Goal: Task Accomplishment & Management: Manage account settings

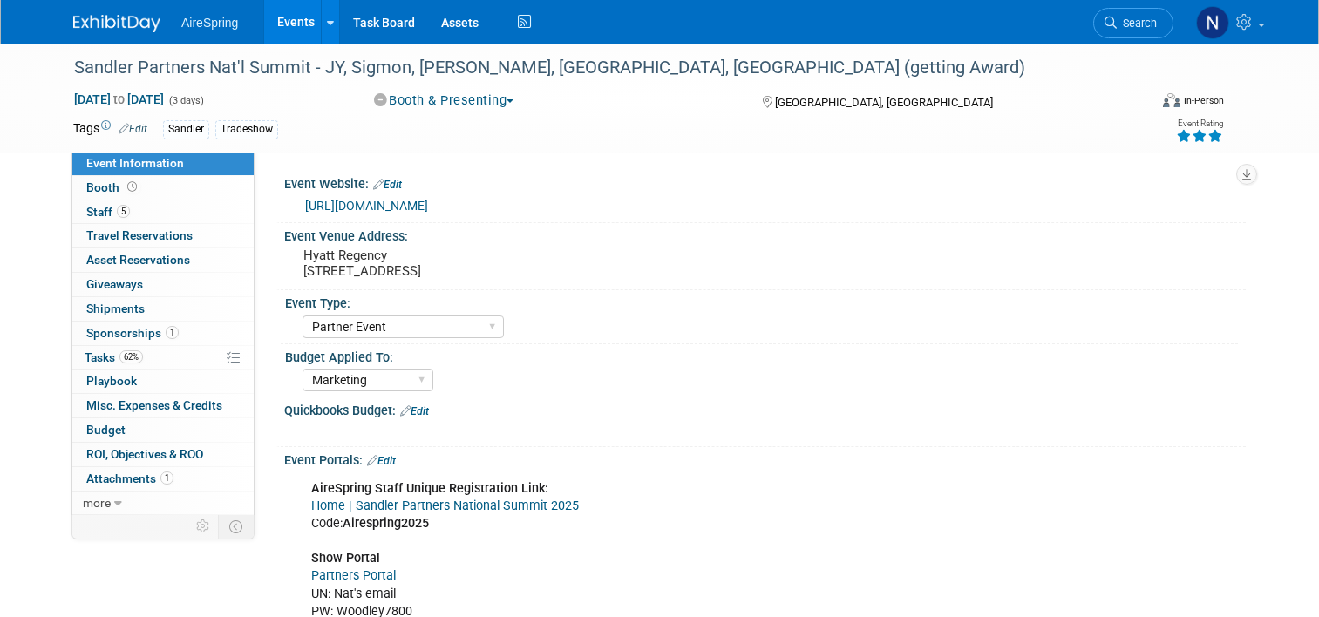
select select "Partner Event"
select select "Marketing"
click at [157, 356] on link "62% Tasks 62%" at bounding box center [162, 358] width 181 height 24
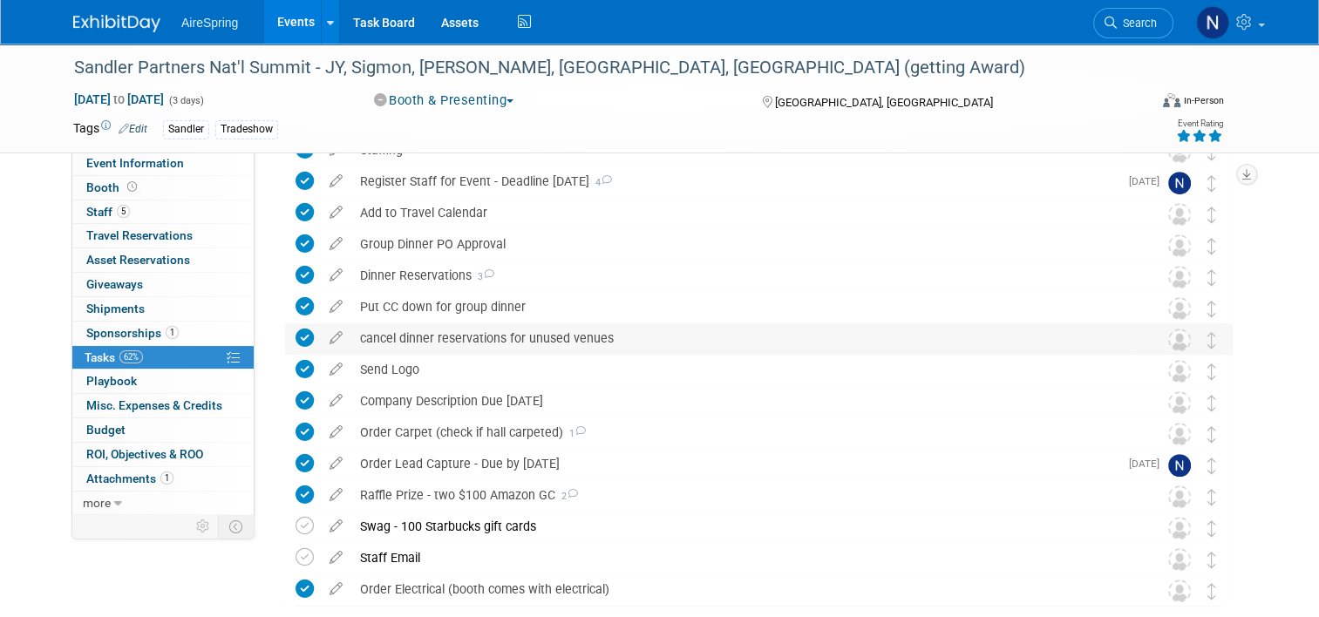
scroll to position [872, 0]
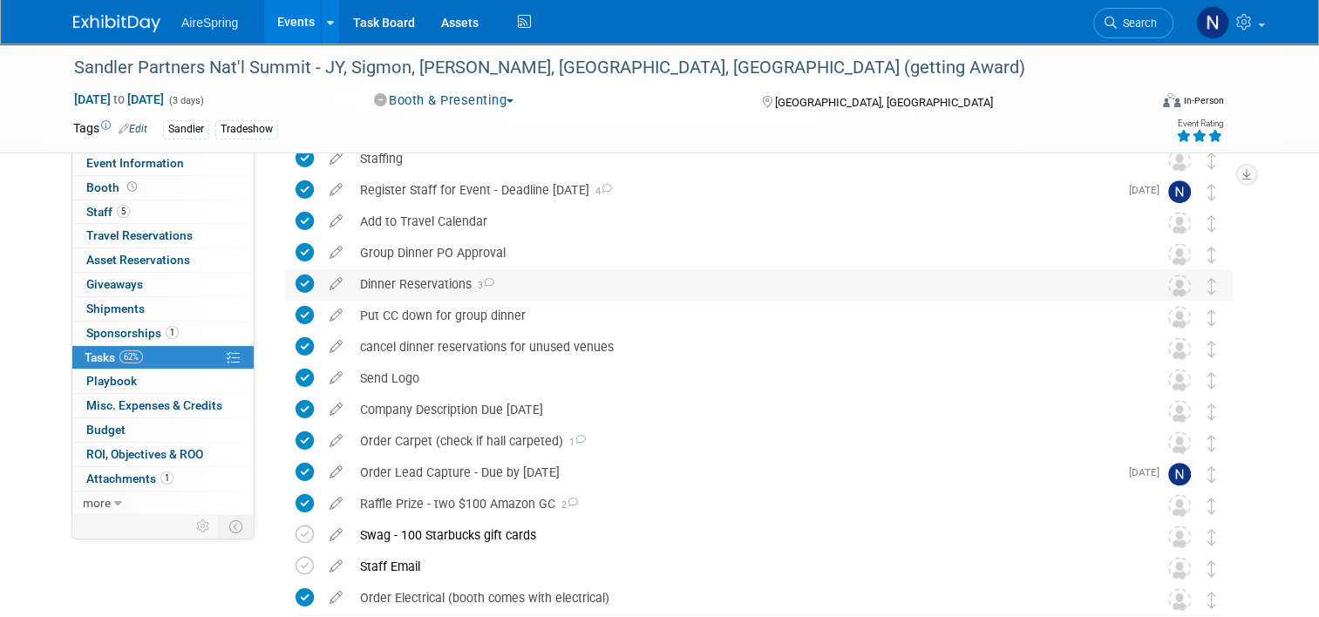
click at [483, 282] on icon at bounding box center [488, 283] width 11 height 10
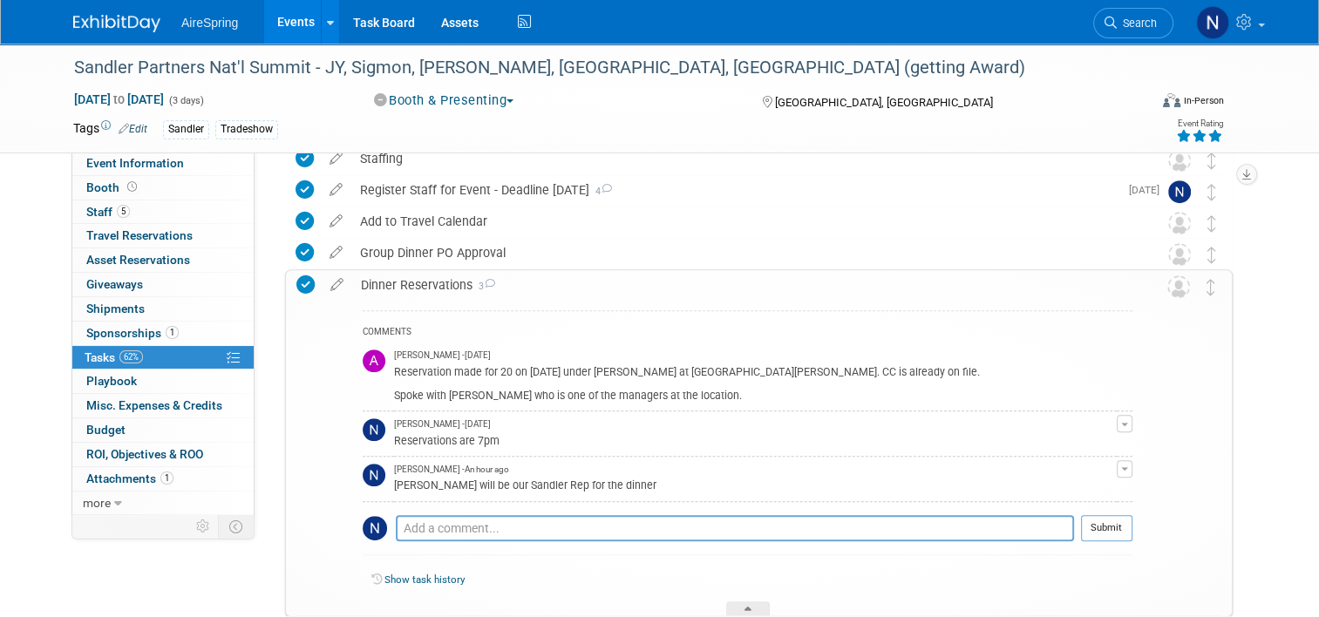
click at [484, 282] on icon at bounding box center [489, 284] width 11 height 10
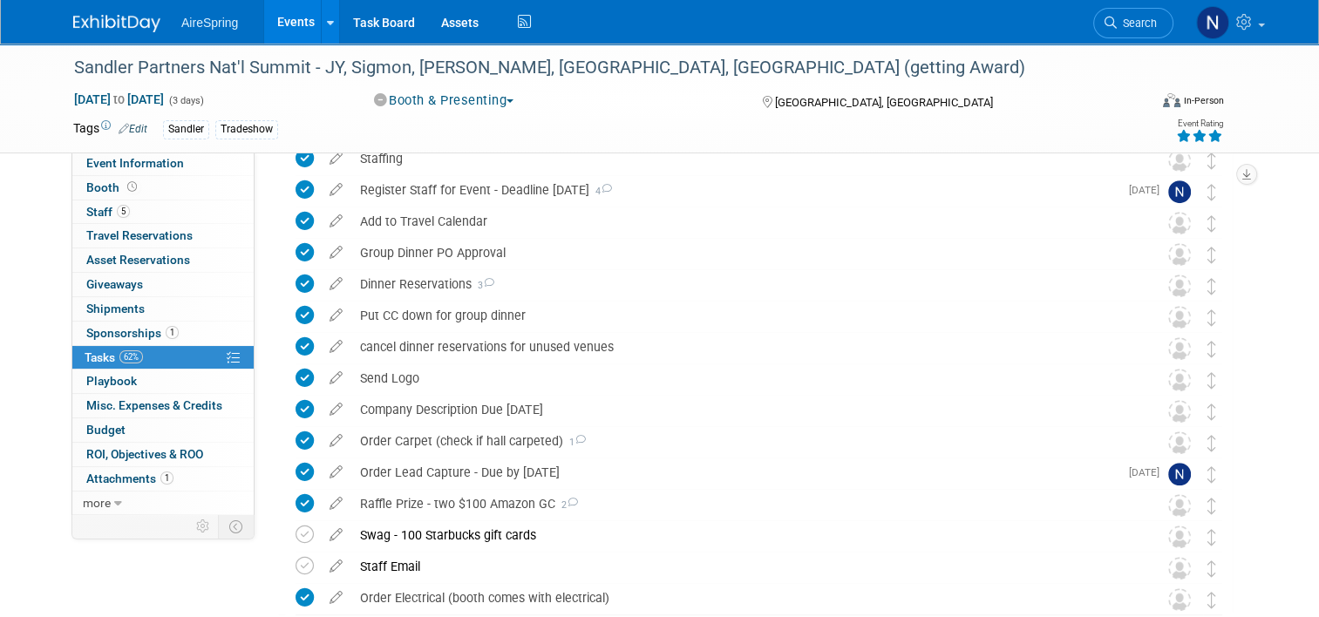
click at [264, 28] on link "Events" at bounding box center [296, 22] width 64 height 44
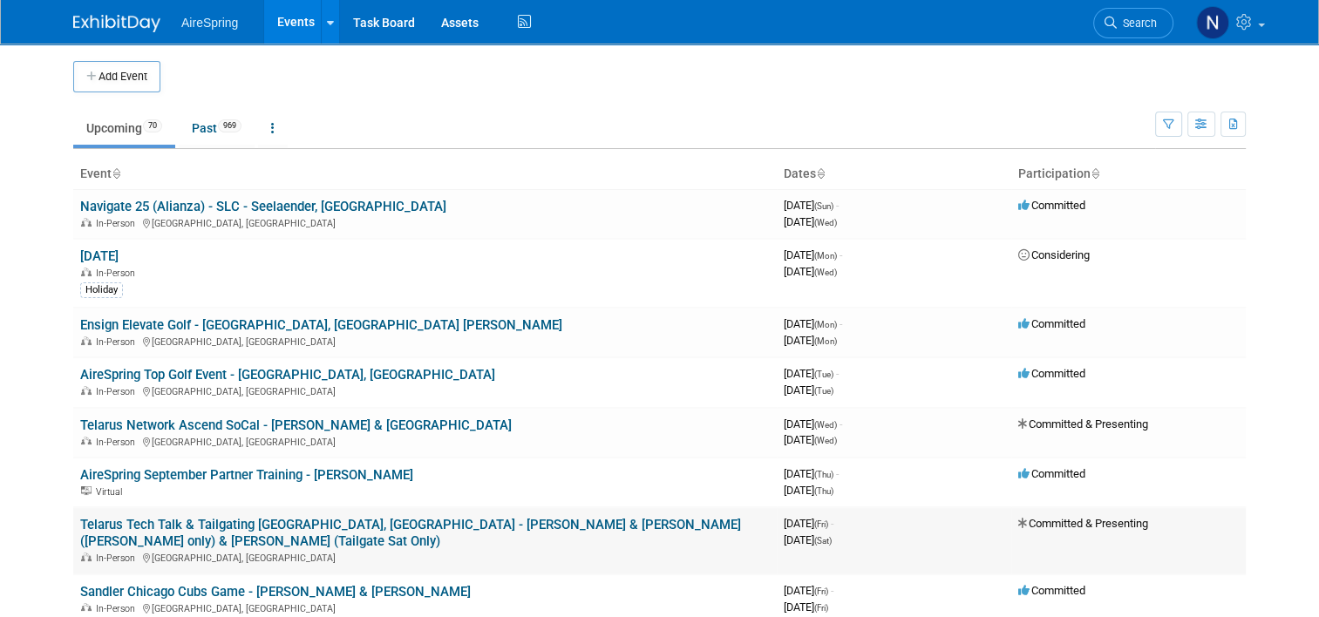
click at [271, 520] on link "Telarus Tech Talk & Tailgating [GEOGRAPHIC_DATA], [GEOGRAPHIC_DATA] - [PERSON_N…" at bounding box center [410, 533] width 661 height 32
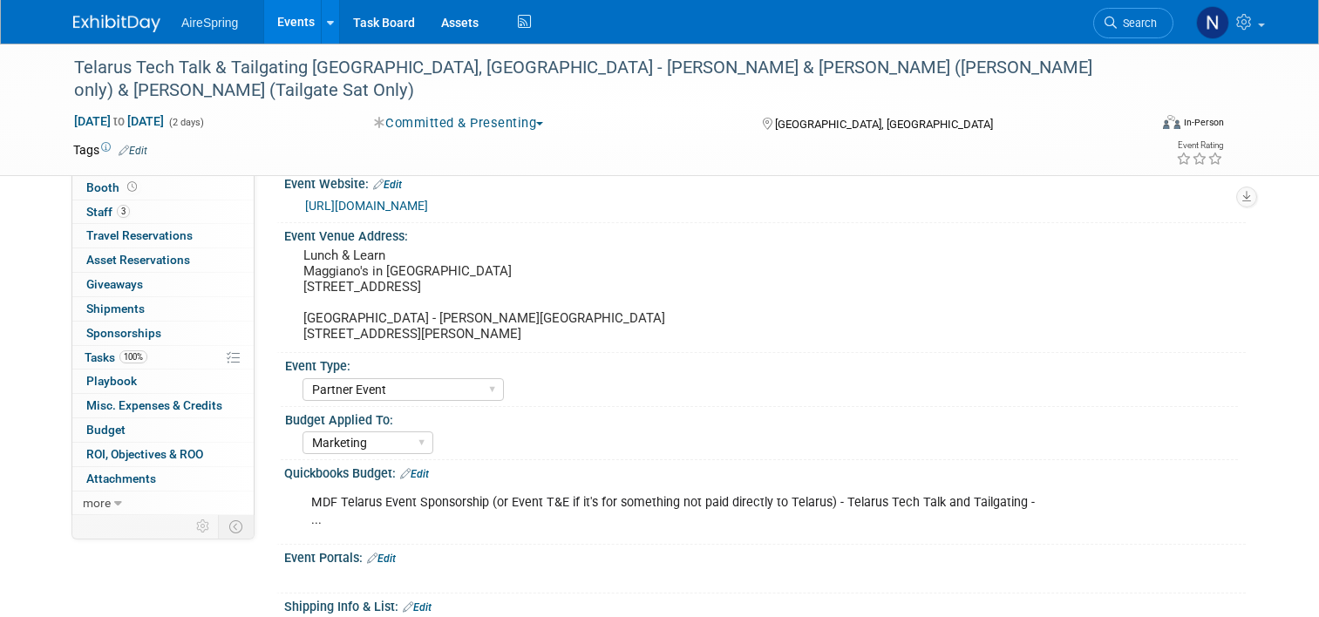
select select "Partner Event"
select select "Marketing"
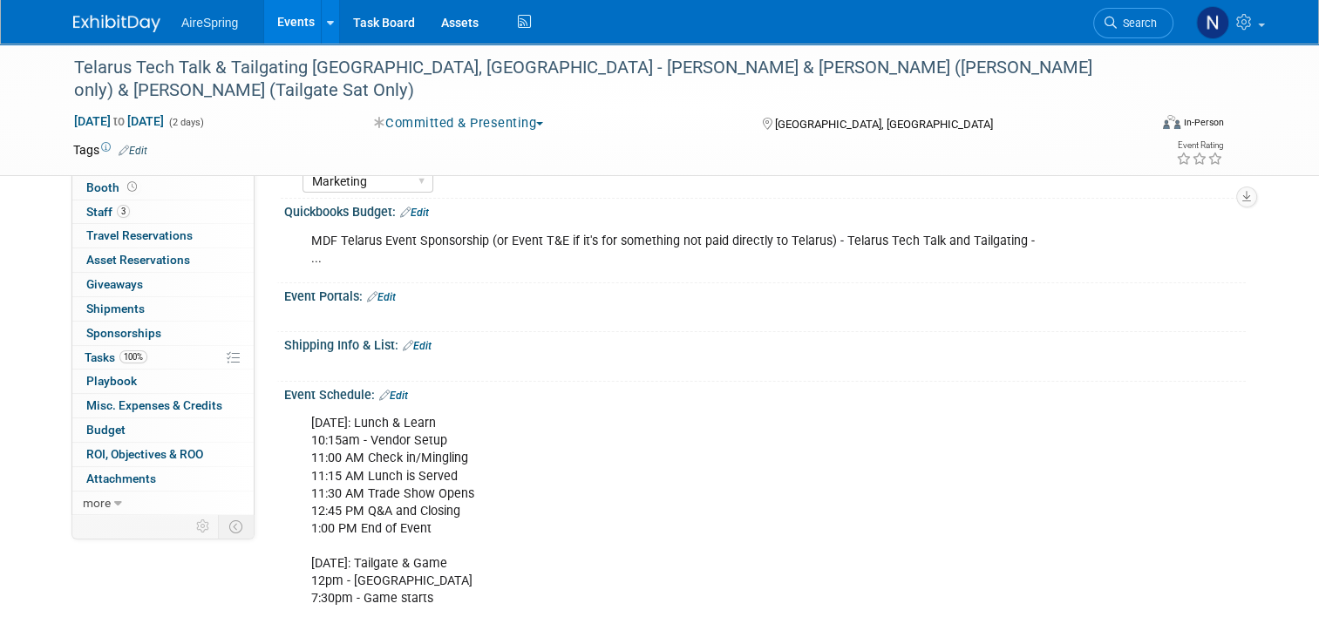
click at [385, 390] on link "Edit" at bounding box center [393, 396] width 29 height 12
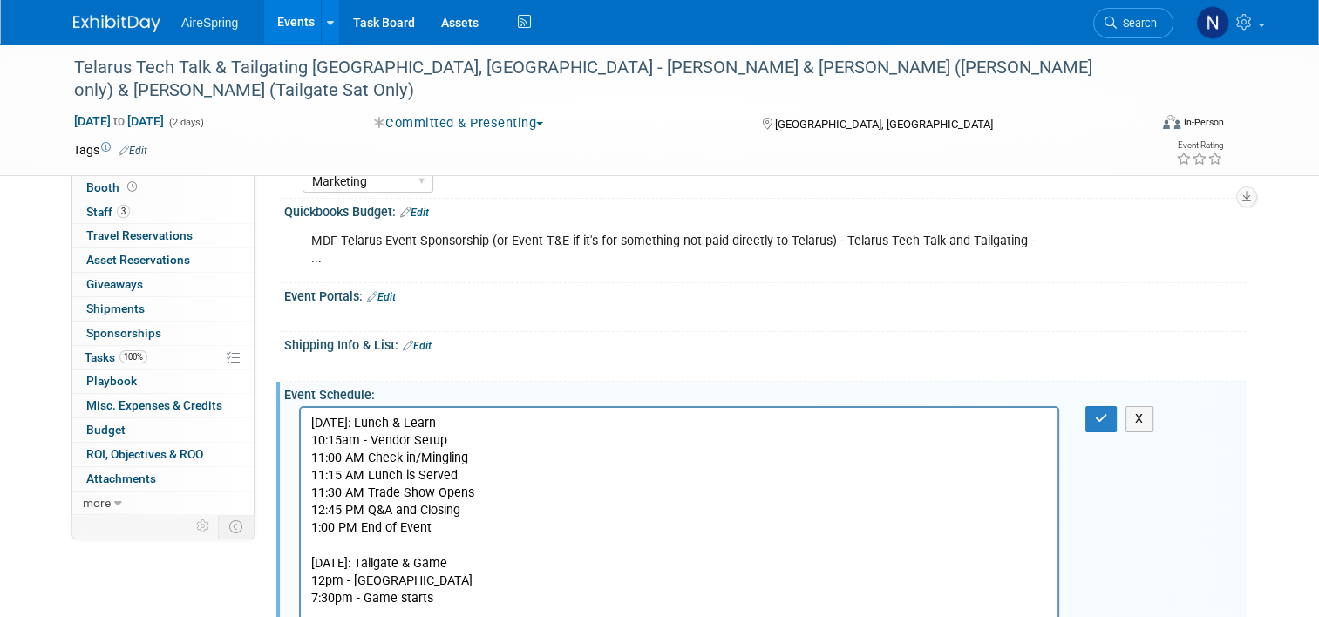
scroll to position [610, 0]
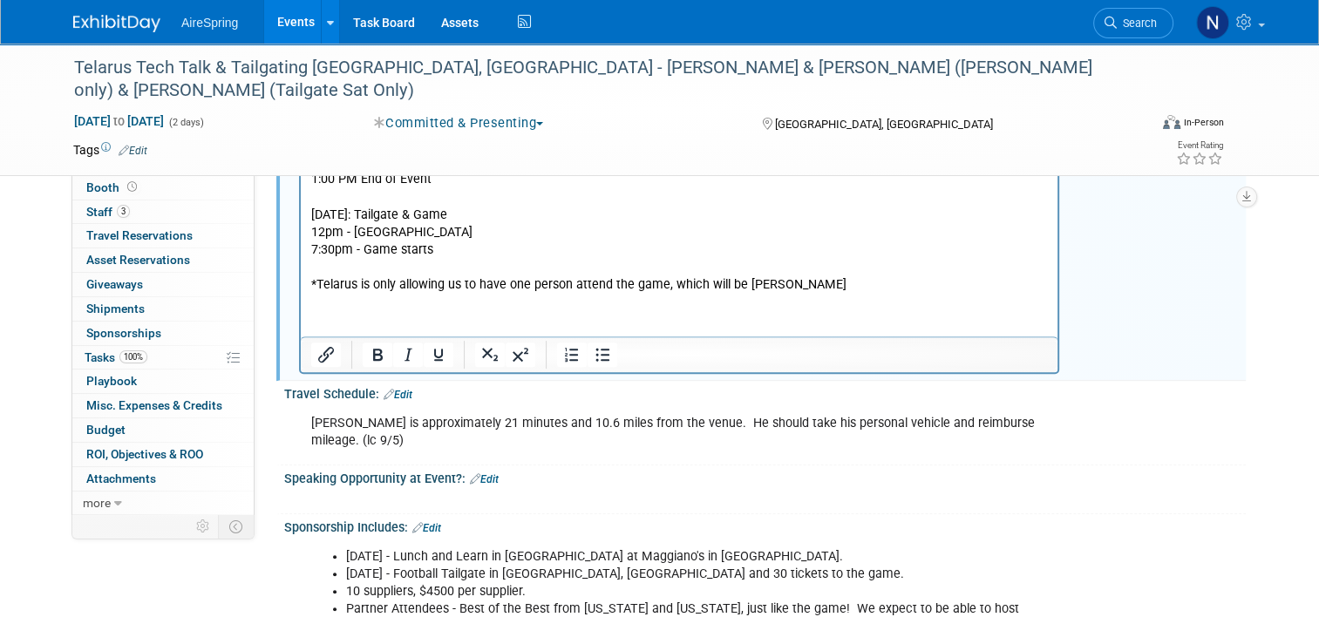
click at [438, 294] on html "Friday, Sept 26th: Lunch & Learn 10:15am - Vendor Setup 11:00 AM Check in/Mingl…" at bounding box center [679, 176] width 757 height 235
click at [815, 294] on html "Friday, Sept 26th: Lunch & Learn 10:15am - Vendor Setup 11:00 AM Check in/Mingl…" at bounding box center [679, 176] width 757 height 235
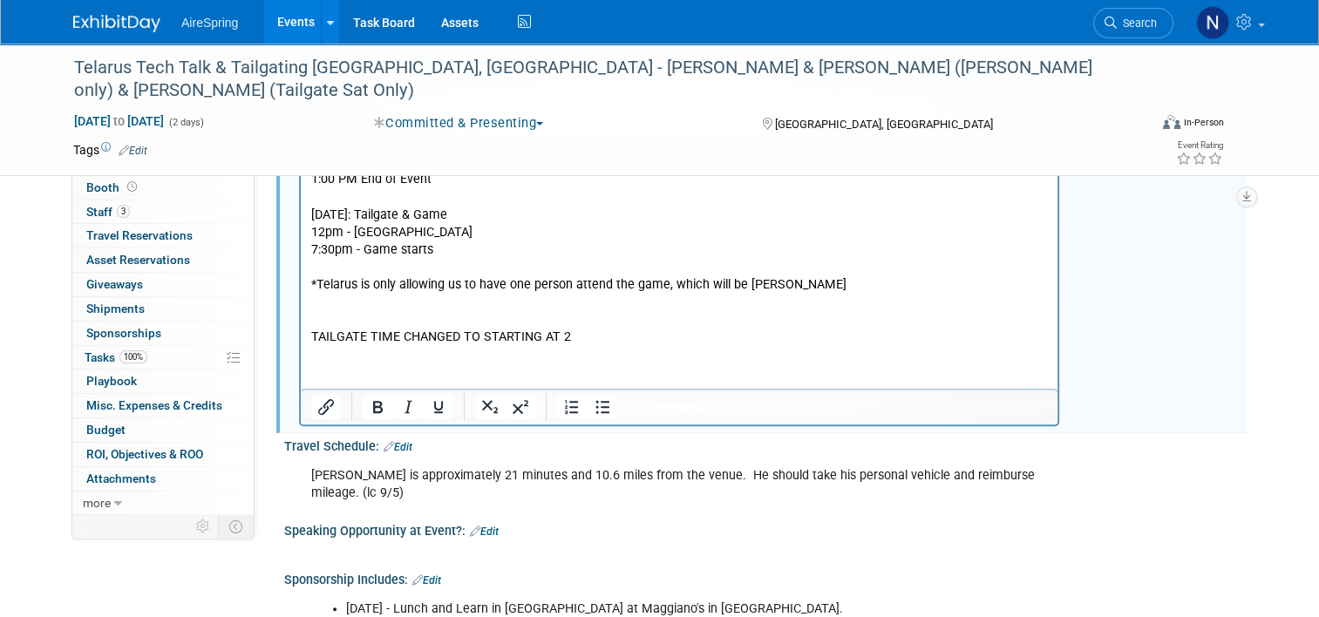
click at [1210, 373] on div "Friday, Sept 26th: Lunch & Learn 10:15am - Vendor Setup 11:00 AM Check in/Mingl…" at bounding box center [765, 240] width 962 height 375
click at [690, 346] on p "TAILGATE TIME CHANGED TO STARTING AT 2" at bounding box center [679, 337] width 737 height 17
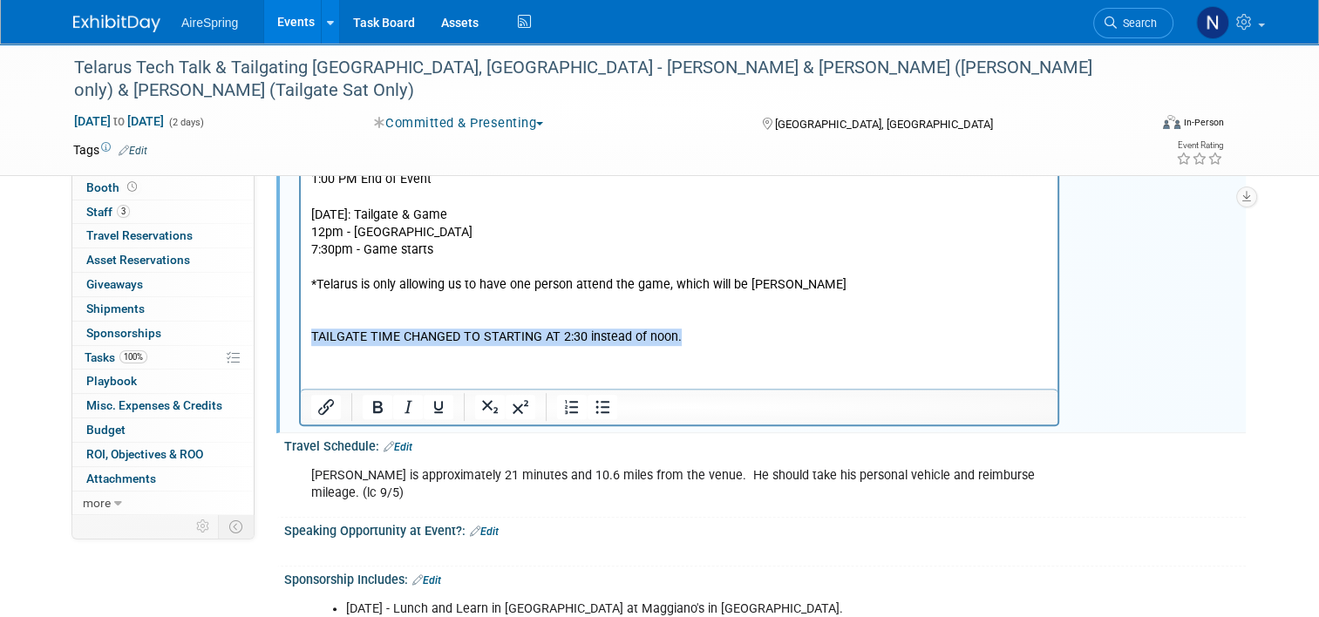
drag, startPoint x: 683, startPoint y: 339, endPoint x: 305, endPoint y: 340, distance: 377.6
click at [305, 340] on html "Friday, Sept 26th: Lunch & Learn 10:15am - Vendor Setup 11:00 AM Check in/Mingl…" at bounding box center [679, 202] width 757 height 287
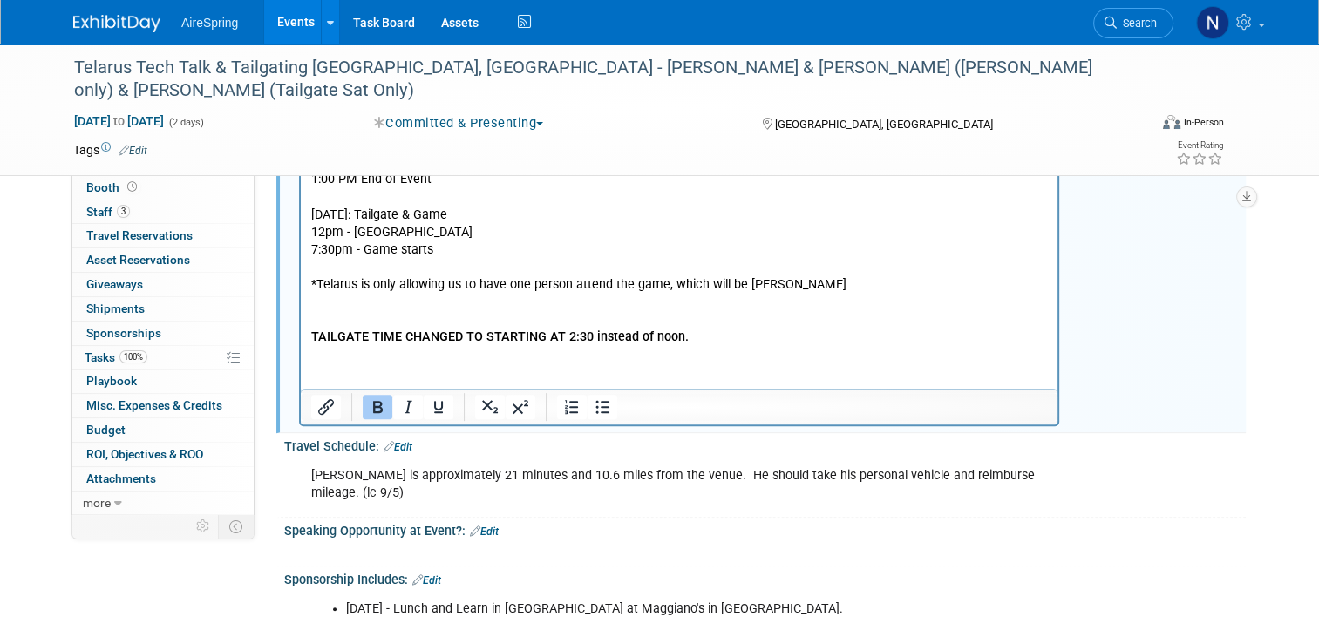
click at [681, 340] on p "TAILGATE TIME CHANGED TO STARTING AT 2:30 instead of noon." at bounding box center [679, 337] width 737 height 17
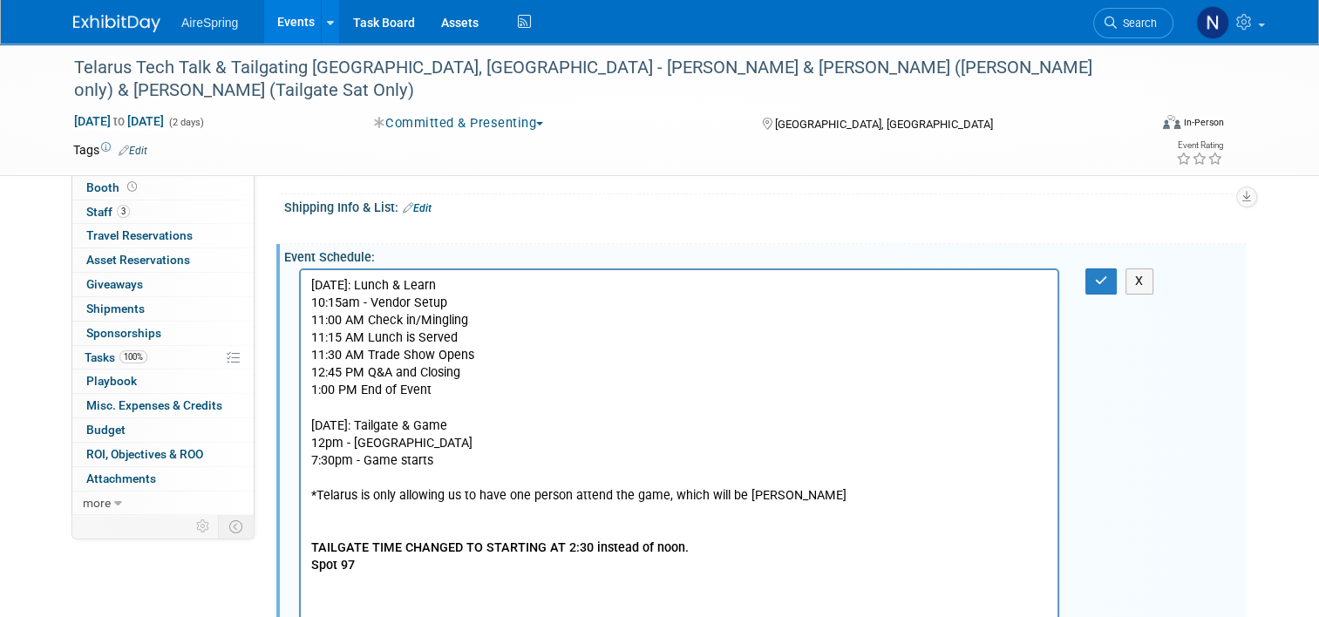
scroll to position [436, 0]
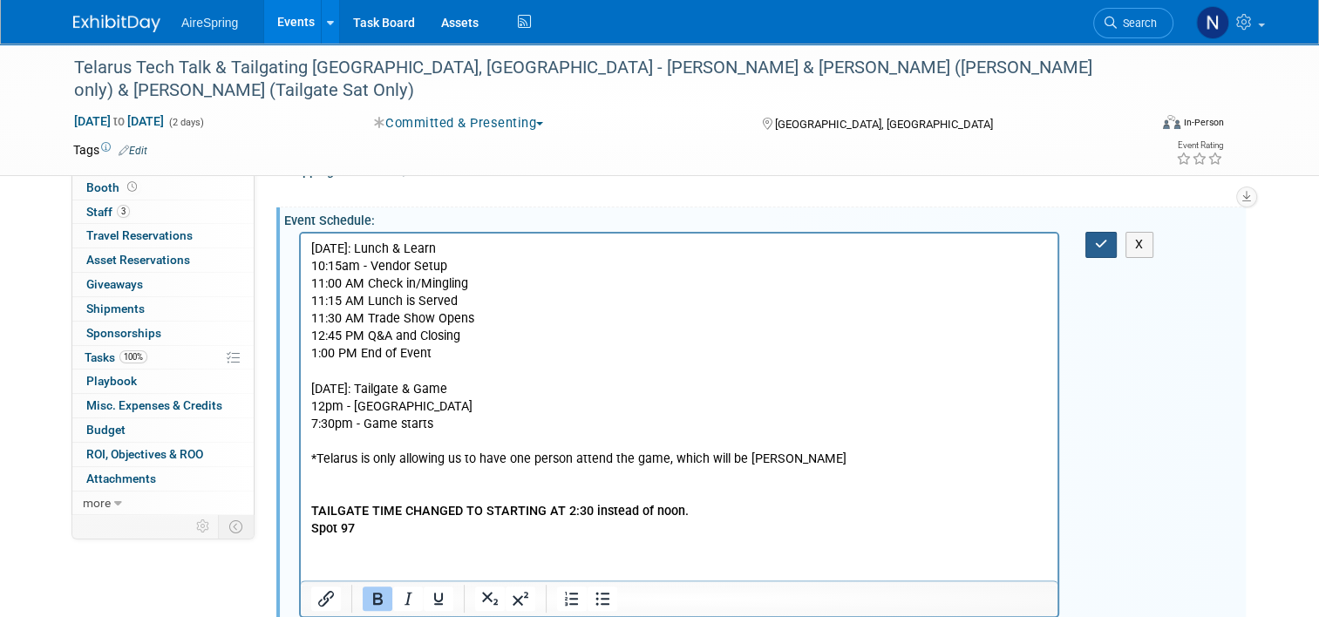
click at [1101, 232] on button "button" at bounding box center [1102, 244] width 32 height 25
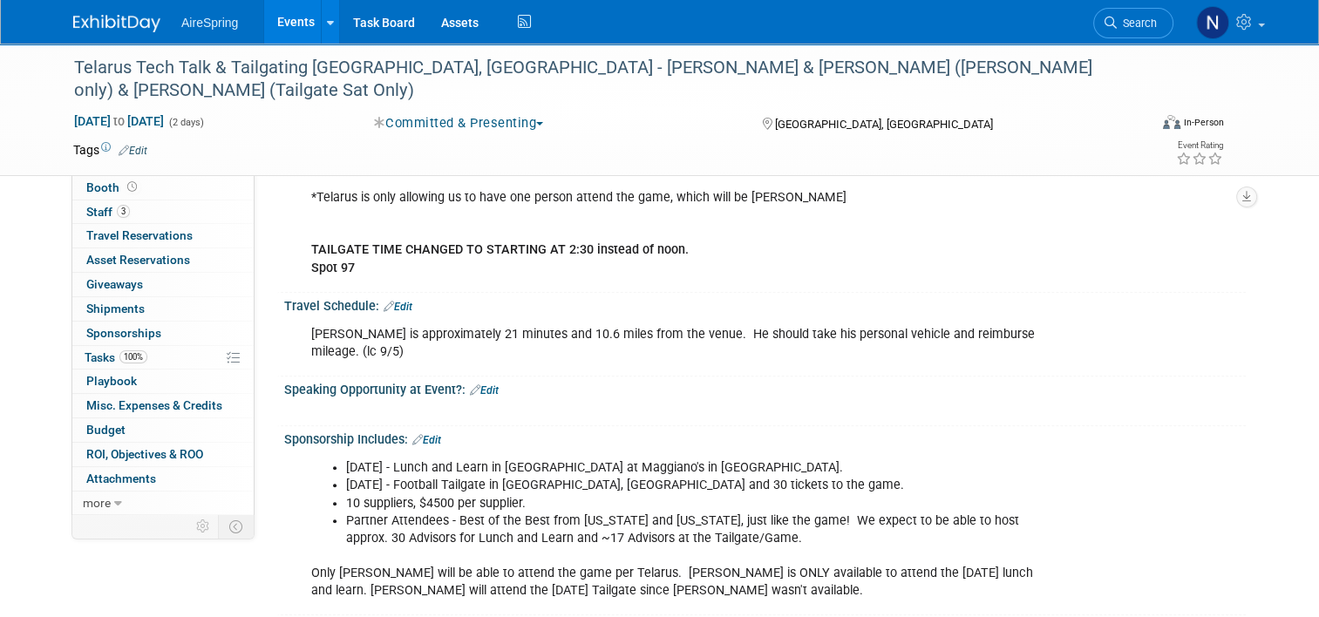
scroll to position [1134, 0]
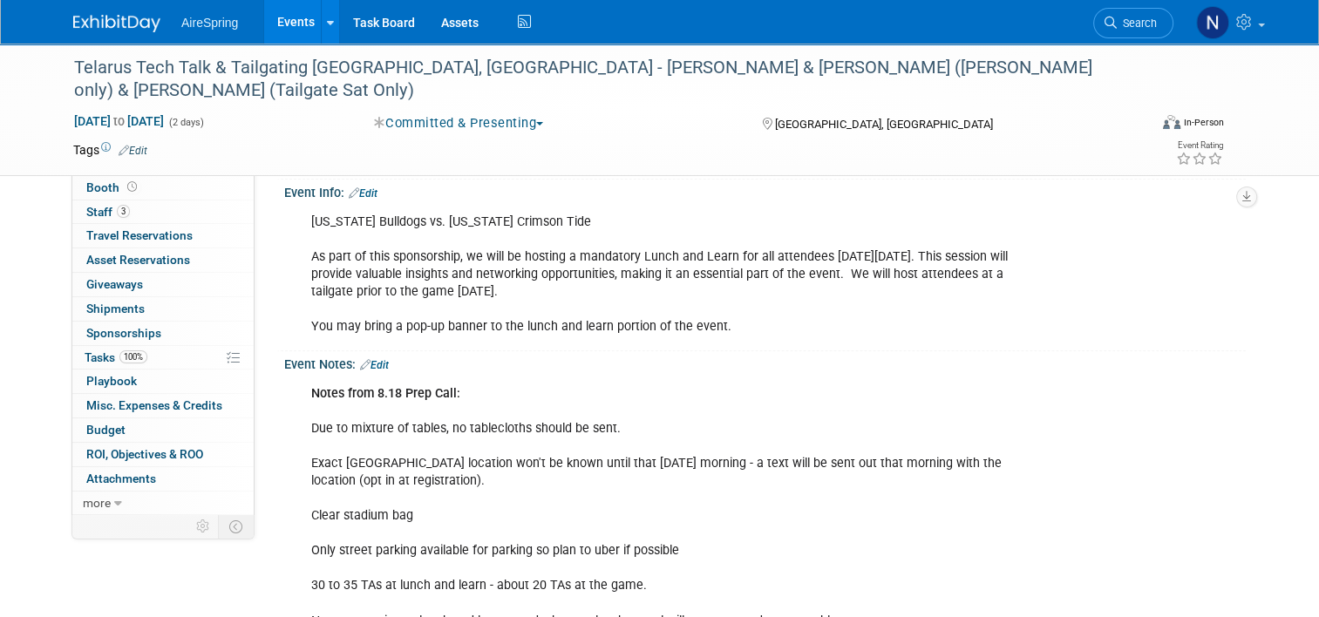
click at [372, 359] on link "Edit" at bounding box center [374, 365] width 29 height 12
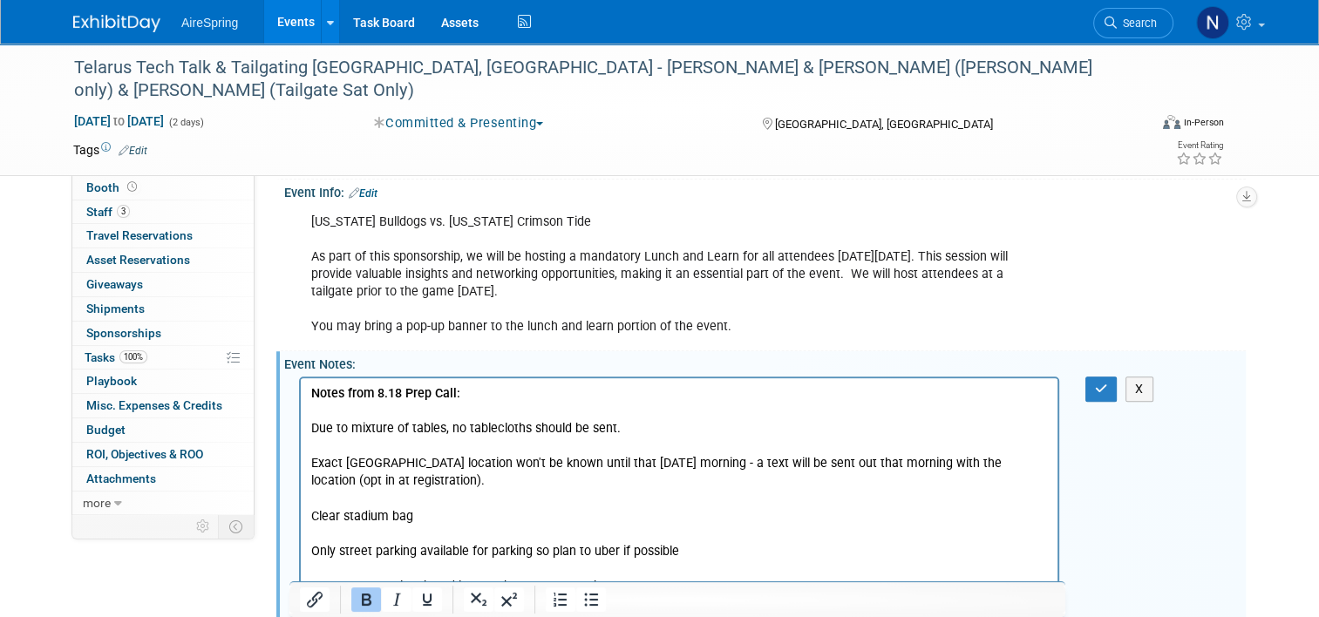
scroll to position [1395, 0]
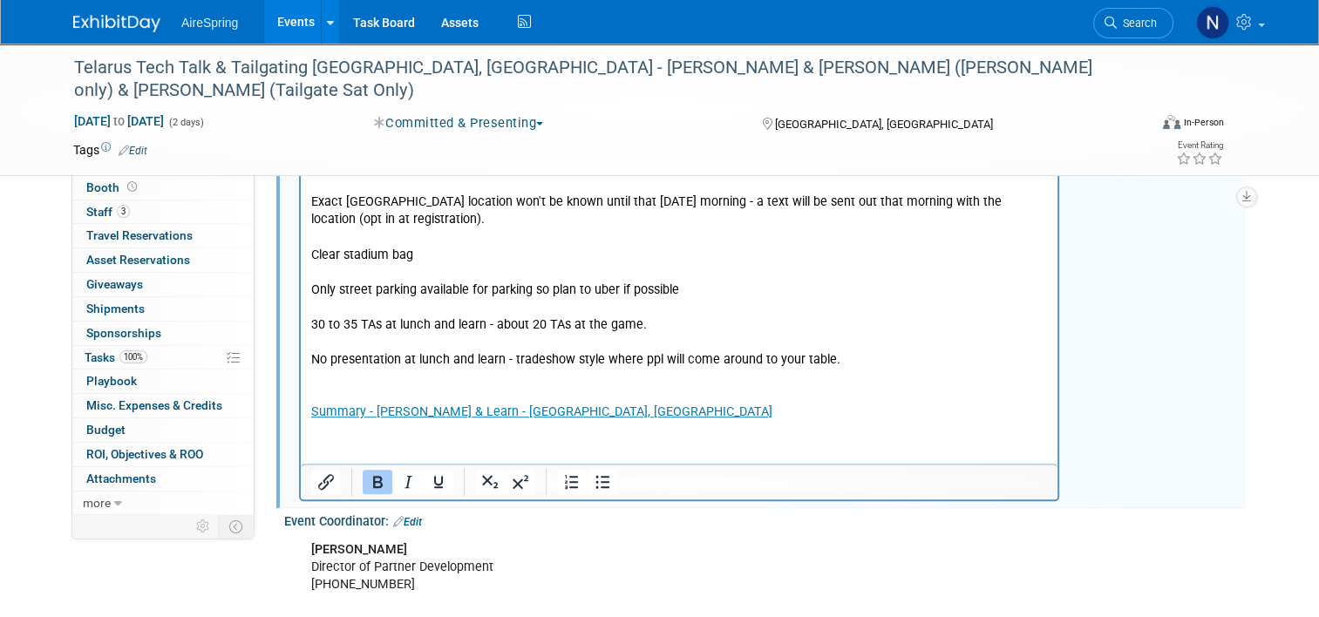
click at [567, 413] on p "Notes from 8.18 Prep Call: Due to mixture of tables, no tablecloths should be s…" at bounding box center [679, 271] width 737 height 297
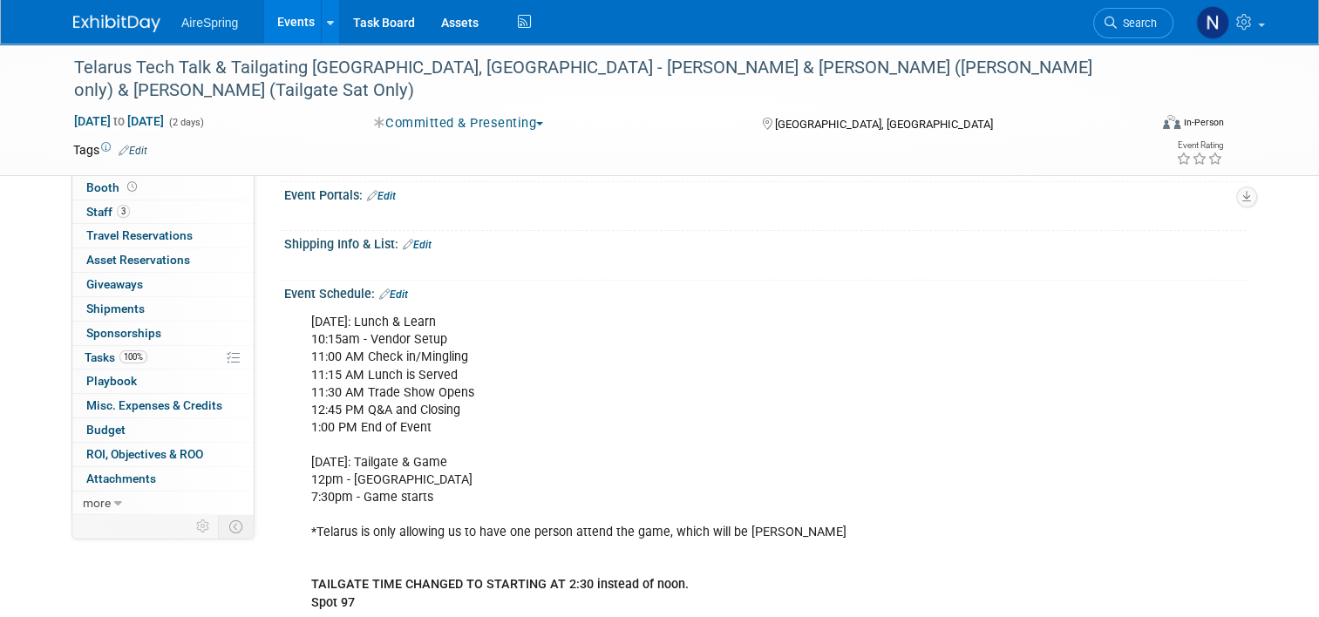
scroll to position [436, 0]
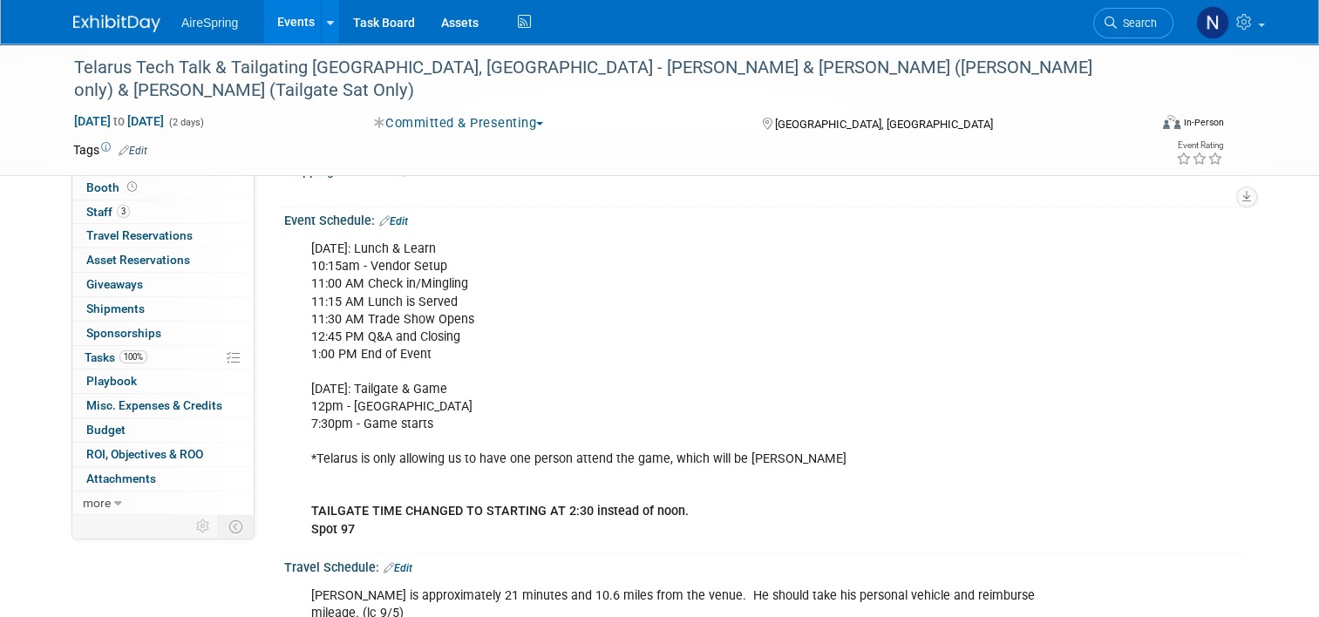
click at [390, 208] on div "Event Schedule: Edit" at bounding box center [765, 219] width 962 height 23
click at [392, 215] on link "Edit" at bounding box center [393, 221] width 29 height 12
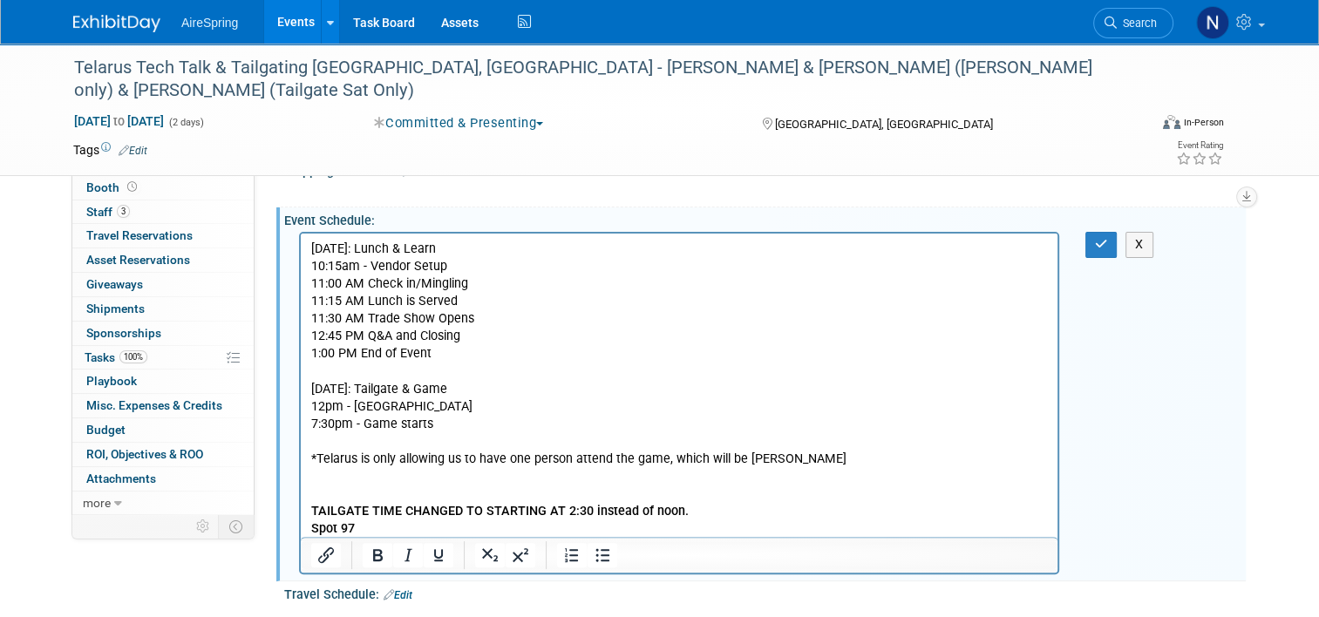
scroll to position [0, 0]
click at [396, 535] on p "Friday, Sept 26th: Lunch & Learn 10:15am - Vendor Setup 11:00 AM Check in/Mingl…" at bounding box center [679, 389] width 737 height 297
click at [1117, 232] on button "button" at bounding box center [1102, 244] width 32 height 25
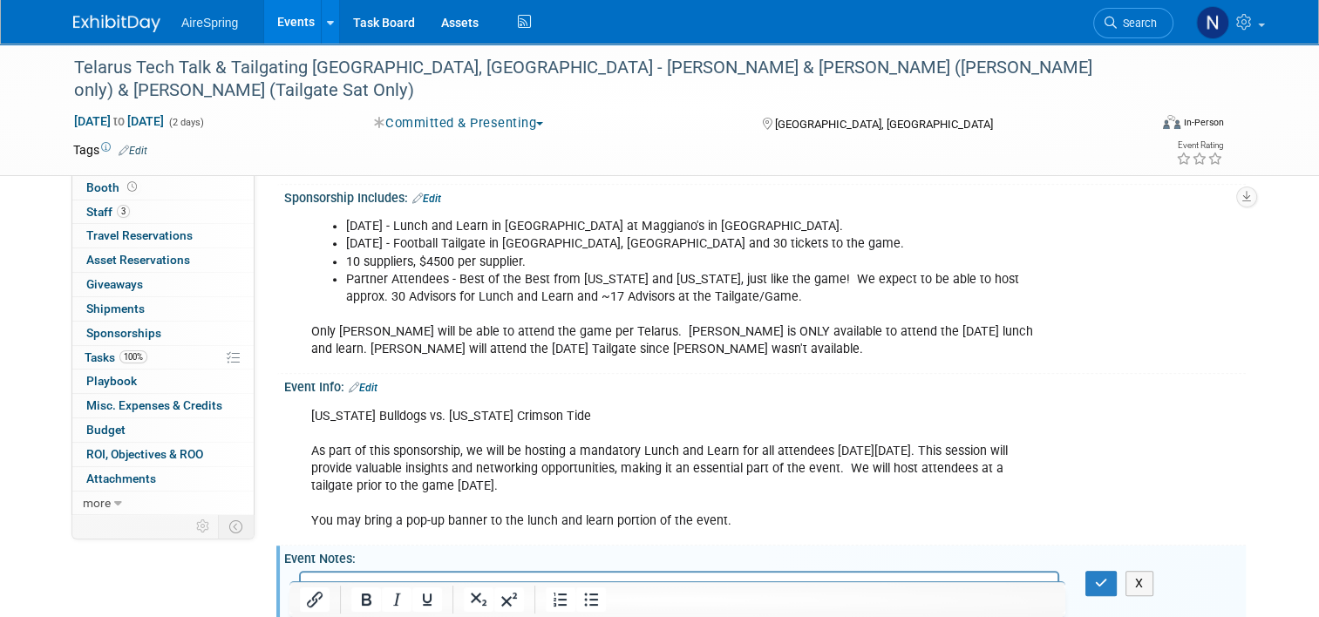
scroll to position [959, 0]
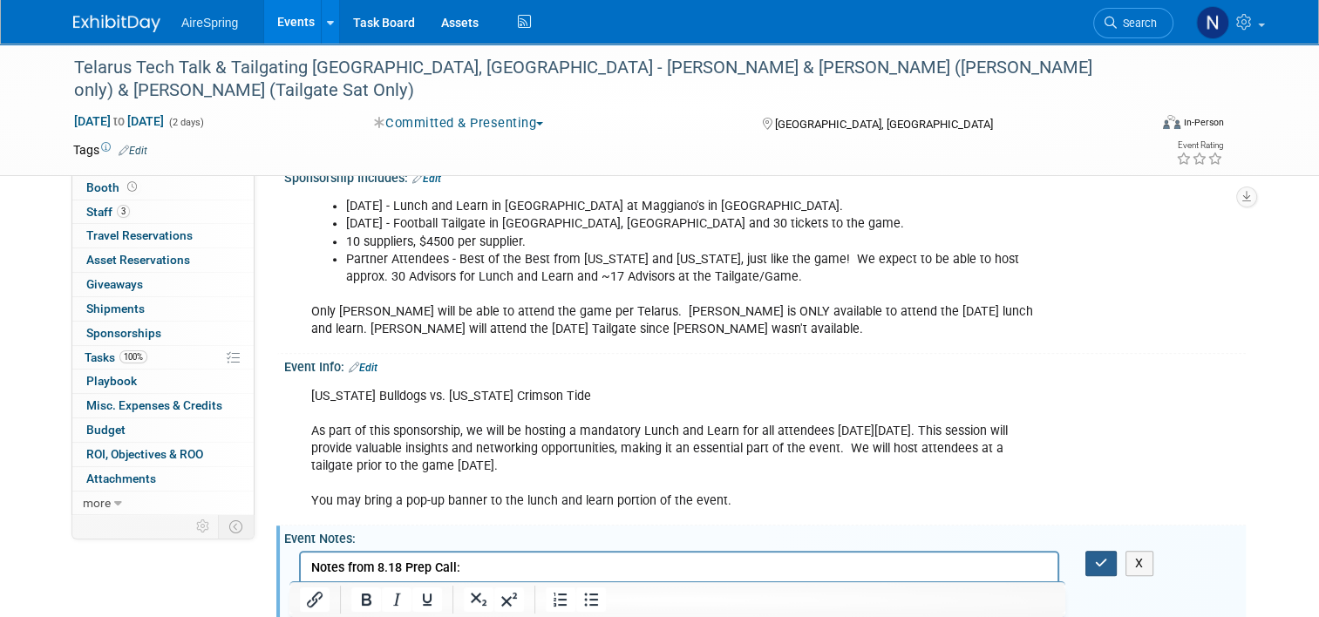
drag, startPoint x: 1106, startPoint y: 522, endPoint x: 749, endPoint y: 7, distance: 626.1
click at [1106, 557] on icon "button" at bounding box center [1101, 563] width 13 height 12
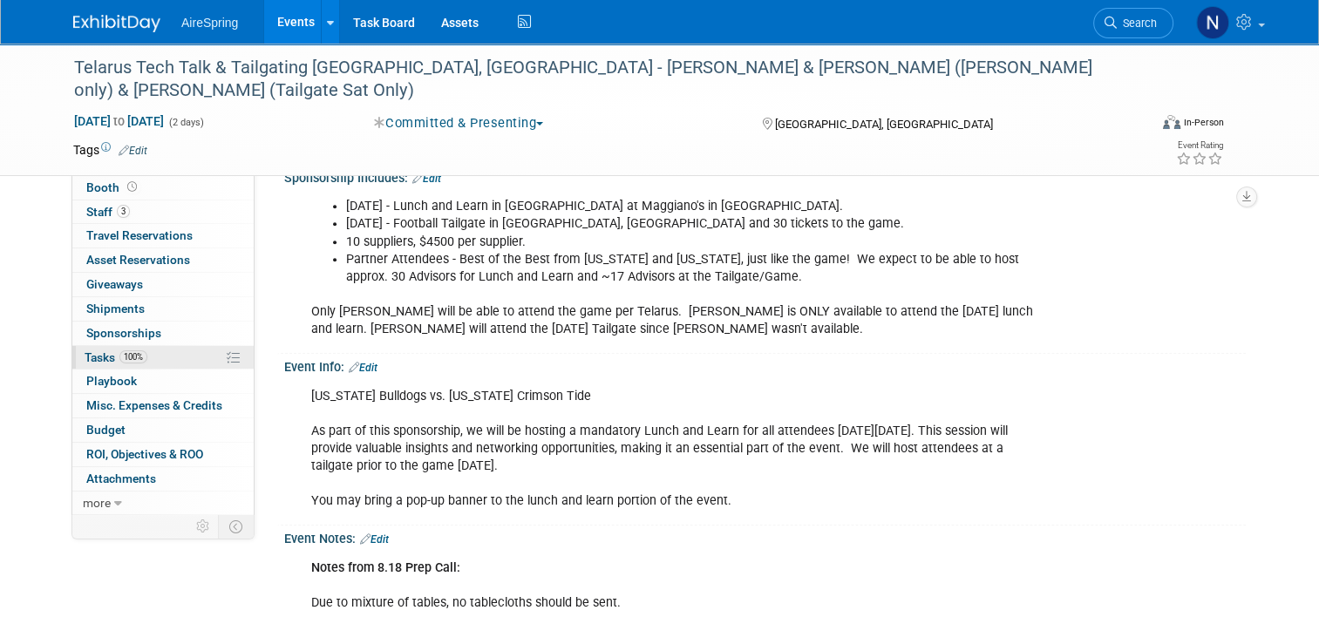
click at [147, 359] on link "100% Tasks 100%" at bounding box center [162, 358] width 181 height 24
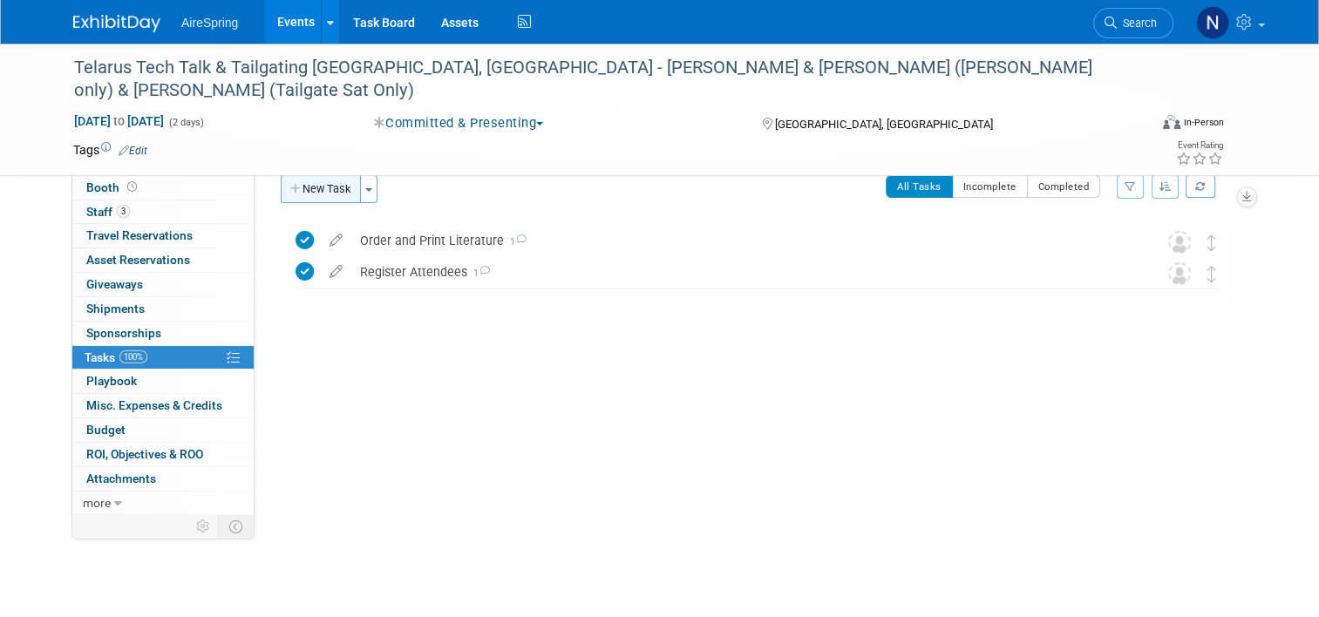
click at [322, 181] on button "New Task" at bounding box center [321, 189] width 80 height 28
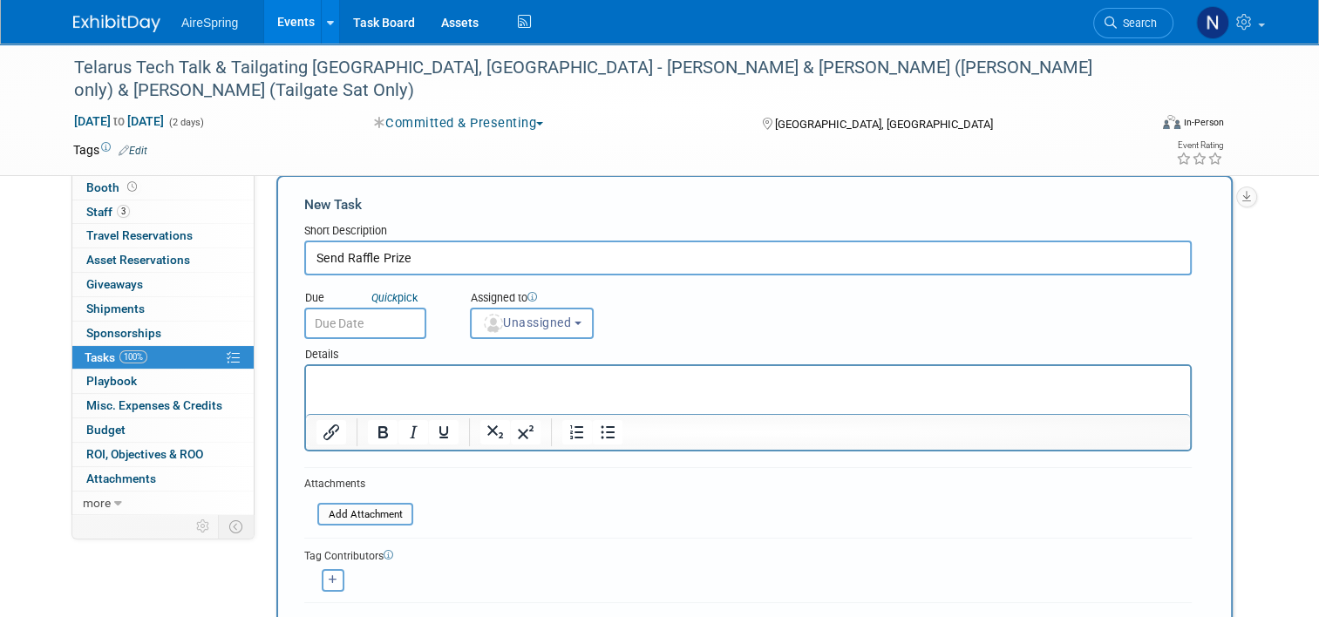
type input "Send Raffle Prize"
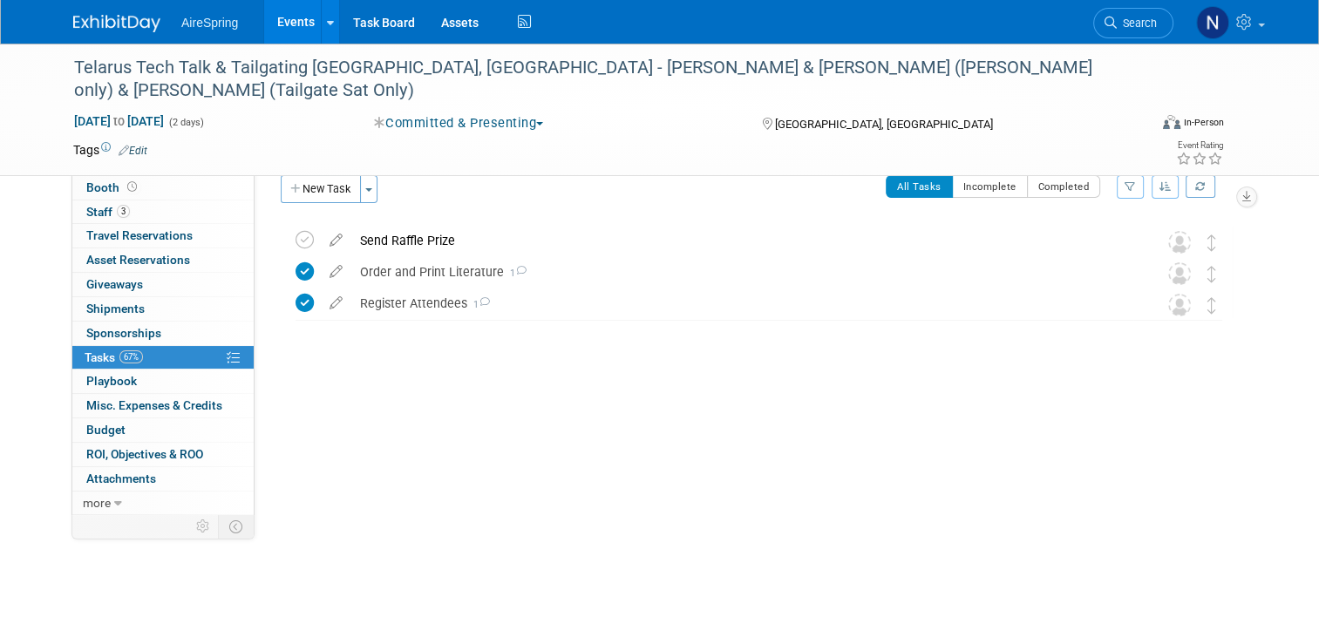
click at [150, 158] on span "Event Information" at bounding box center [135, 163] width 98 height 14
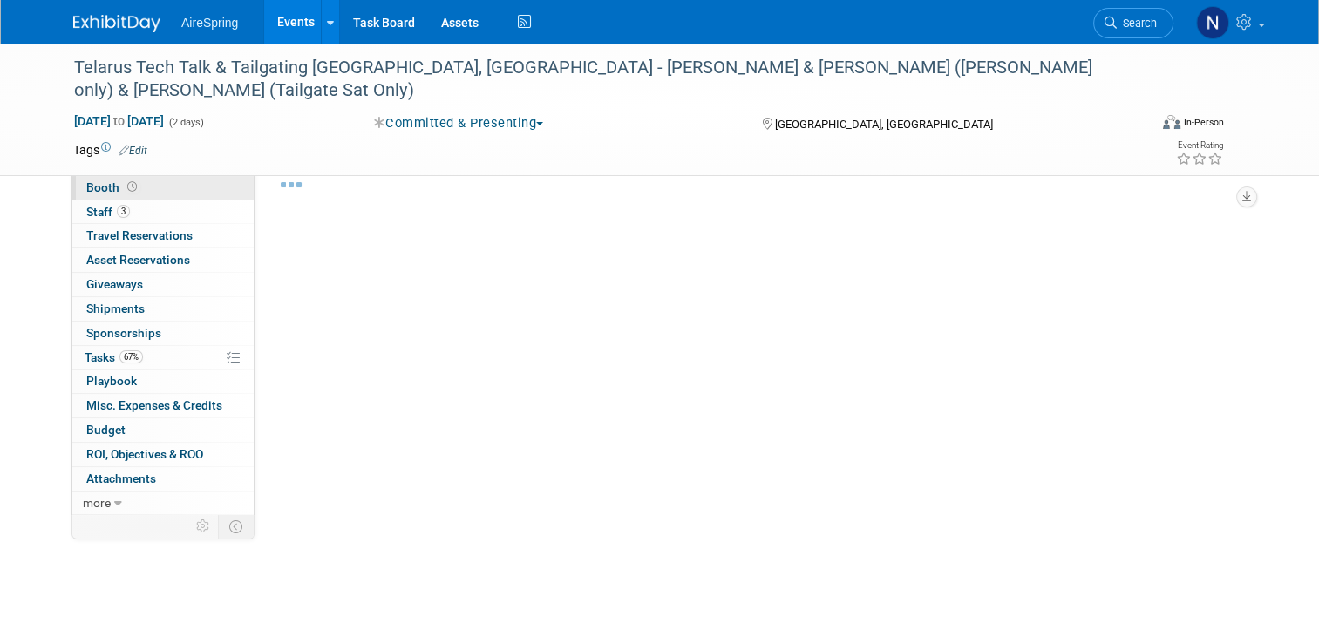
select select "Partner Event"
select select "Marketing"
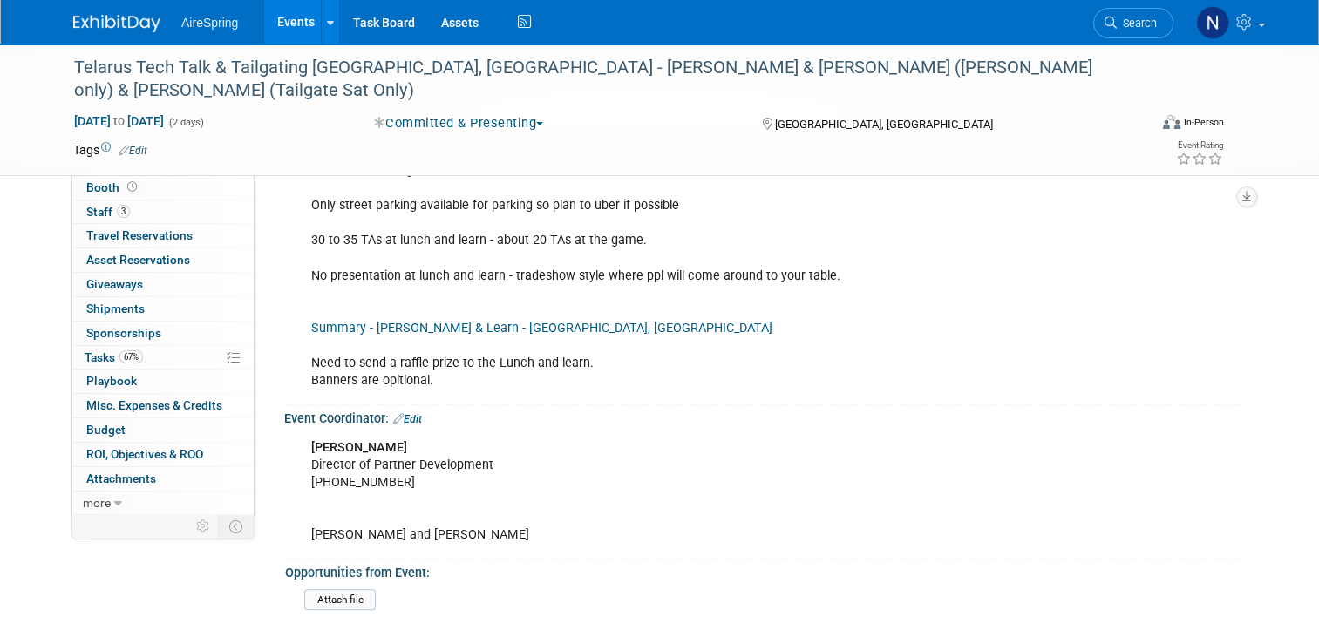
scroll to position [1305, 0]
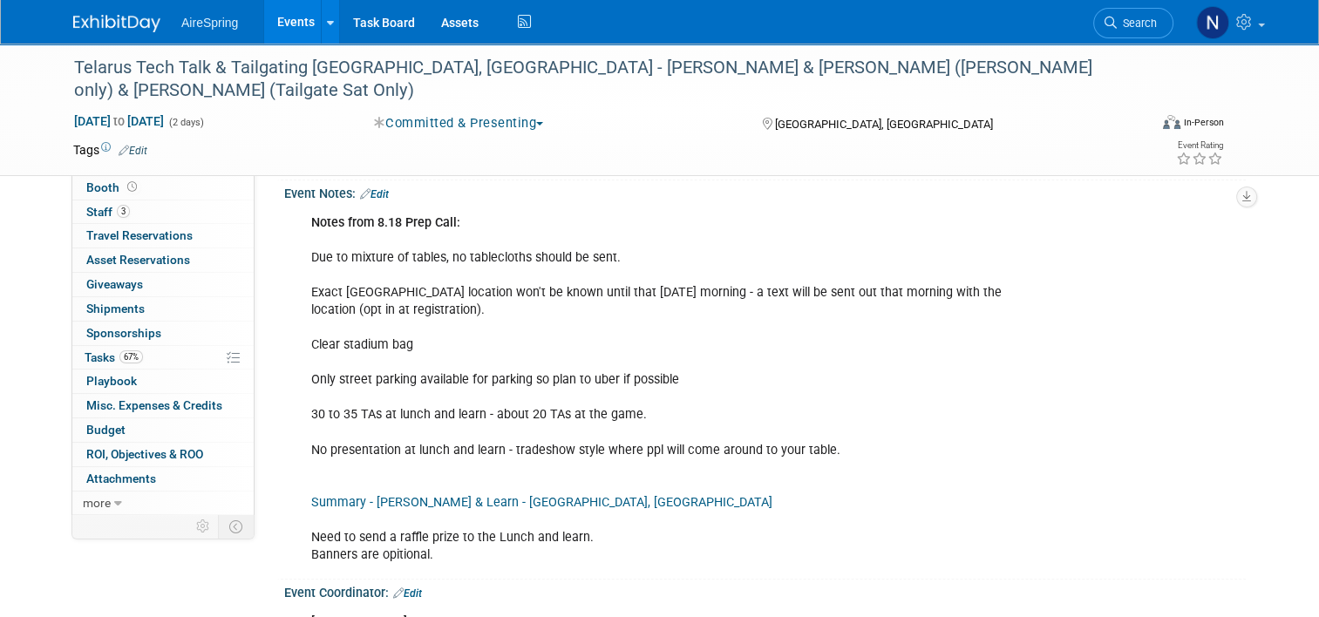
click at [377, 201] on div "Notes from 8.18 Prep Call: Due to mixture of tables, no tablecloths should be s…" at bounding box center [763, 205] width 940 height 9
click at [377, 188] on link "Edit" at bounding box center [374, 194] width 29 height 12
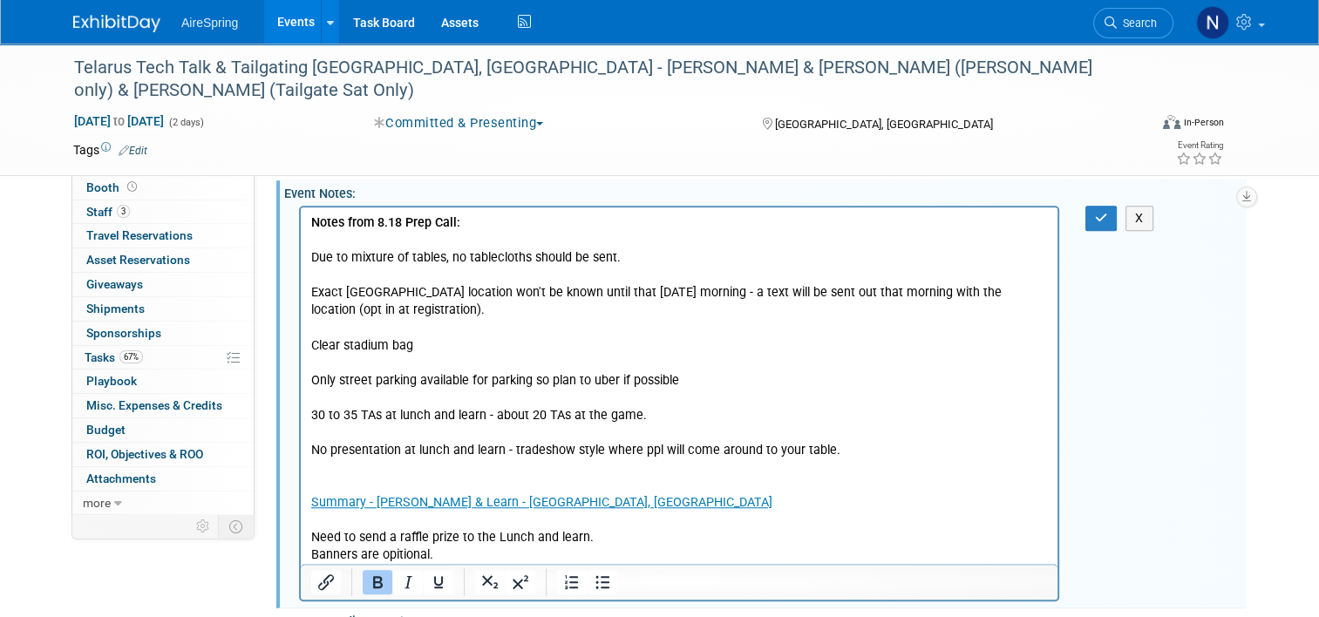
scroll to position [1507, 0]
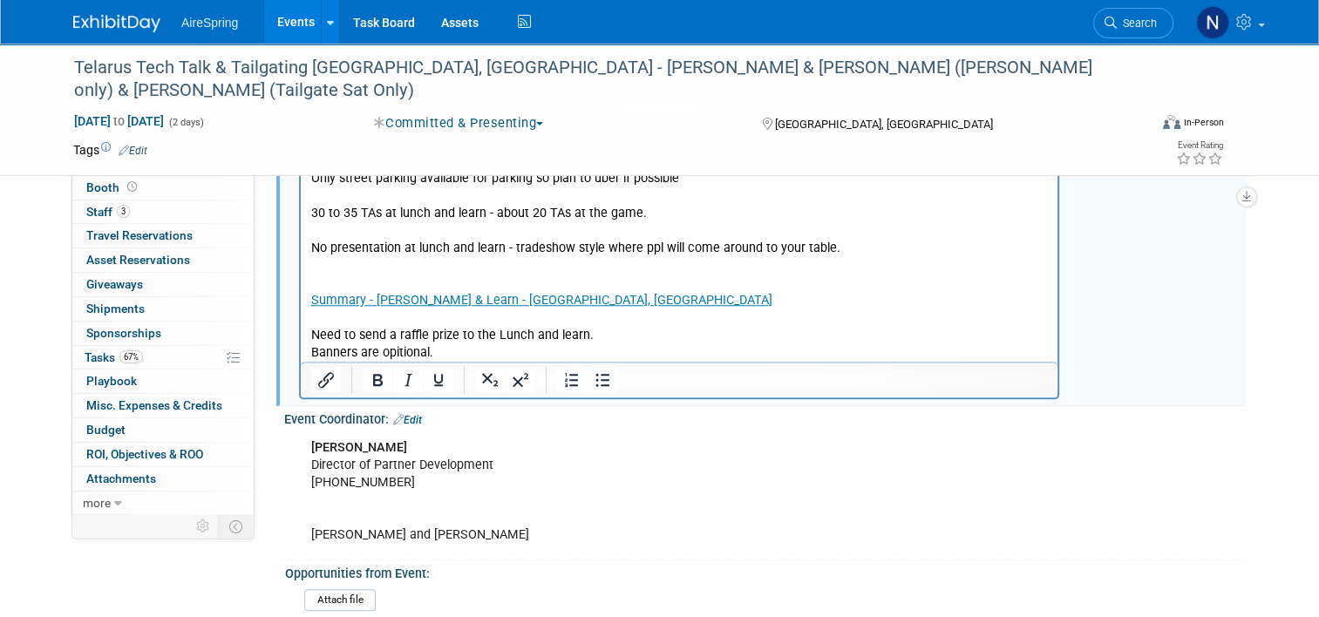
click at [550, 347] on p "Notes from 8.18 Prep Call: Due to mixture of tables, no tablecloths should be s…" at bounding box center [679, 186] width 737 height 351
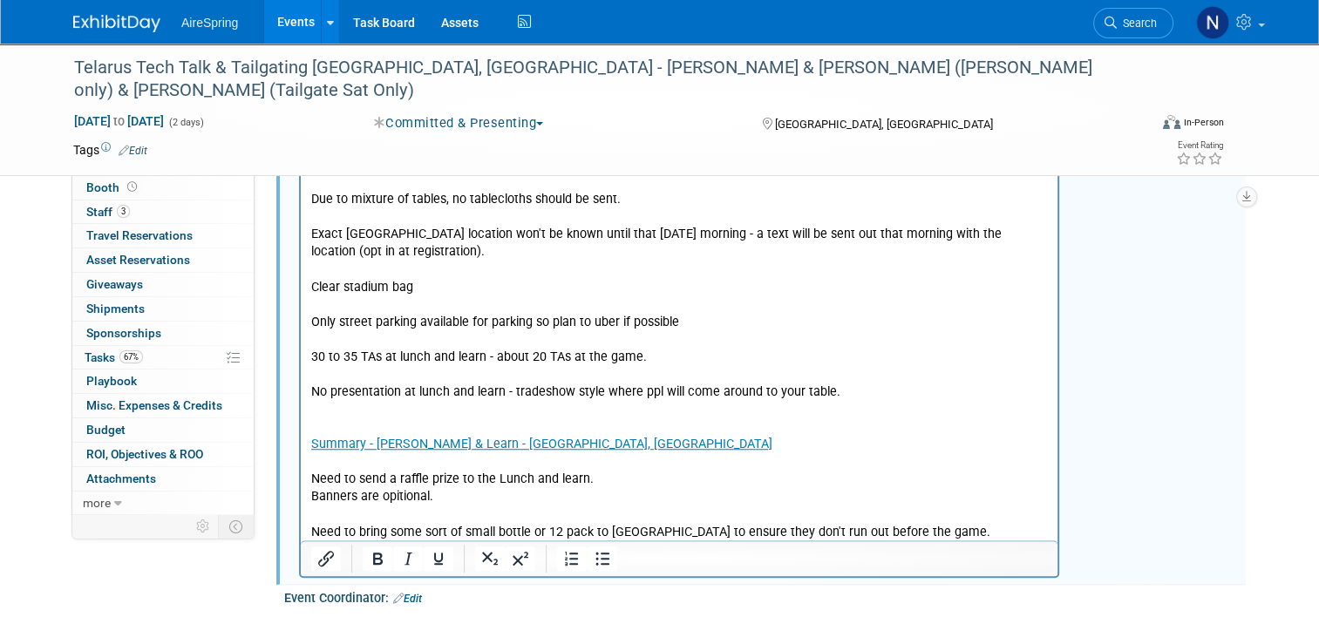
scroll to position [1333, 0]
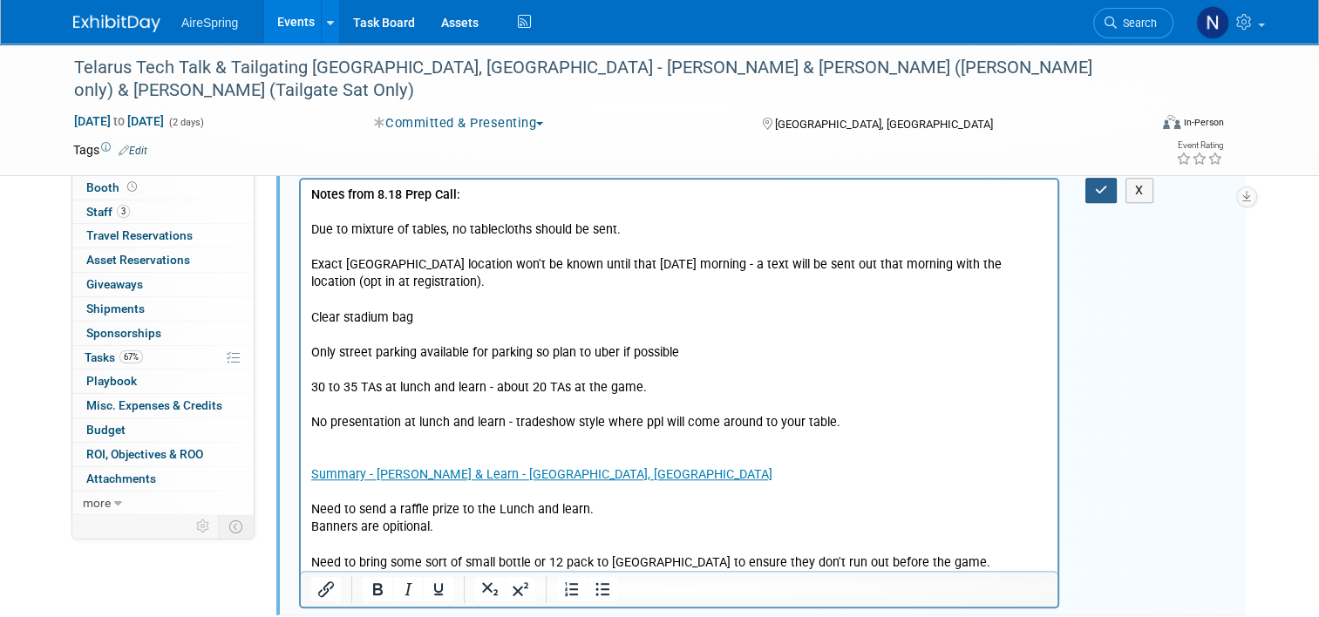
click at [1111, 178] on button "button" at bounding box center [1102, 190] width 32 height 25
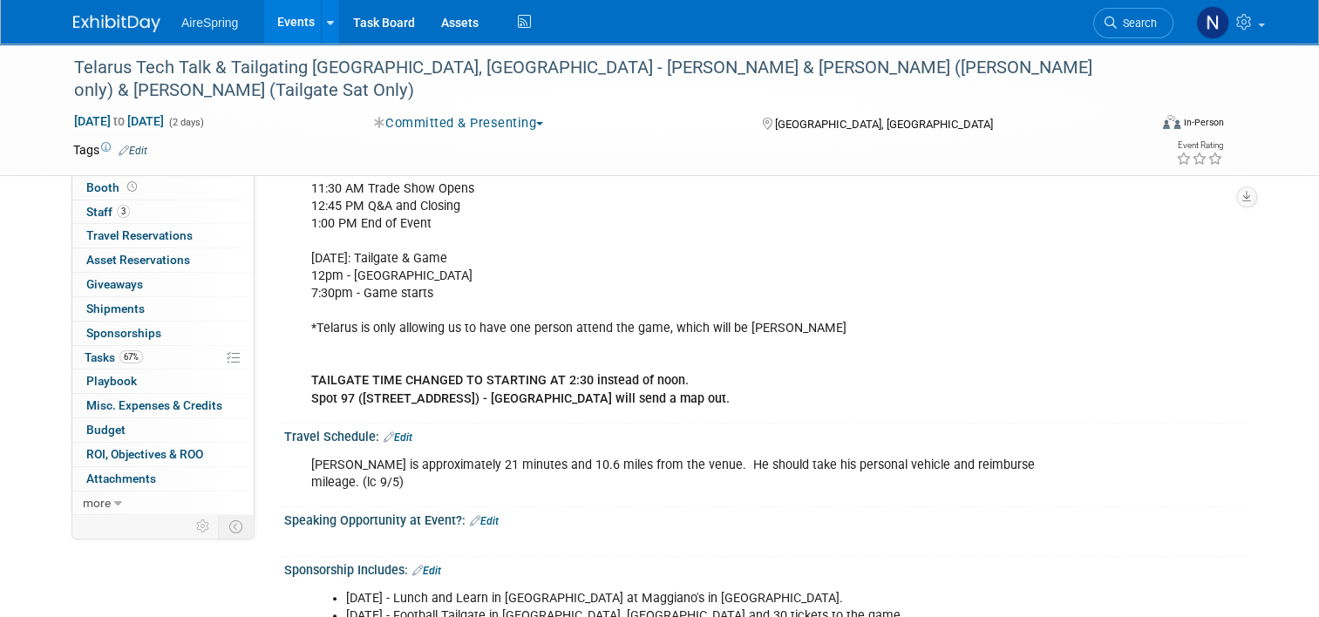
scroll to position [373, 0]
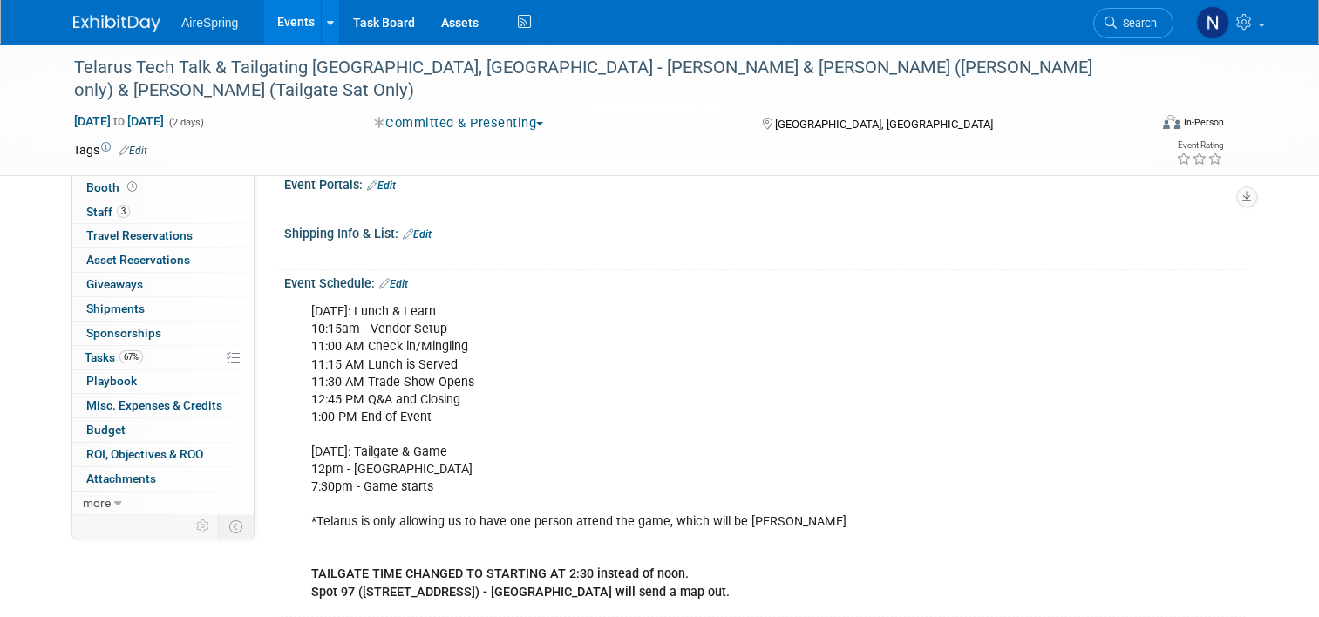
click at [387, 278] on link "Edit" at bounding box center [393, 284] width 29 height 12
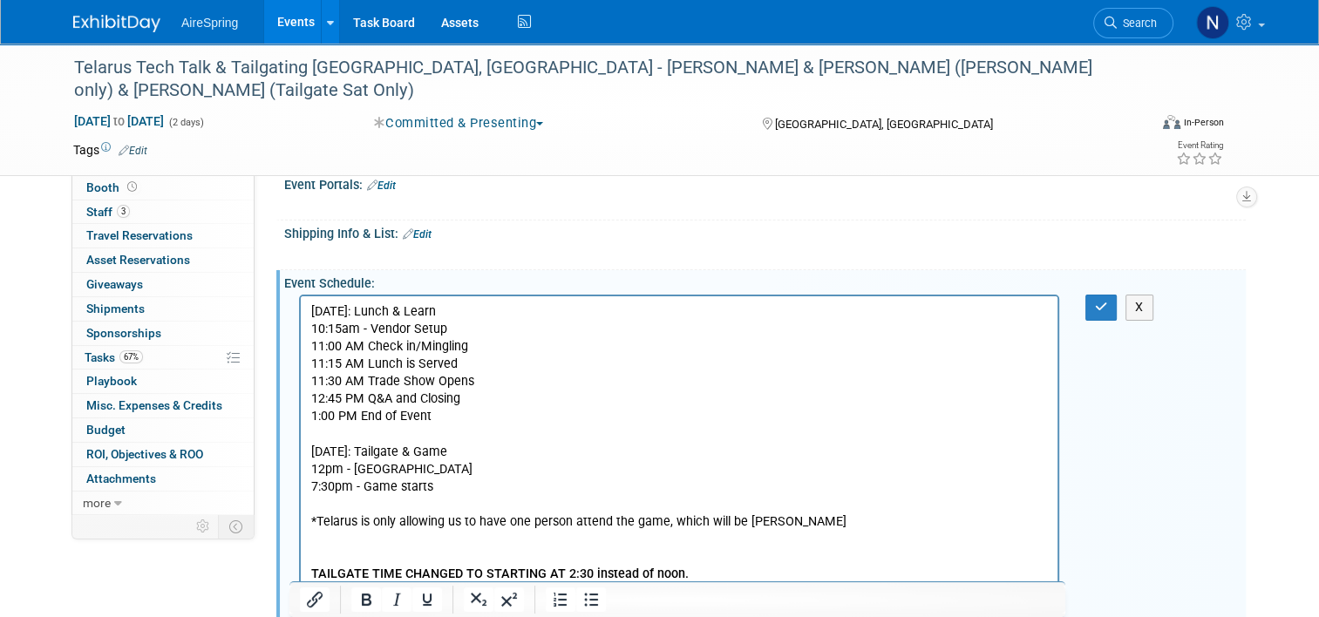
scroll to position [548, 0]
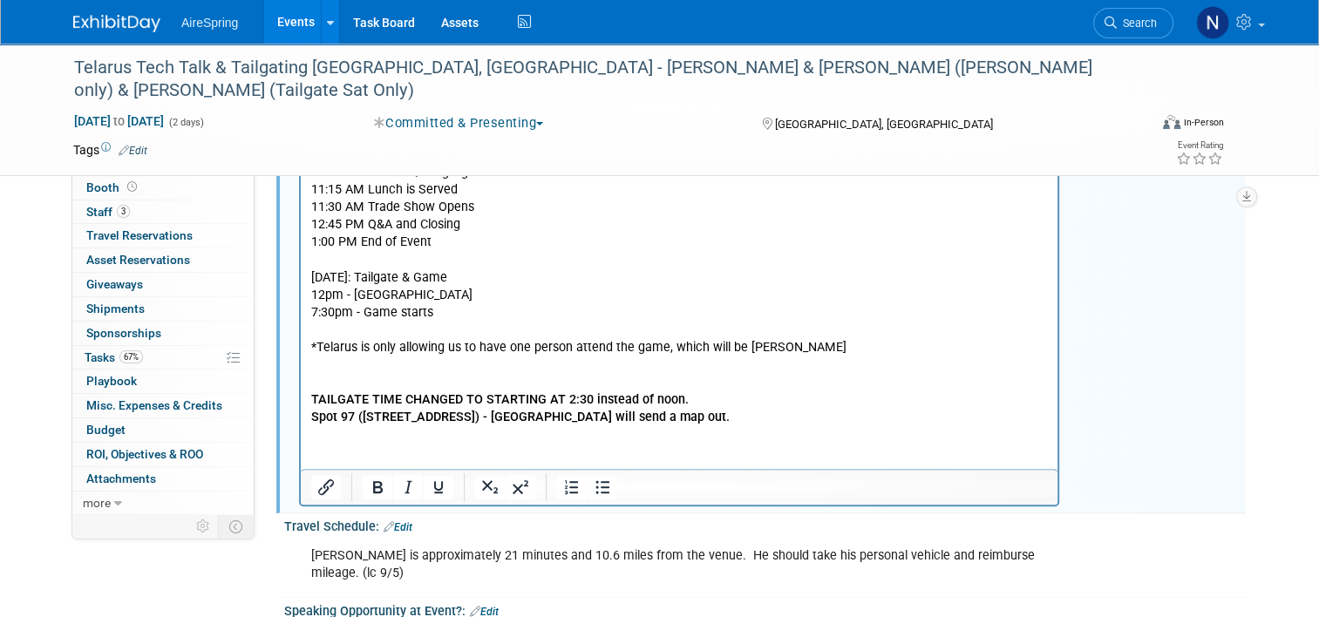
click at [692, 392] on p "Friday, Sept 26th: Lunch & Learn 10:15am - Vendor Setup 11:00 AM Check in/Mingl…" at bounding box center [679, 277] width 737 height 297
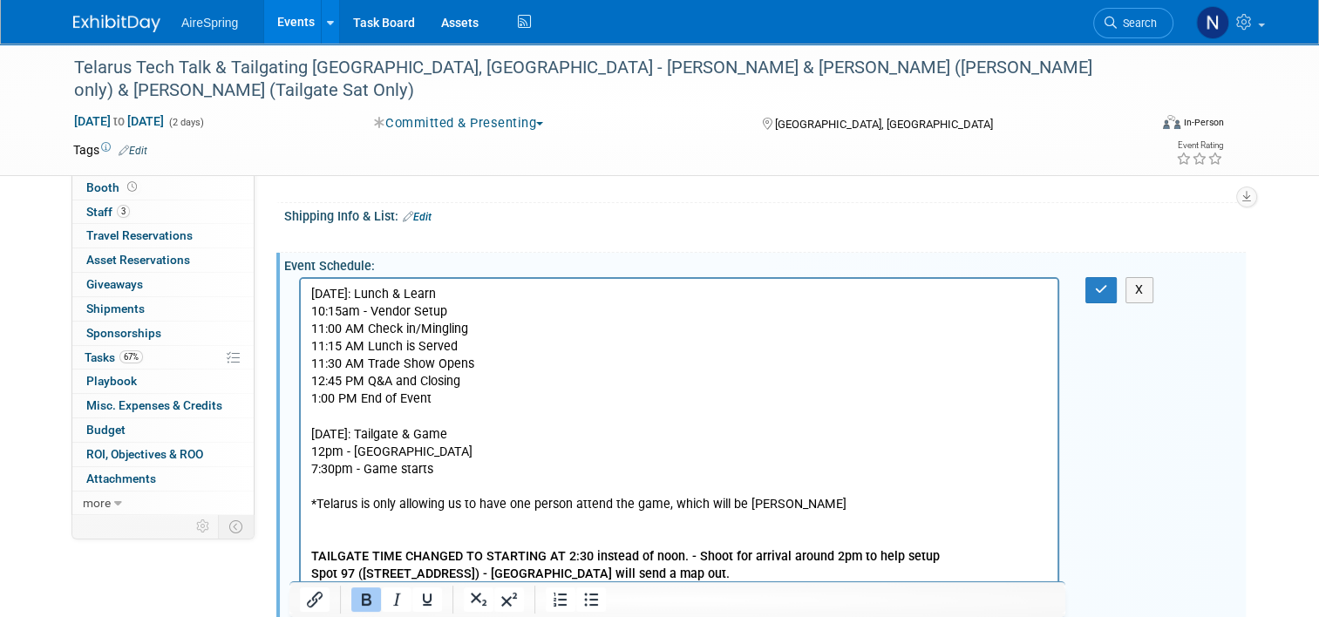
scroll to position [373, 0]
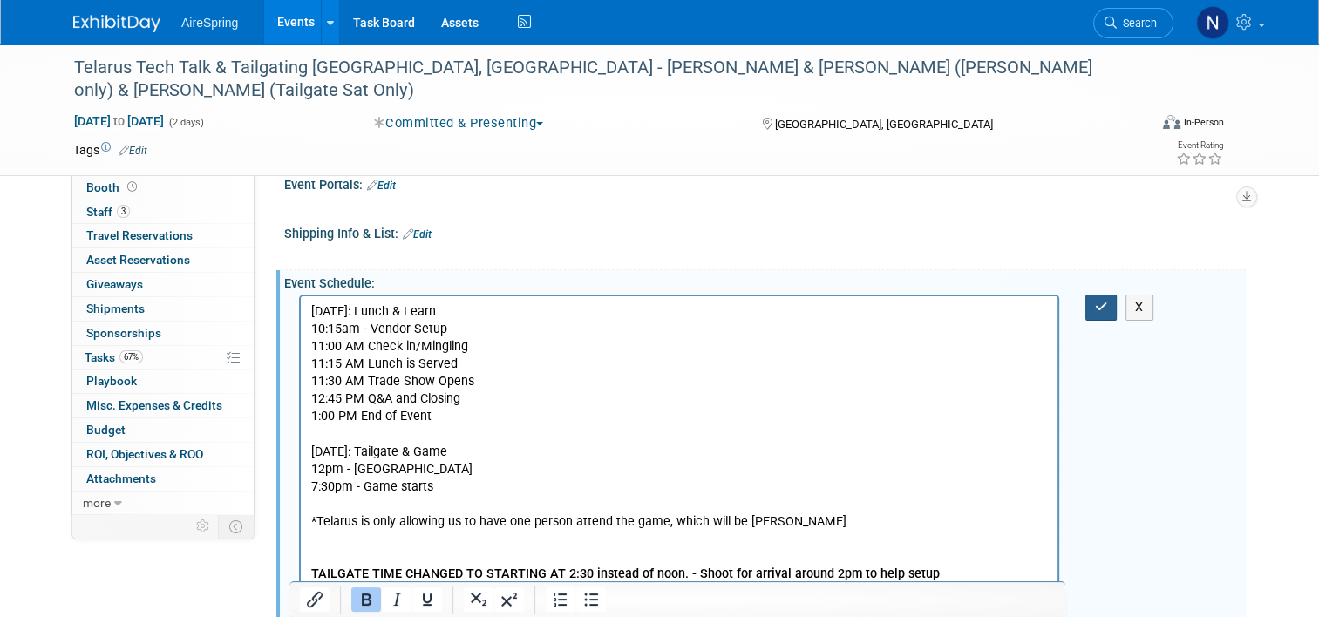
click at [1103, 301] on icon "button" at bounding box center [1101, 307] width 13 height 12
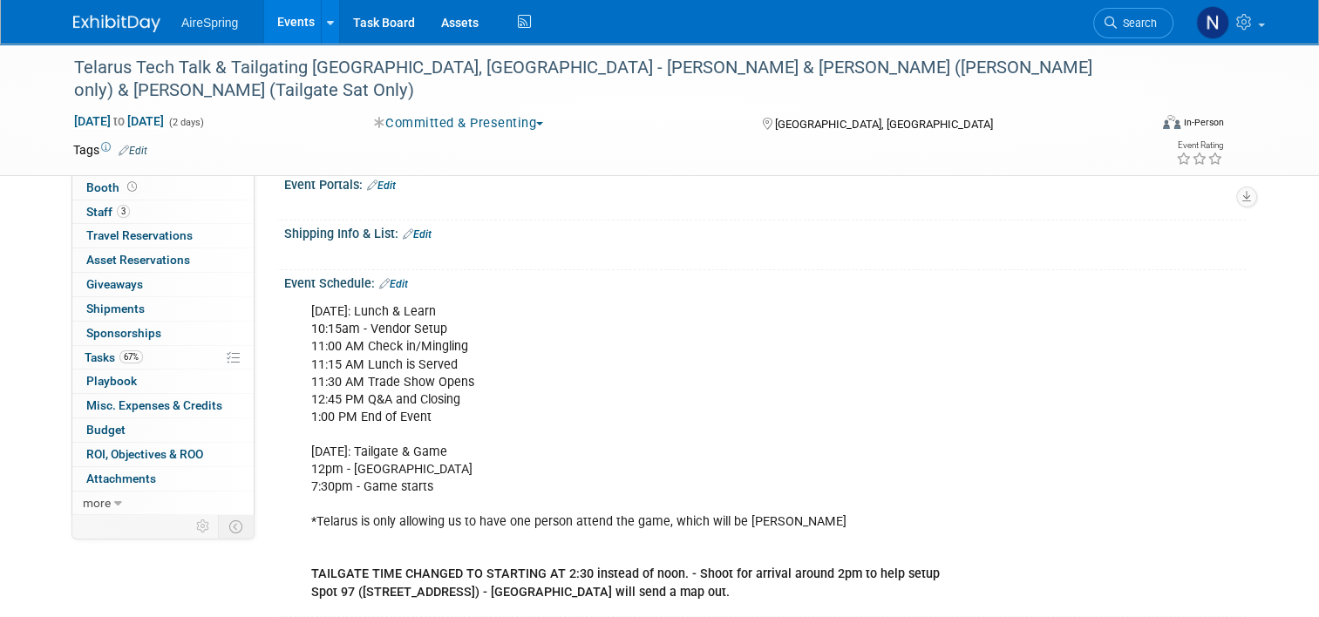
click at [282, 14] on link "Events" at bounding box center [296, 22] width 64 height 44
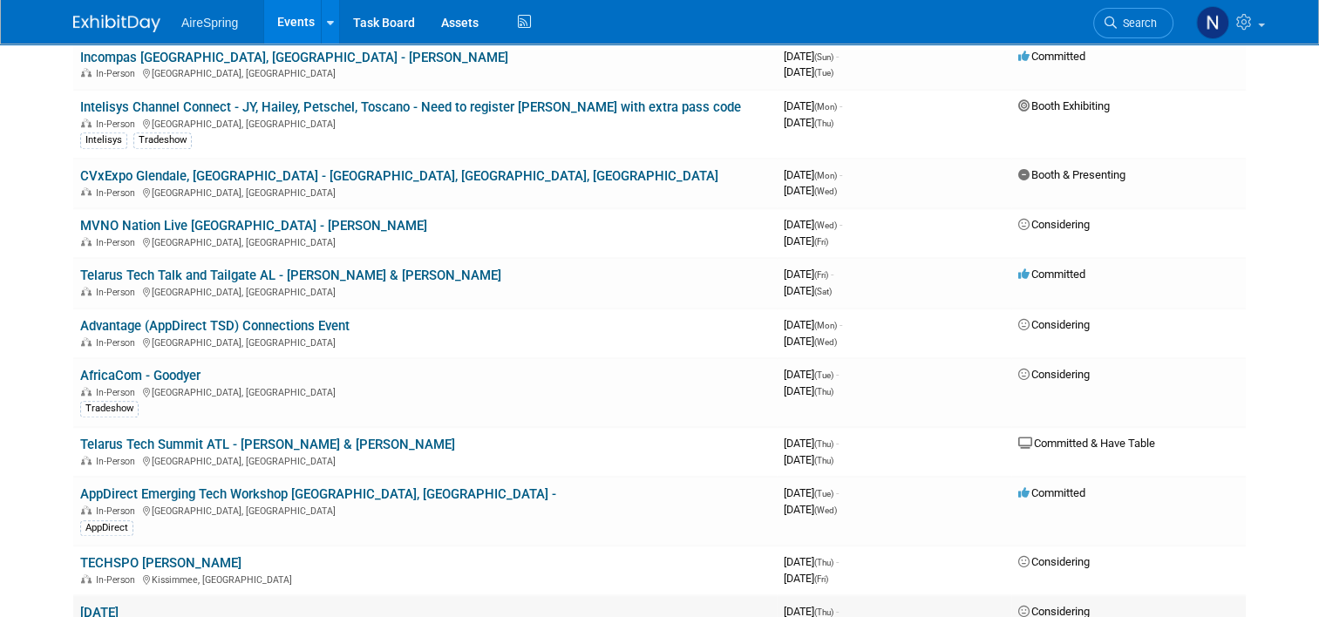
scroll to position [1570, 0]
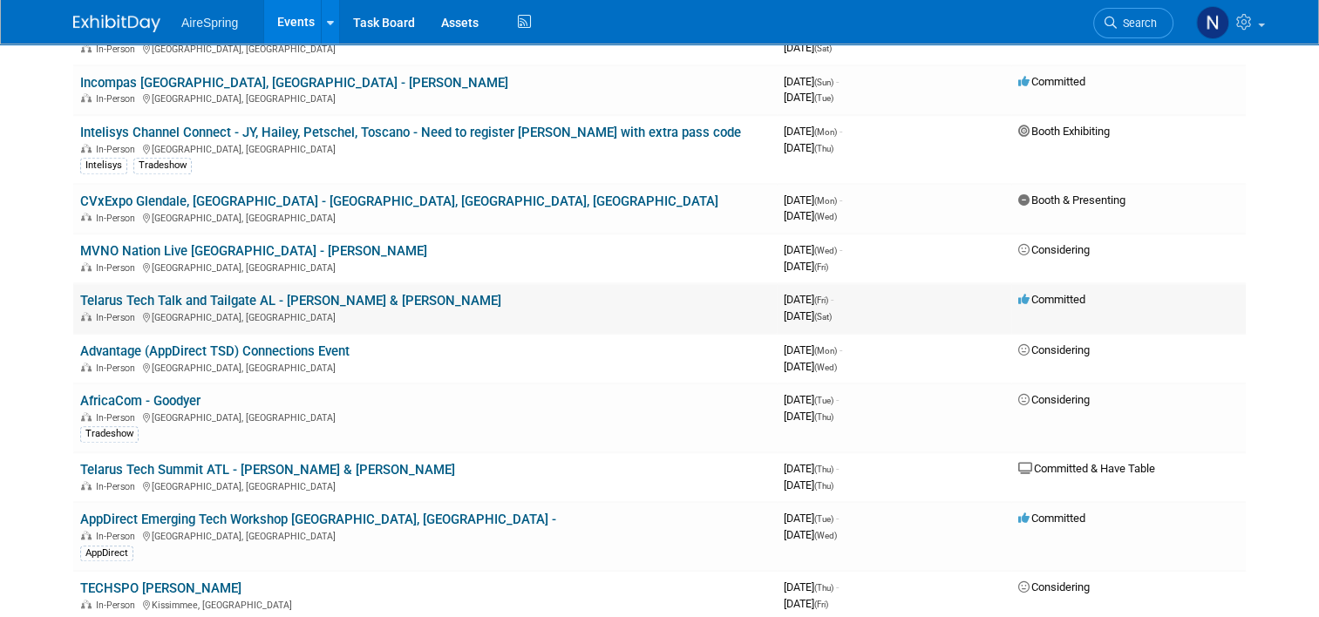
click at [276, 293] on link "Telarus Tech Talk and Tailgate AL - [PERSON_NAME] & [PERSON_NAME]" at bounding box center [290, 301] width 421 height 16
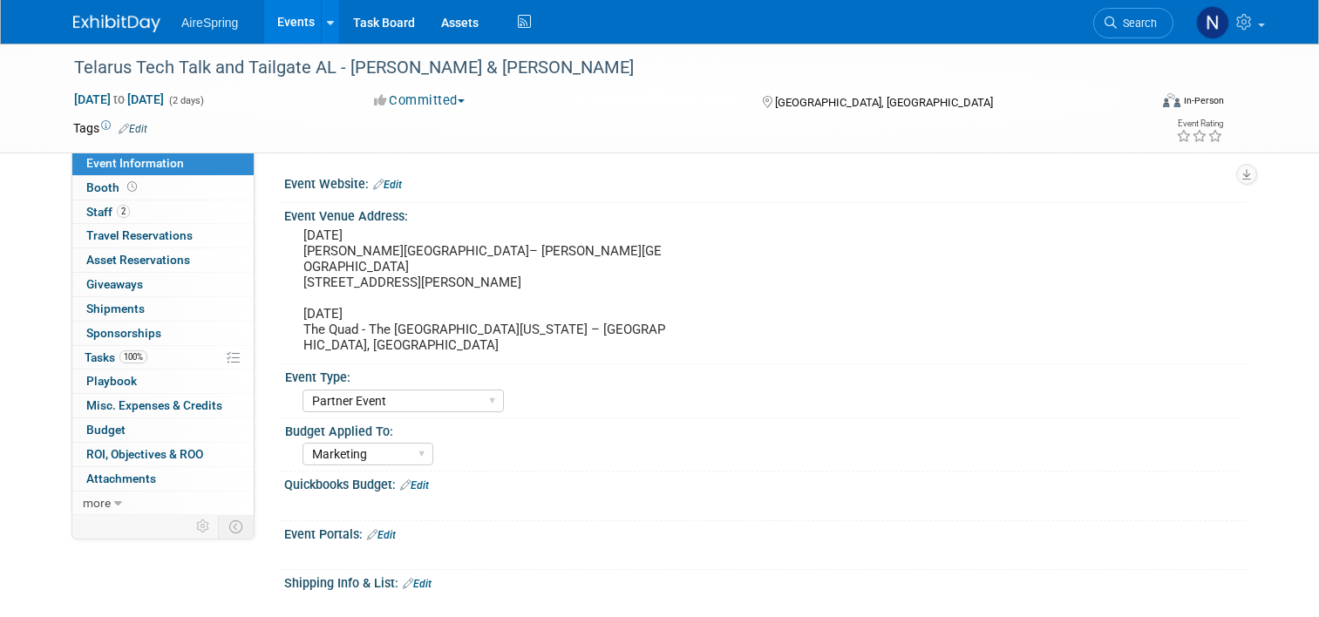
select select "Partner Event"
select select "Marketing"
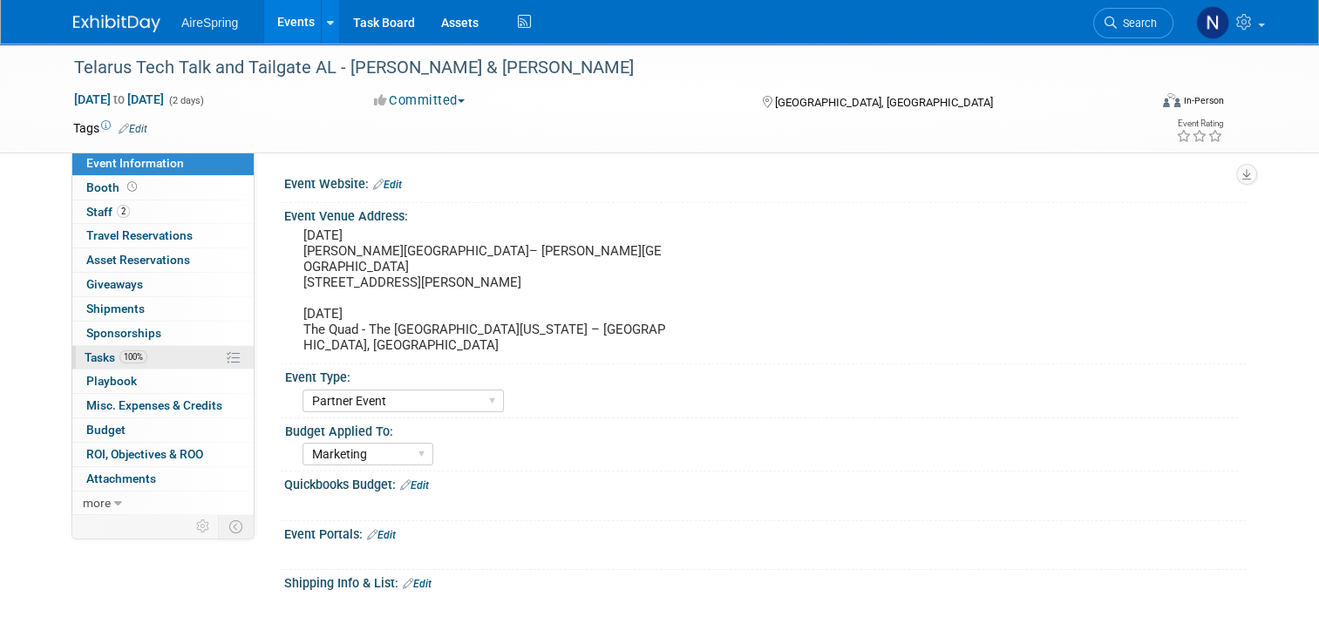
click at [168, 362] on link "100% Tasks 100%" at bounding box center [162, 358] width 181 height 24
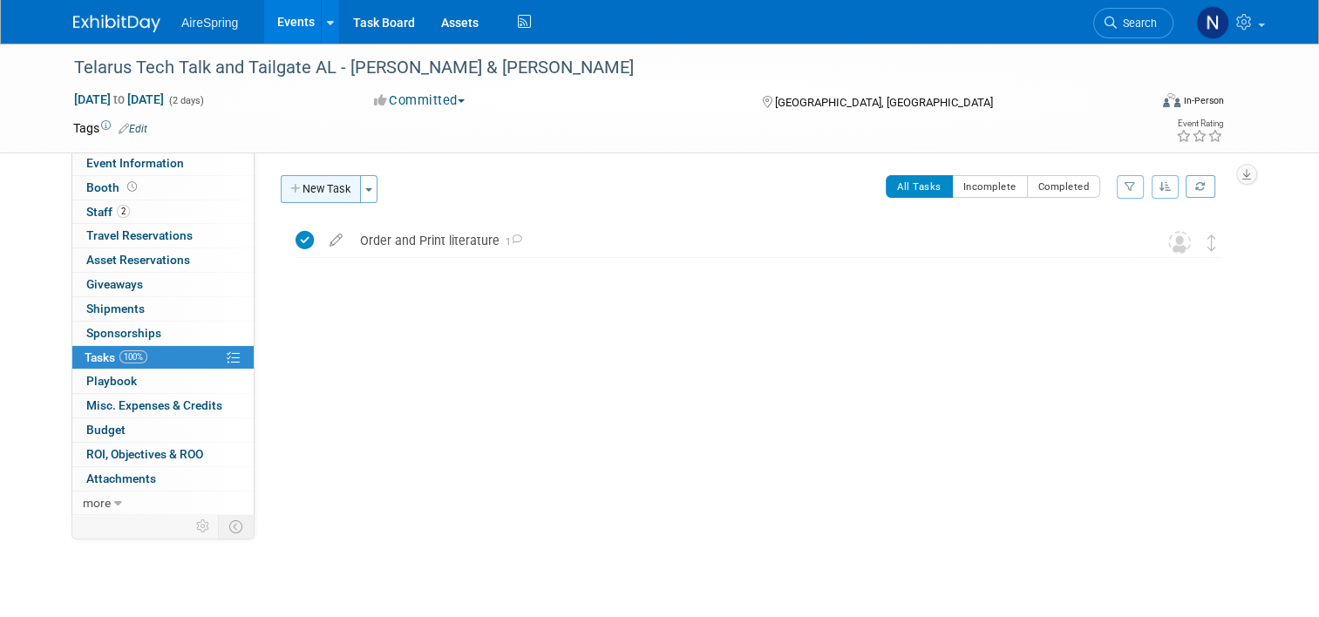
click at [335, 182] on button "New Task" at bounding box center [321, 189] width 80 height 28
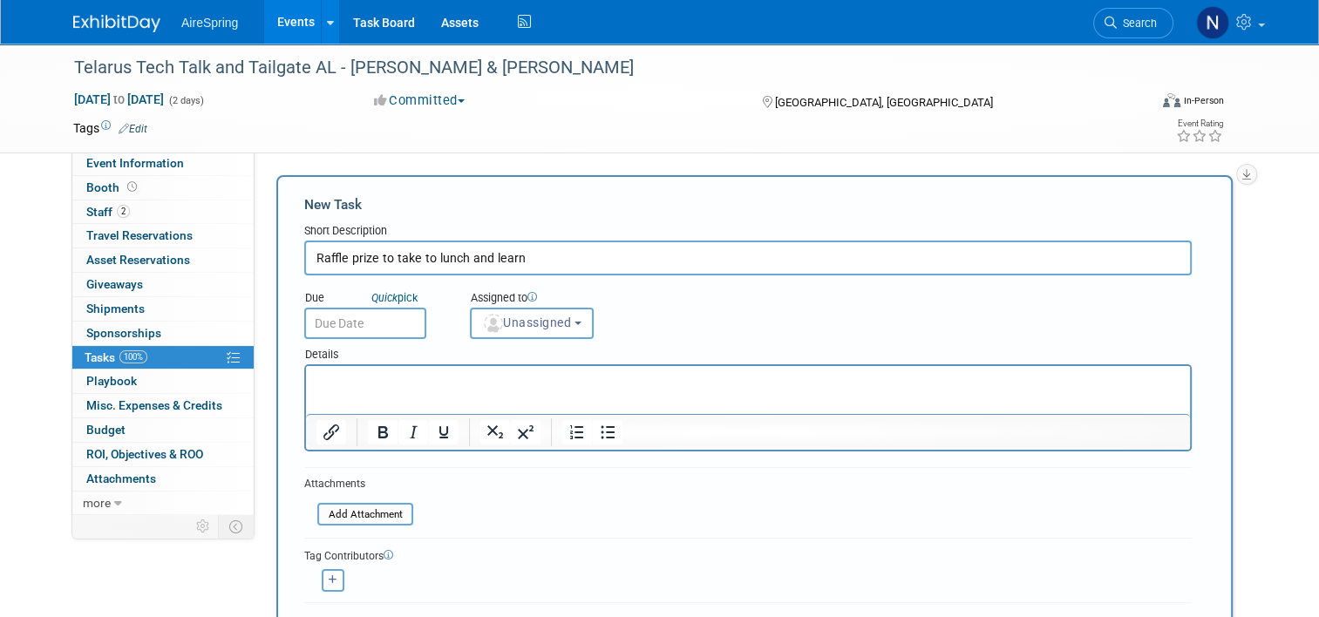
type input "Raffle prize to take to lunch and learn"
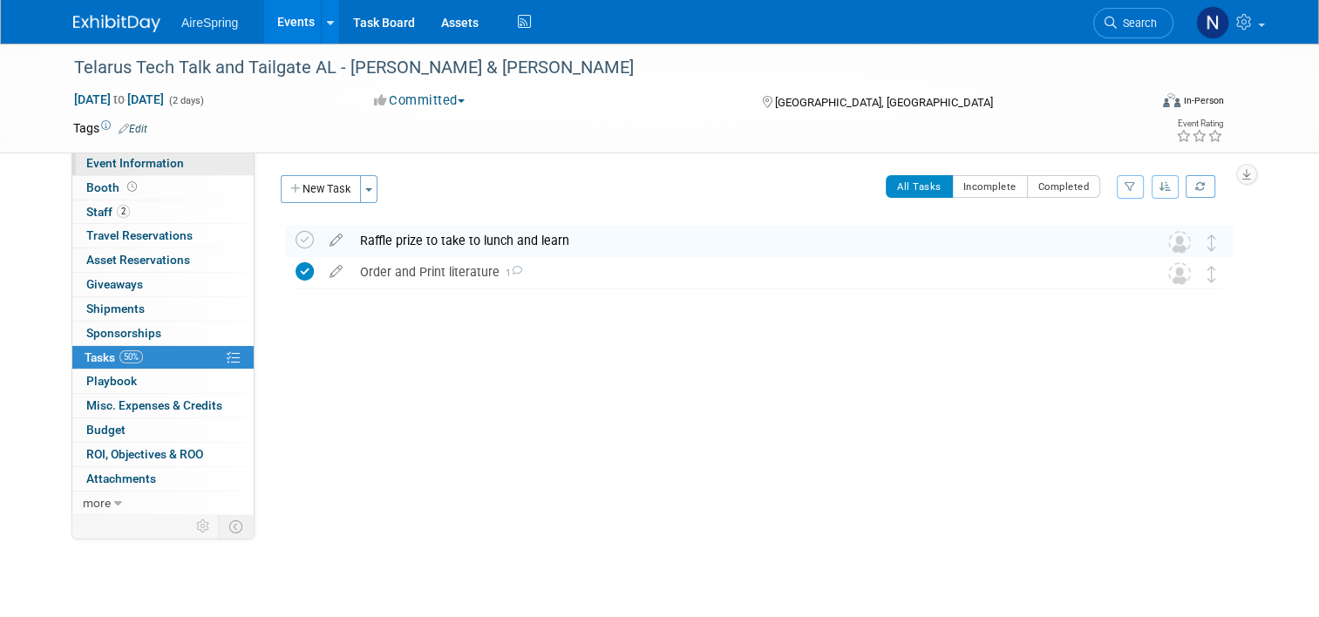
click at [204, 159] on link "Event Information" at bounding box center [162, 164] width 181 height 24
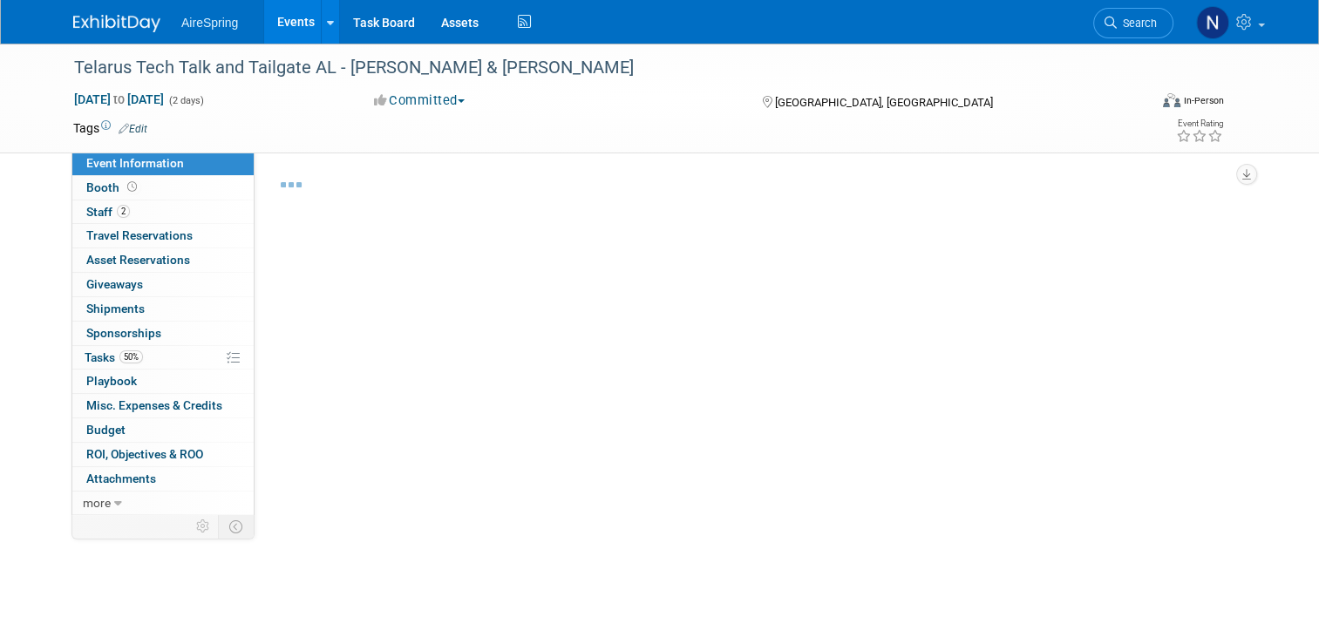
select select "Partner Event"
select select "Marketing"
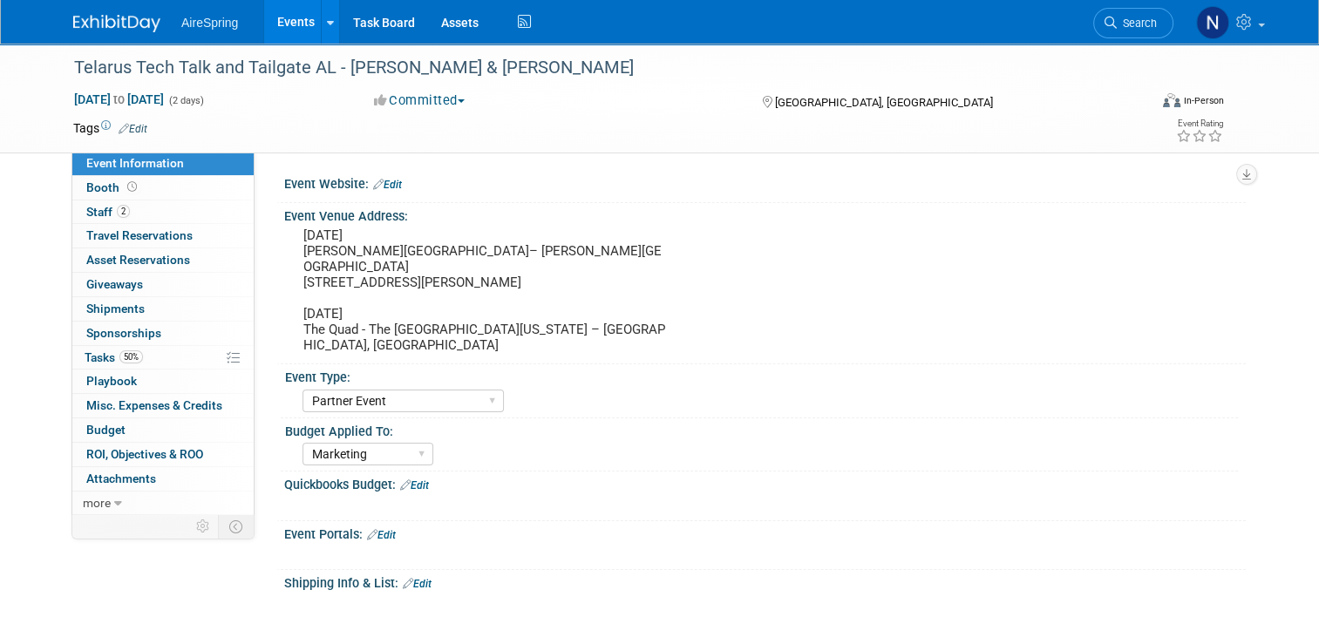
click at [278, 16] on link "Events" at bounding box center [296, 22] width 64 height 44
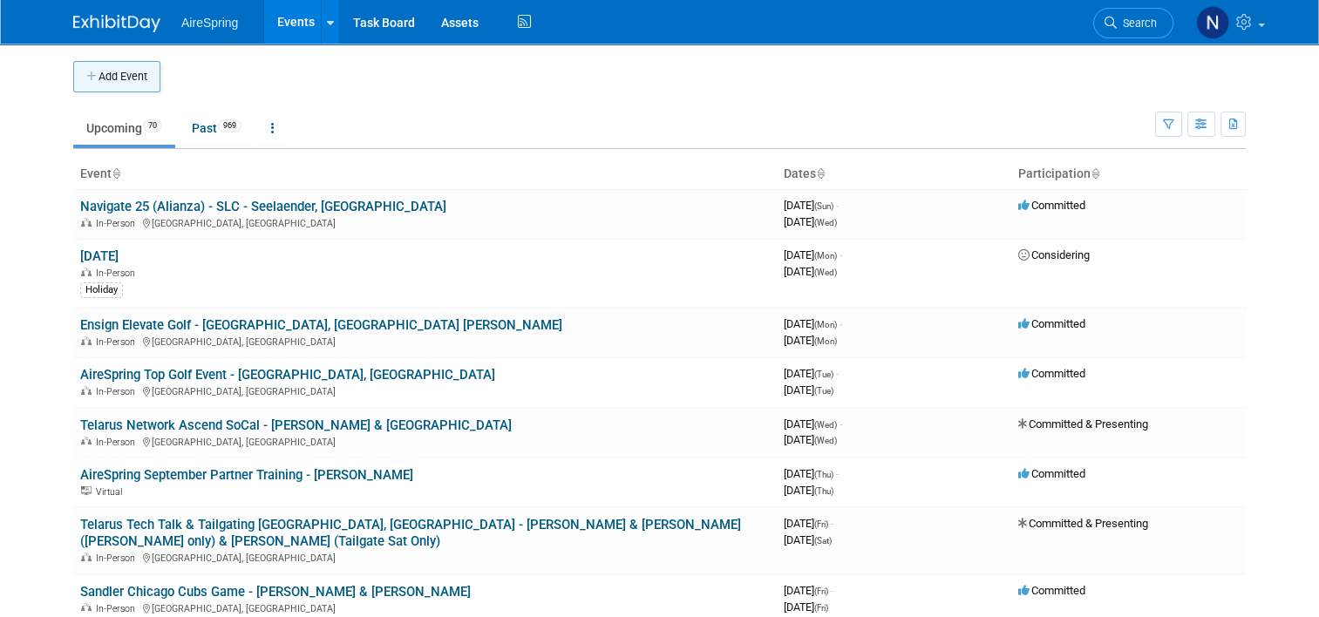
click at [101, 68] on button "Add Event" at bounding box center [116, 76] width 87 height 31
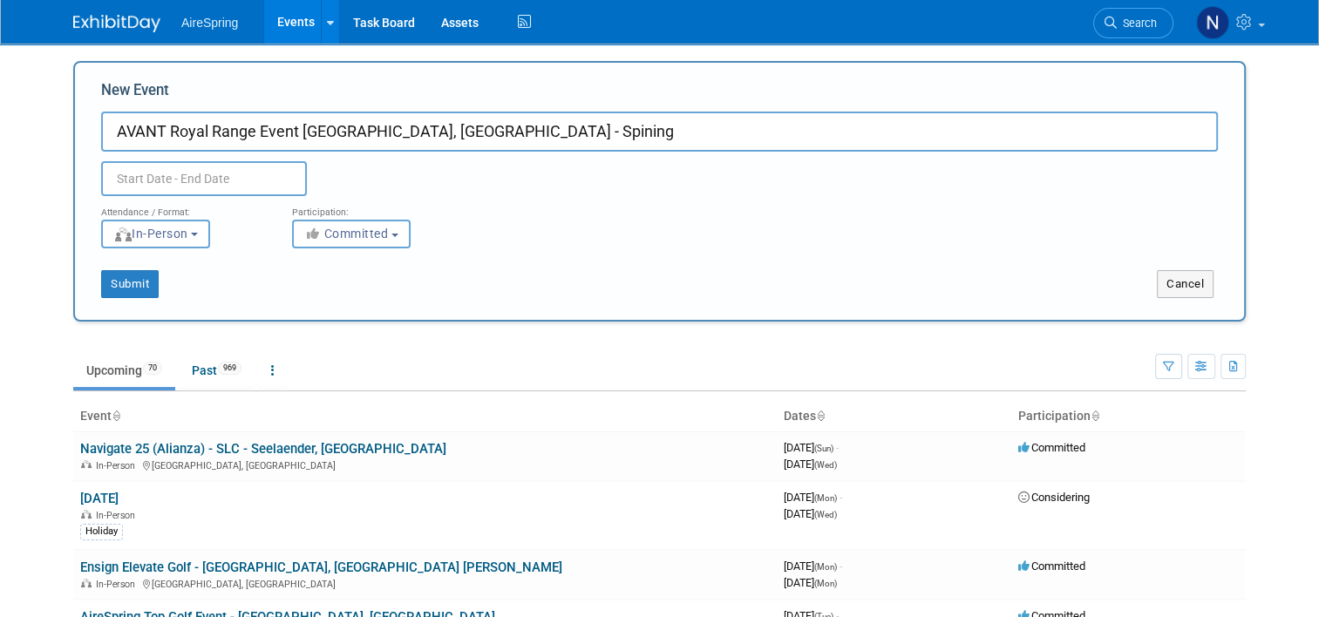
type input "AVANT Royal Range Event [GEOGRAPHIC_DATA], [GEOGRAPHIC_DATA] - Spining"
click at [265, 169] on input "text" at bounding box center [204, 178] width 206 height 35
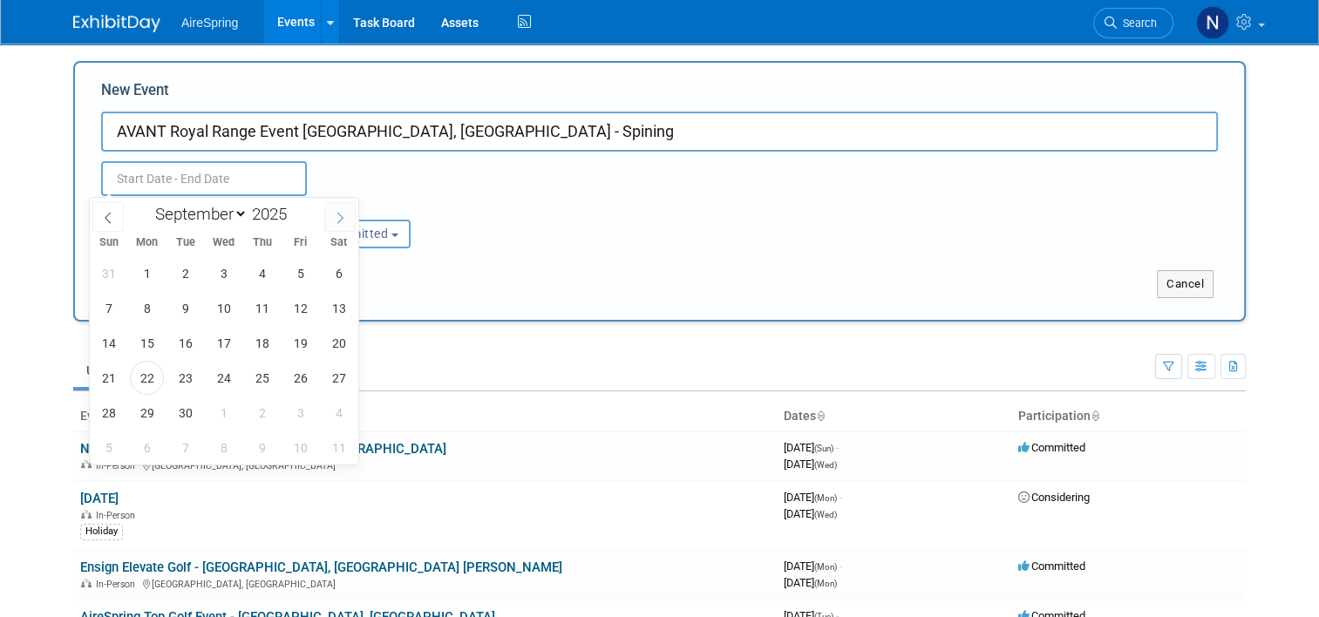
click at [340, 212] on icon at bounding box center [340, 218] width 12 height 12
select select "9"
click at [259, 272] on span "2" at bounding box center [262, 273] width 34 height 34
click at [260, 272] on span "2" at bounding box center [262, 273] width 34 height 34
type input "[DATE] to [DATE]"
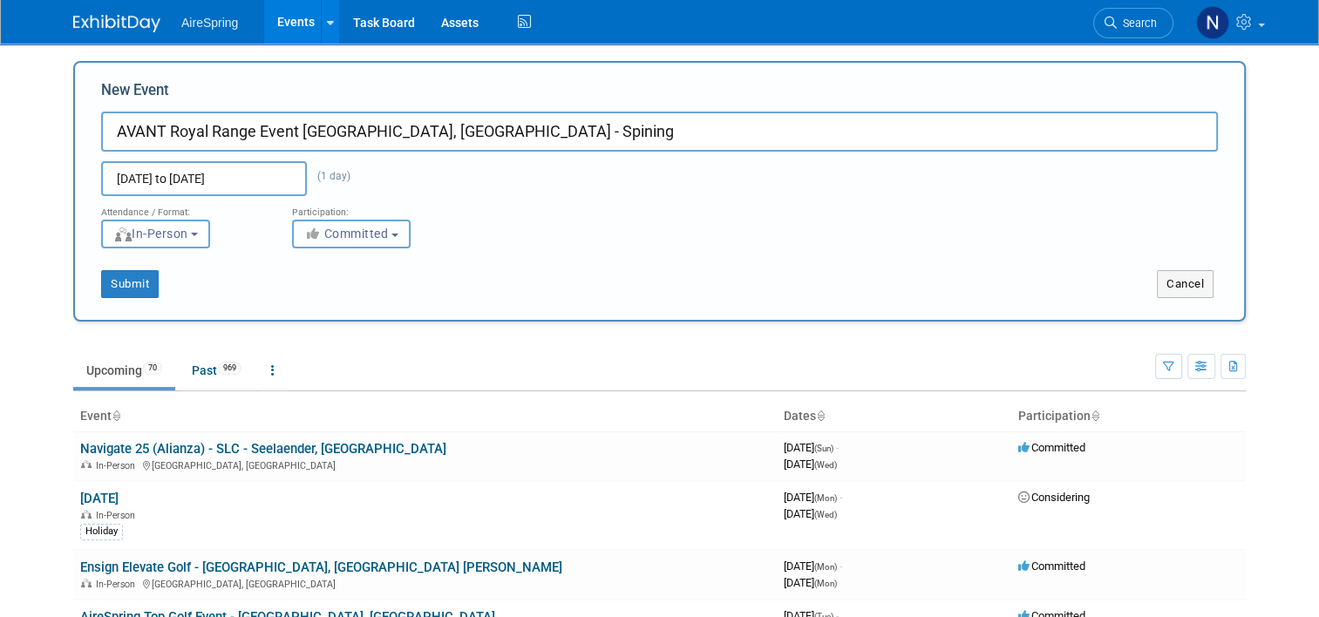
click at [342, 230] on span "Committed" at bounding box center [346, 234] width 85 height 14
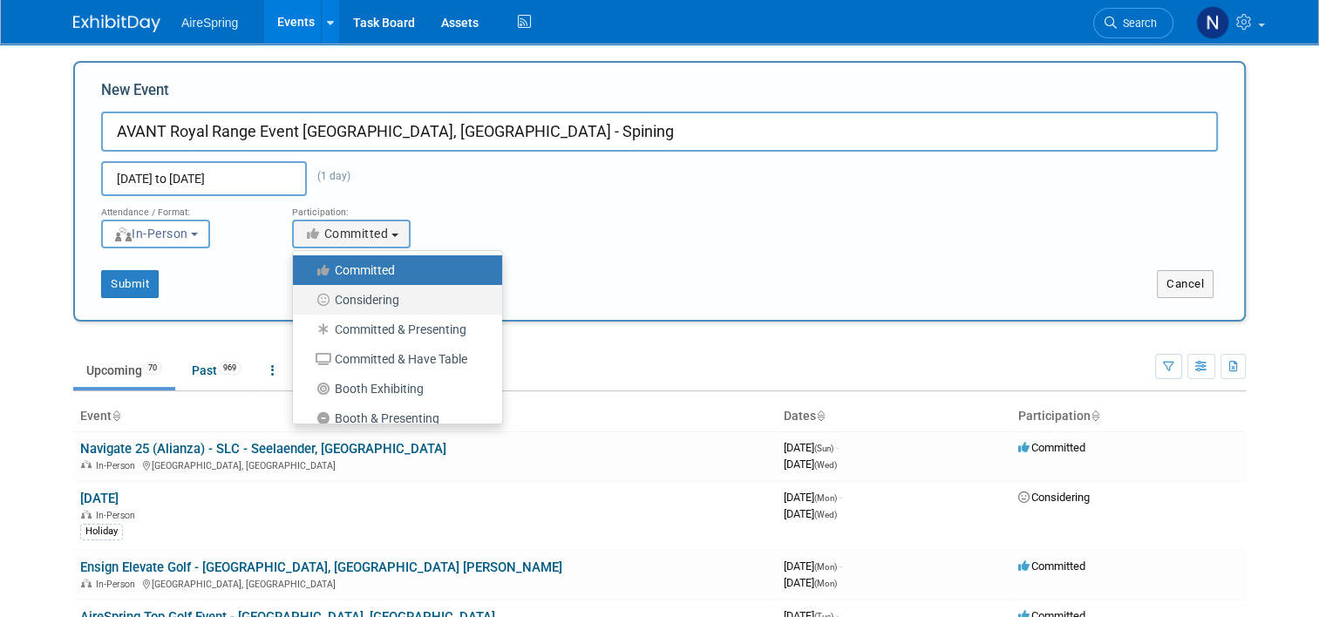
click at [347, 297] on label "Considering" at bounding box center [393, 300] width 183 height 23
click at [309, 297] on input "Considering" at bounding box center [302, 300] width 11 height 11
select select "2"
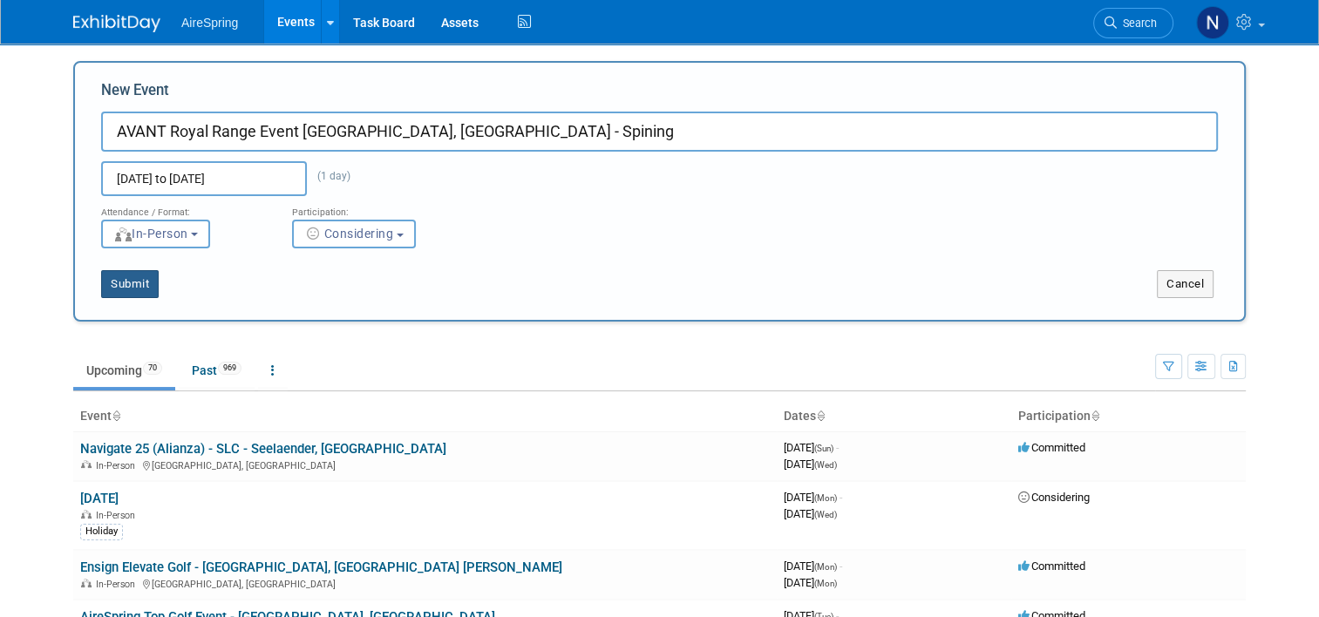
click at [112, 284] on button "Submit" at bounding box center [130, 284] width 58 height 28
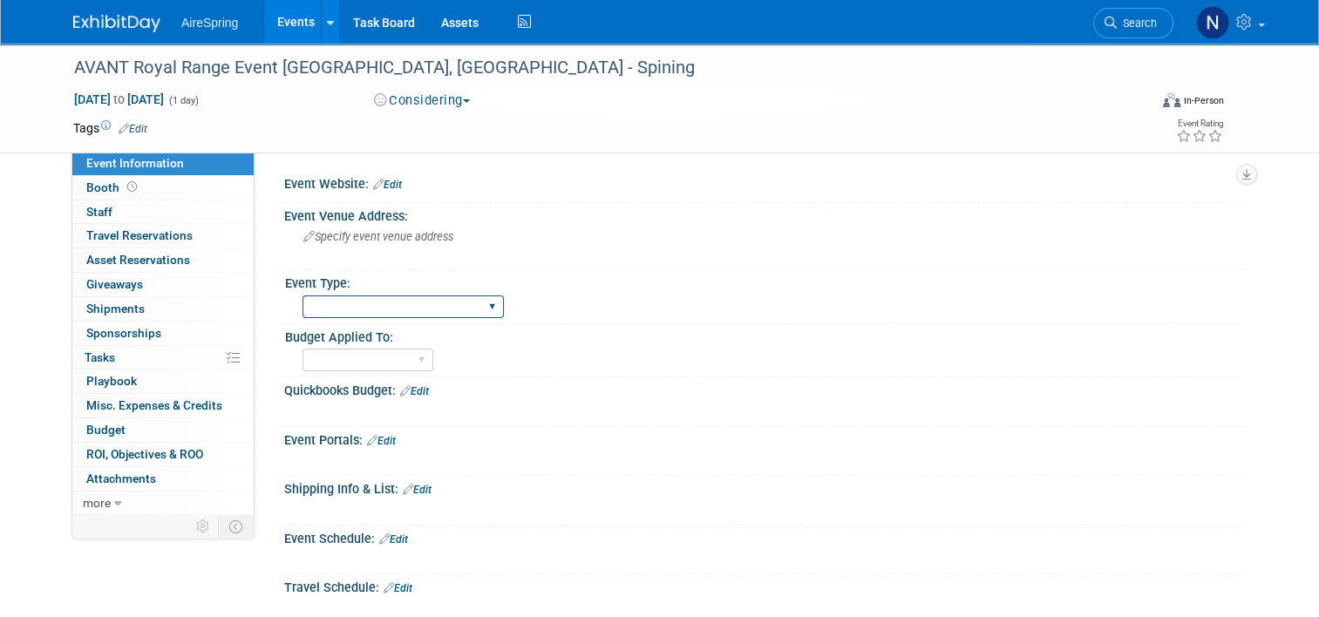
click at [422, 315] on select "AireSpring Event AireSpring Internal Partner Event Training Tradeshow - Exhibit…" at bounding box center [403, 308] width 201 height 24
select select "Partner Event"
click at [303, 296] on select "AireSpring Event AireSpring Internal Partner Event Training Tradeshow - Exhibit…" at bounding box center [403, 308] width 201 height 24
click at [394, 344] on div "Marketing Sales Operations Customer" at bounding box center [368, 360] width 131 height 32
click at [393, 354] on select "Marketing Sales Operations Customer" at bounding box center [368, 361] width 131 height 24
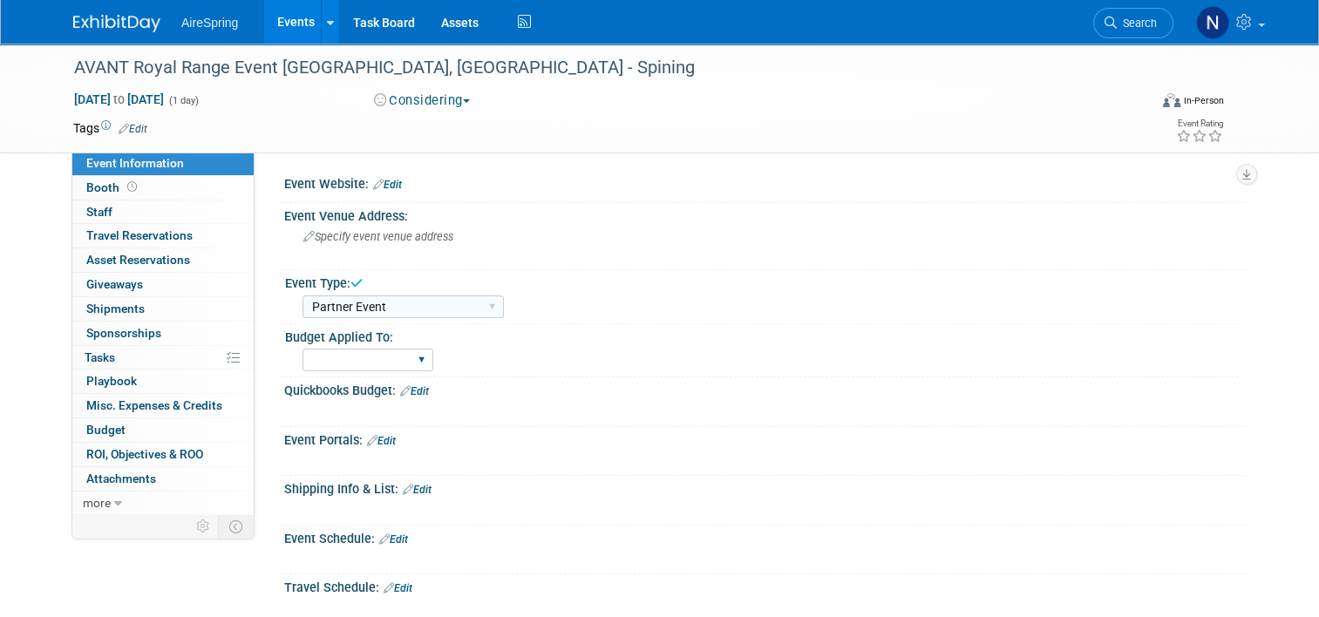
select select "Marketing"
click at [303, 349] on select "Marketing Sales Operations Customer" at bounding box center [368, 361] width 131 height 24
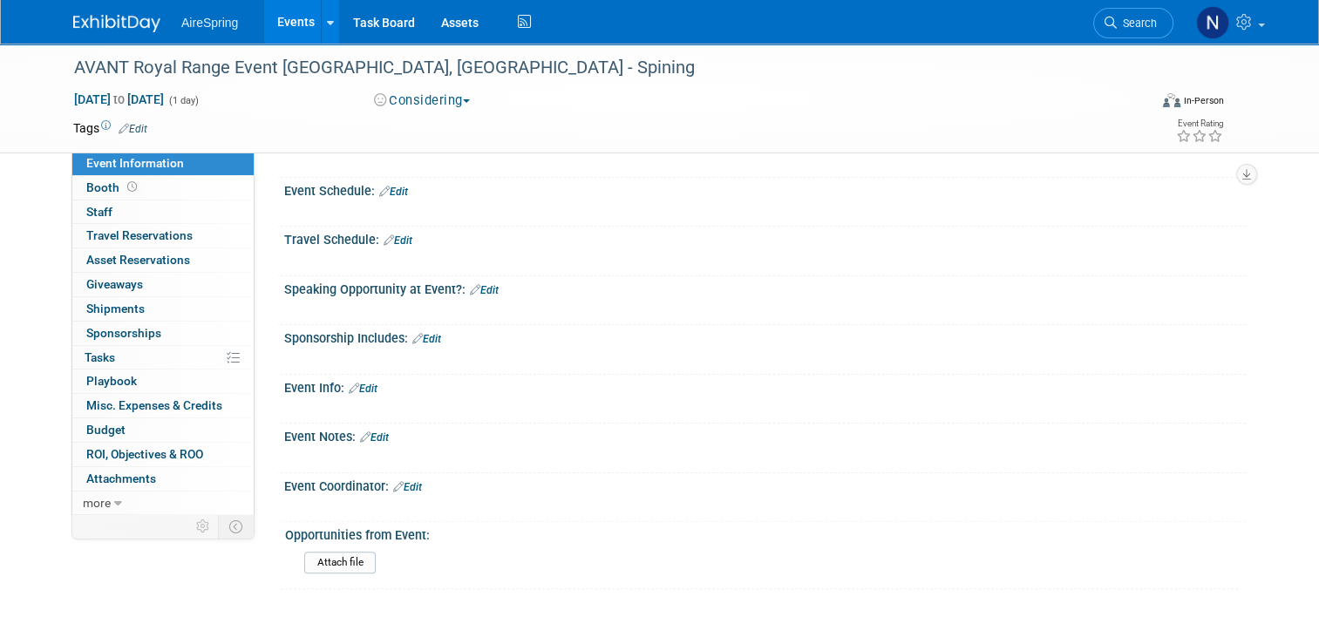
scroll to position [436, 0]
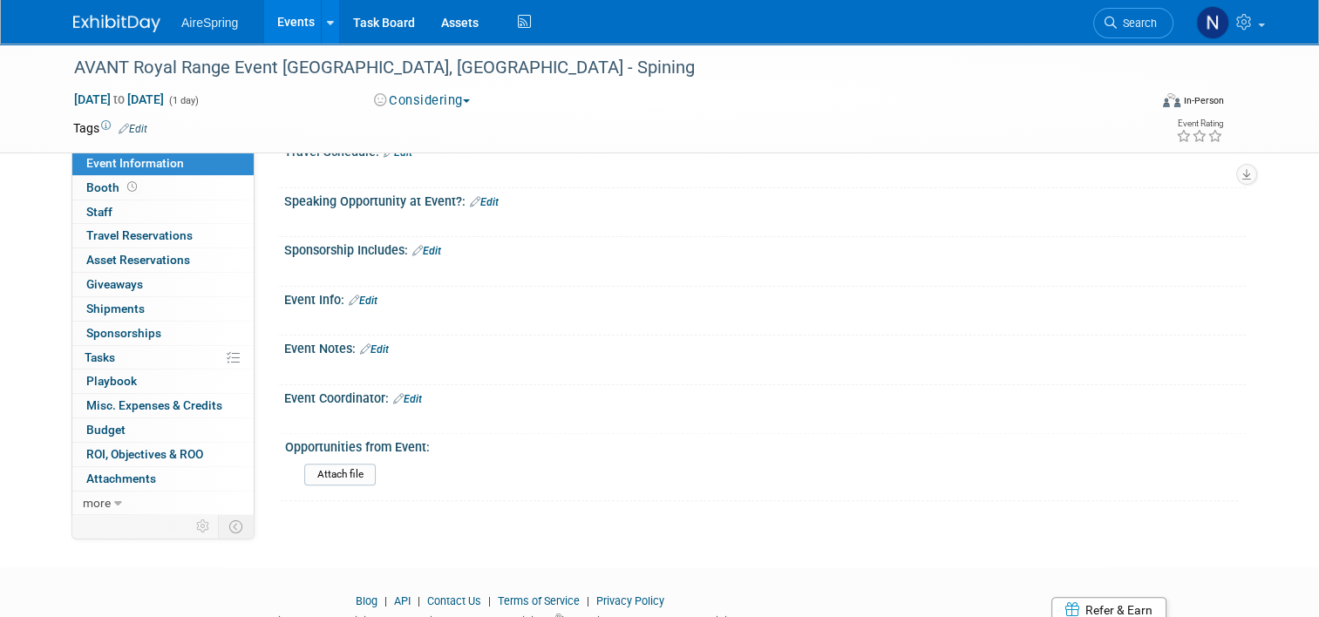
click at [360, 297] on link "Edit" at bounding box center [363, 301] width 29 height 12
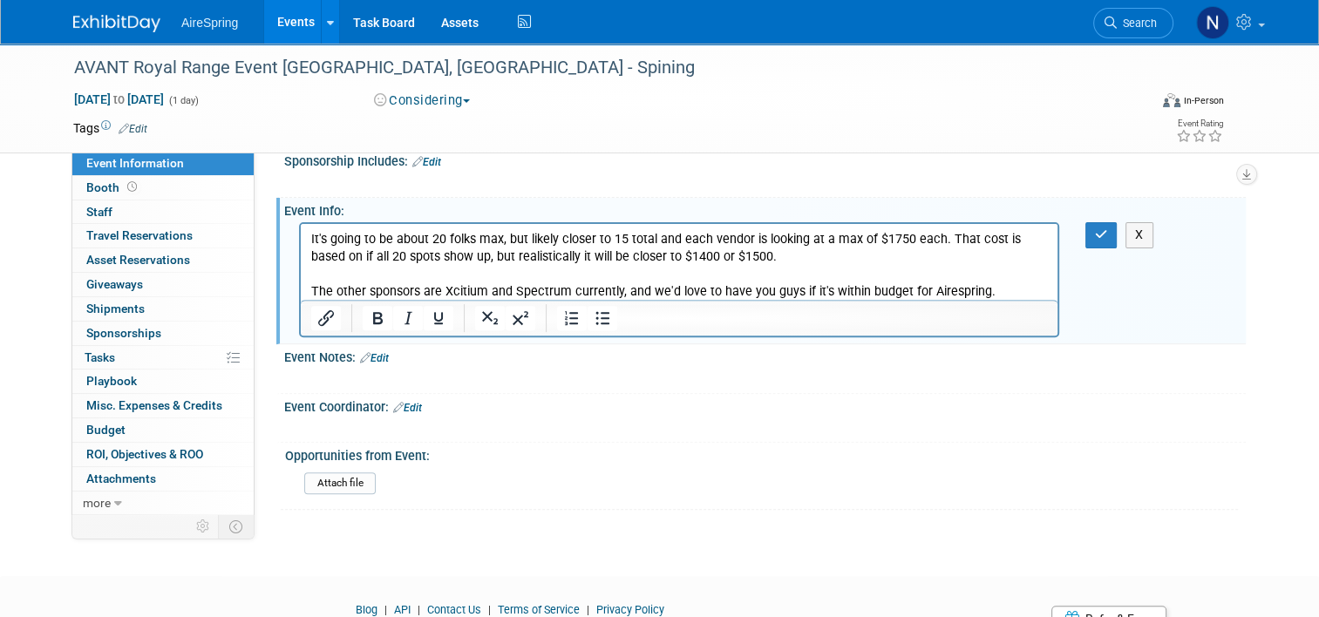
scroll to position [598, 0]
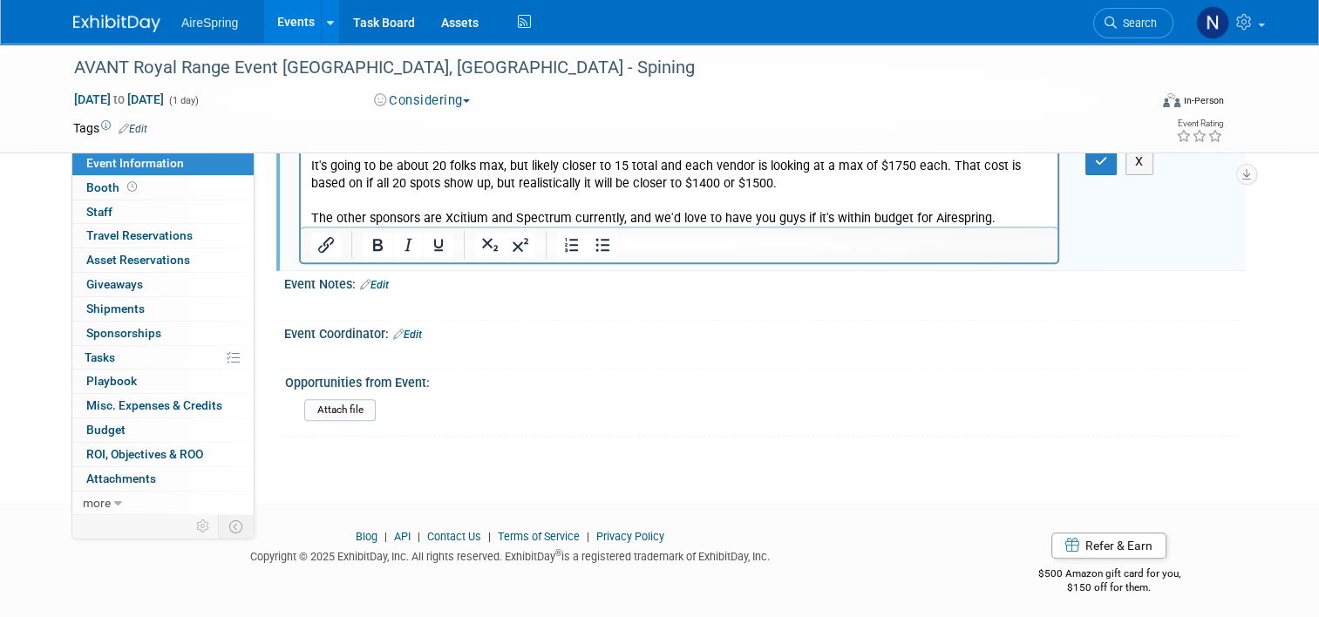
click at [1103, 150] on div "AVANT Royal Range Event Nashville, TN - Spining Oct 2, 2025 to Oct 2, 2025 (1 d…" at bounding box center [659, 98] width 1199 height 109
click at [1103, 152] on div "AVANT Royal Range Event Nashville, TN - Spining Oct 2, 2025 to Oct 2, 2025 (1 d…" at bounding box center [659, 99] width 1319 height 110
drag, startPoint x: 1103, startPoint y: 152, endPoint x: 1105, endPoint y: 160, distance: 8.9
click at [1105, 160] on icon "button" at bounding box center [1101, 161] width 13 height 12
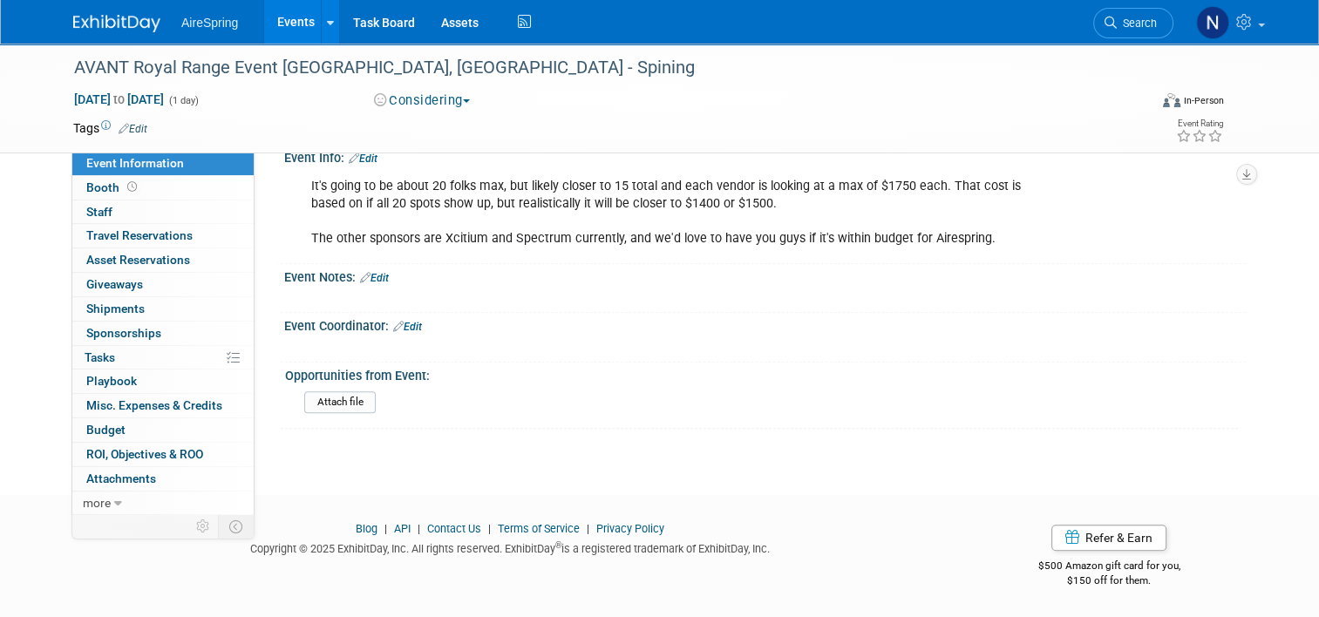
scroll to position [570, 0]
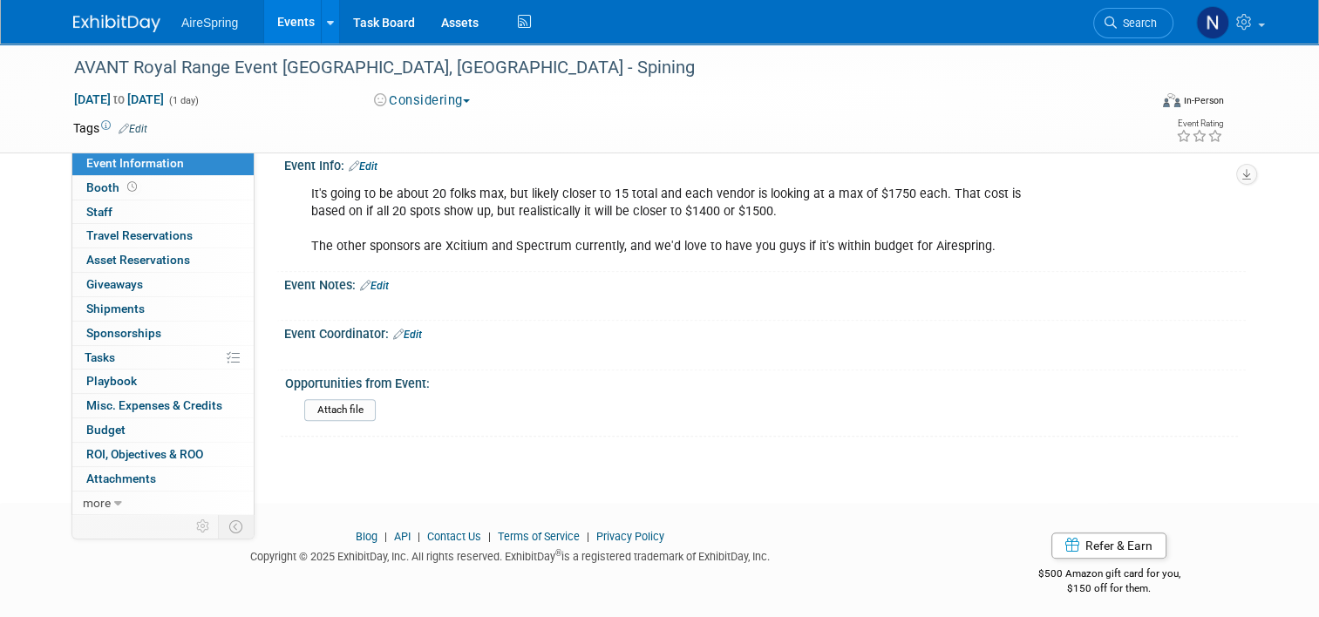
click at [1105, 160] on div "Event Info: Edit" at bounding box center [765, 164] width 962 height 23
click at [413, 329] on link "Edit" at bounding box center [407, 335] width 29 height 12
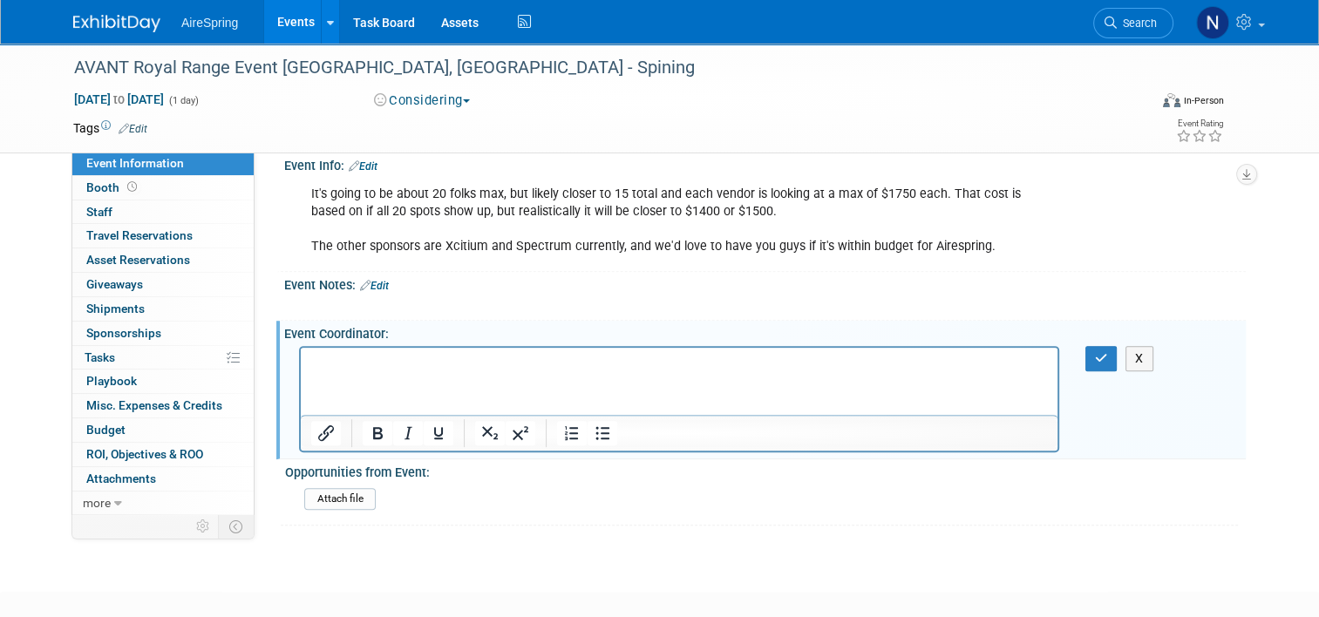
scroll to position [0, 0]
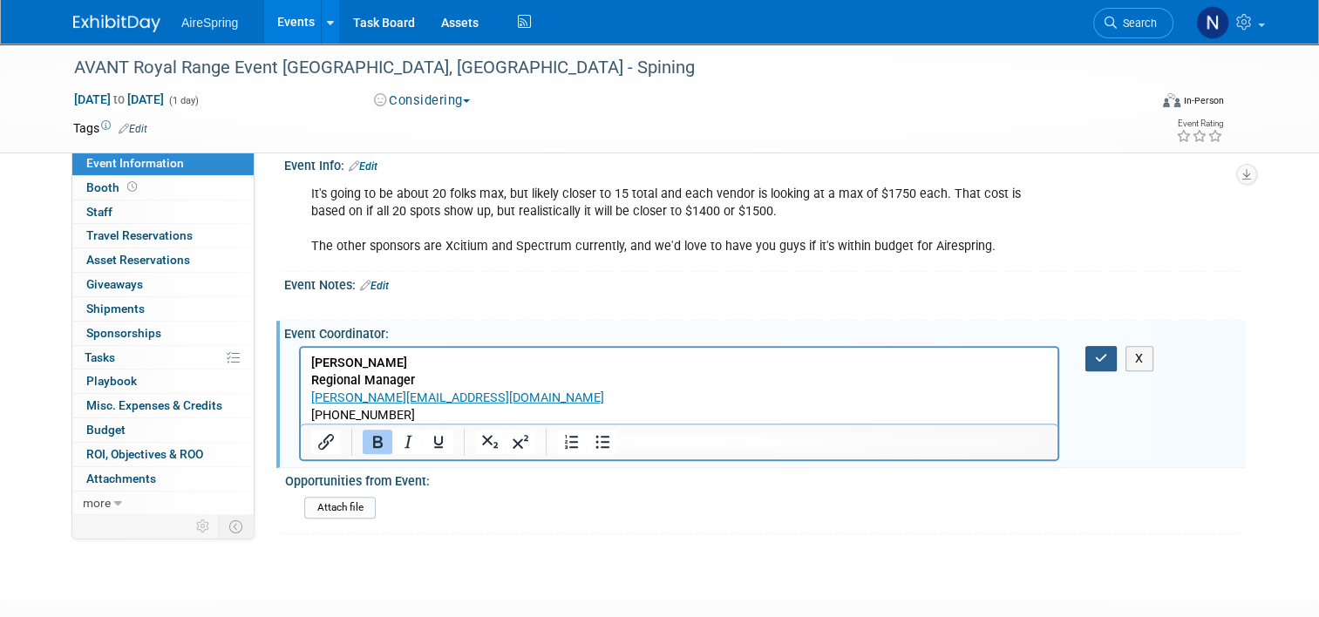
click at [1106, 358] on button "button" at bounding box center [1102, 358] width 32 height 25
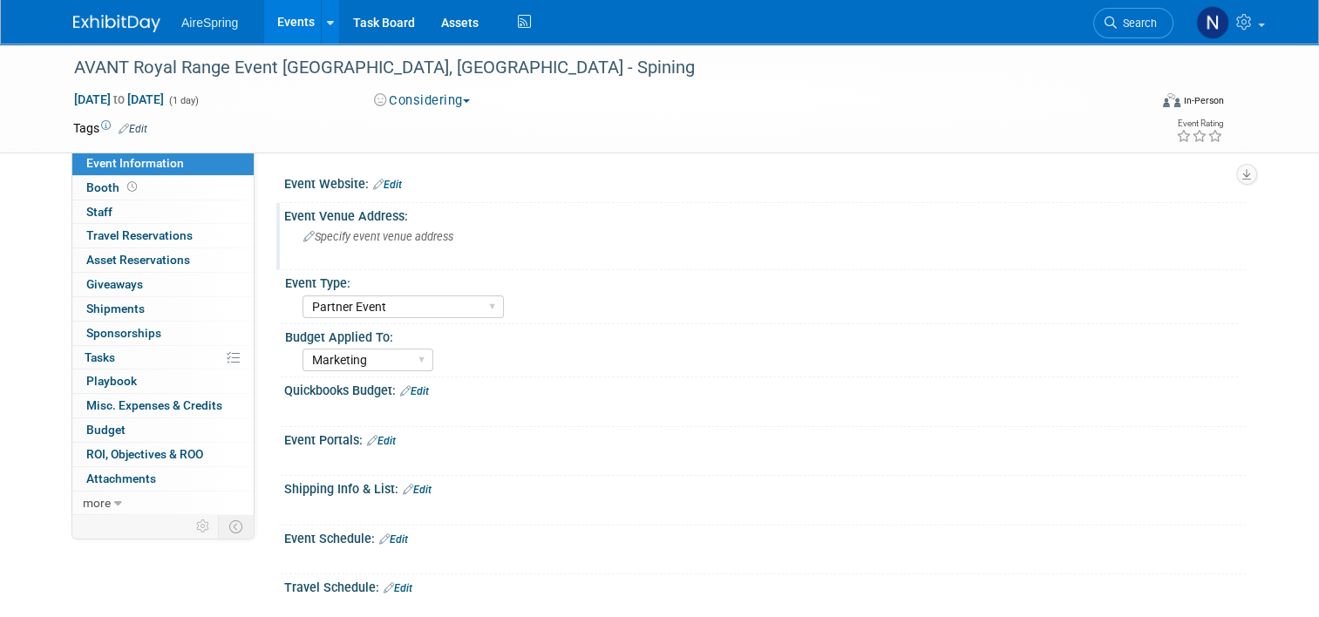
click at [373, 264] on div "Specify event venue address" at bounding box center [484, 244] width 401 height 42
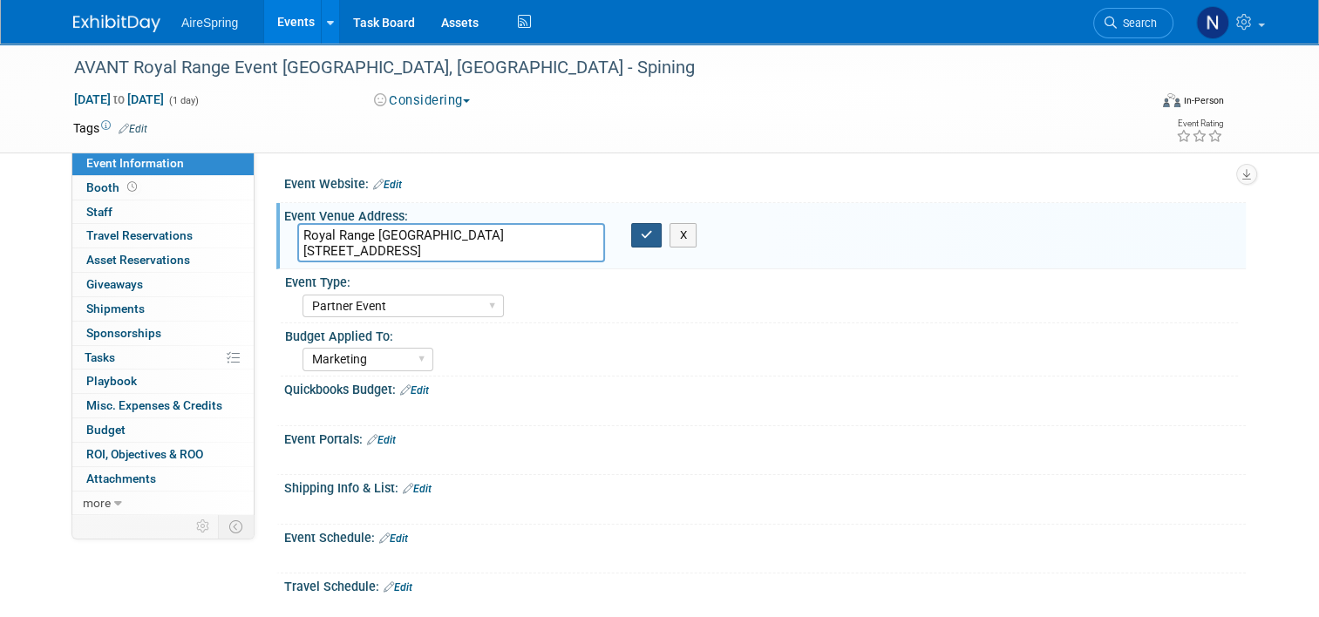
type textarea "Royal Range USA 7741 US-70S, Nashville, TN 37221"
click at [645, 236] on icon "button" at bounding box center [647, 234] width 12 height 11
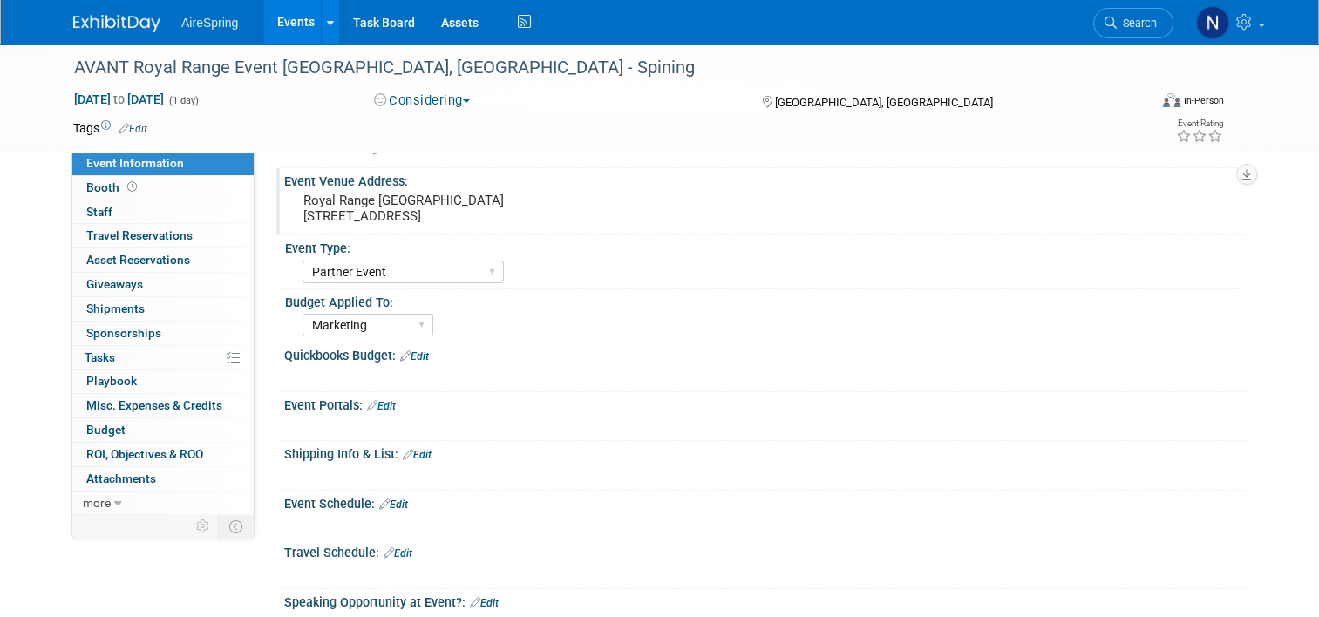
scroll to position [262, 0]
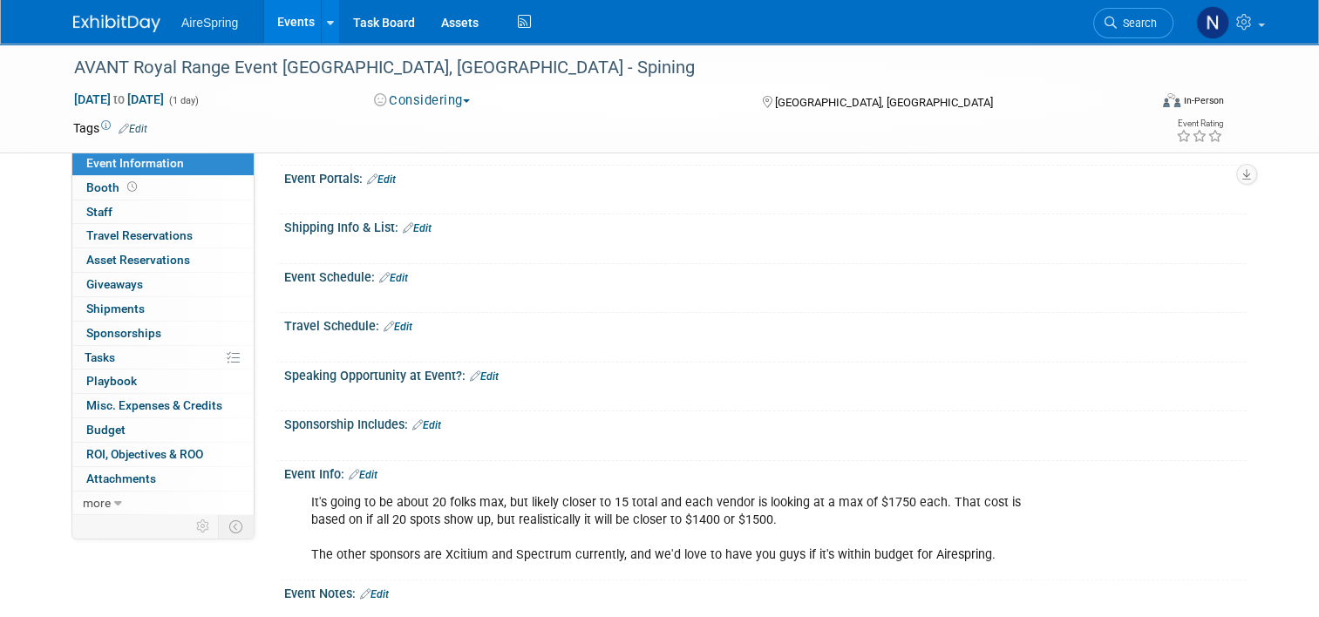
click at [391, 279] on link "Edit" at bounding box center [393, 278] width 29 height 12
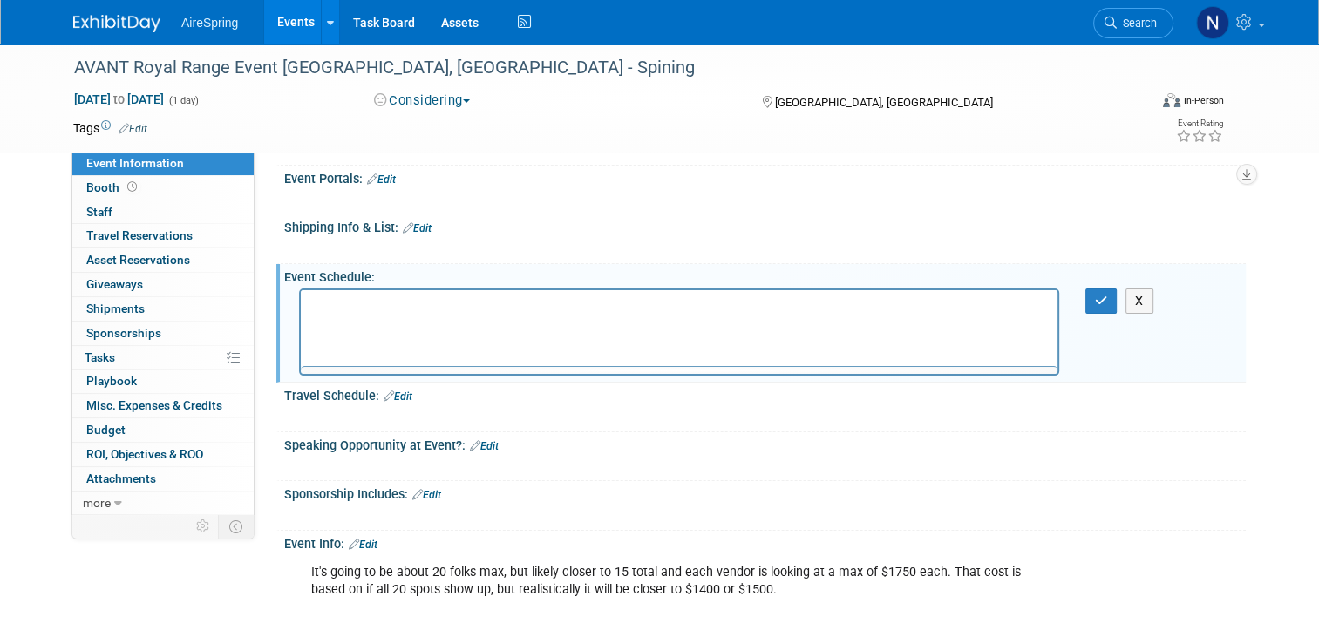
scroll to position [0, 0]
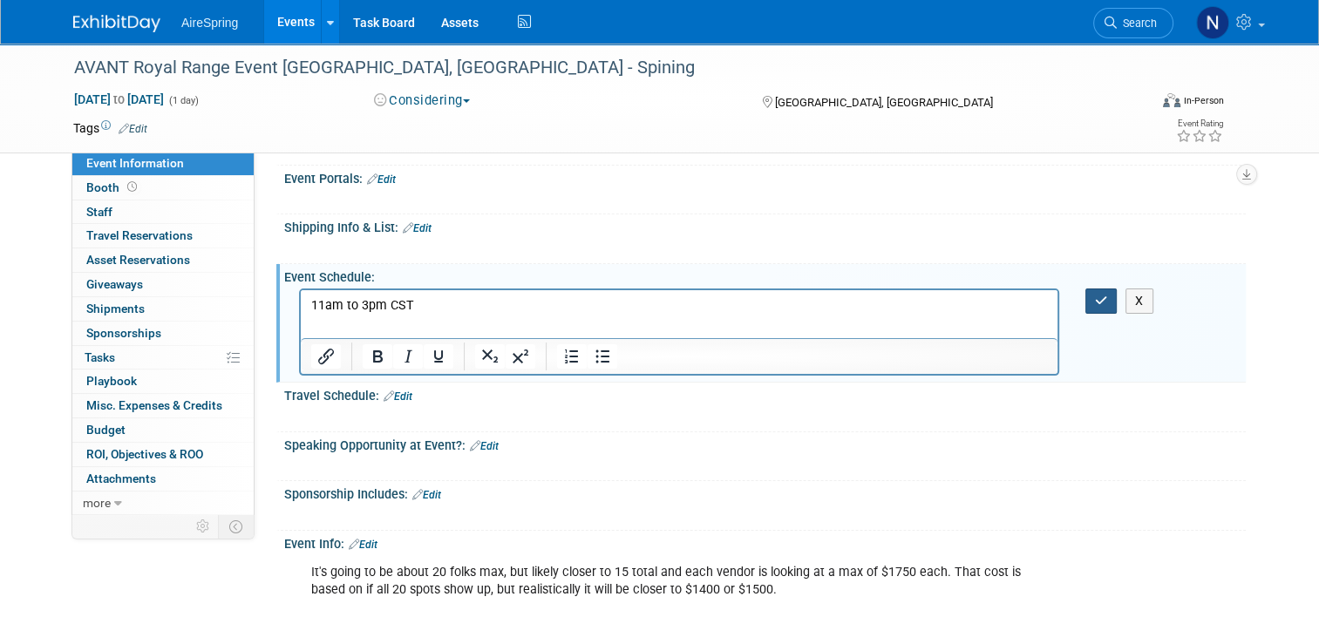
click at [1108, 295] on icon "button" at bounding box center [1101, 301] width 13 height 12
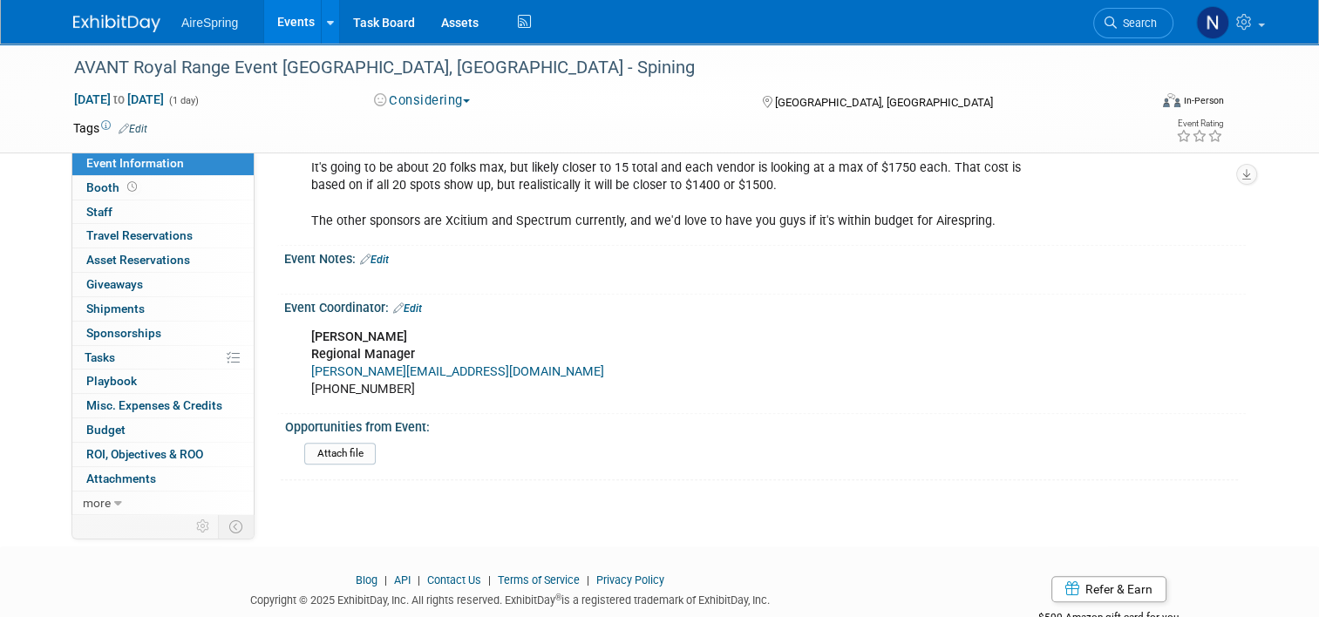
scroll to position [617, 0]
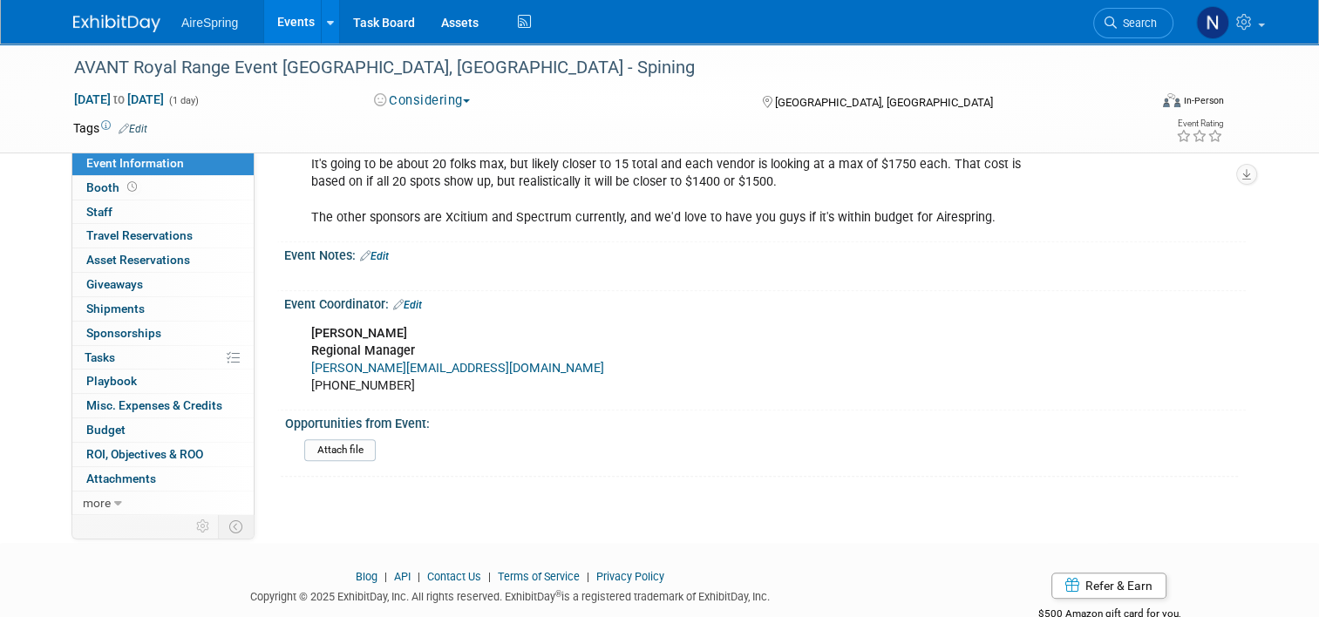
click at [274, 24] on link "Events" at bounding box center [296, 22] width 64 height 44
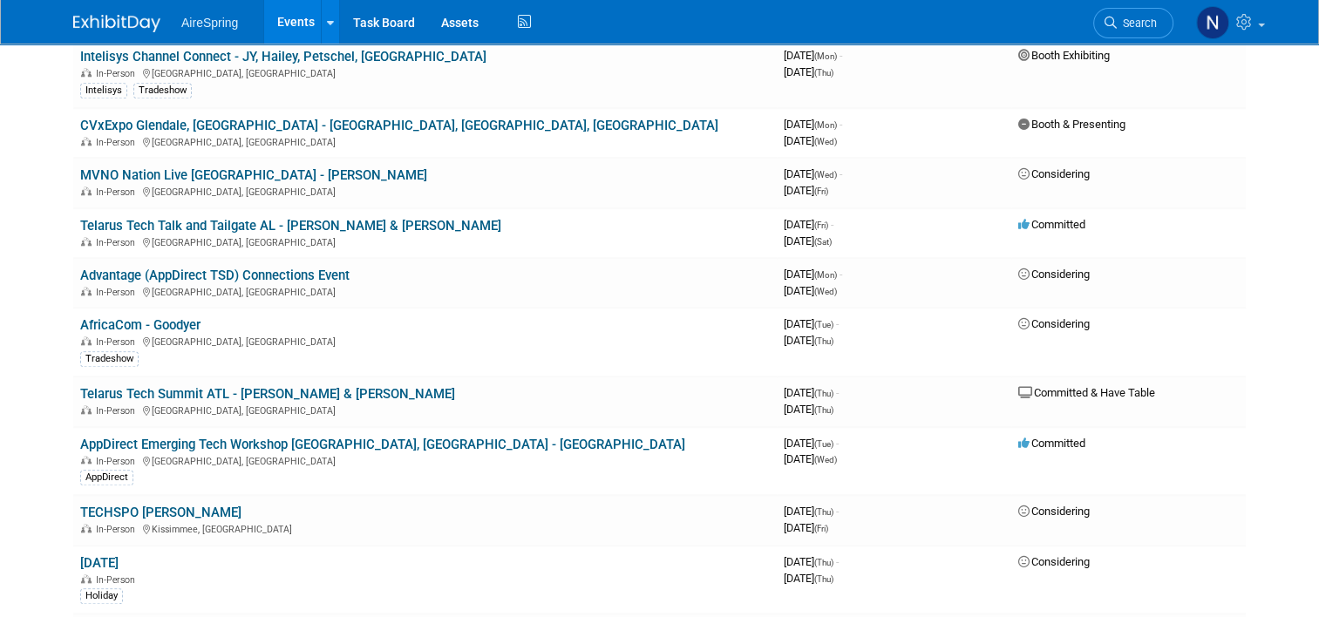
scroll to position [1831, 0]
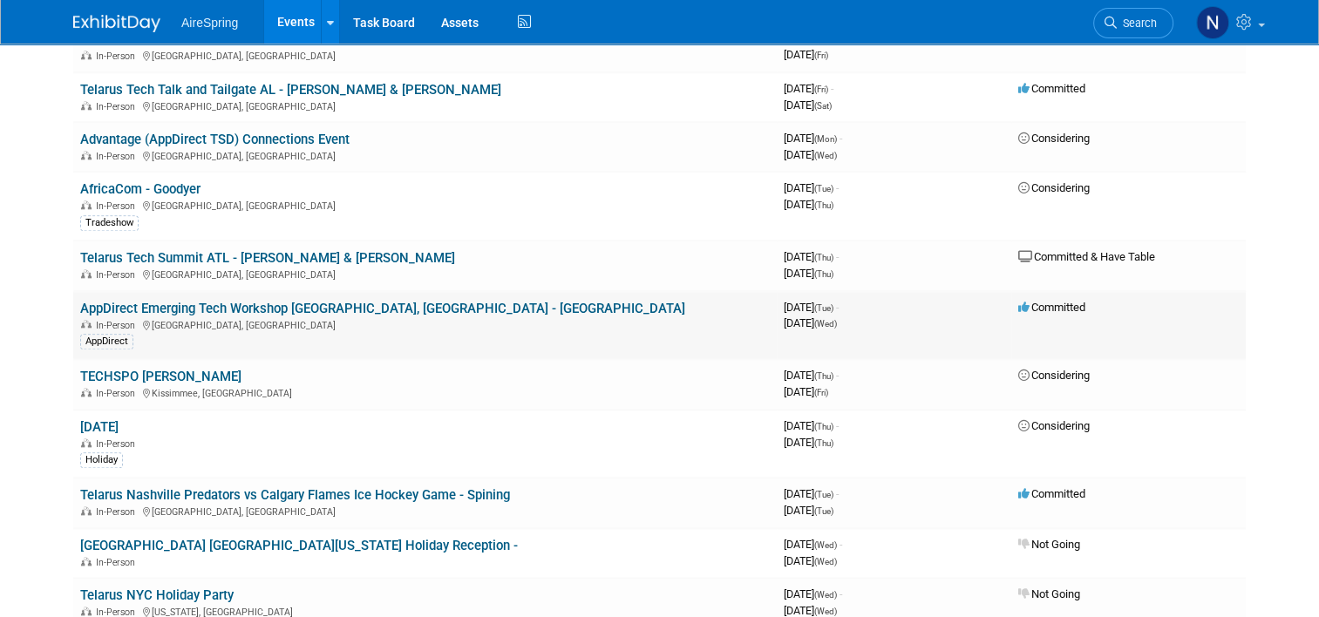
click at [262, 301] on link "AppDirect Emerging Tech Workshop [GEOGRAPHIC_DATA], [GEOGRAPHIC_DATA] - [GEOGRA…" at bounding box center [382, 309] width 605 height 16
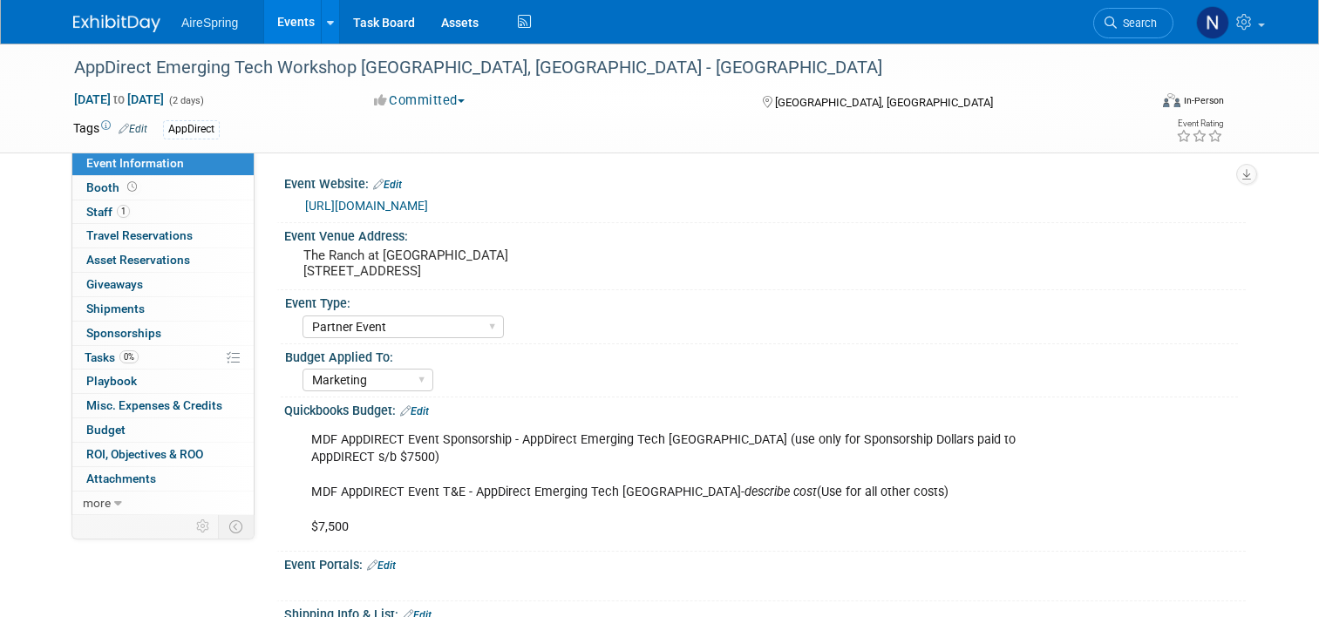
select select "Partner Event"
select select "Marketing"
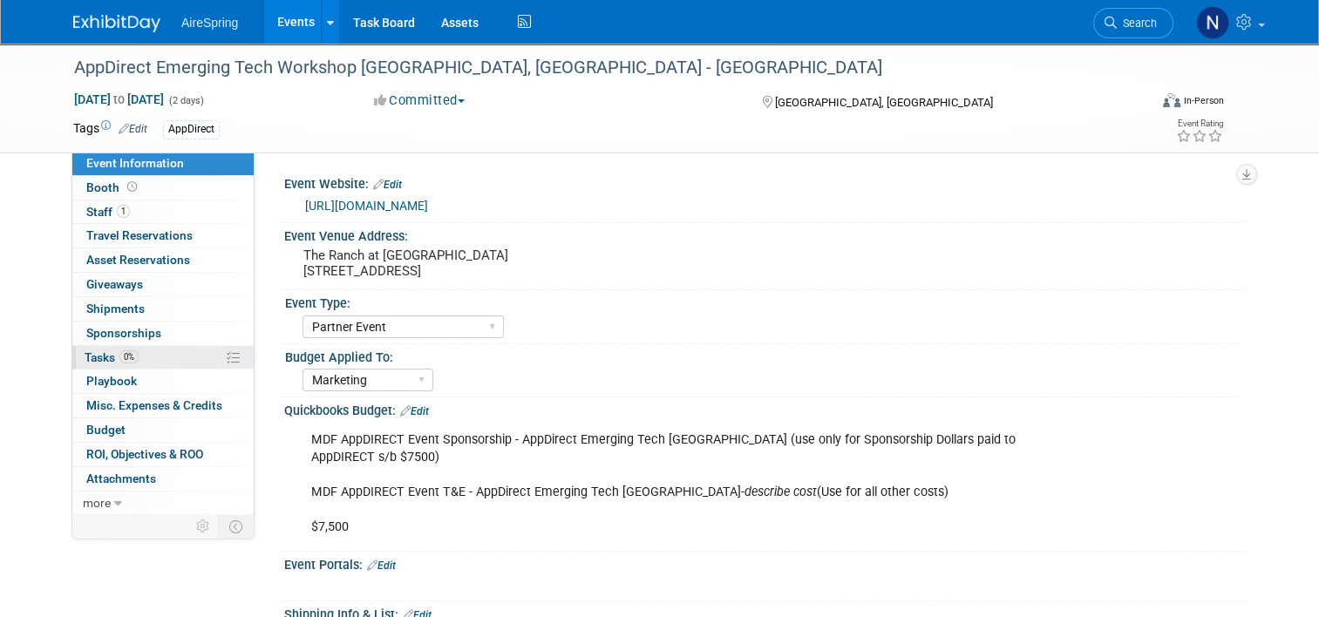
click at [194, 362] on link "0% Tasks 0%" at bounding box center [162, 358] width 181 height 24
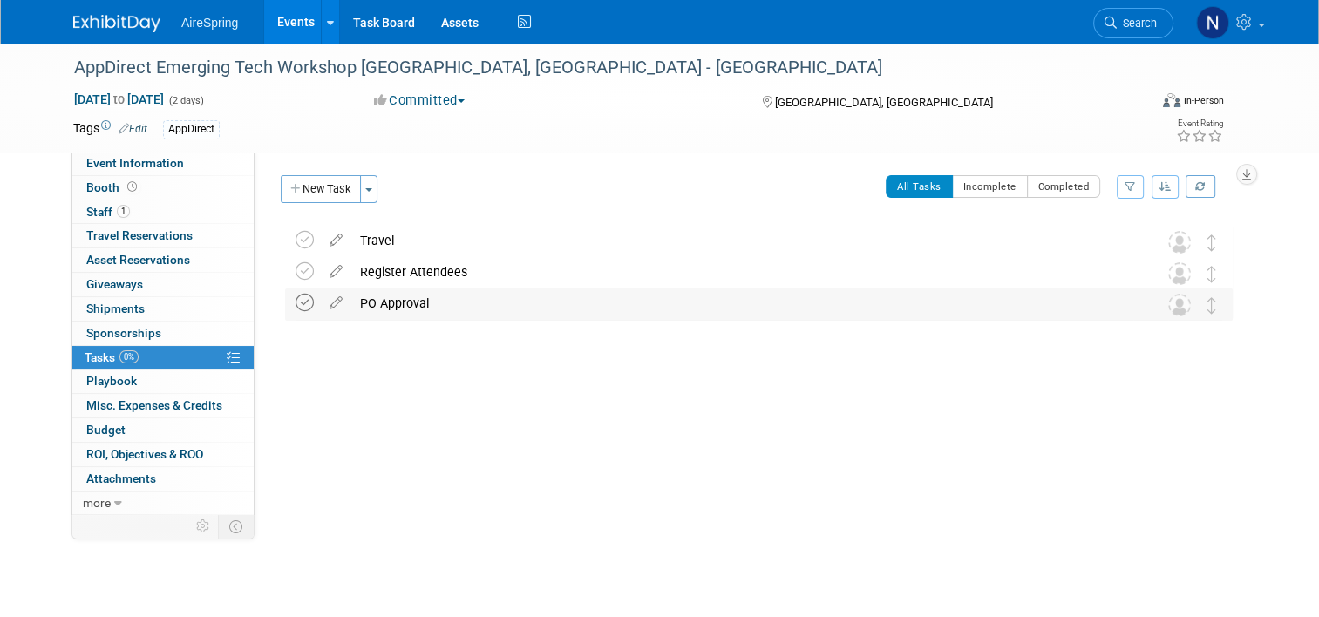
click at [296, 304] on icon at bounding box center [305, 303] width 18 height 18
click at [382, 268] on div "Register Attendees" at bounding box center [742, 272] width 782 height 30
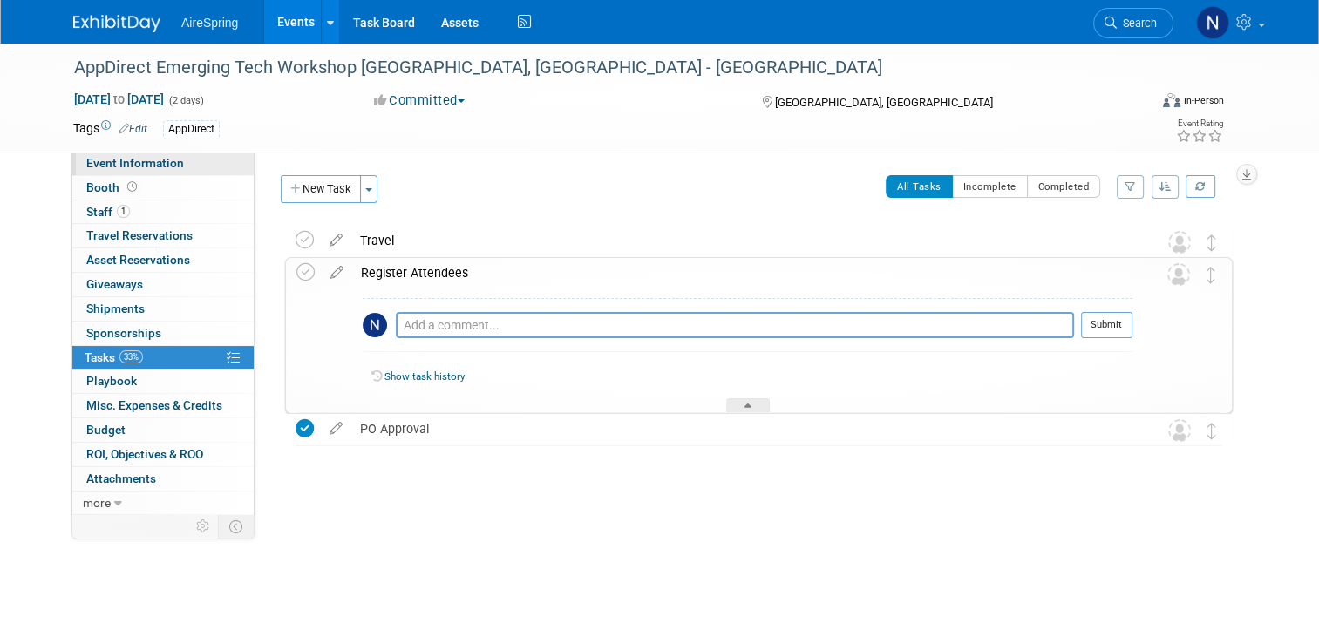
click at [191, 167] on link "Event Information" at bounding box center [162, 164] width 181 height 24
select select "Partner Event"
select select "Marketing"
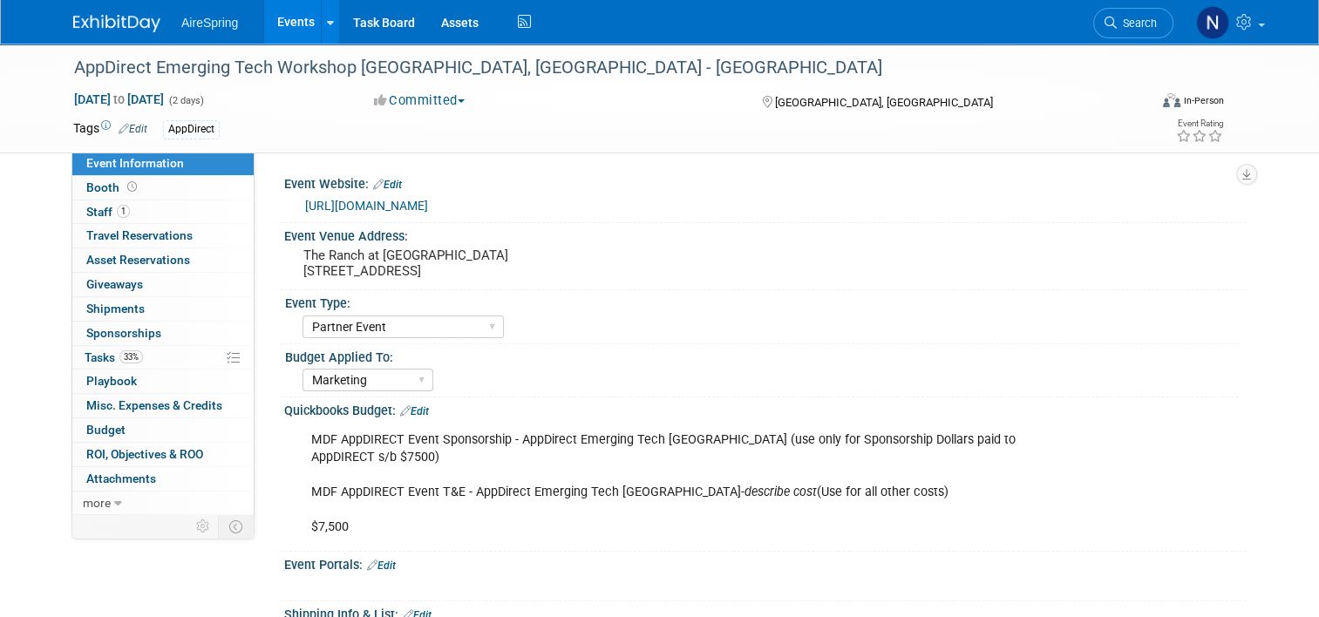
click at [356, 206] on link "https://na.eventscloud.com/website/87475/" at bounding box center [366, 206] width 123 height 14
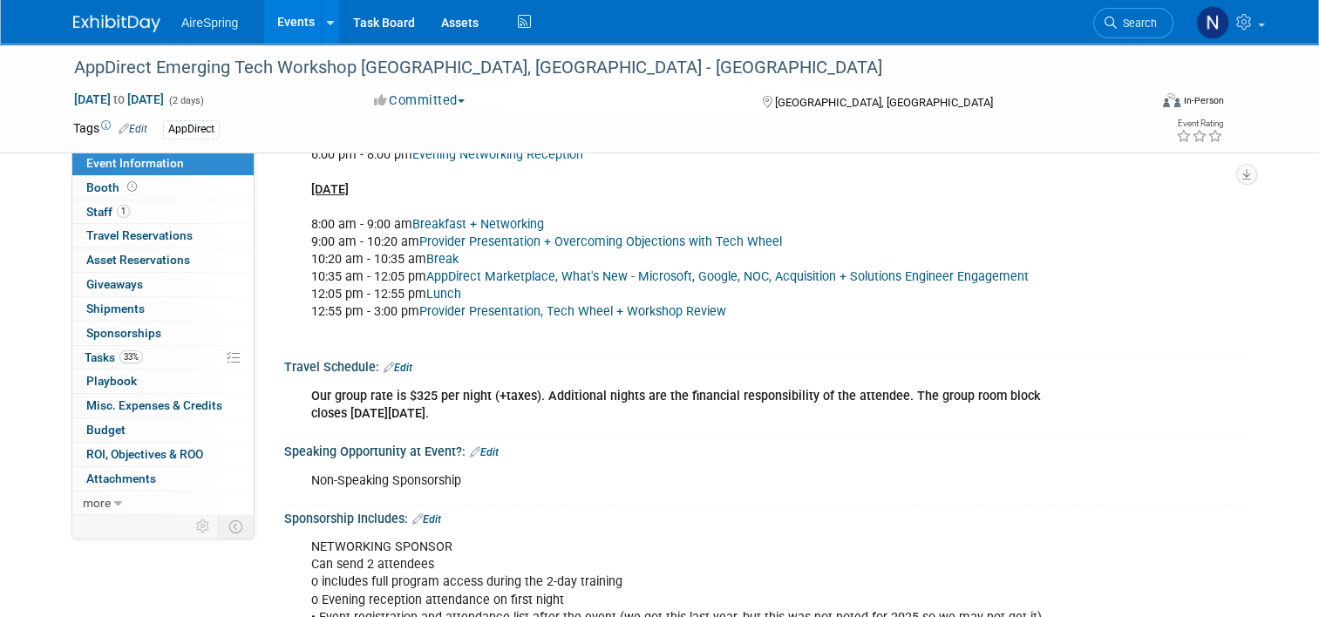
scroll to position [785, 0]
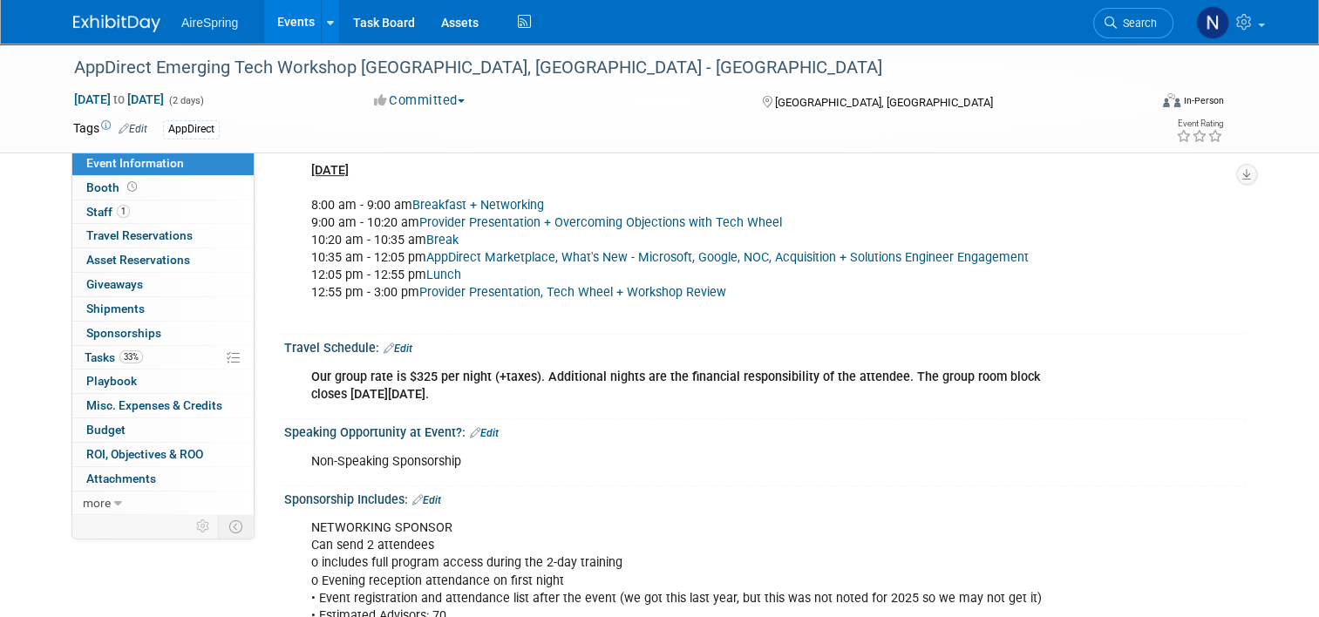
click at [389, 343] on link "Edit" at bounding box center [398, 349] width 29 height 12
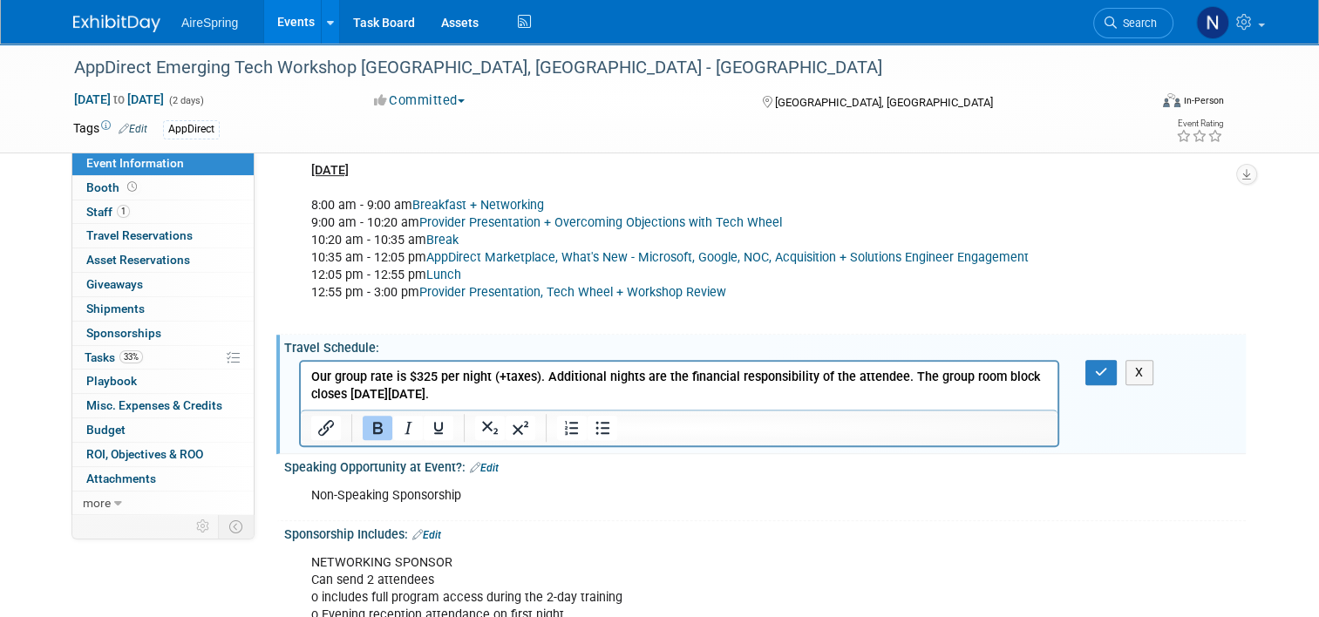
scroll to position [0, 0]
click at [460, 403] on p "Our group rate is $325 per night (+taxes). Additional nights are the financial …" at bounding box center [679, 386] width 737 height 35
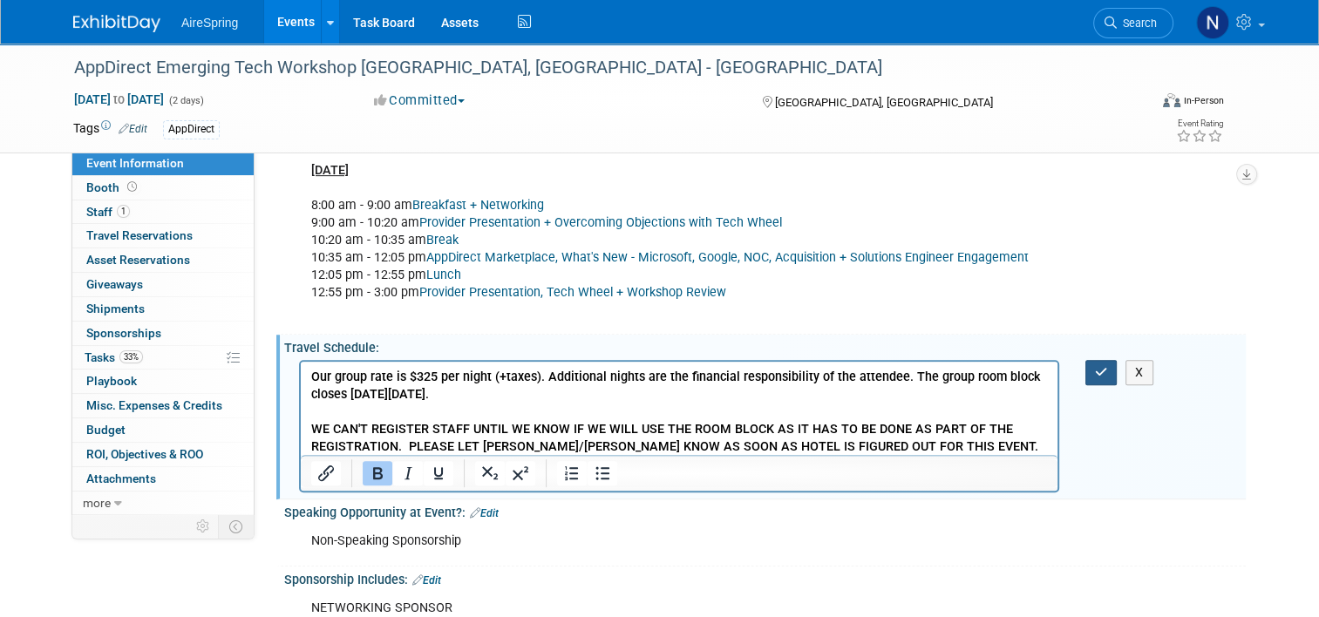
click at [1108, 367] on icon "button" at bounding box center [1101, 372] width 13 height 12
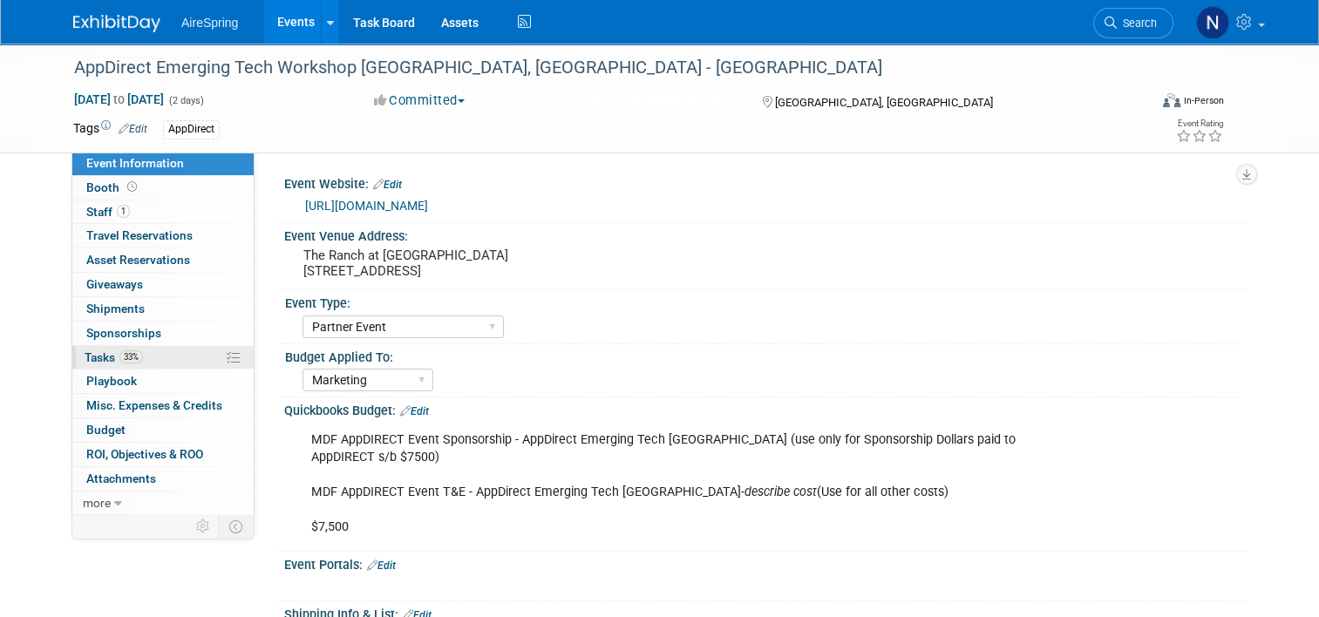
click at [147, 354] on link "33% Tasks 33%" at bounding box center [162, 358] width 181 height 24
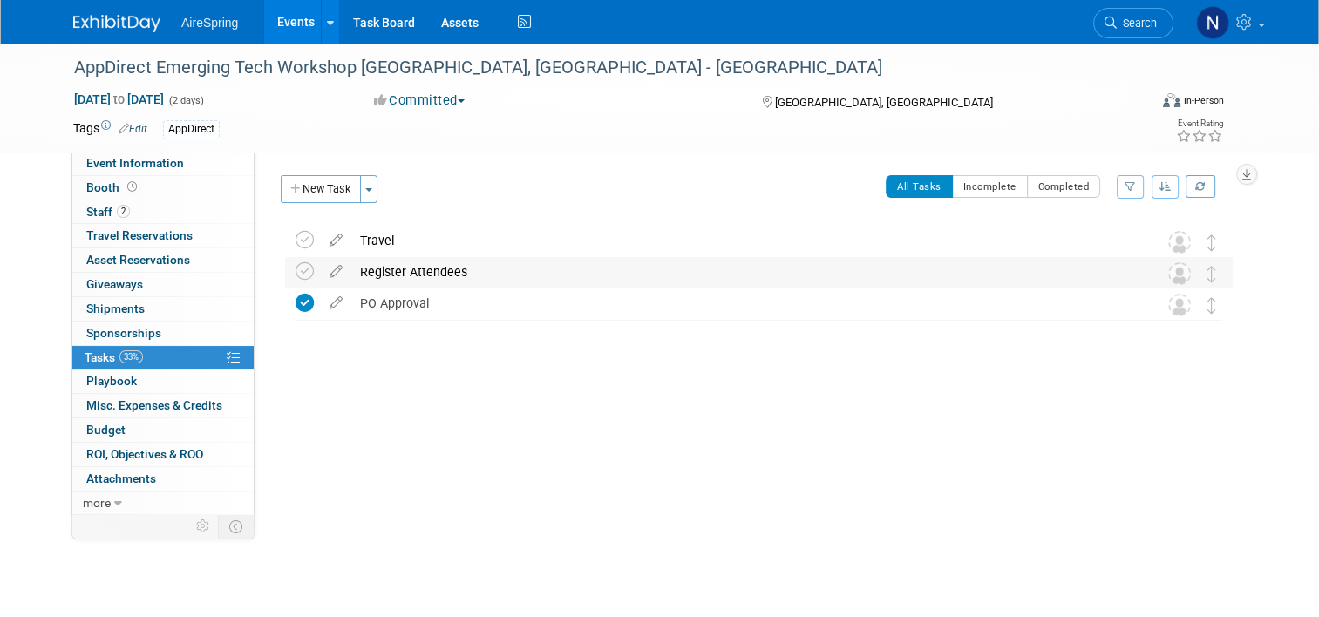
click at [398, 280] on div "Register Attendees" at bounding box center [742, 272] width 782 height 30
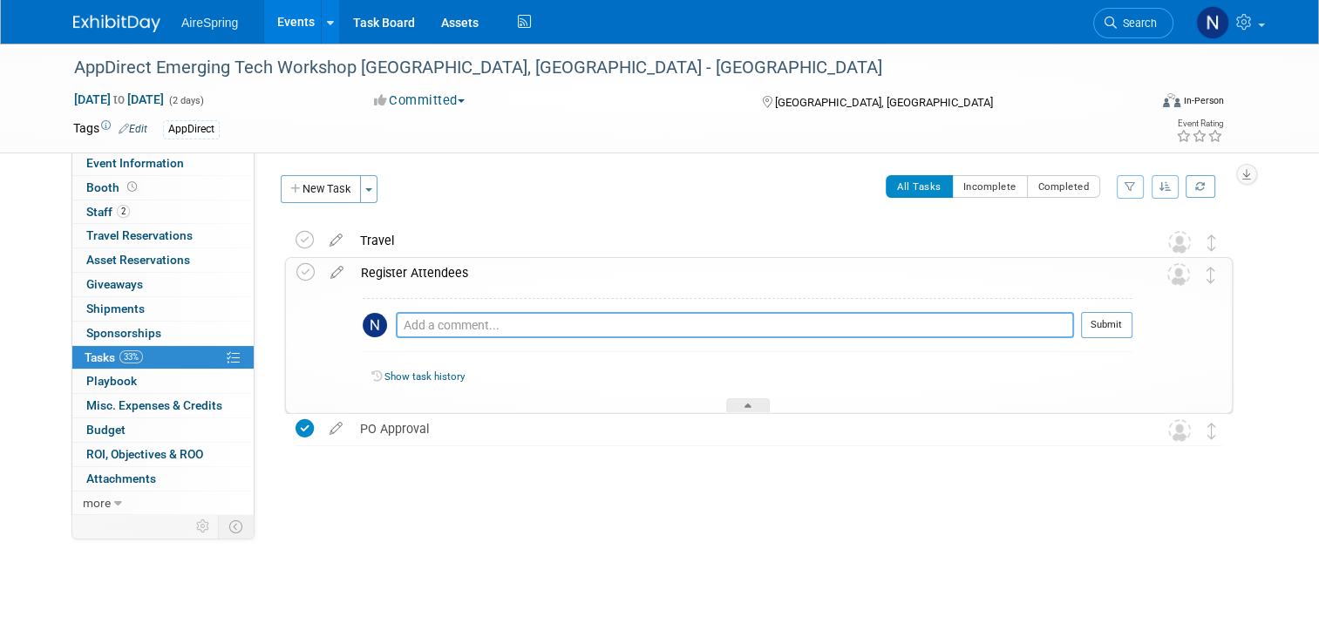
click at [397, 324] on textarea at bounding box center [735, 325] width 678 height 26
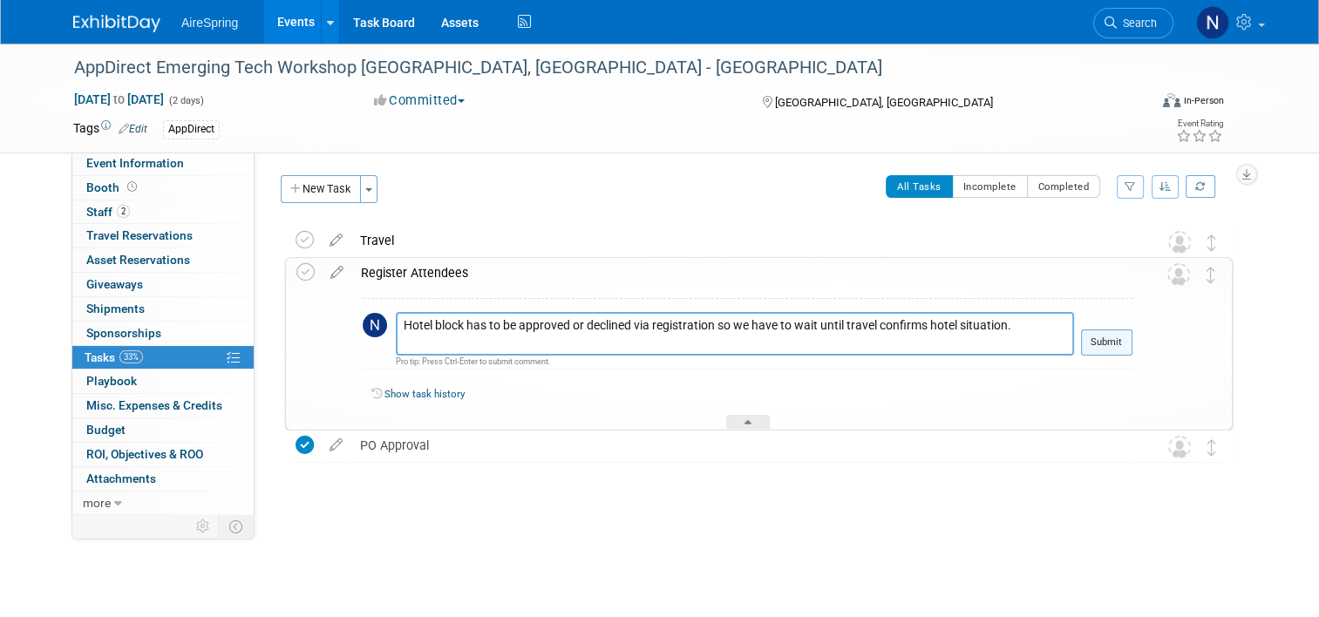
type textarea "Hotel block has to be approved or declined via registration so we have to wait …"
click at [1132, 350] on button "Submit" at bounding box center [1106, 343] width 51 height 26
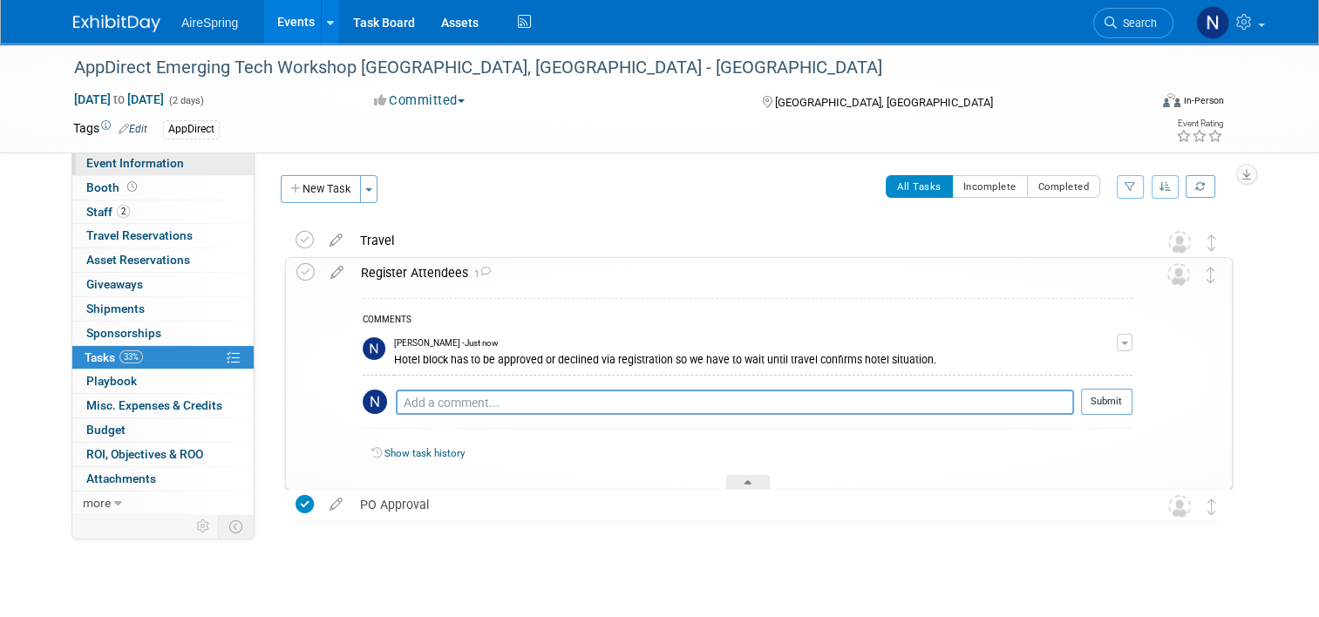
click at [192, 169] on link "Event Information" at bounding box center [162, 164] width 181 height 24
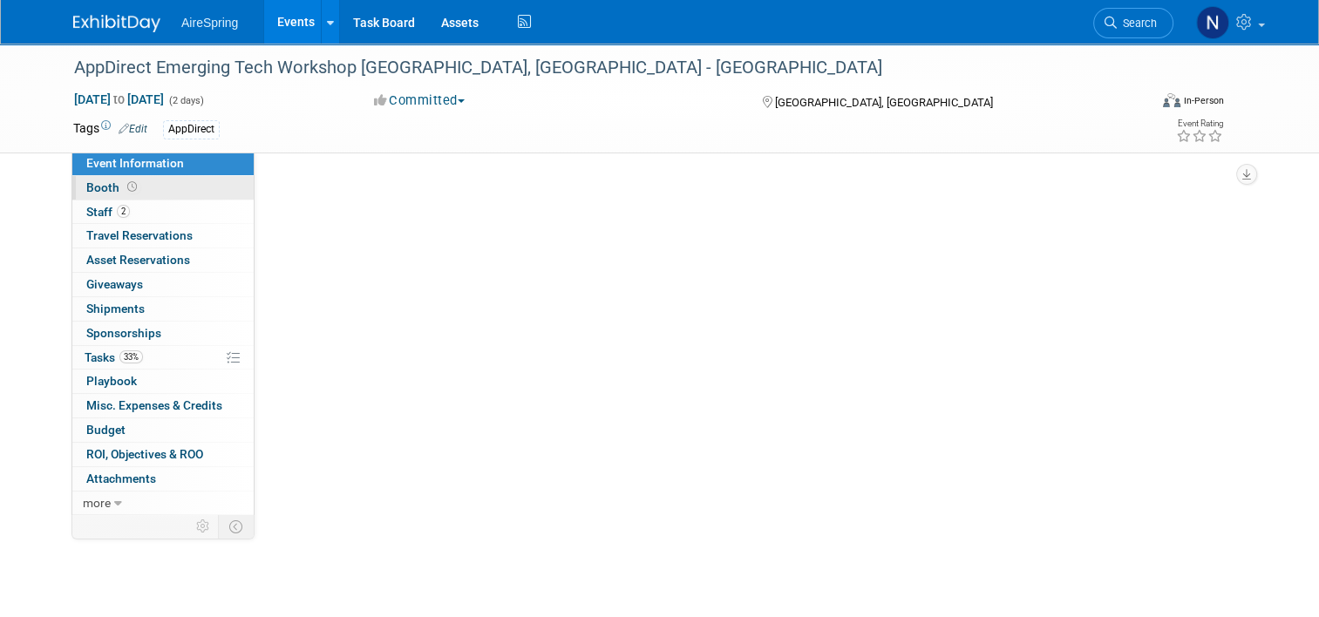
select select "Partner Event"
select select "Marketing"
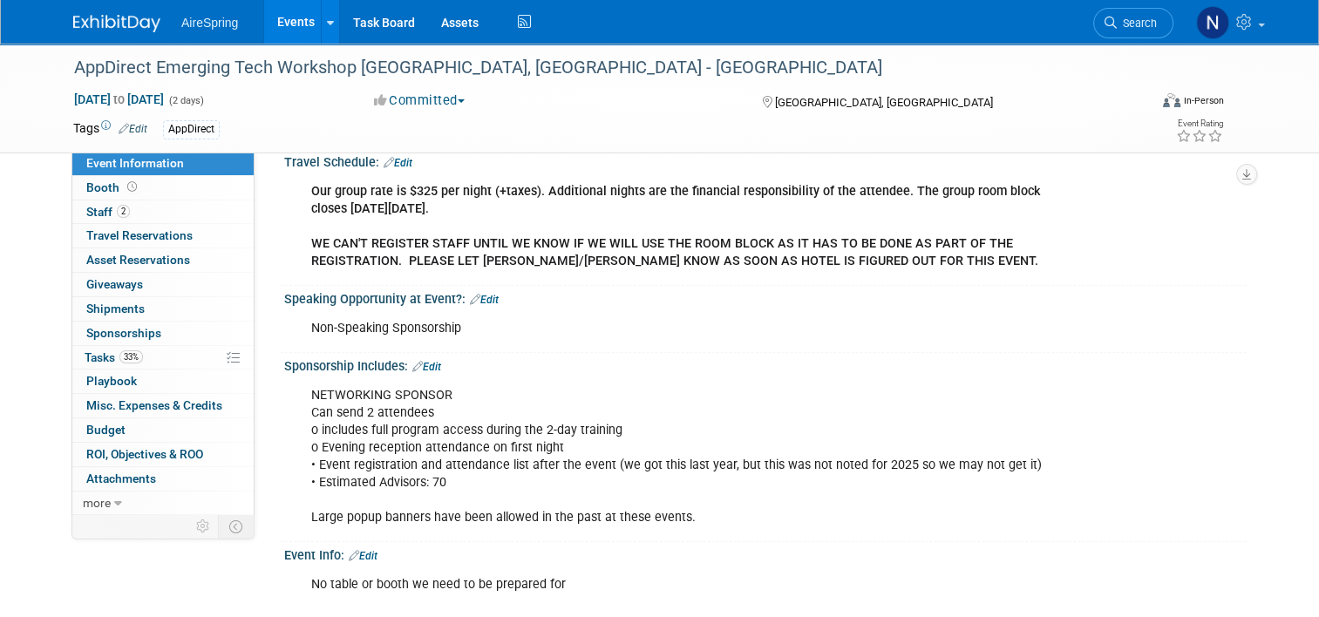
scroll to position [872, 0]
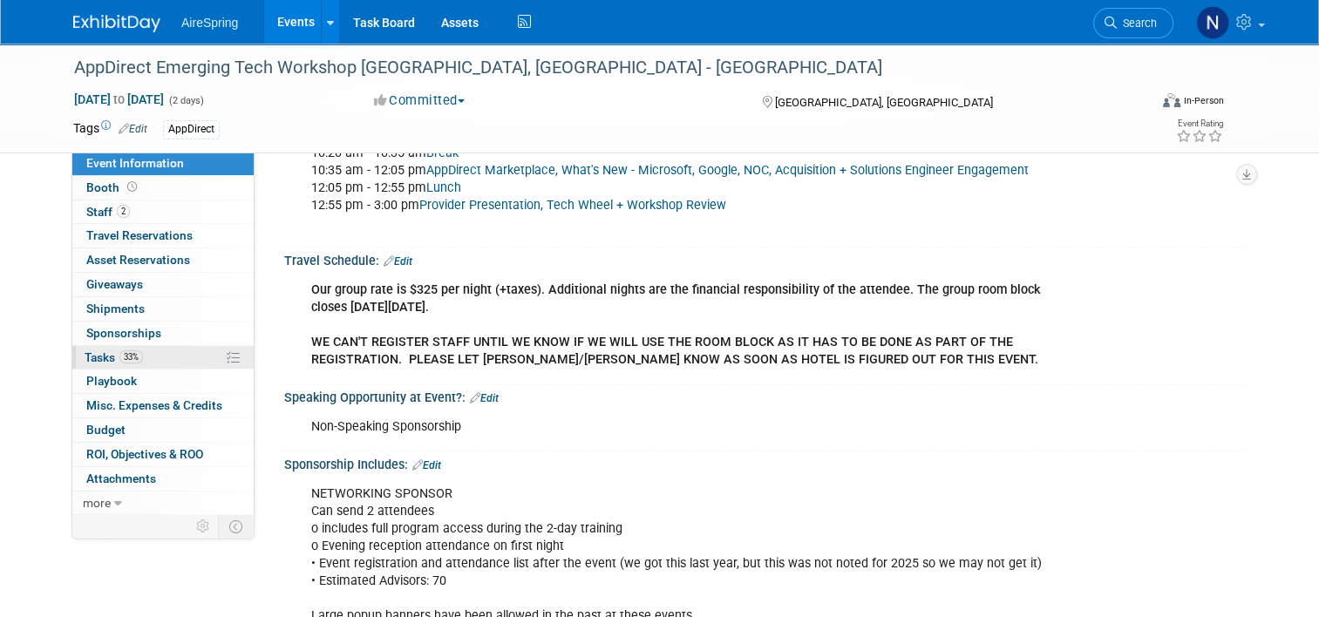
click at [108, 356] on span "Tasks 33%" at bounding box center [114, 358] width 58 height 14
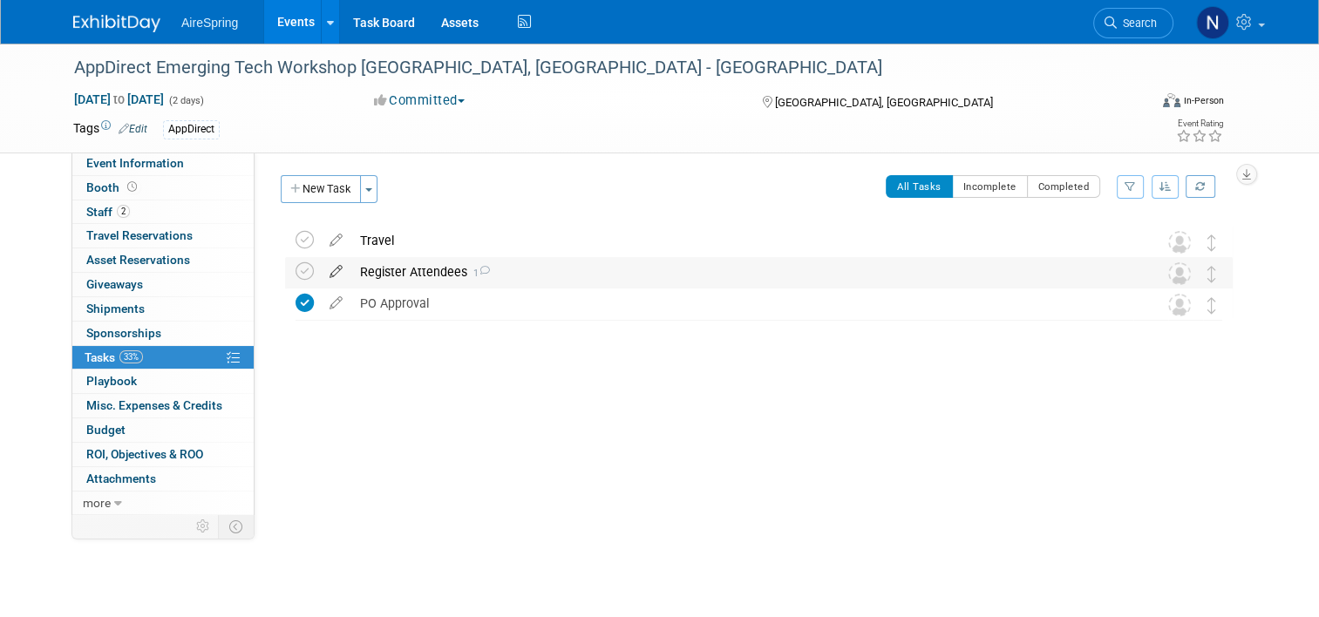
click at [321, 272] on icon at bounding box center [336, 268] width 31 height 22
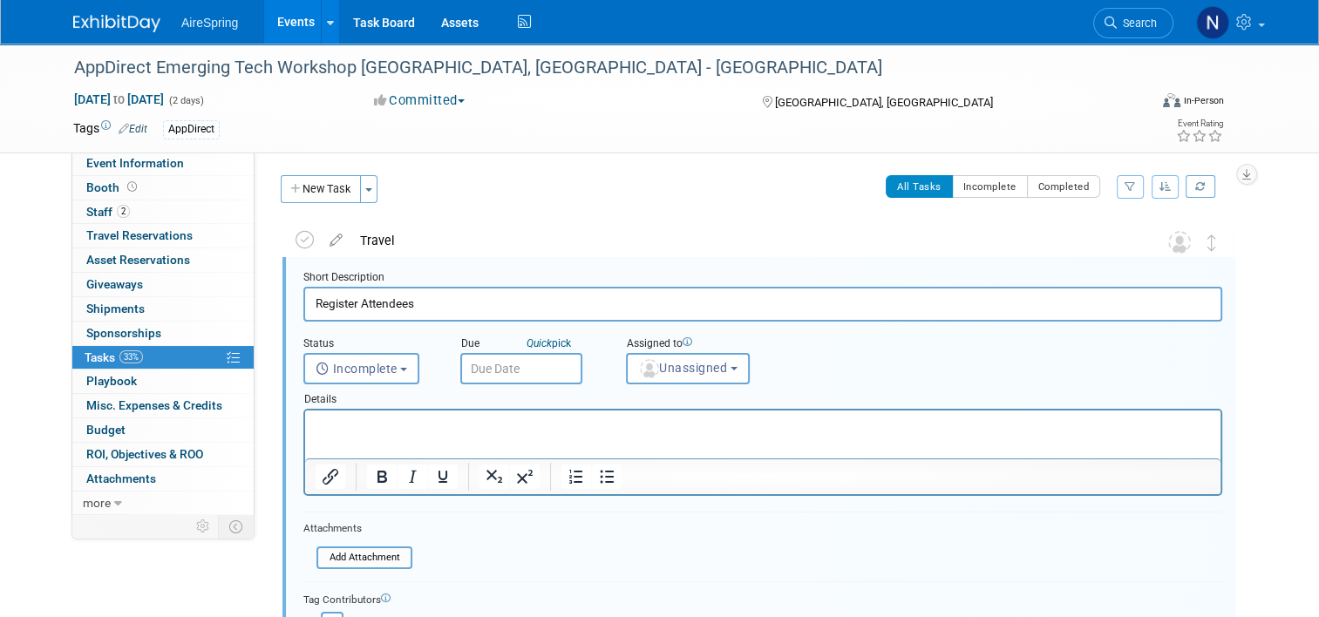
scroll to position [2, 0]
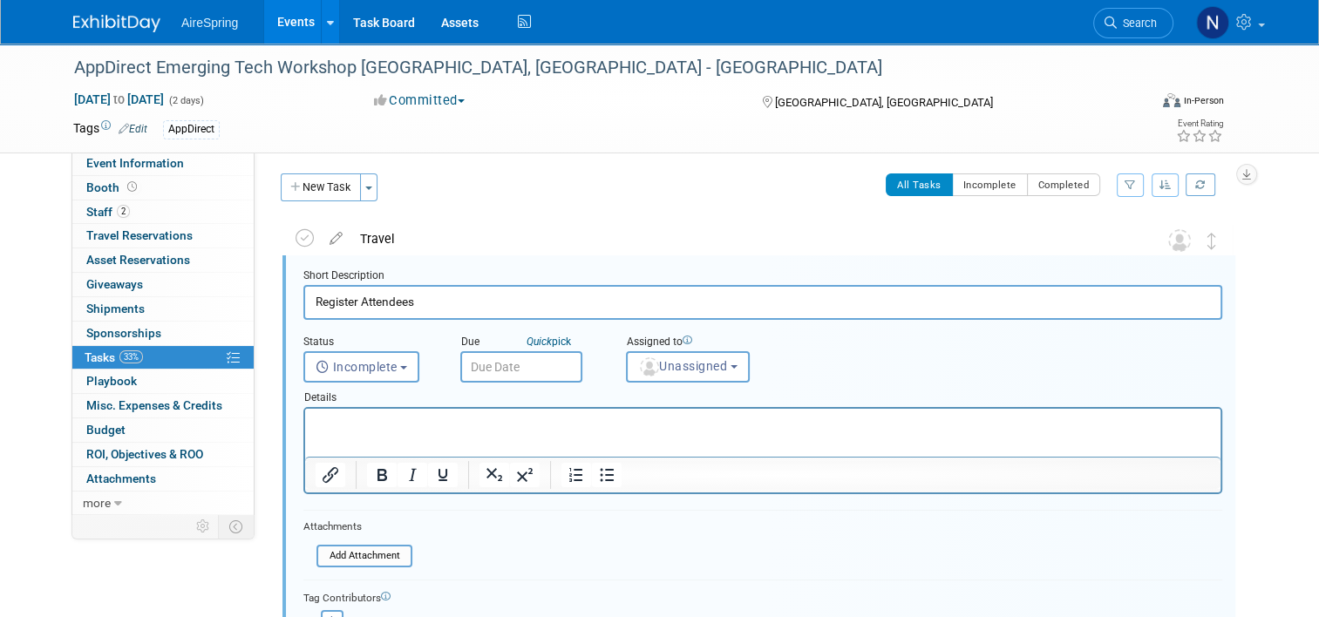
click at [471, 363] on input "text" at bounding box center [521, 366] width 122 height 31
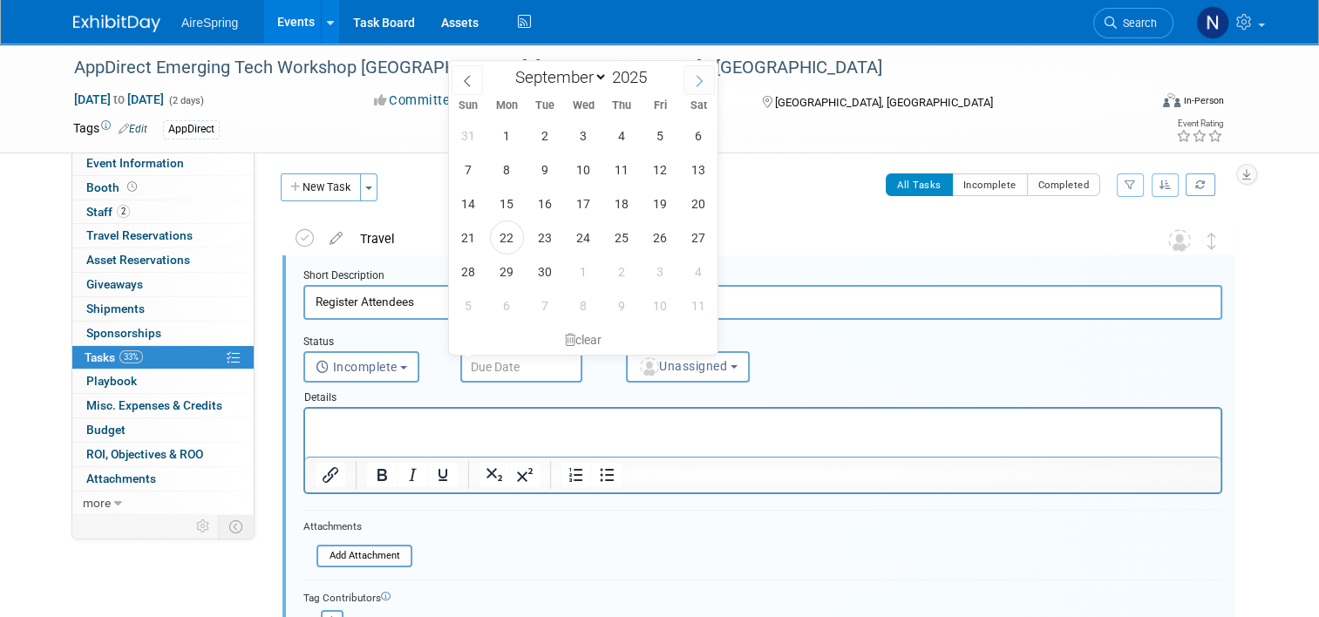
click at [701, 82] on icon at bounding box center [699, 81] width 12 height 12
select select "9"
click at [577, 230] on span "22" at bounding box center [584, 238] width 34 height 34
type input "Oct 22, 2025"
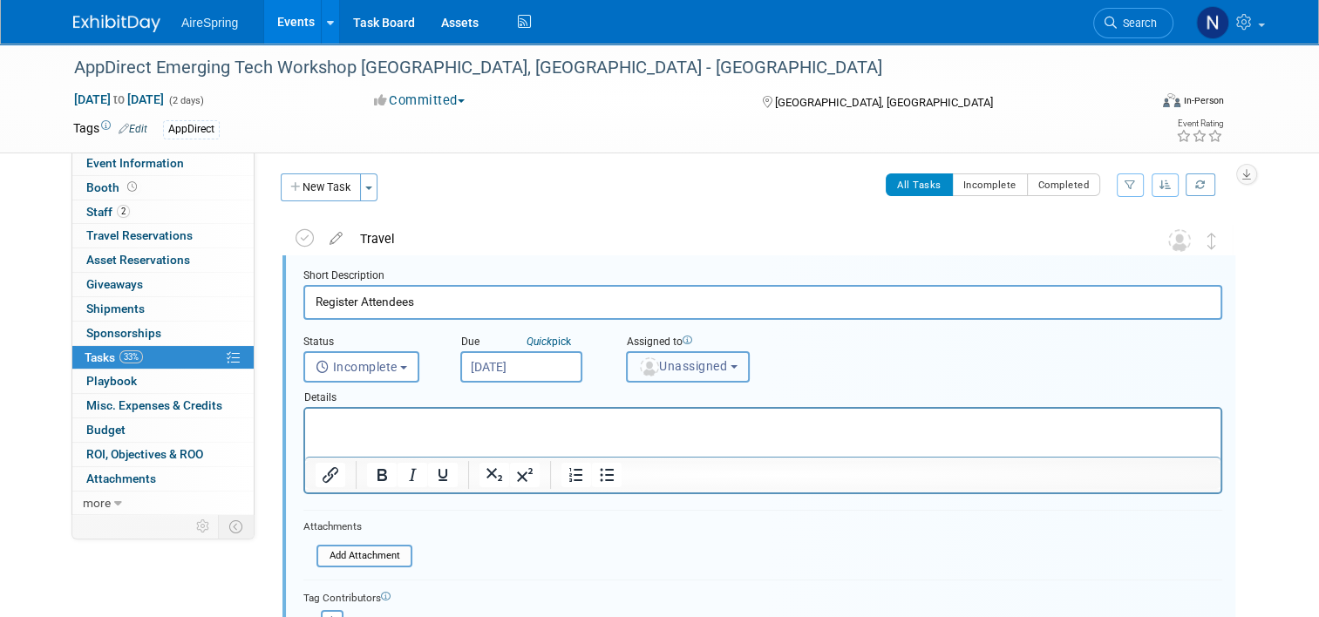
click at [640, 372] on img "button" at bounding box center [649, 367] width 19 height 19
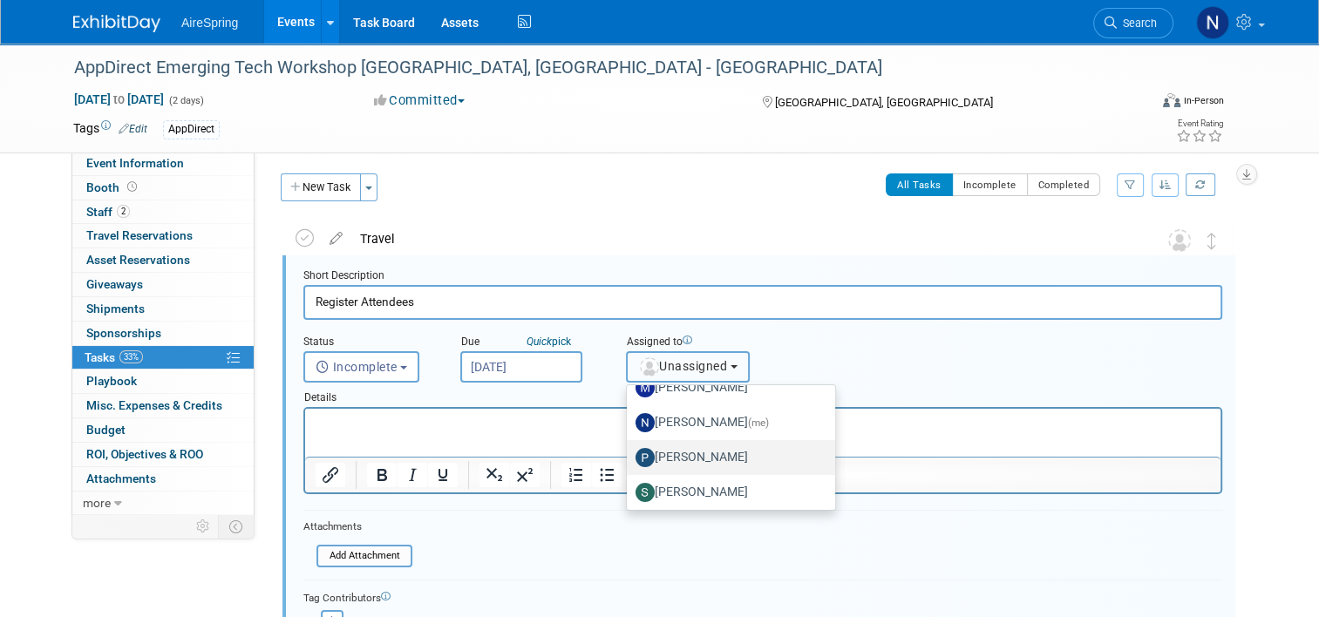
scroll to position [410, 0]
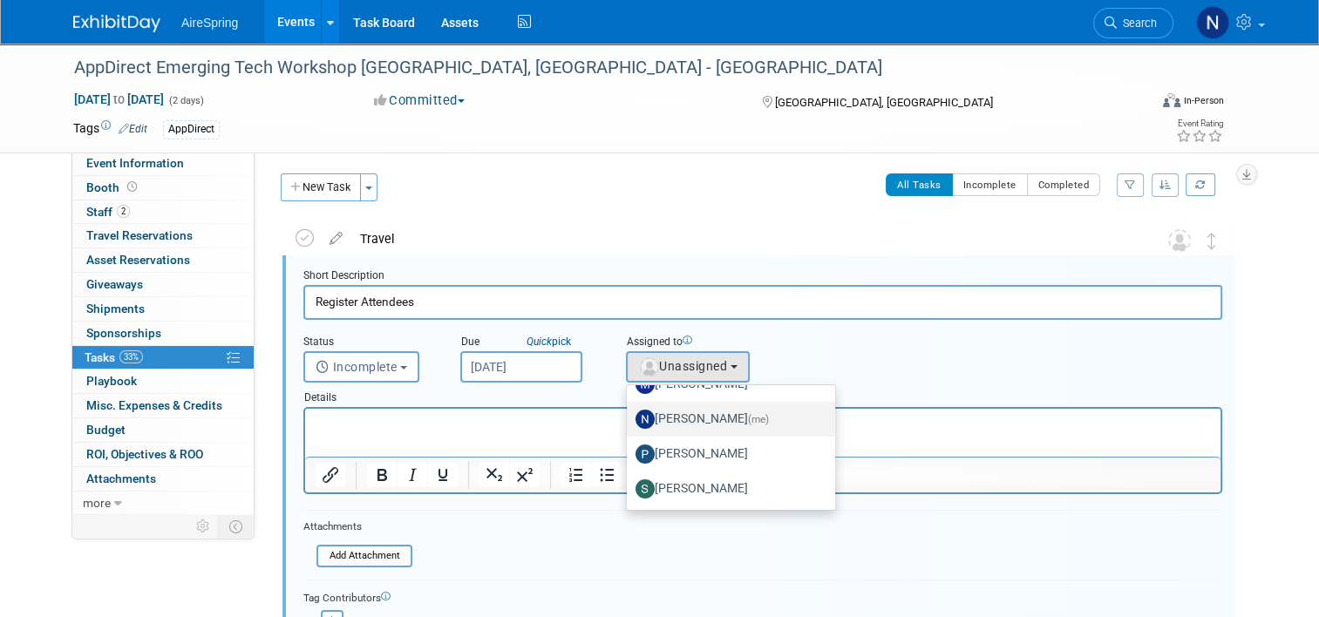
click at [667, 417] on label "[PERSON_NAME] (me)" at bounding box center [727, 420] width 182 height 28
click at [630, 417] on input "[PERSON_NAME] (me)" at bounding box center [623, 417] width 11 height 11
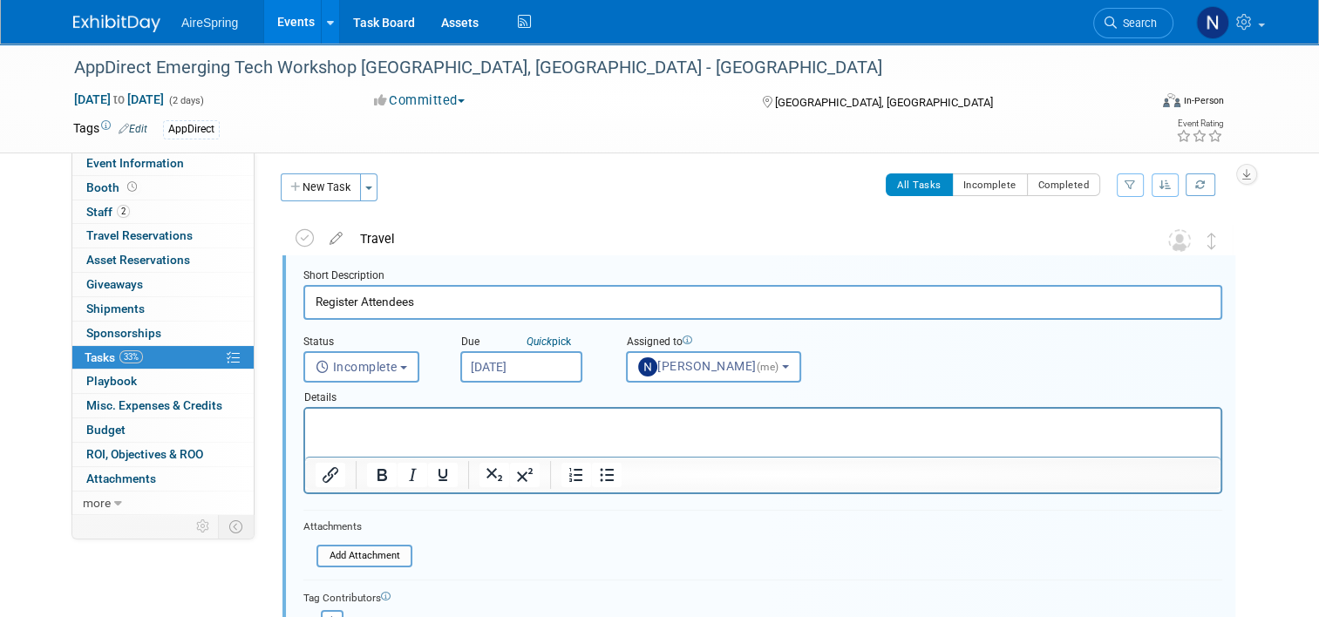
select select "cd28445e-66c1-440e-acf2-a156ad6158df"
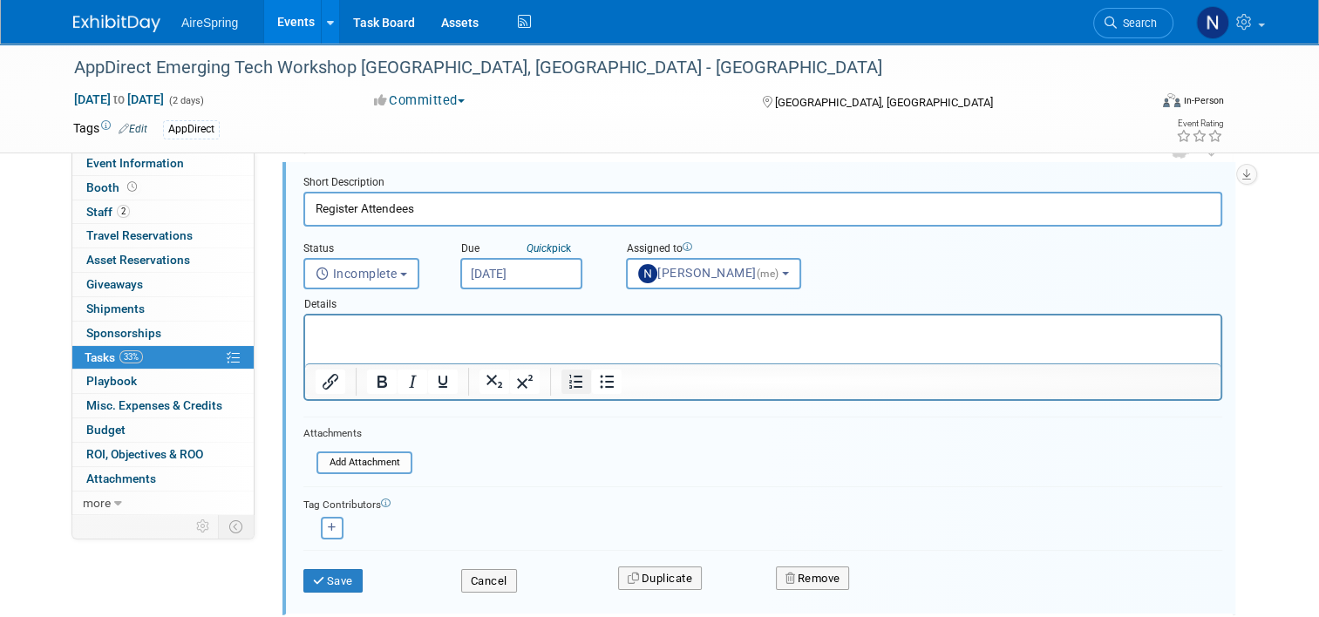
scroll to position [228, 0]
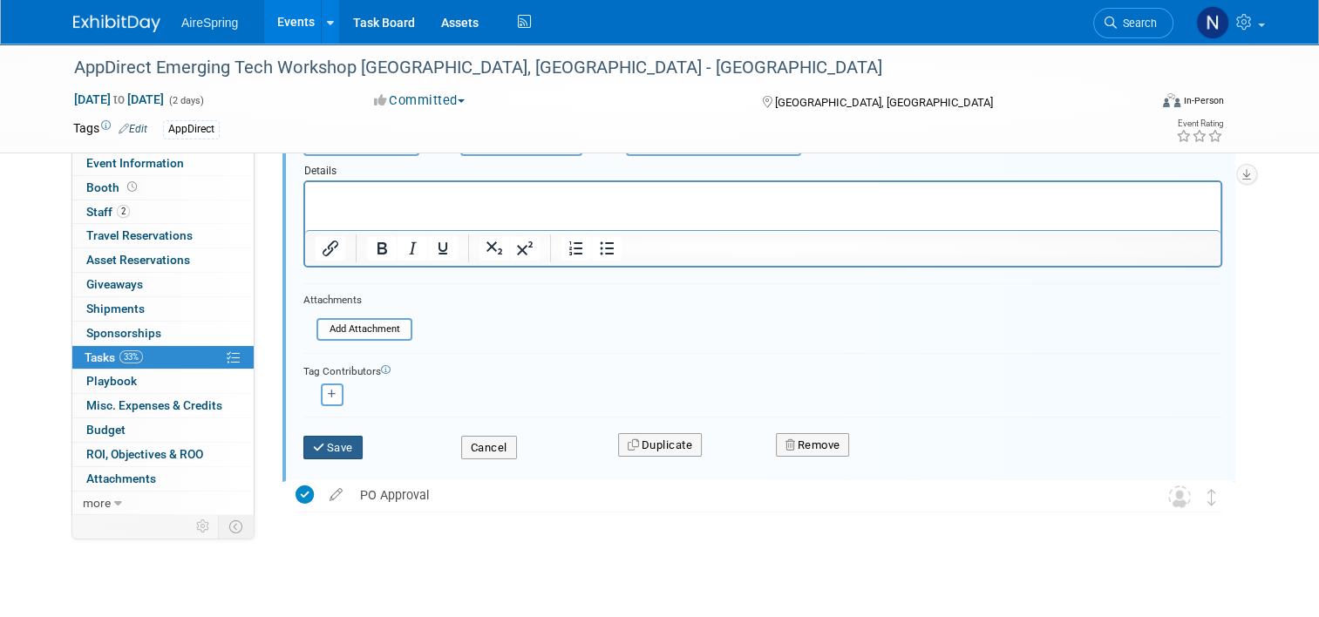
click at [313, 447] on icon "submit" at bounding box center [320, 447] width 14 height 11
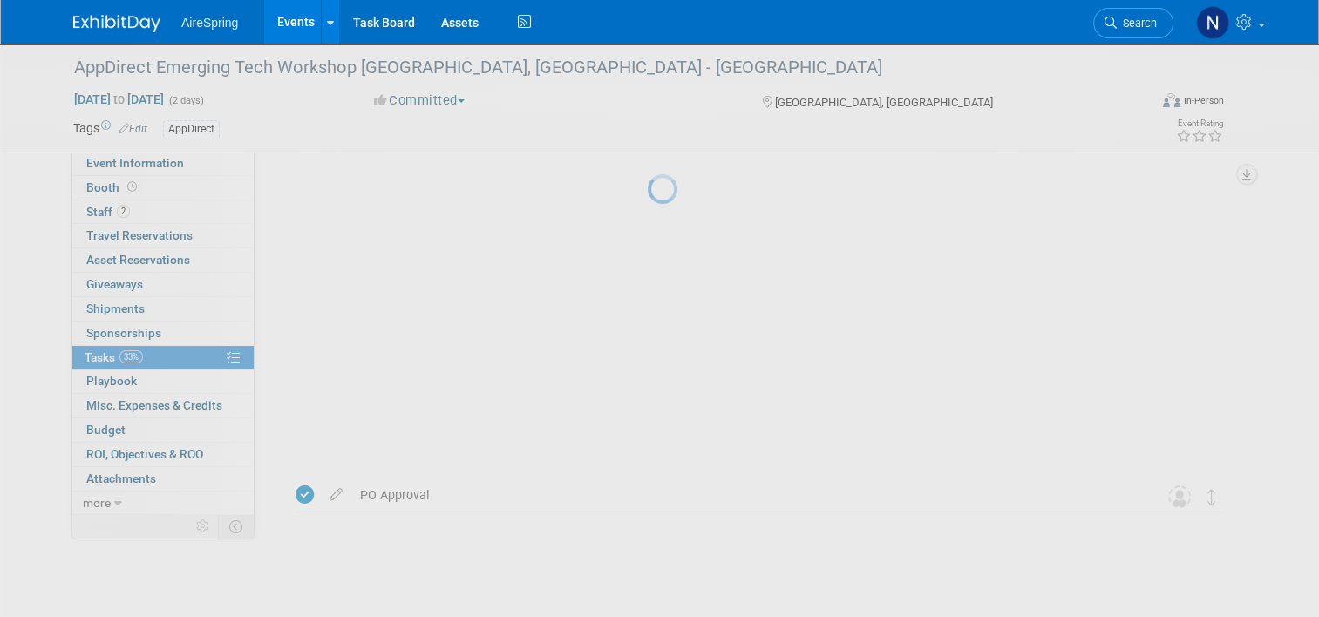
scroll to position [0, 0]
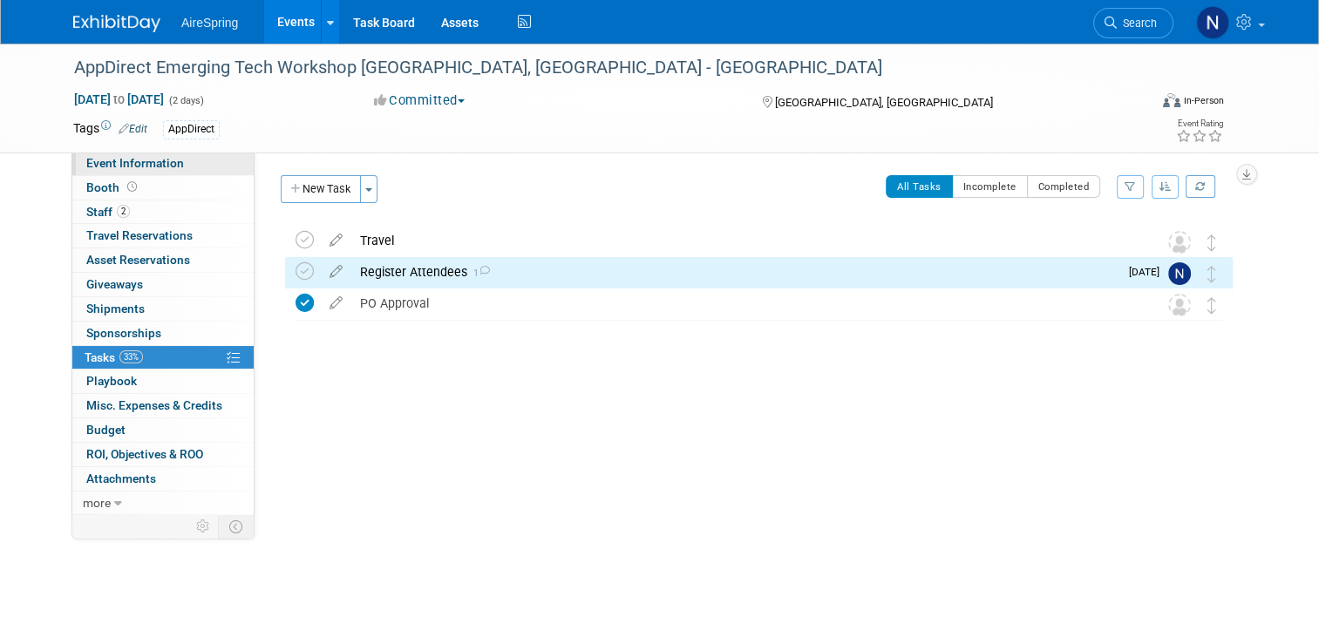
click at [203, 170] on link "Event Information" at bounding box center [162, 164] width 181 height 24
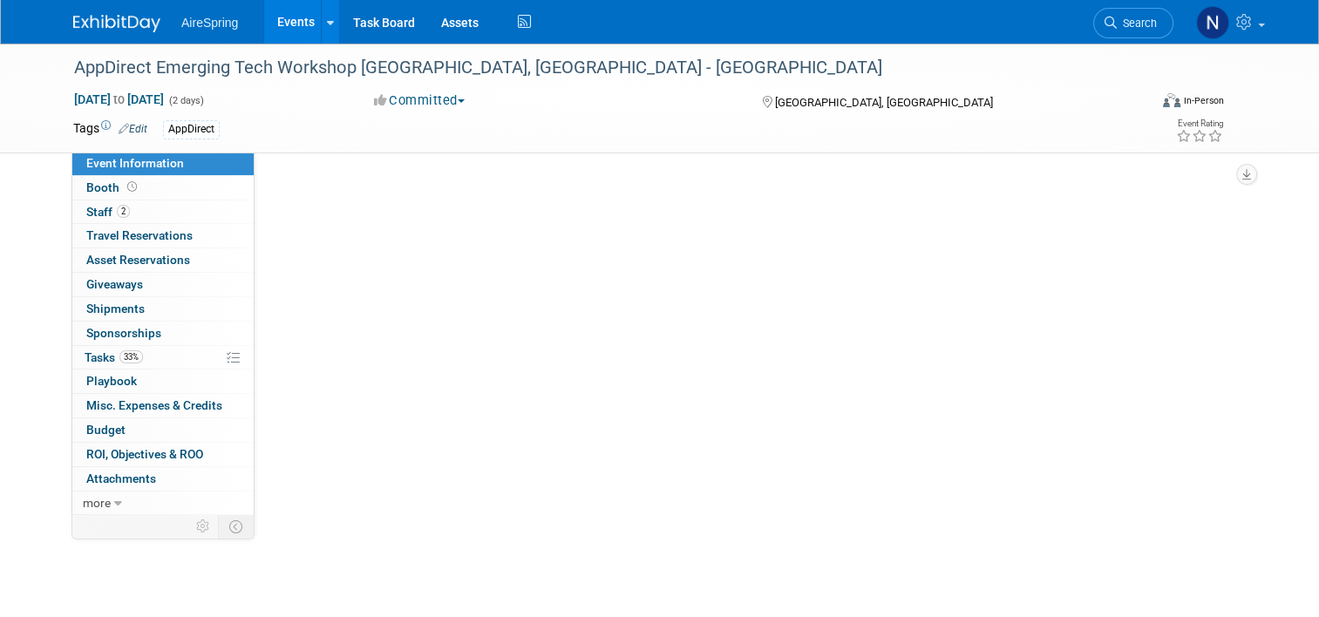
select select "Partner Event"
select select "Marketing"
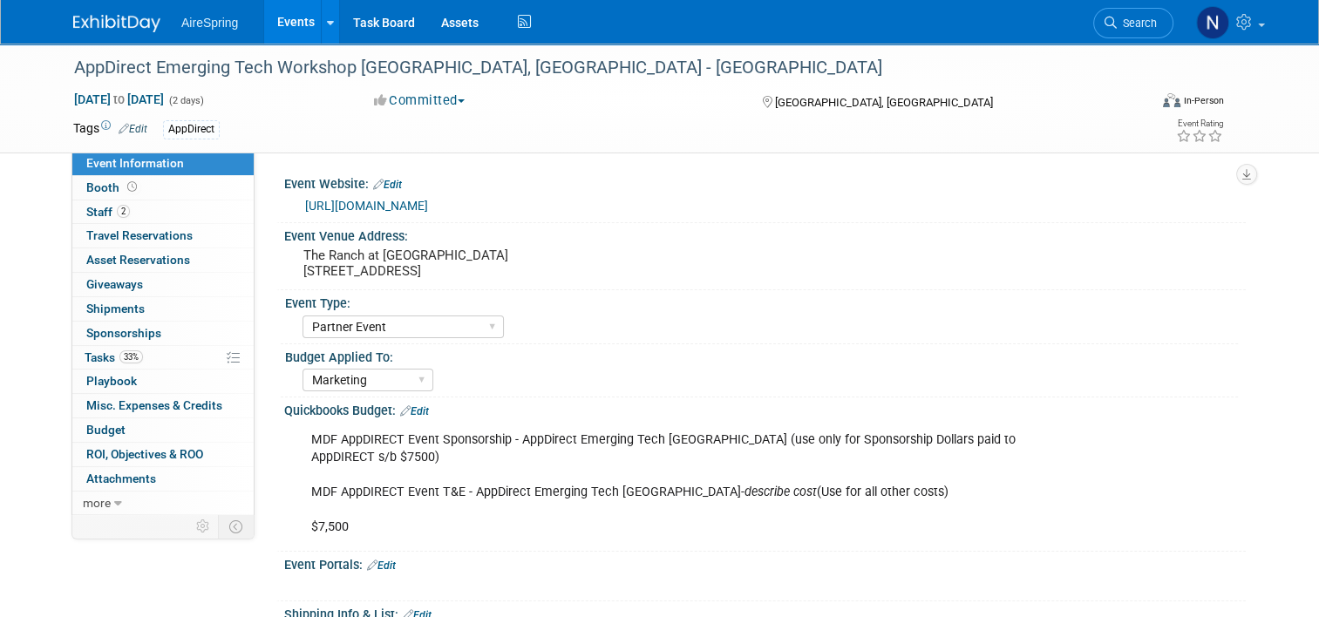
click at [267, 12] on link "Events" at bounding box center [296, 22] width 64 height 44
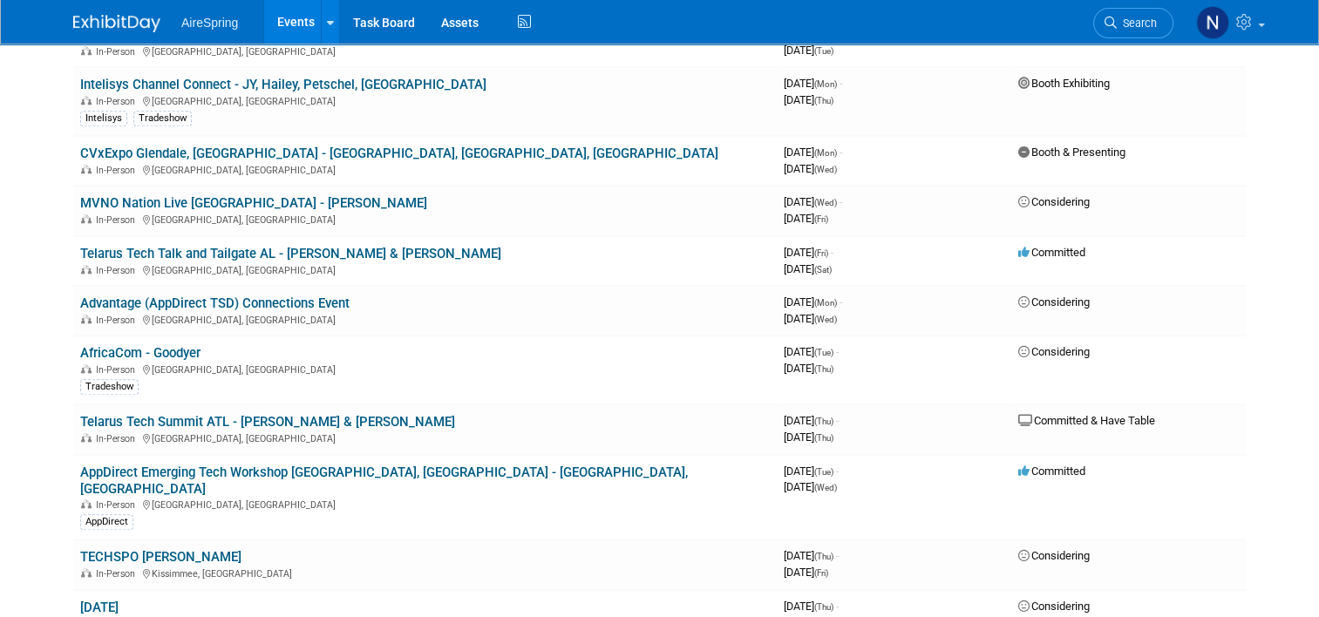
scroll to position [1657, 0]
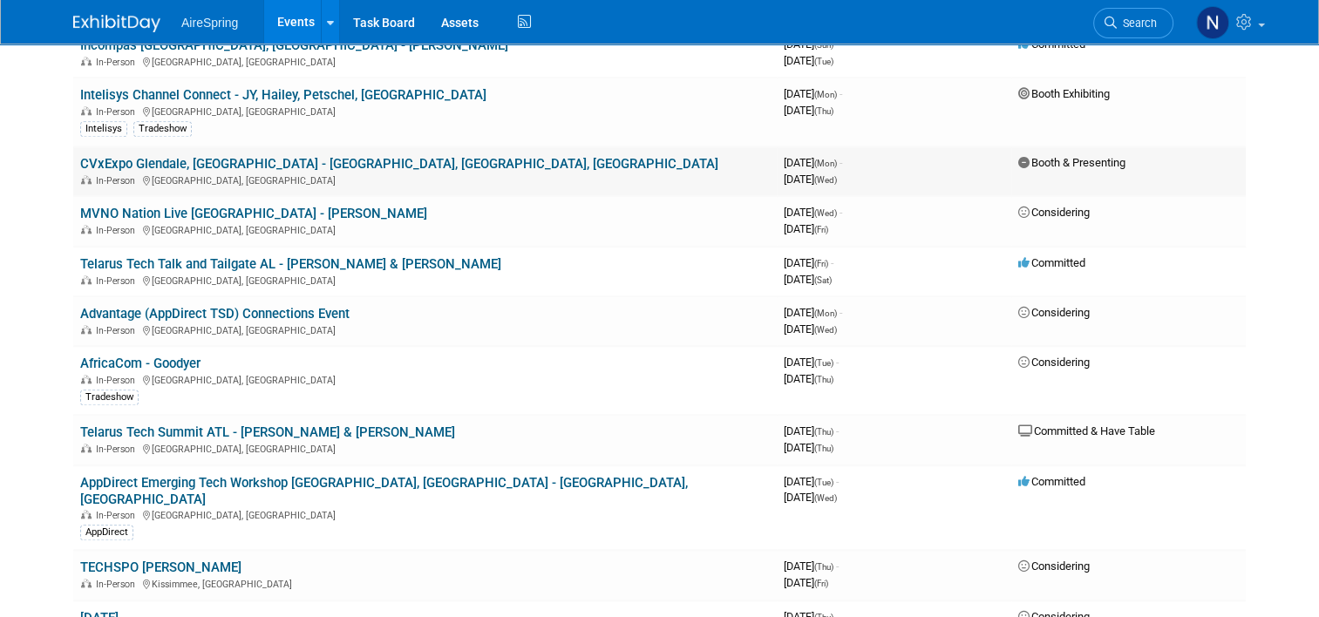
click at [289, 156] on link "CVxExpo Glendale, [GEOGRAPHIC_DATA] - [GEOGRAPHIC_DATA], [GEOGRAPHIC_DATA], [GE…" at bounding box center [399, 164] width 638 height 16
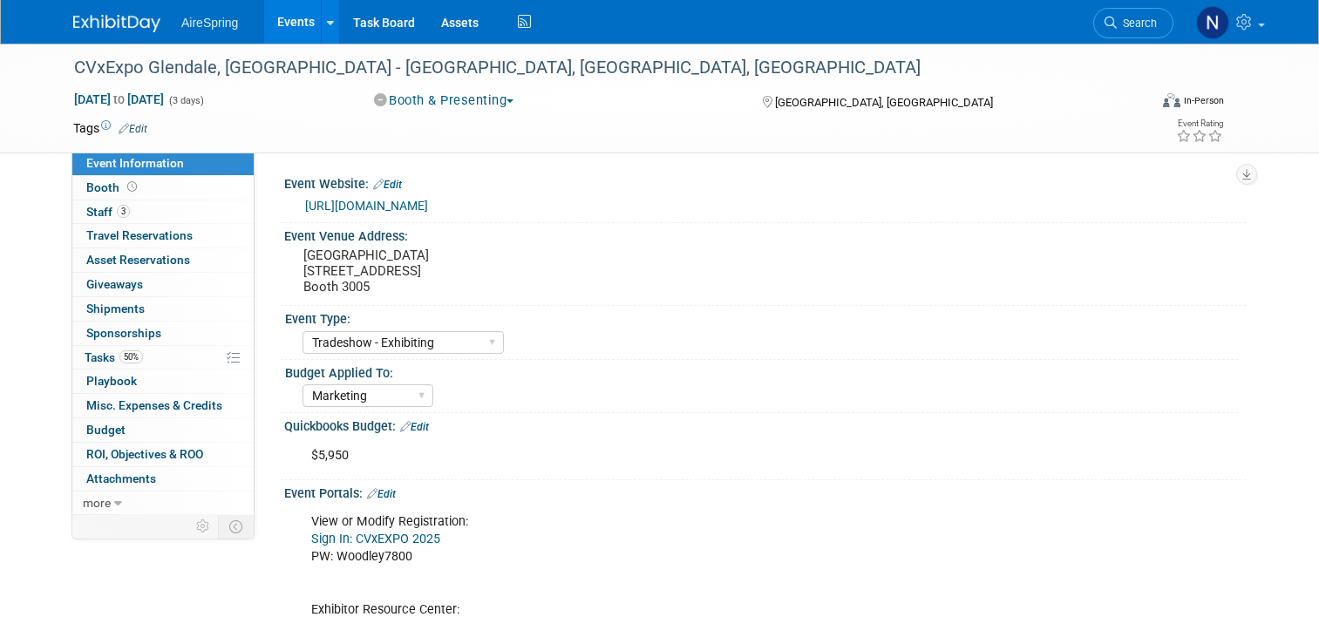
select select "Tradeshow - Exhibiting"
select select "Marketing"
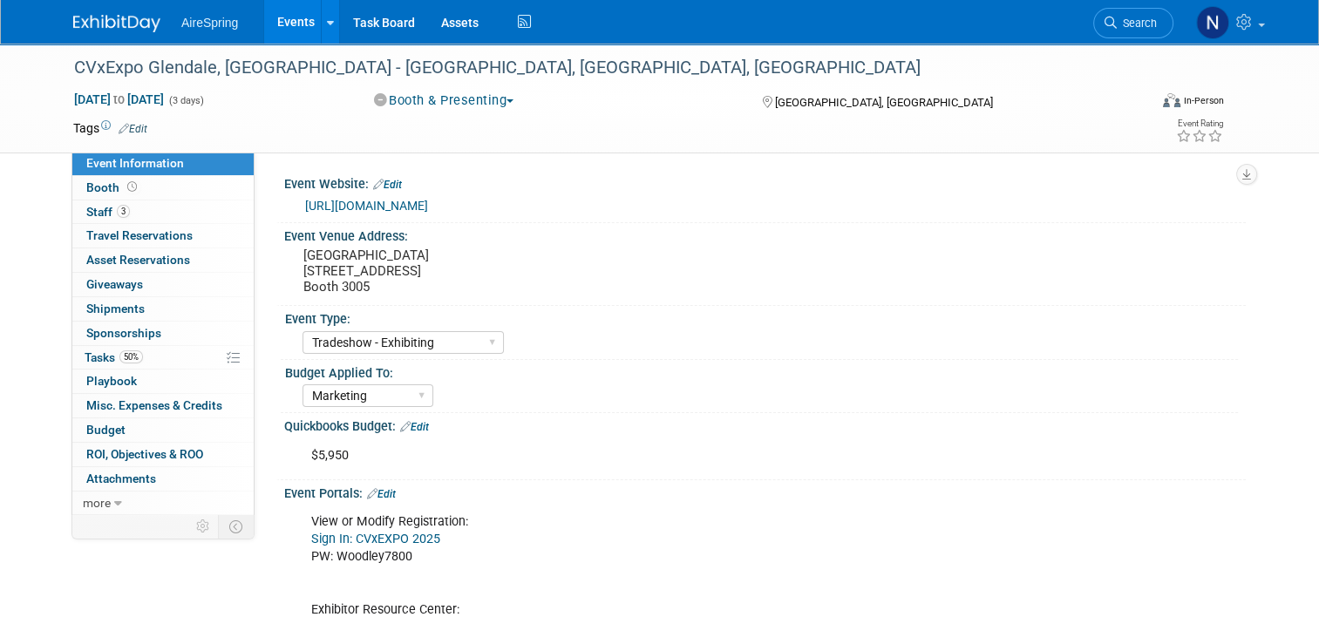
click at [278, 23] on link "Events" at bounding box center [296, 22] width 64 height 44
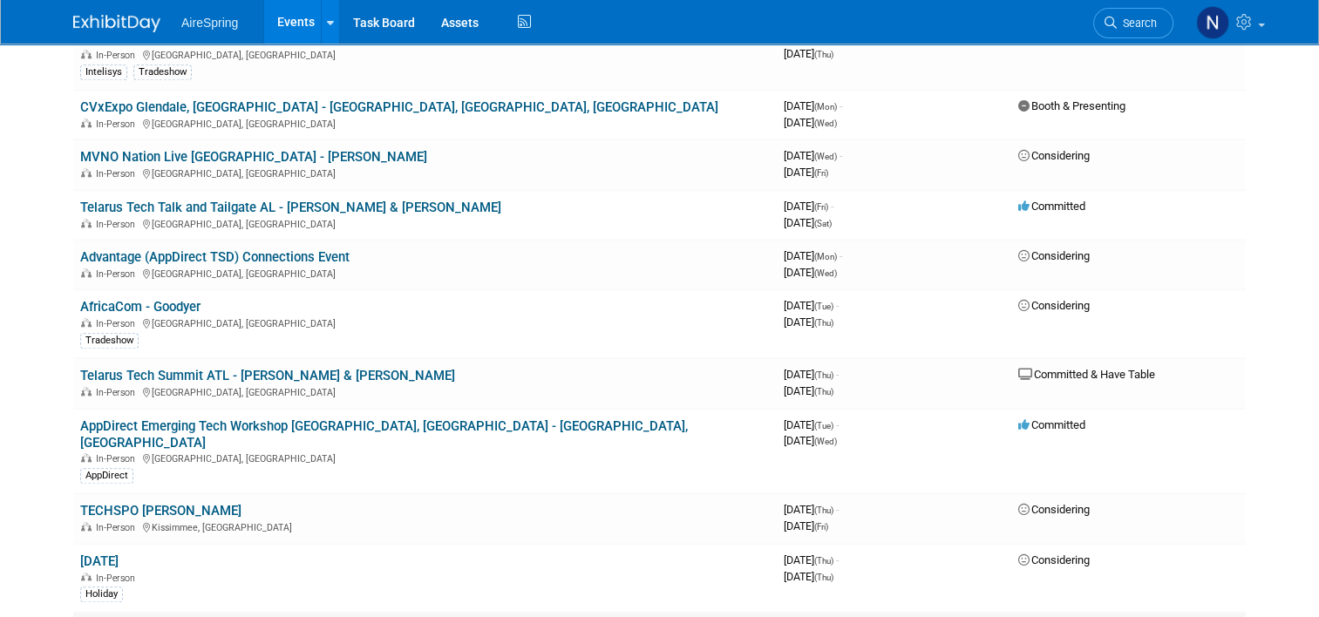
scroll to position [1570, 0]
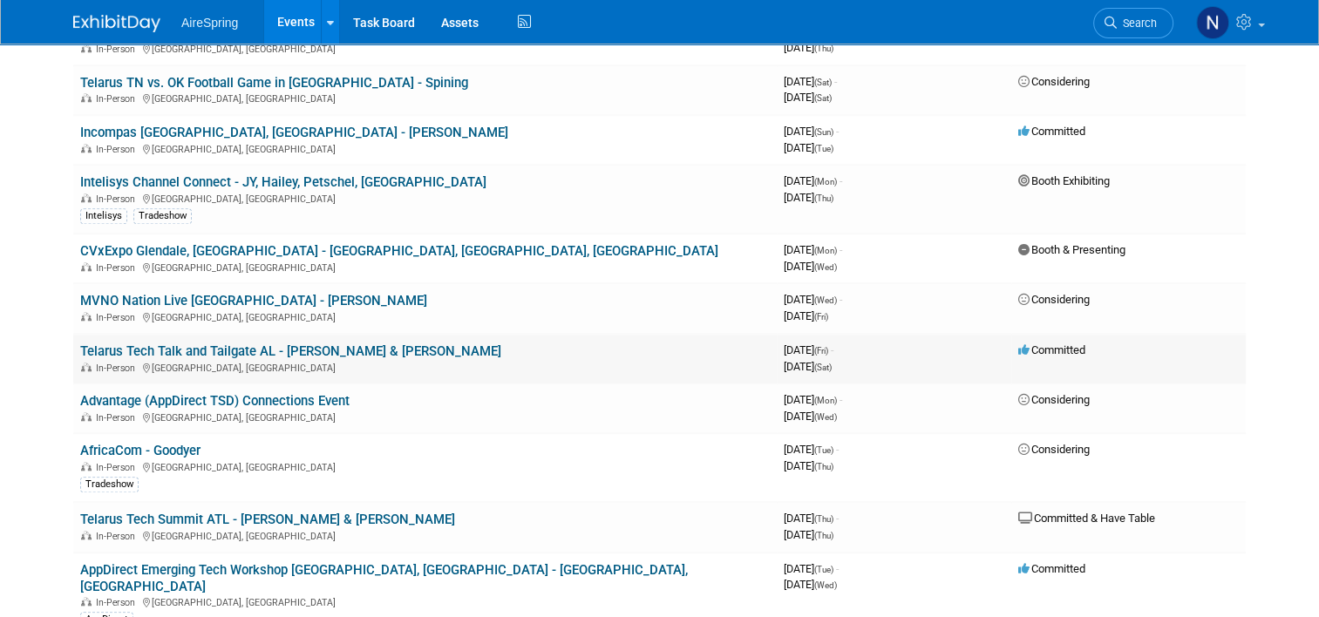
click at [275, 344] on link "Telarus Tech Talk and Tailgate AL - [PERSON_NAME] & [PERSON_NAME]" at bounding box center [290, 352] width 421 height 16
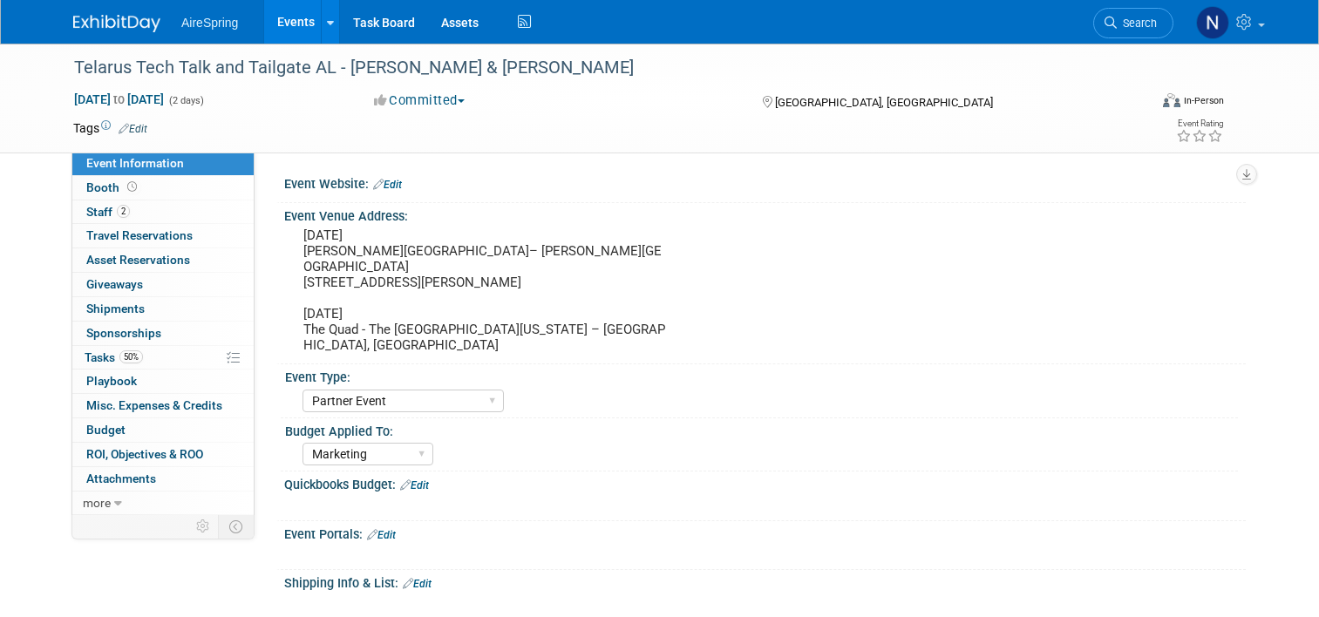
select select "Partner Event"
select select "Marketing"
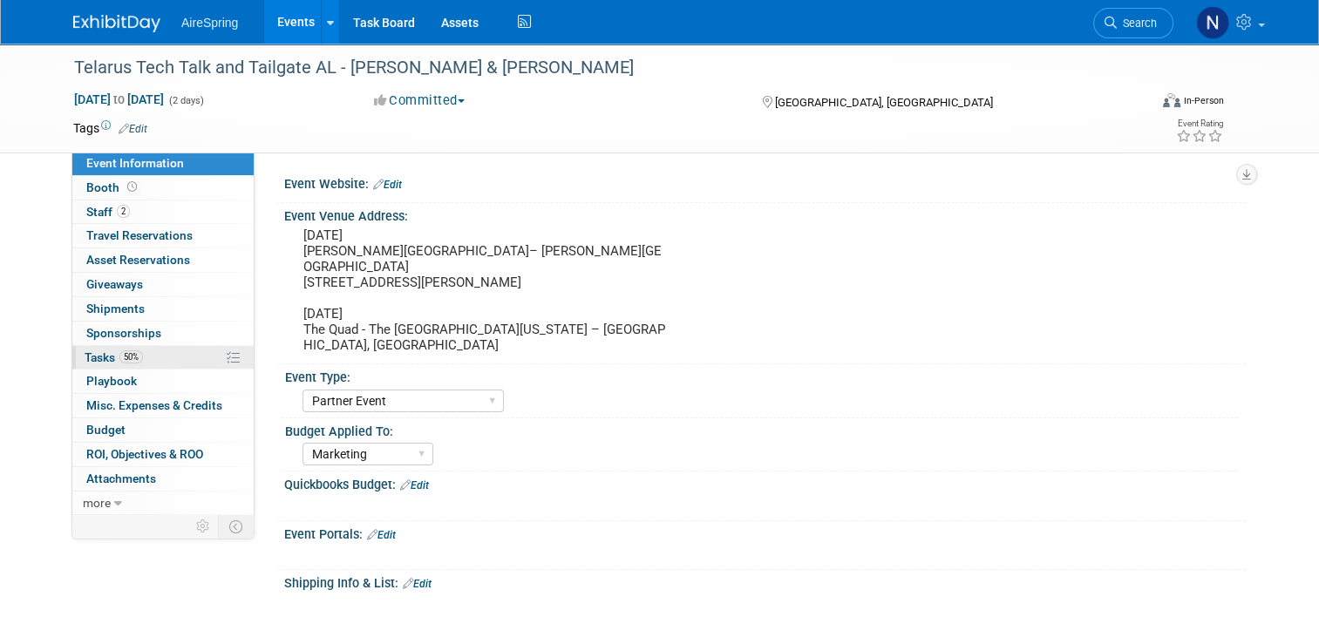
click at [140, 348] on link "50% Tasks 50%" at bounding box center [162, 358] width 181 height 24
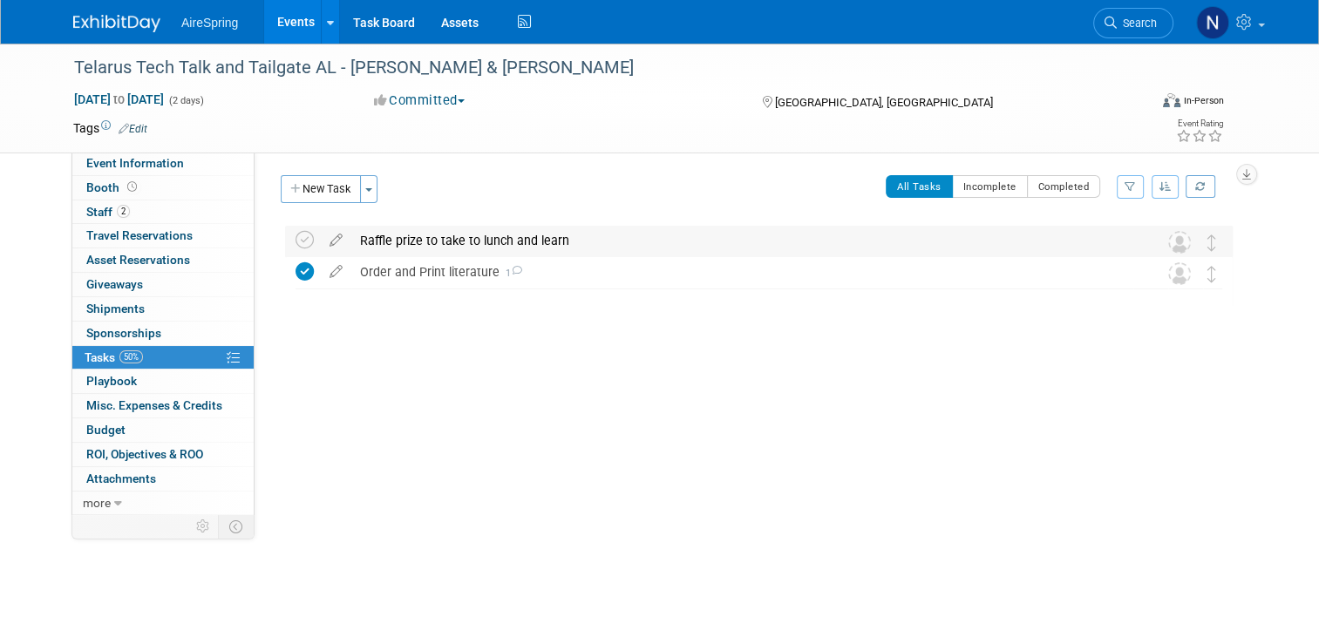
click at [440, 238] on div "Raffle prize to take to lunch and learn" at bounding box center [742, 241] width 782 height 30
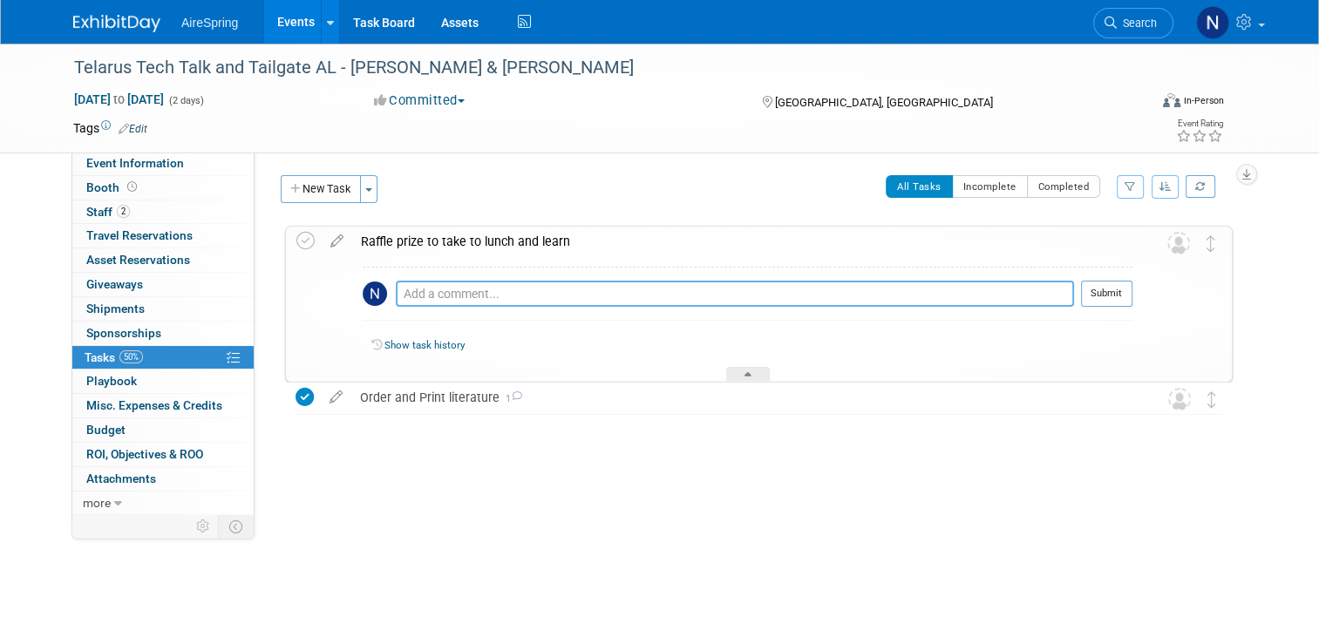
click at [426, 290] on textarea at bounding box center [735, 294] width 678 height 26
type textarea "Approval on file for a $100 Amazon gift card."
click at [1130, 296] on button "Submit" at bounding box center [1106, 294] width 51 height 26
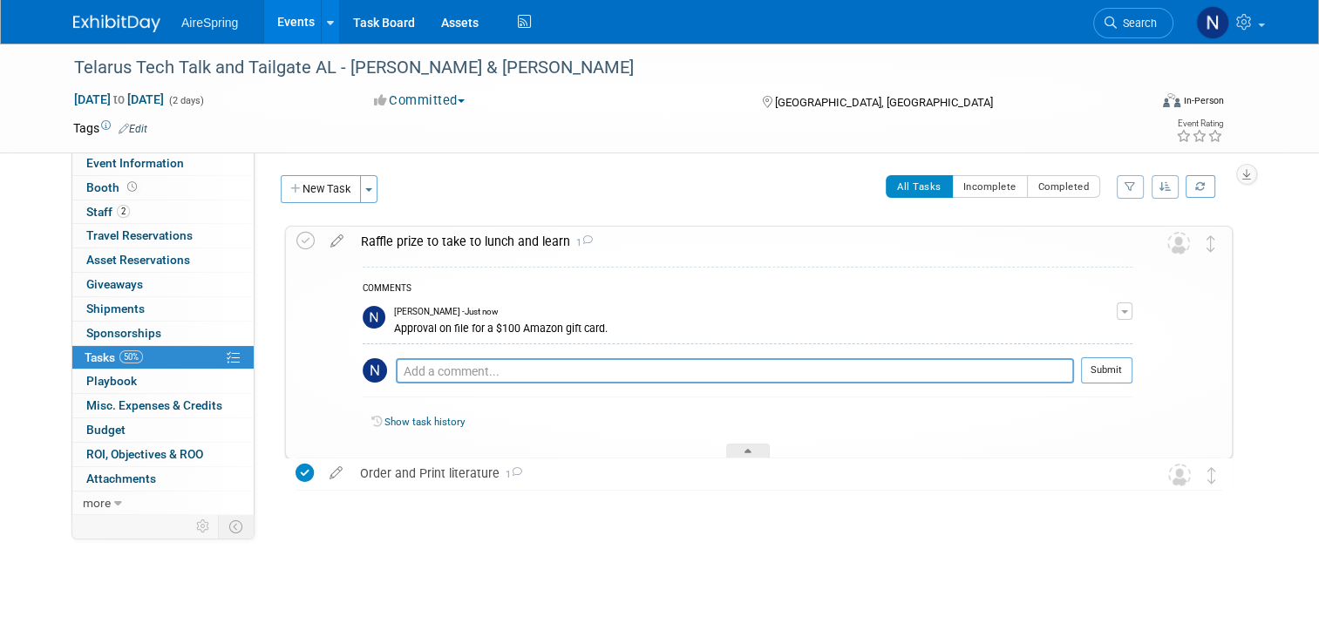
click at [147, 150] on div "Telarus Tech Talk and Tailgate AL - Michael & Frederick Nov 7, 2025 to Nov 8, 2…" at bounding box center [659, 98] width 1199 height 109
click at [147, 160] on span "Event Information" at bounding box center [135, 163] width 98 height 14
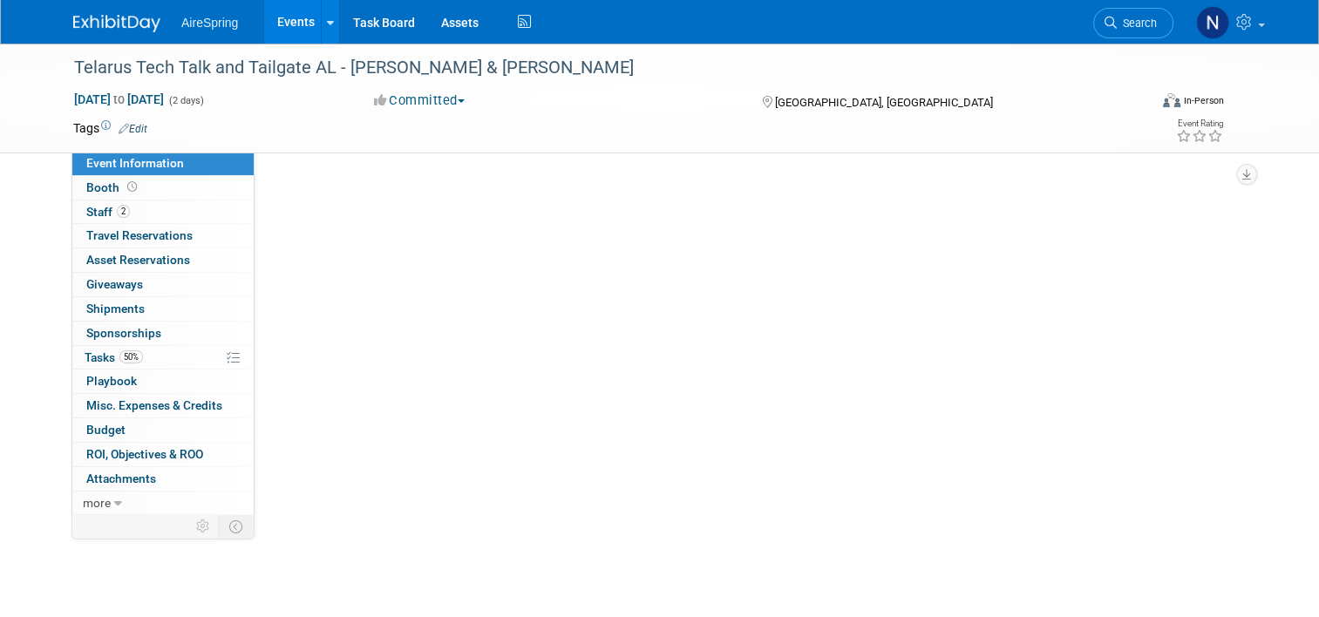
select select "Partner Event"
select select "Marketing"
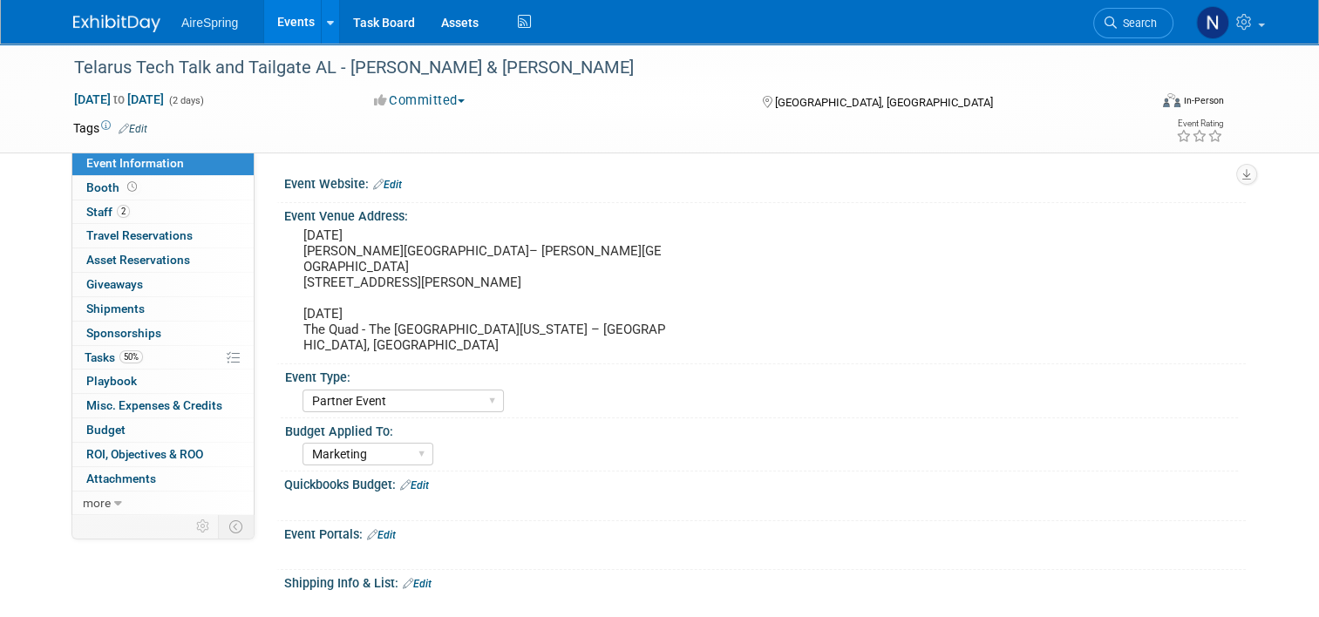
click at [269, 21] on link "Events" at bounding box center [296, 22] width 64 height 44
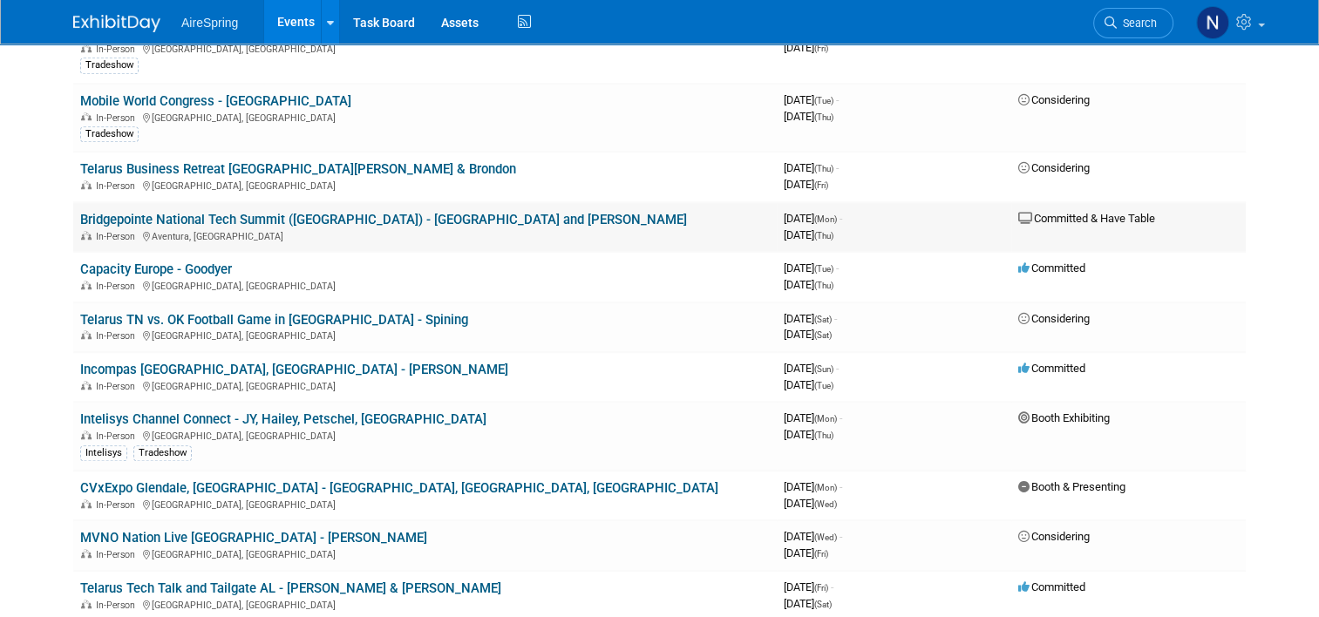
scroll to position [1483, 0]
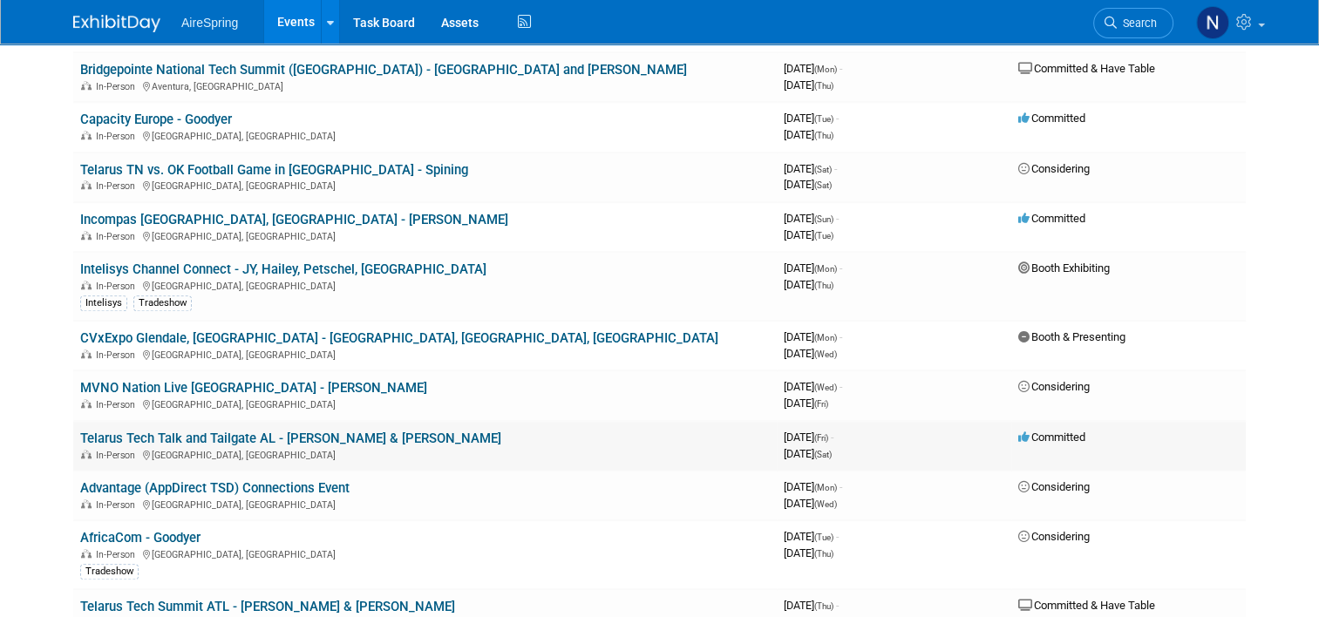
click at [262, 431] on link "Telarus Tech Talk and Tailgate AL - [PERSON_NAME] & [PERSON_NAME]" at bounding box center [290, 439] width 421 height 16
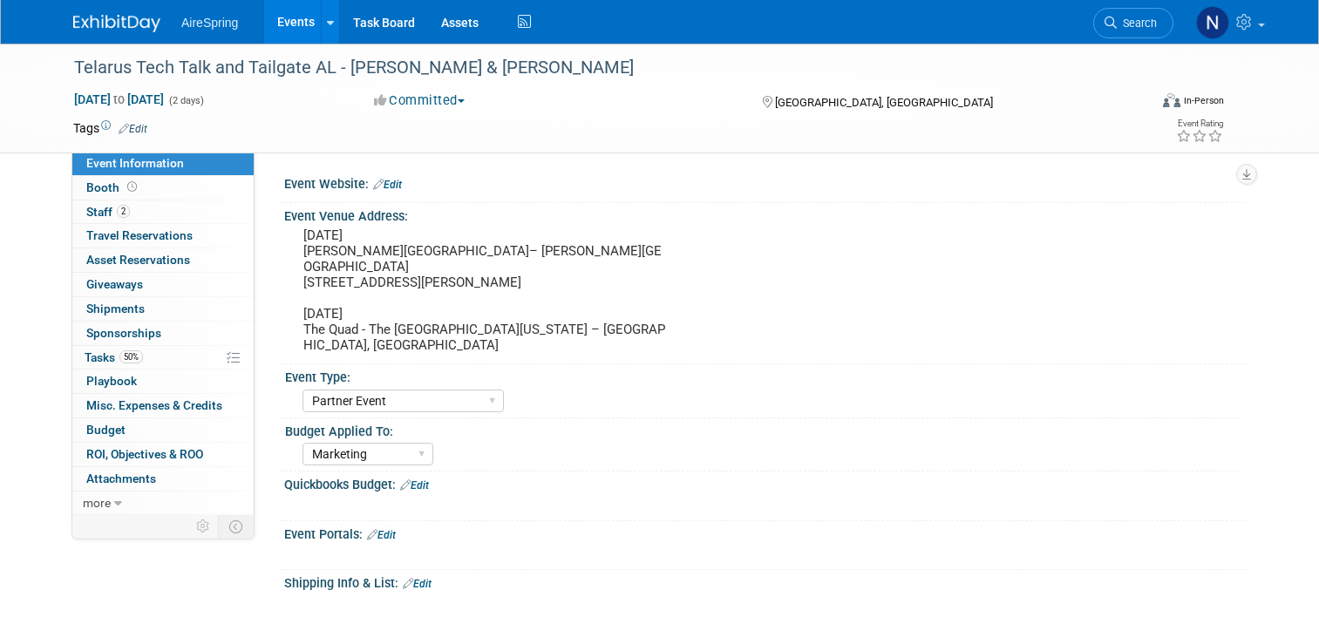
select select "Partner Event"
select select "Marketing"
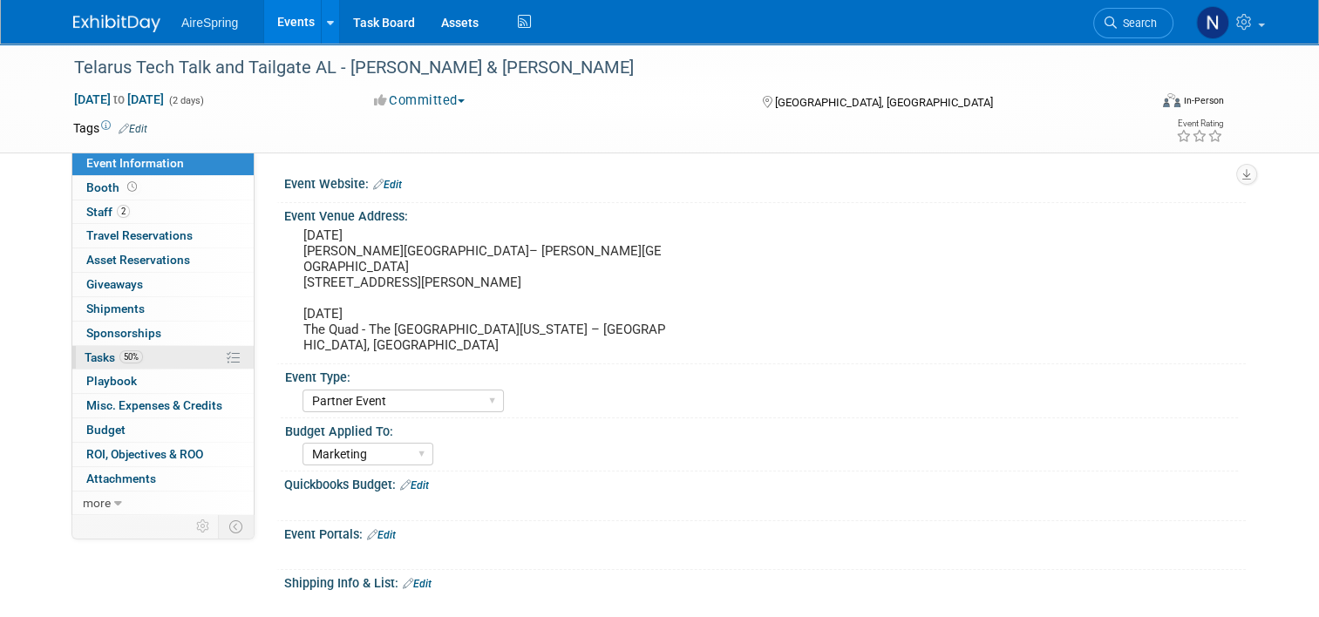
click at [141, 356] on link "50% Tasks 50%" at bounding box center [162, 358] width 181 height 24
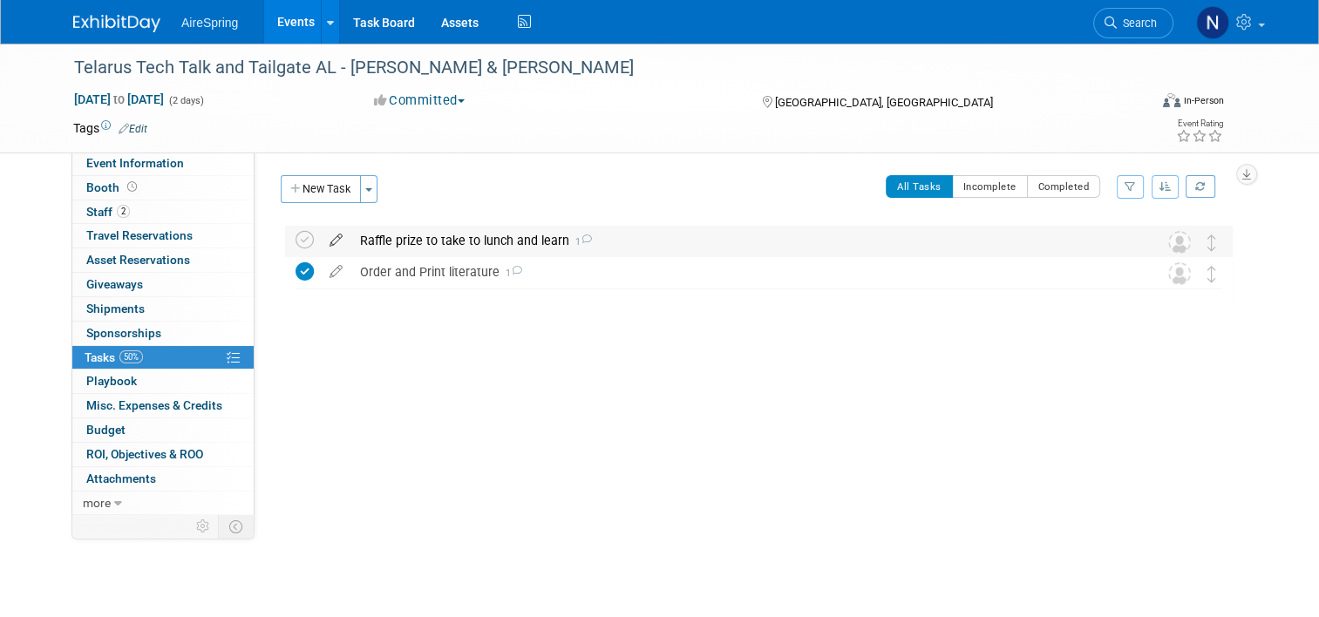
click at [327, 242] on icon at bounding box center [336, 237] width 31 height 22
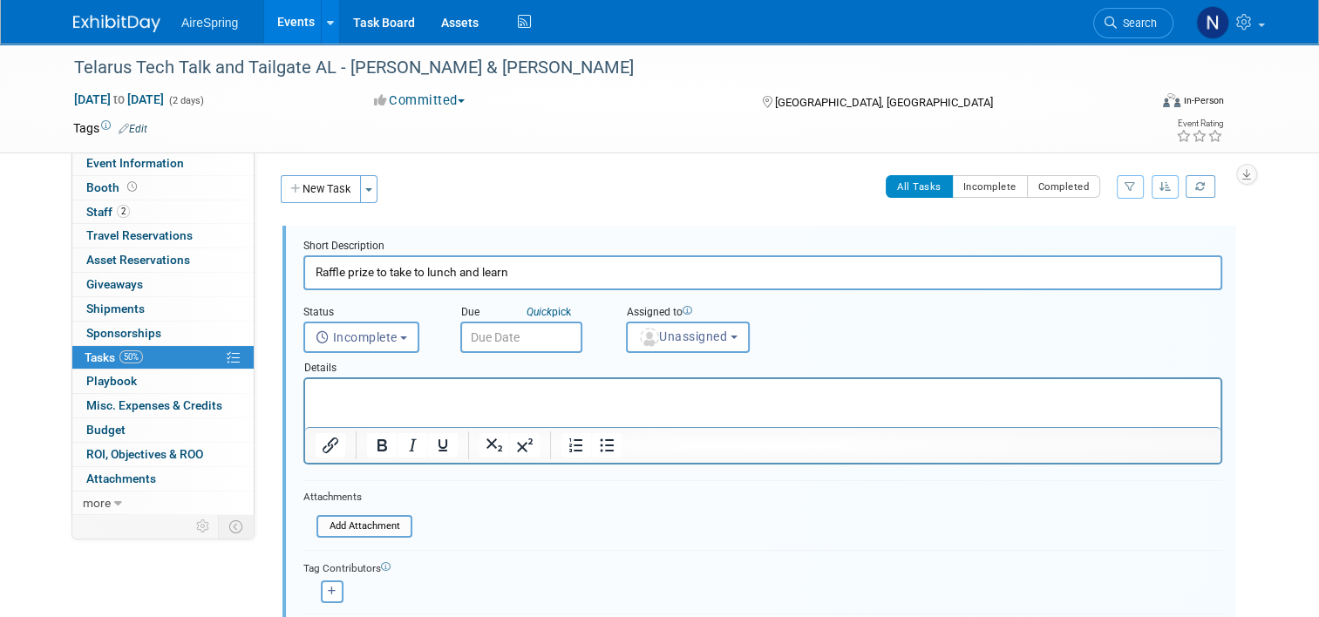
click at [513, 335] on input "text" at bounding box center [521, 337] width 122 height 31
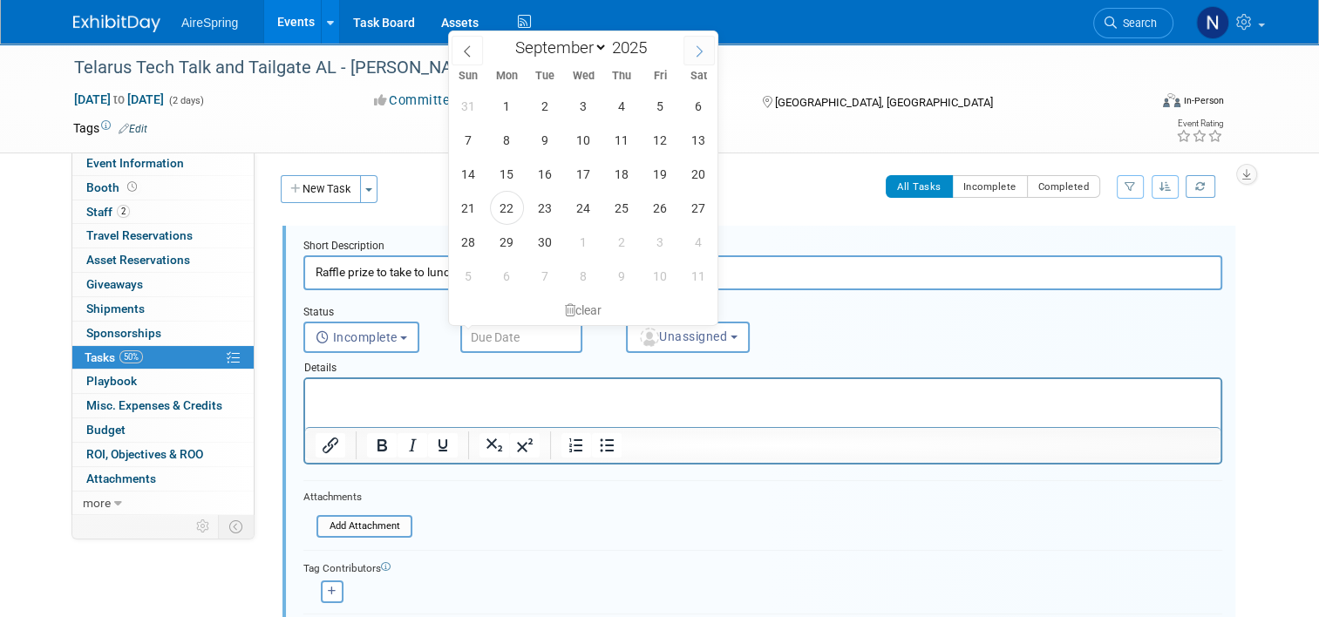
click at [705, 50] on icon at bounding box center [699, 51] width 12 height 12
select select "9"
click at [558, 248] on span "28" at bounding box center [545, 242] width 34 height 34
type input "Oct 28, 2025"
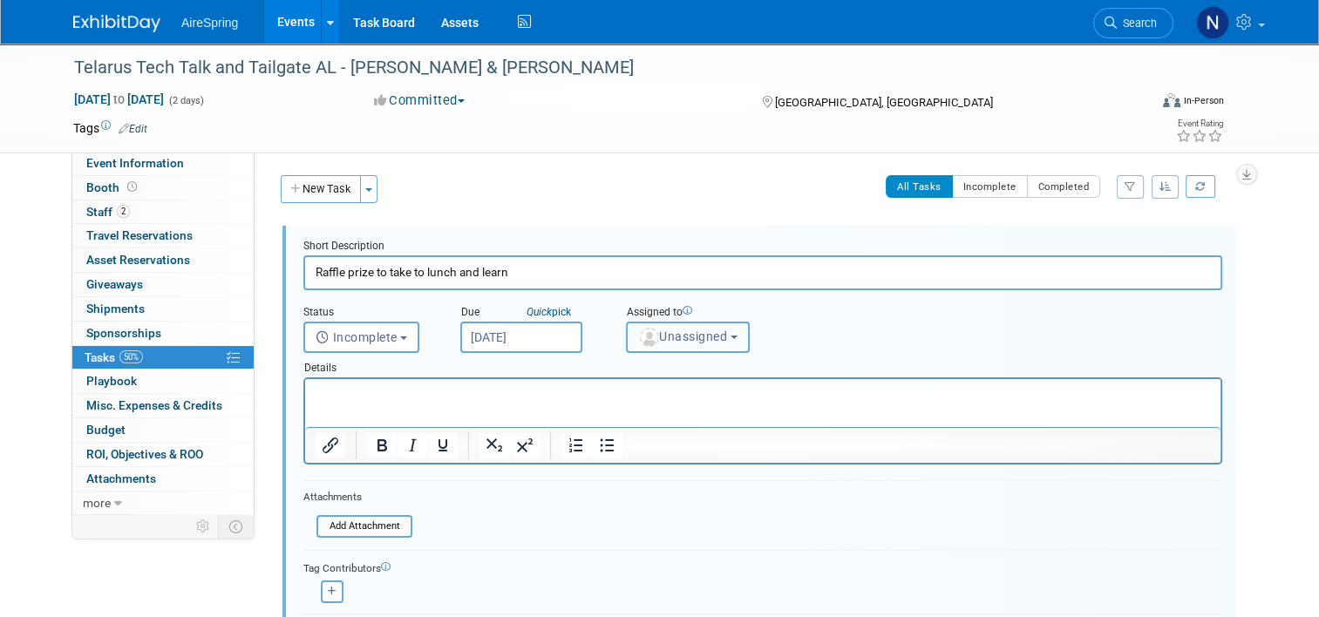
click at [684, 338] on span "Unassigned" at bounding box center [682, 337] width 89 height 14
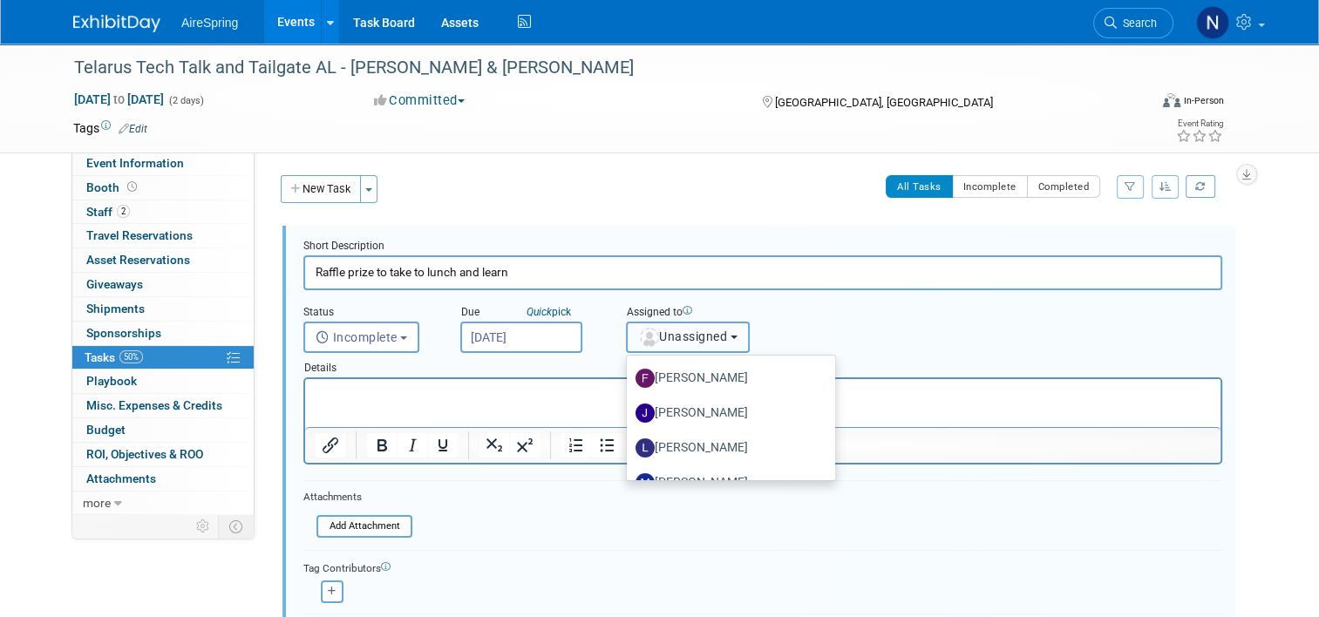
scroll to position [349, 0]
click at [684, 447] on label "Natalie Pyron (me)" at bounding box center [727, 451] width 182 height 28
click at [630, 447] on input "Natalie Pyron (me)" at bounding box center [623, 448] width 11 height 11
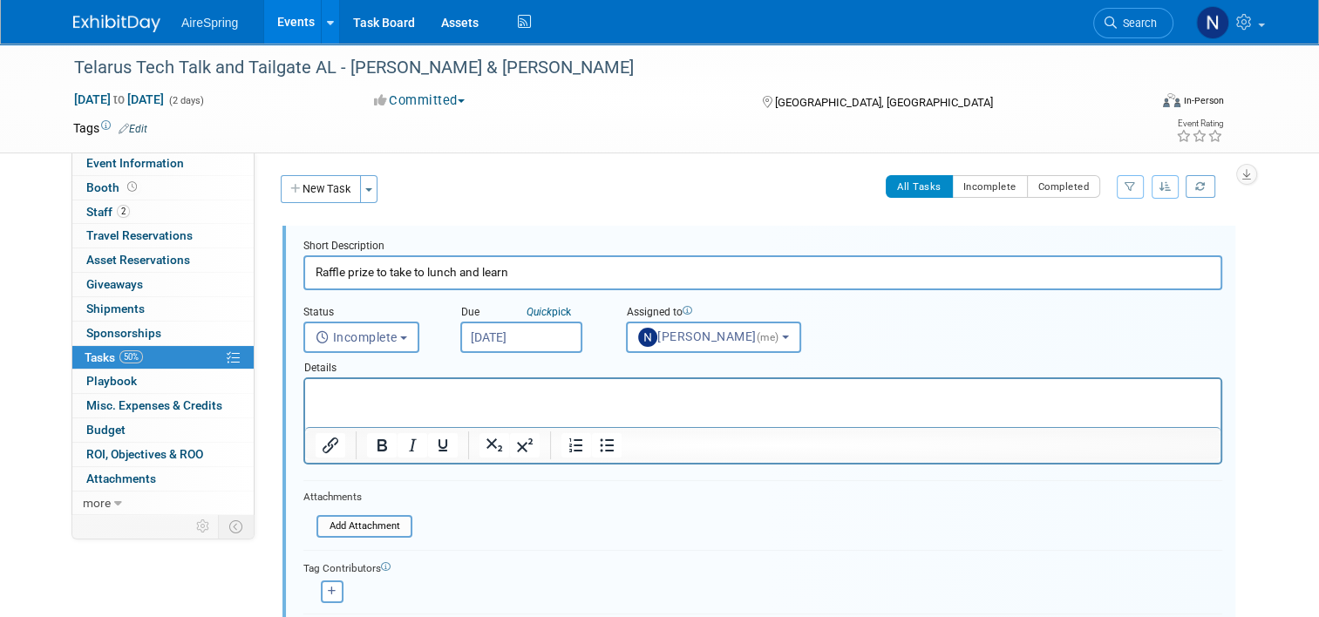
select select "cd28445e-66c1-440e-acf2-a156ad6158df"
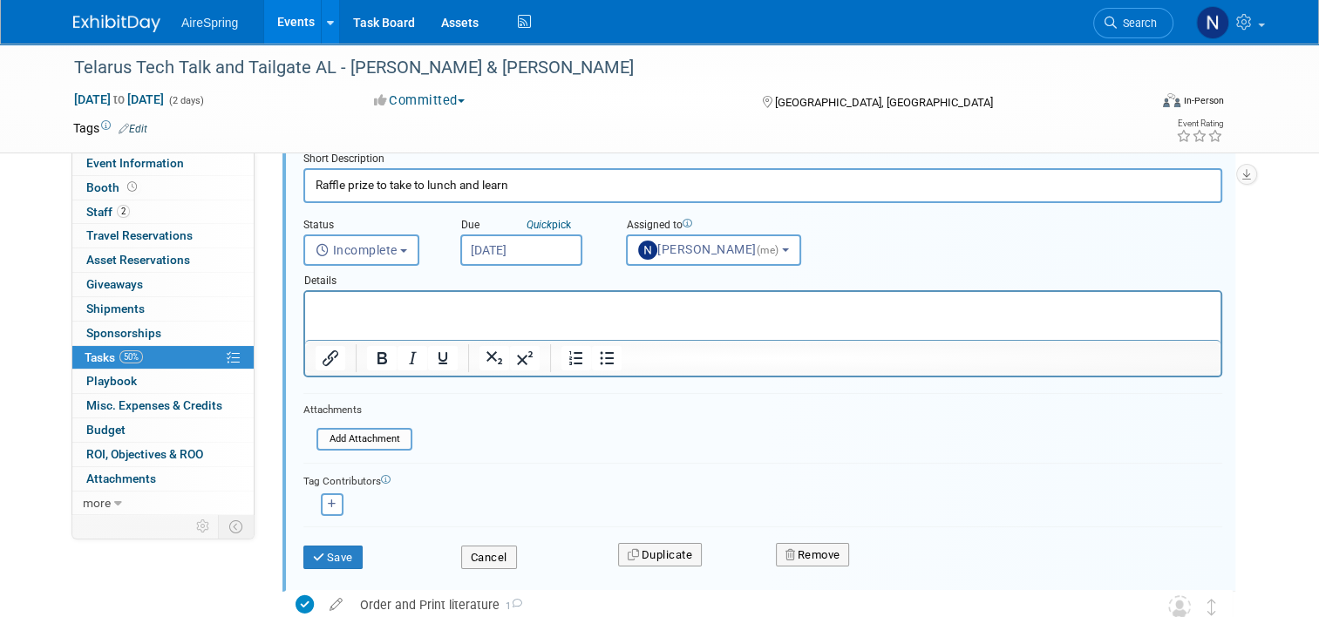
scroll to position [174, 0]
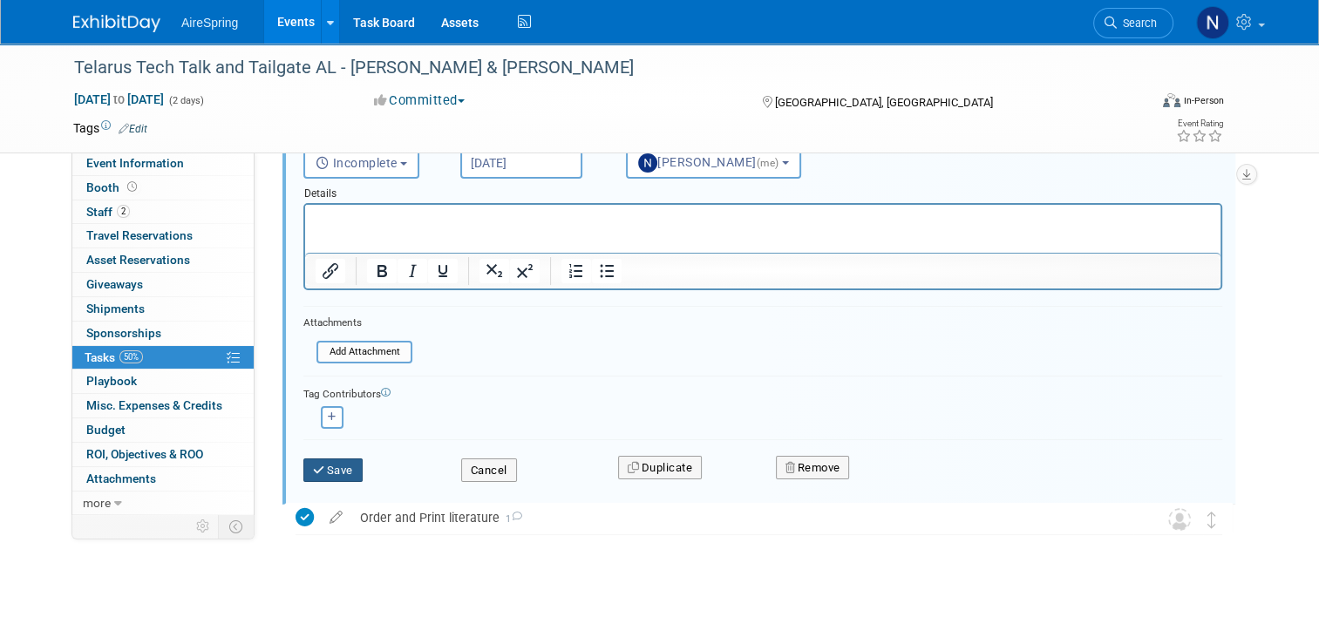
click at [337, 471] on button "Save" at bounding box center [332, 471] width 59 height 24
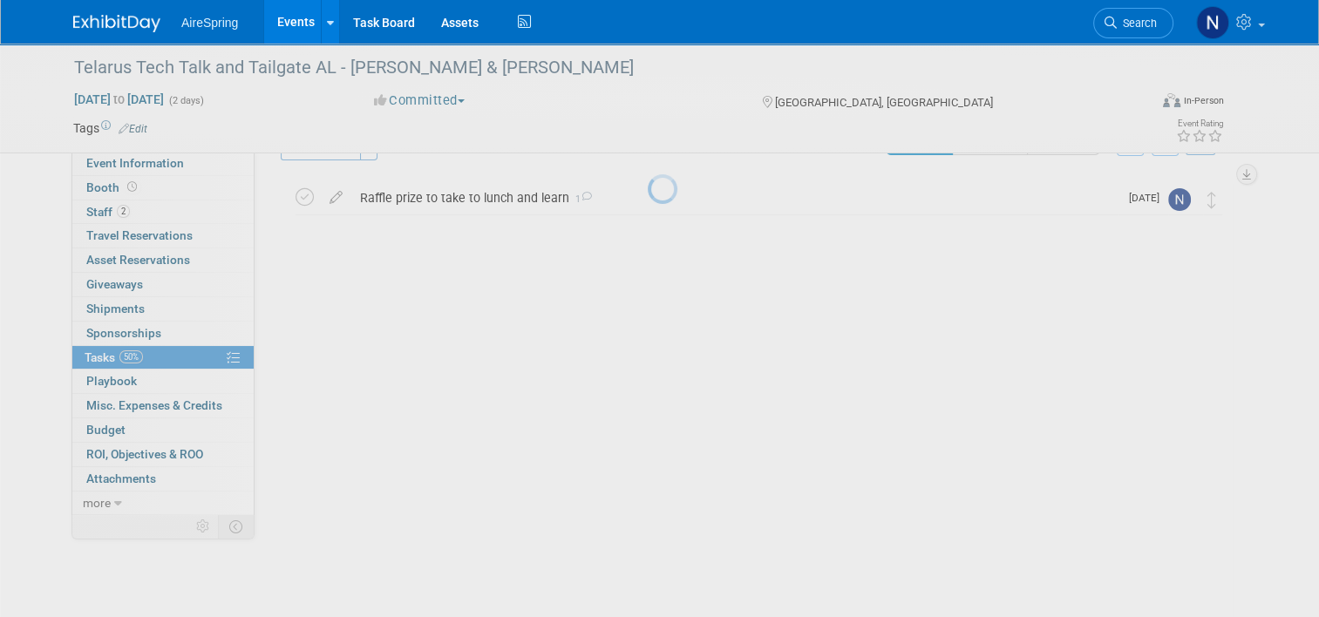
scroll to position [0, 0]
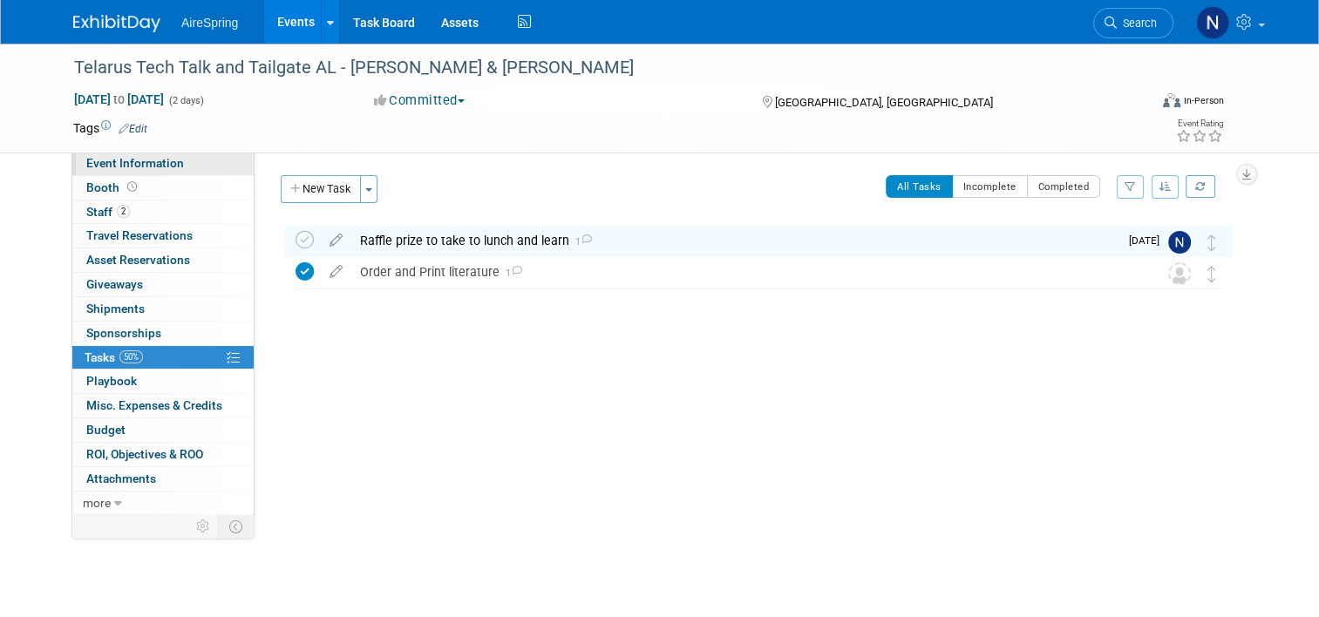
click at [108, 170] on span "Event Information" at bounding box center [135, 163] width 98 height 14
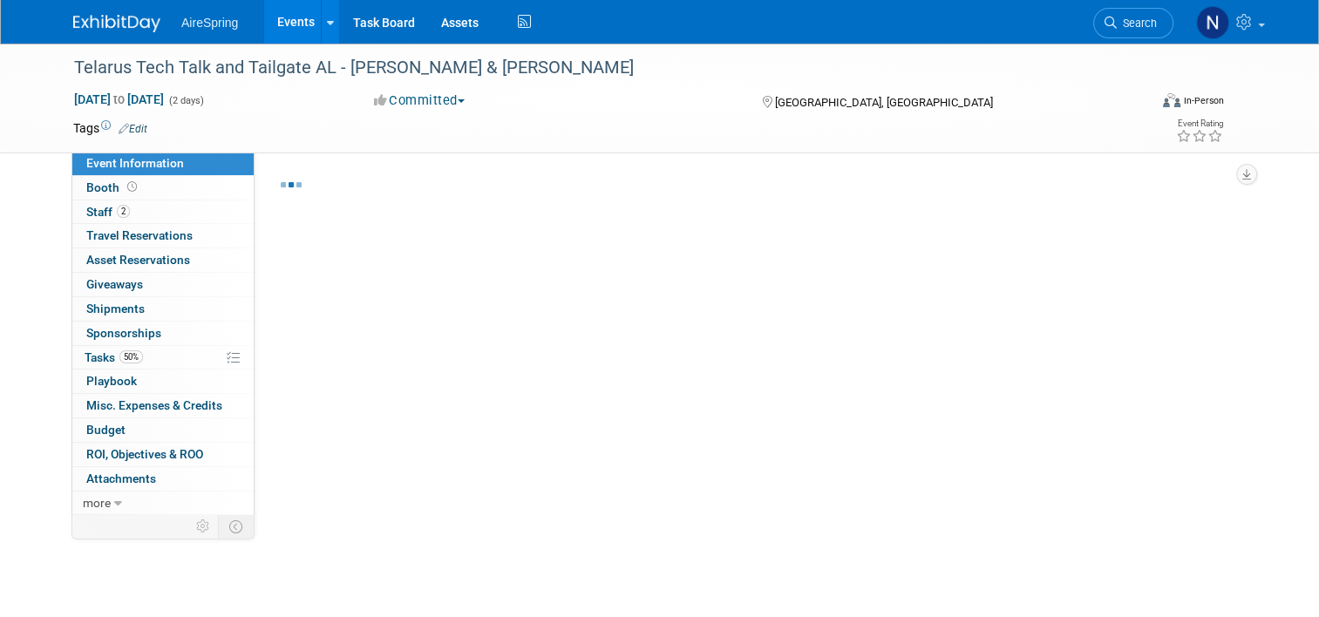
select select "Partner Event"
select select "Marketing"
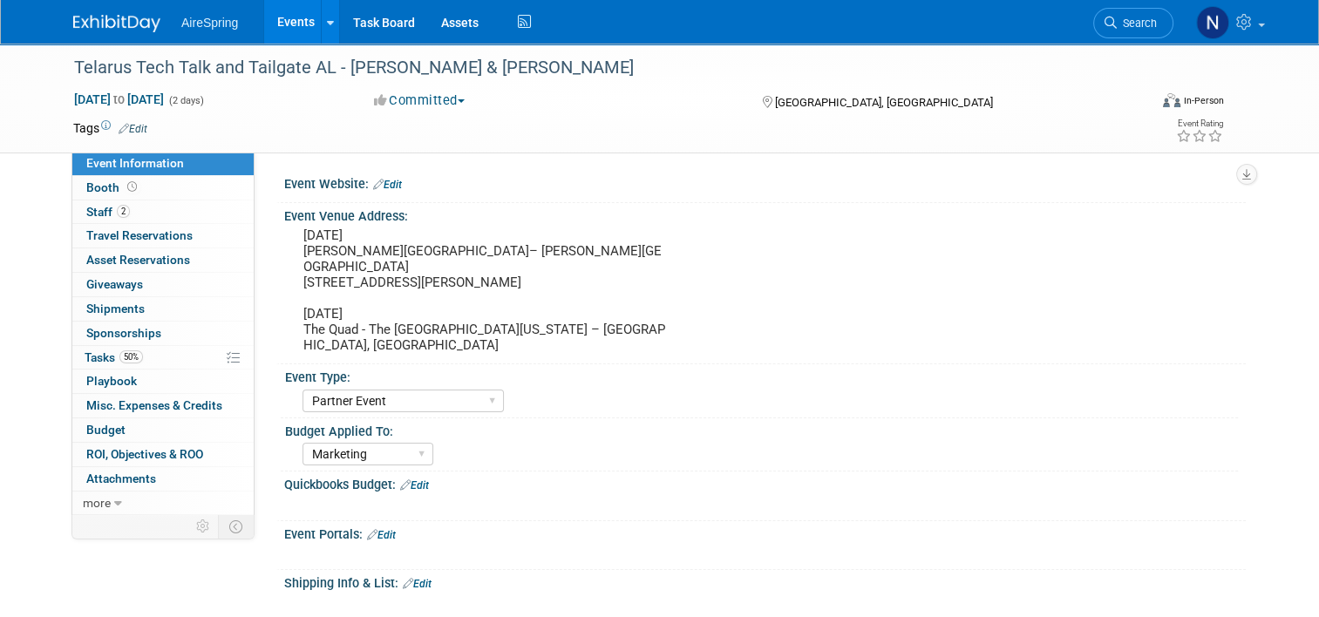
click at [283, 33] on link "Events" at bounding box center [296, 22] width 64 height 44
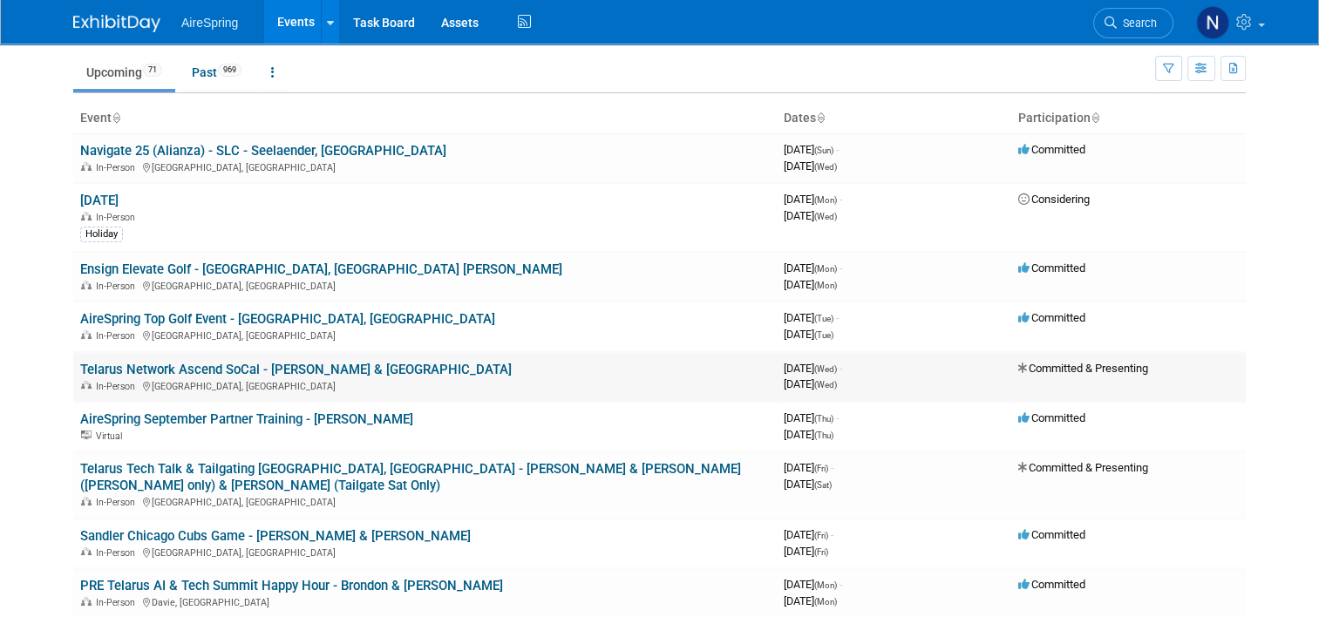
scroll to position [87, 0]
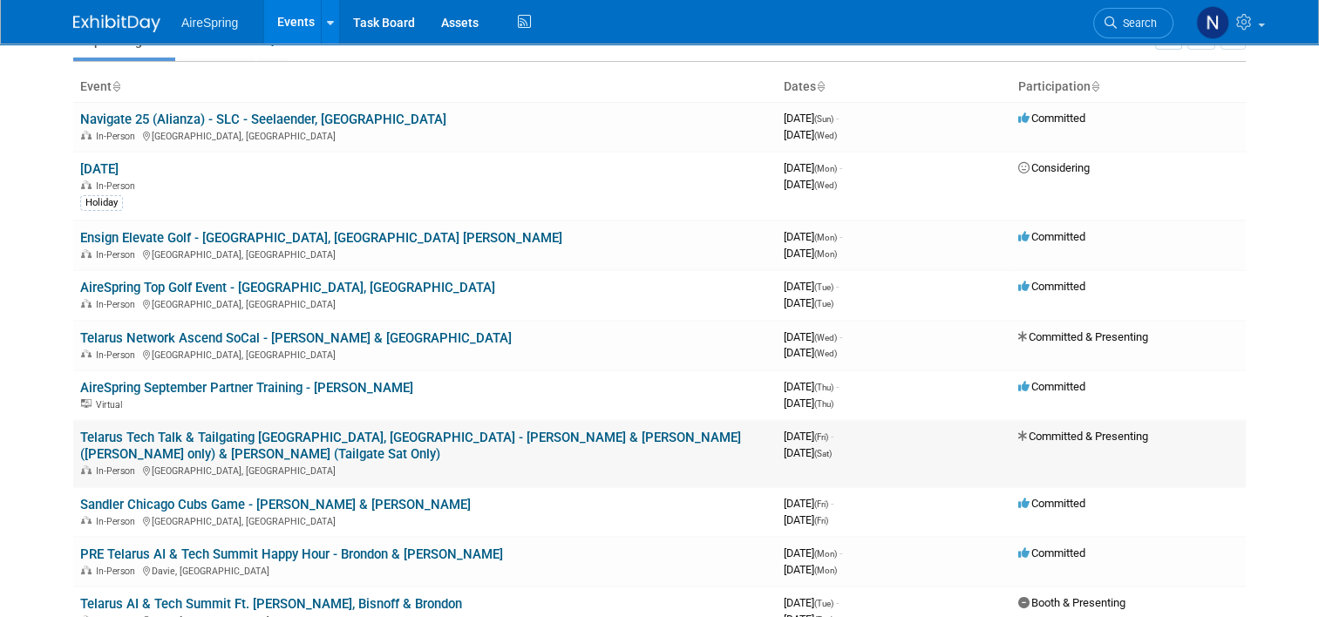
click at [192, 434] on link "Telarus Tech Talk & Tailgating [GEOGRAPHIC_DATA], [GEOGRAPHIC_DATA] - [PERSON_N…" at bounding box center [410, 446] width 661 height 32
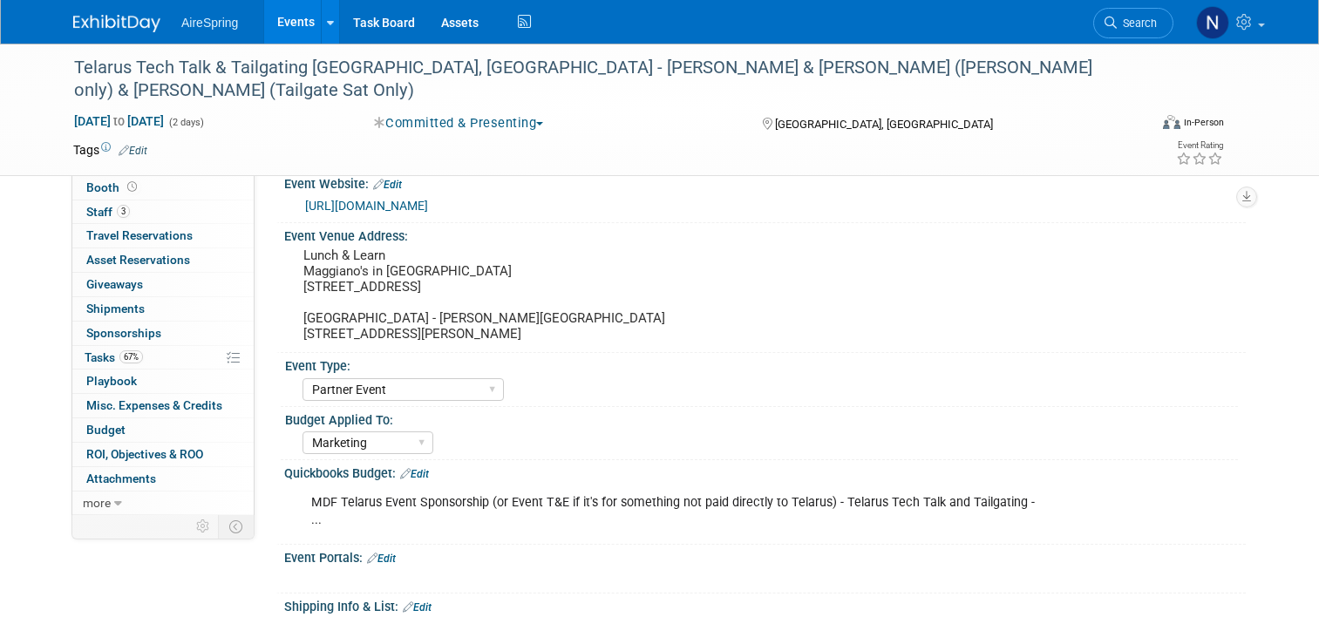
select select "Partner Event"
select select "Marketing"
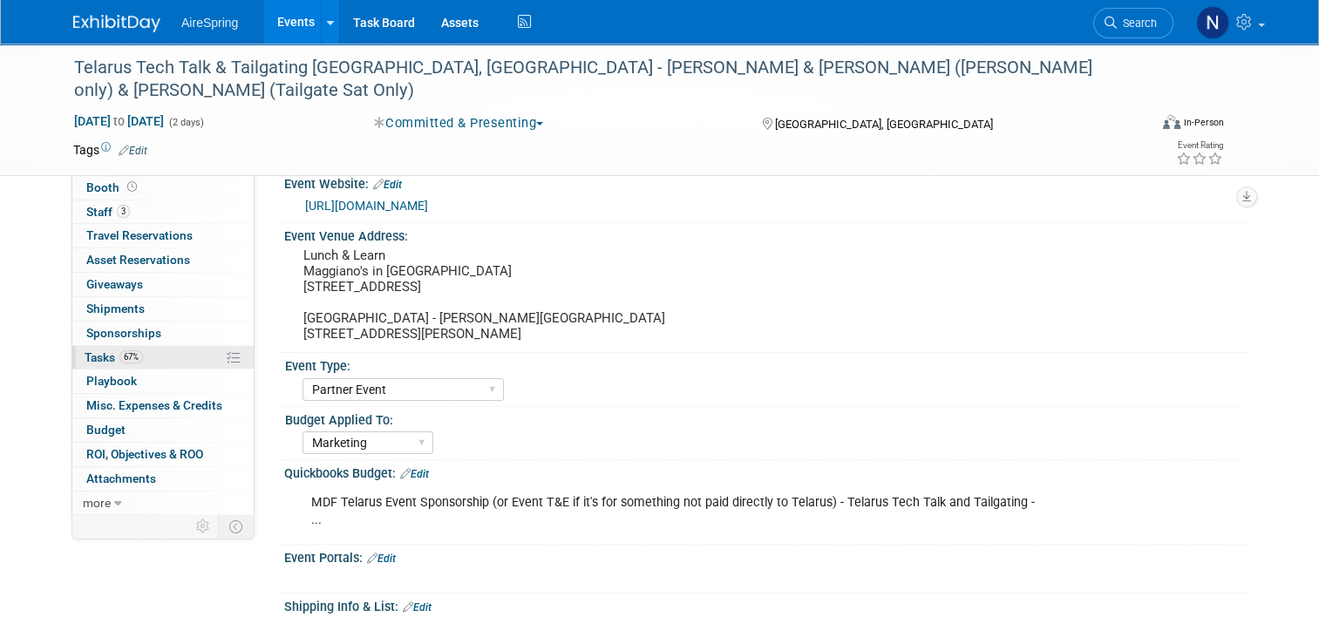
click at [107, 357] on span "Tasks 67%" at bounding box center [114, 358] width 58 height 14
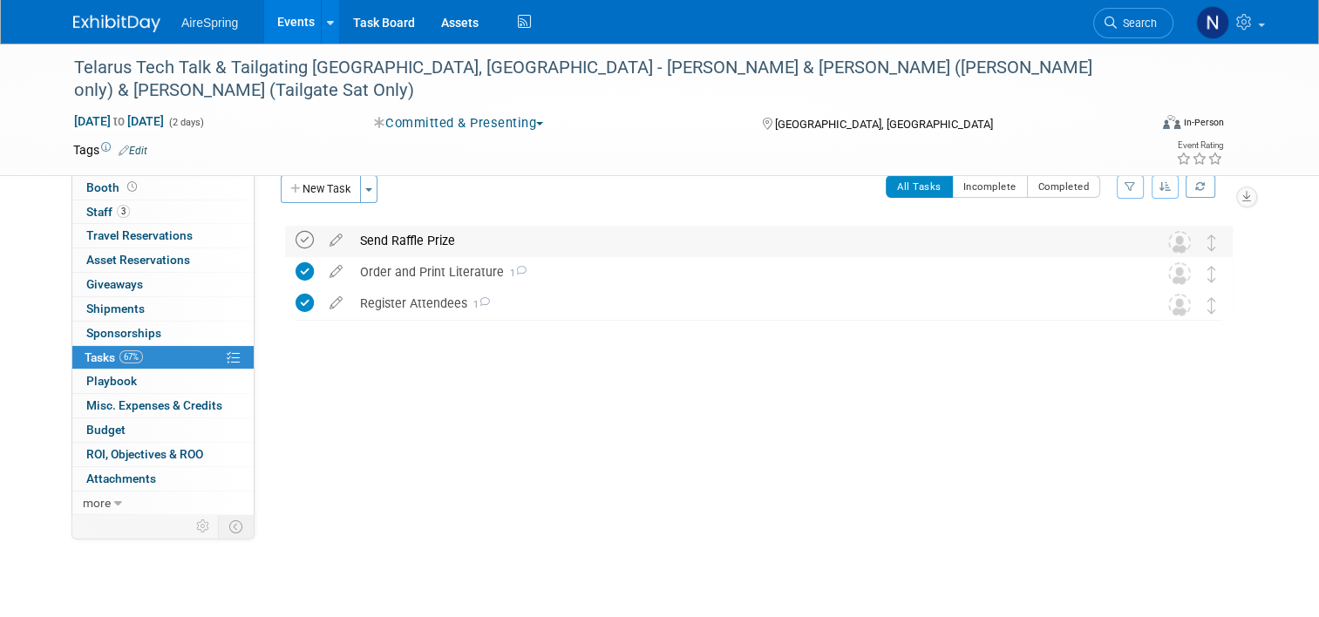
click at [298, 249] on icon at bounding box center [305, 240] width 18 height 18
click at [185, 152] on div "Telarus Tech Talk & Tailgating Athens, GA - Michael & Melvin (Fri only) & Sulli…" at bounding box center [659, 110] width 1319 height 133
click at [183, 160] on link "Event Information" at bounding box center [162, 164] width 181 height 24
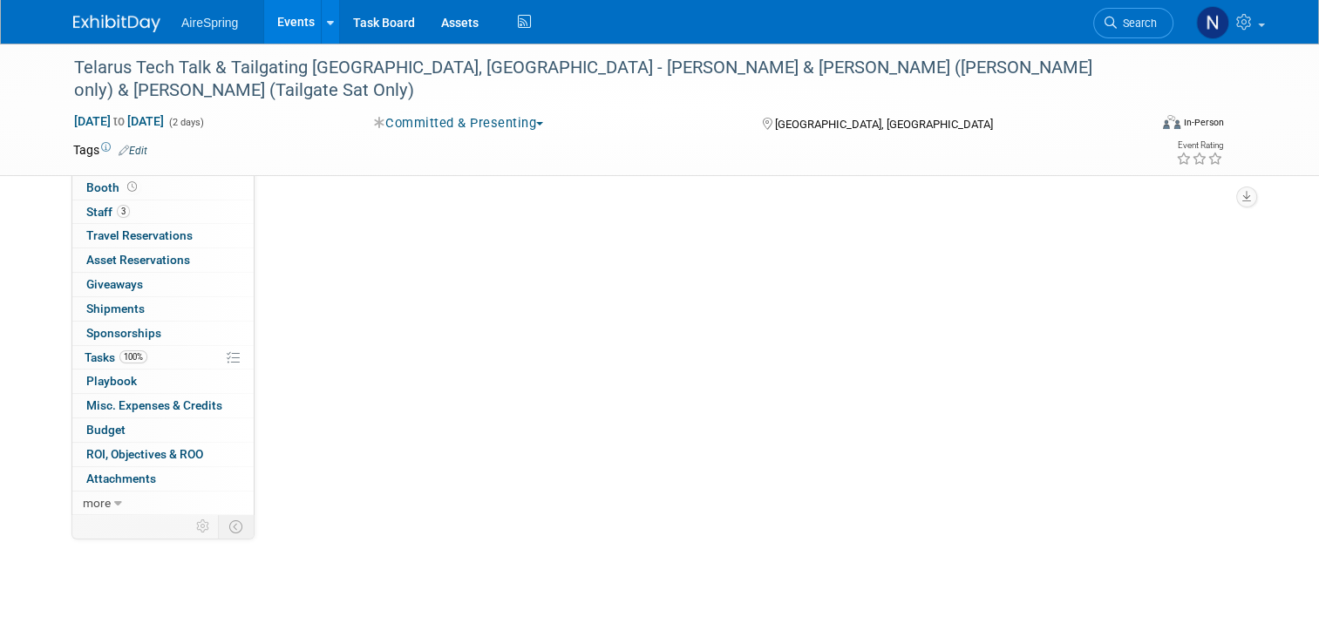
select select "Partner Event"
select select "Marketing"
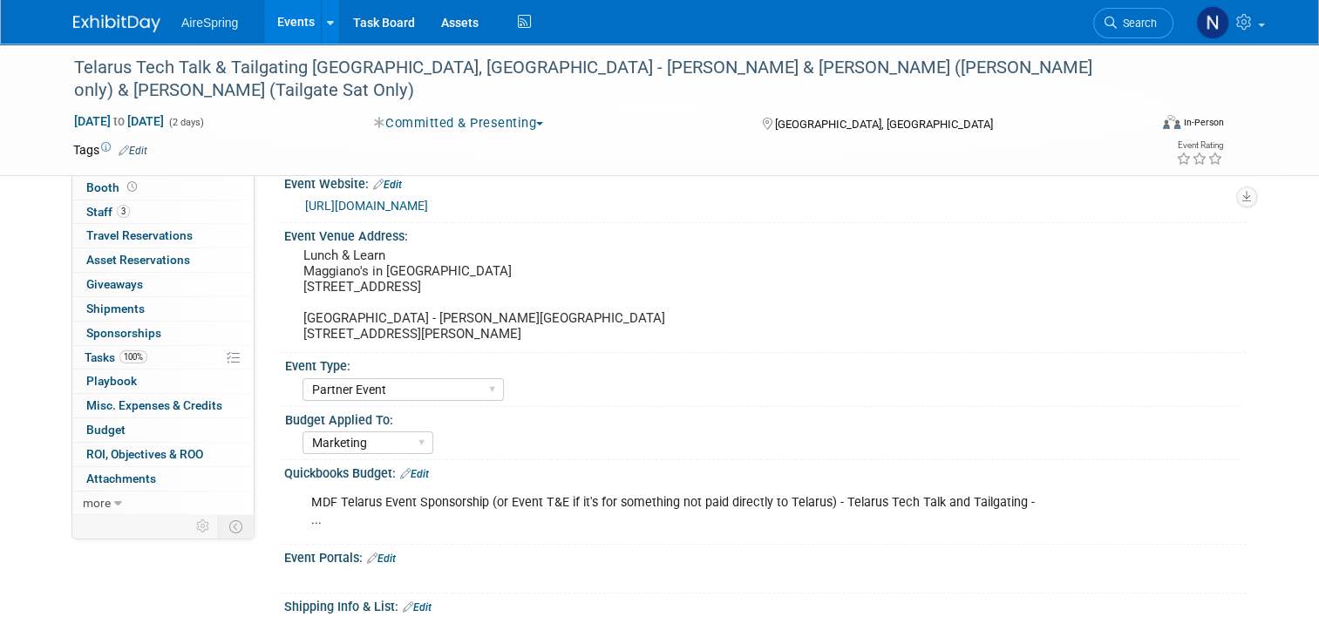
click at [430, 476] on div "Quickbooks Budget: Edit" at bounding box center [765, 471] width 962 height 23
click at [426, 475] on div "Quickbooks Budget: Edit" at bounding box center [765, 471] width 962 height 23
click at [420, 473] on link "Edit" at bounding box center [414, 474] width 29 height 12
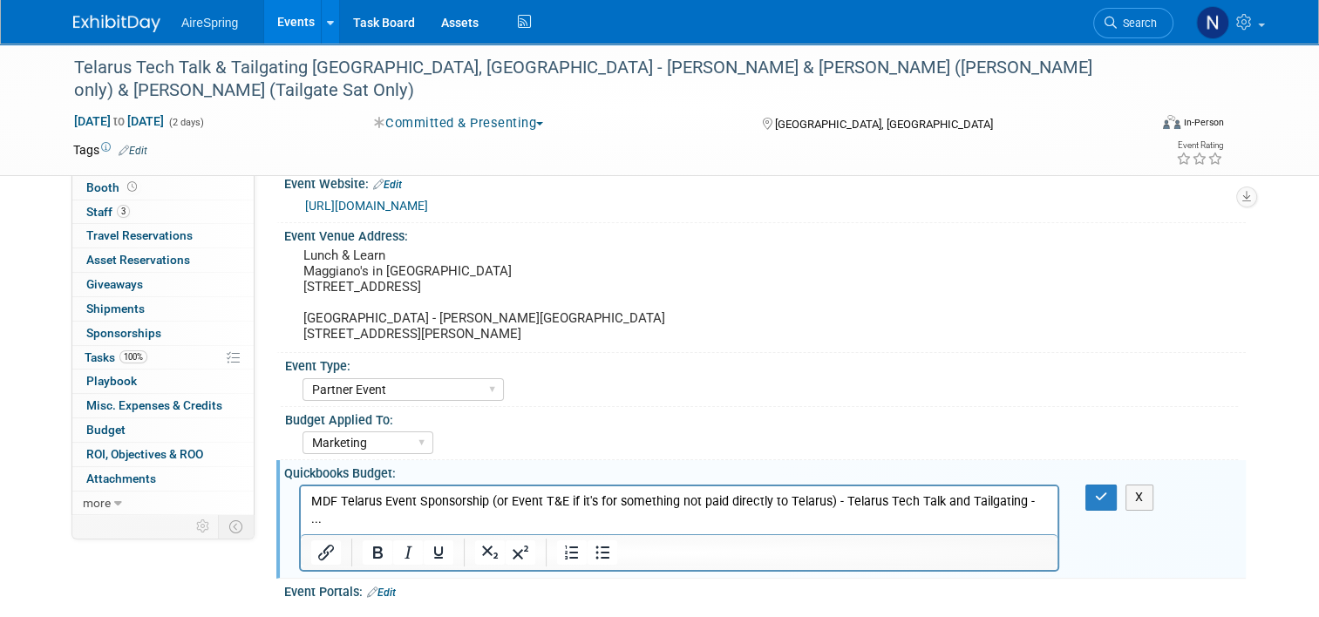
click at [1013, 501] on p "MDF Telarus Event Sponsorship (or Event T&E if it's for something not paid dire…" at bounding box center [679, 511] width 737 height 35
click at [1106, 487] on button "button" at bounding box center [1102, 497] width 32 height 25
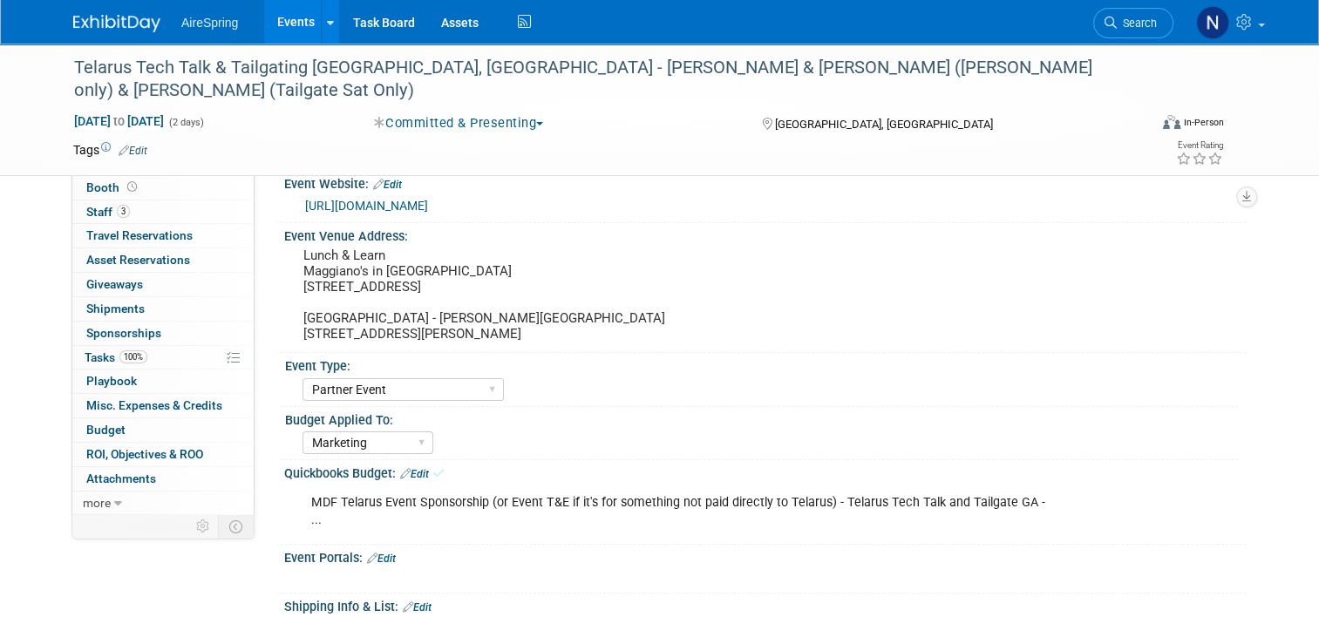
click at [433, 476] on icon at bounding box center [439, 473] width 12 height 13
click at [419, 474] on link "Edit" at bounding box center [414, 474] width 29 height 12
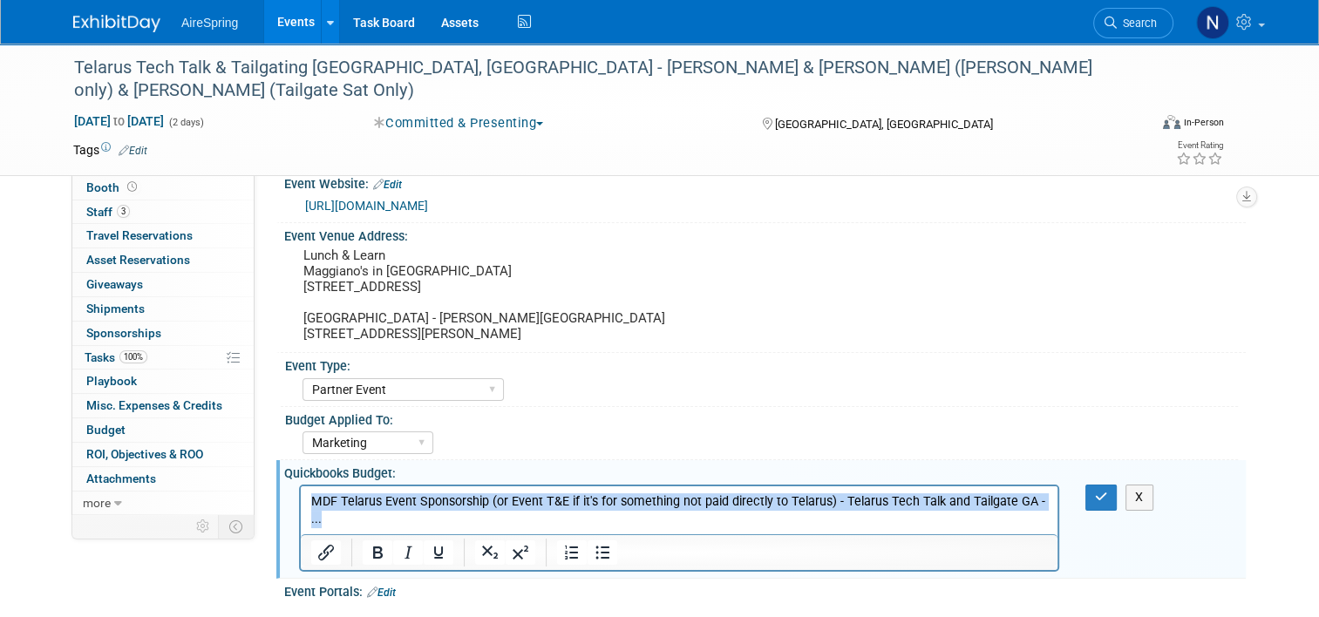
drag, startPoint x: 1063, startPoint y: 505, endPoint x: 293, endPoint y: 504, distance: 770.0
click at [301, 504] on html "MDF Telarus Event Sponsorship (or Event T&E if it's for something not paid dire…" at bounding box center [679, 508] width 757 height 42
copy p "MDF Telarus Event Sponsorship (or Event T&E if it's for something not paid dire…"
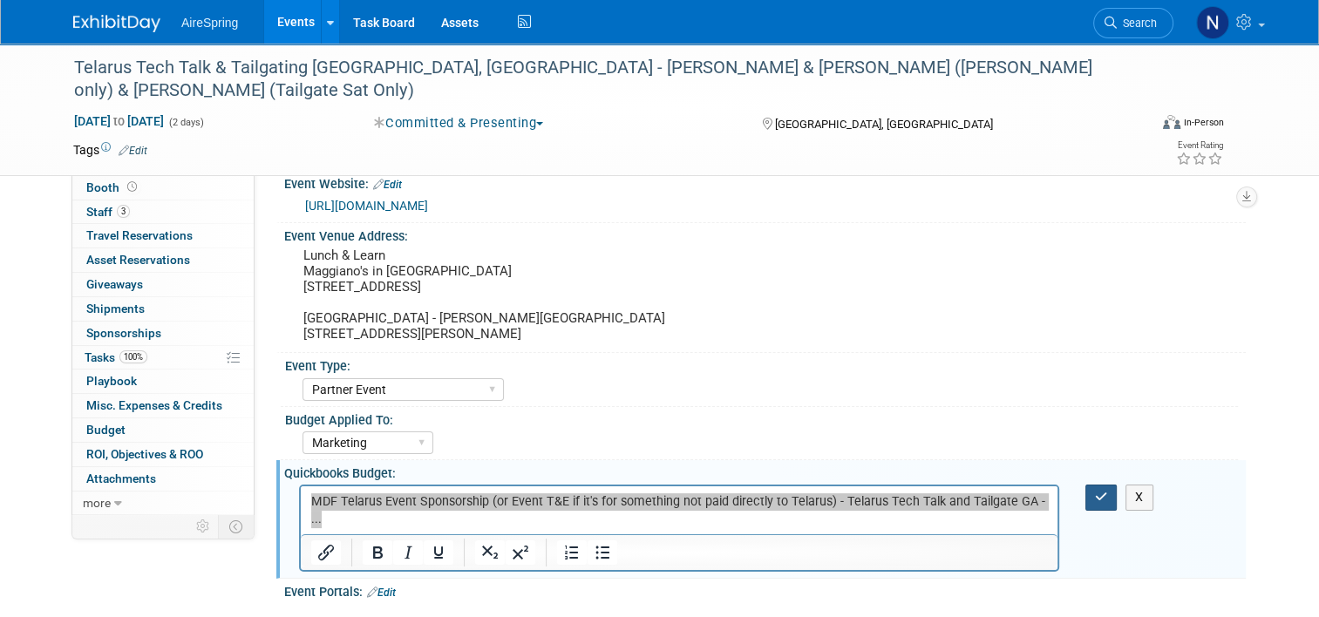
click at [1101, 499] on button "button" at bounding box center [1102, 497] width 32 height 25
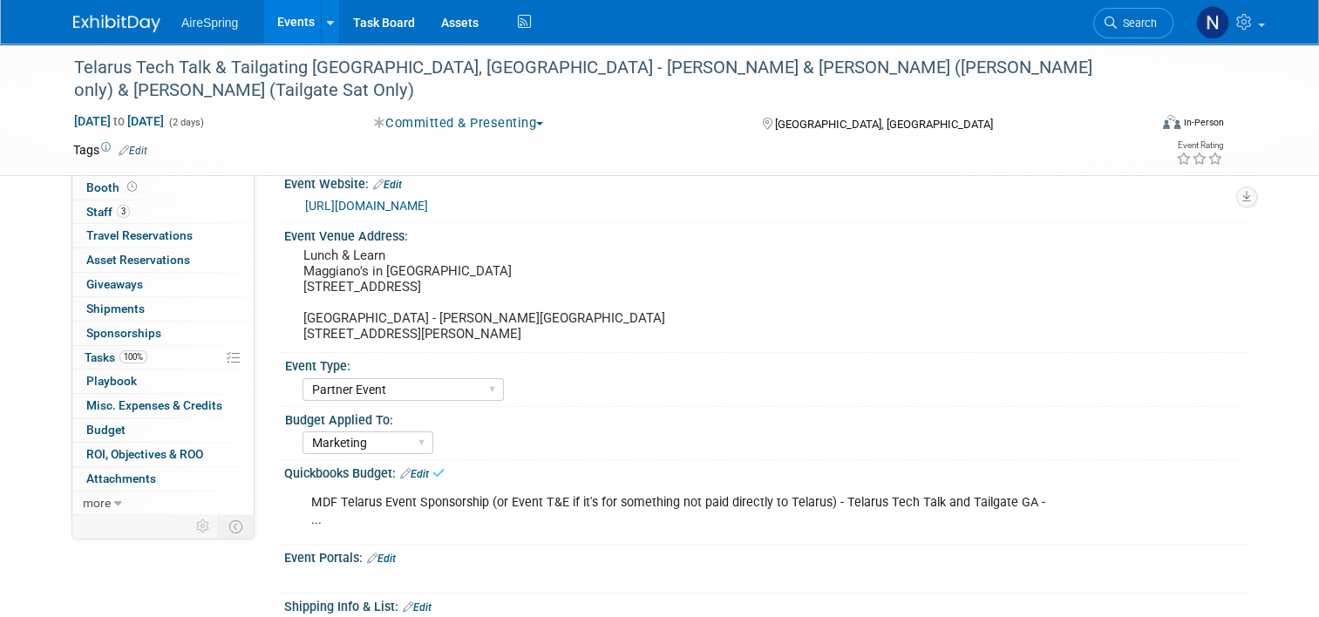
click at [283, 28] on link "Events" at bounding box center [296, 22] width 64 height 44
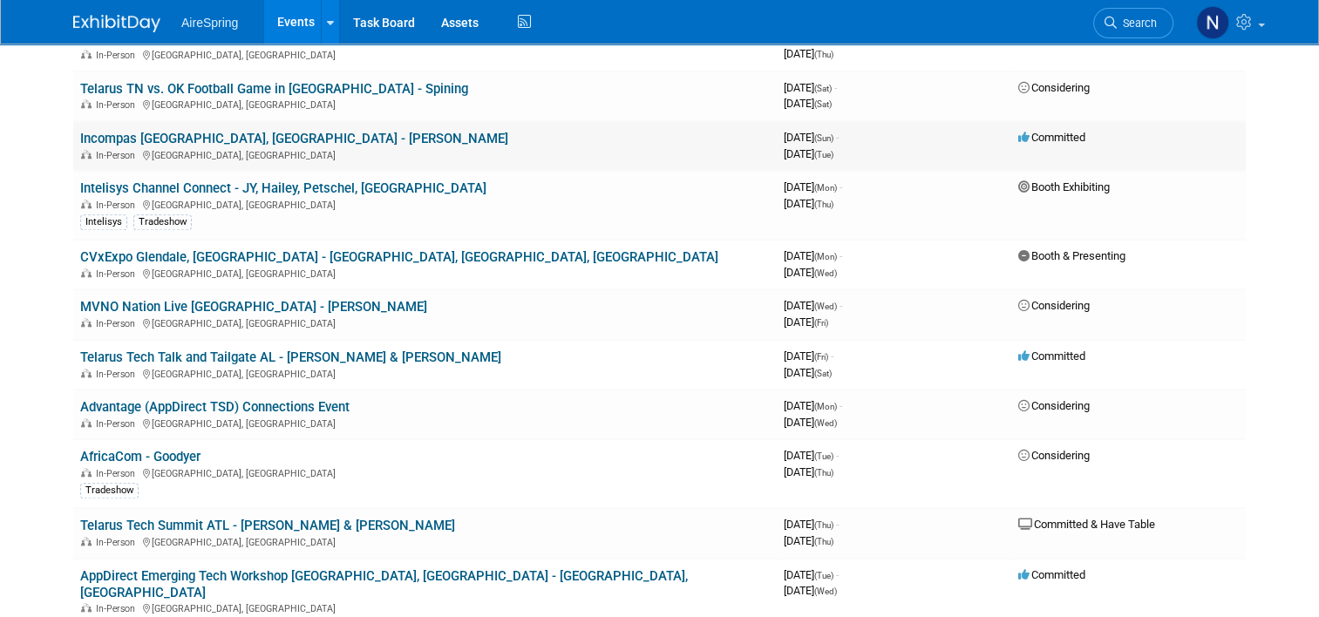
scroll to position [1570, 0]
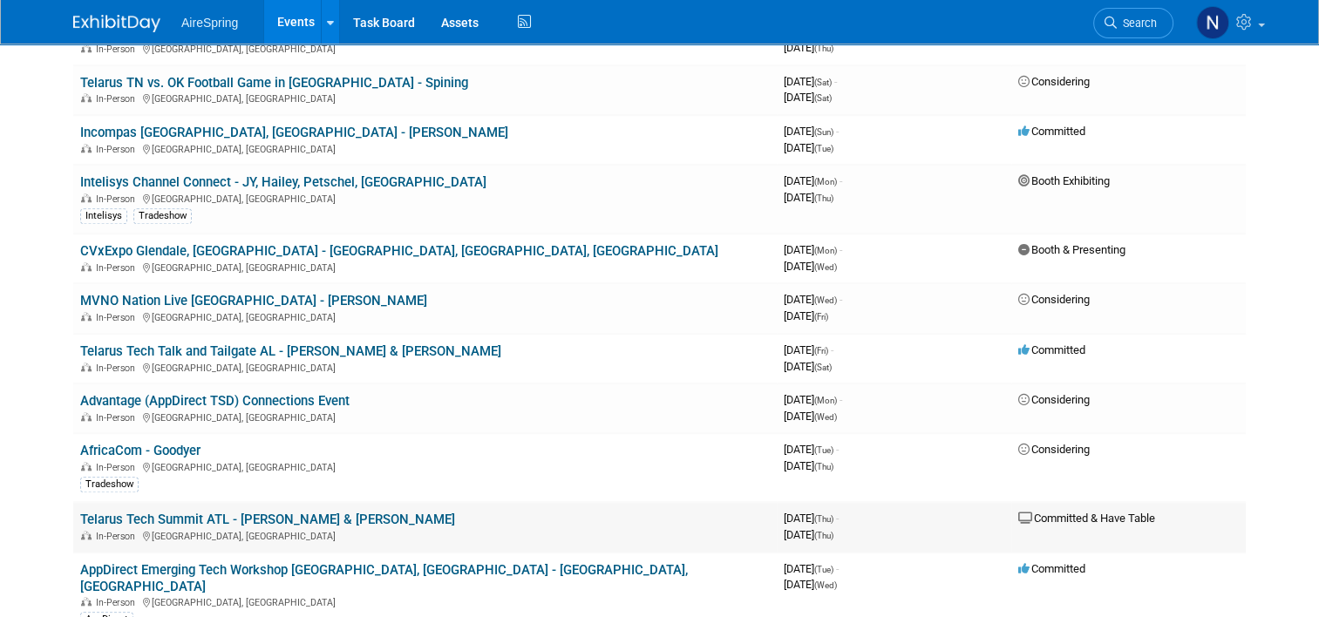
click at [295, 528] on div "In-Person [GEOGRAPHIC_DATA], [GEOGRAPHIC_DATA]" at bounding box center [425, 535] width 690 height 14
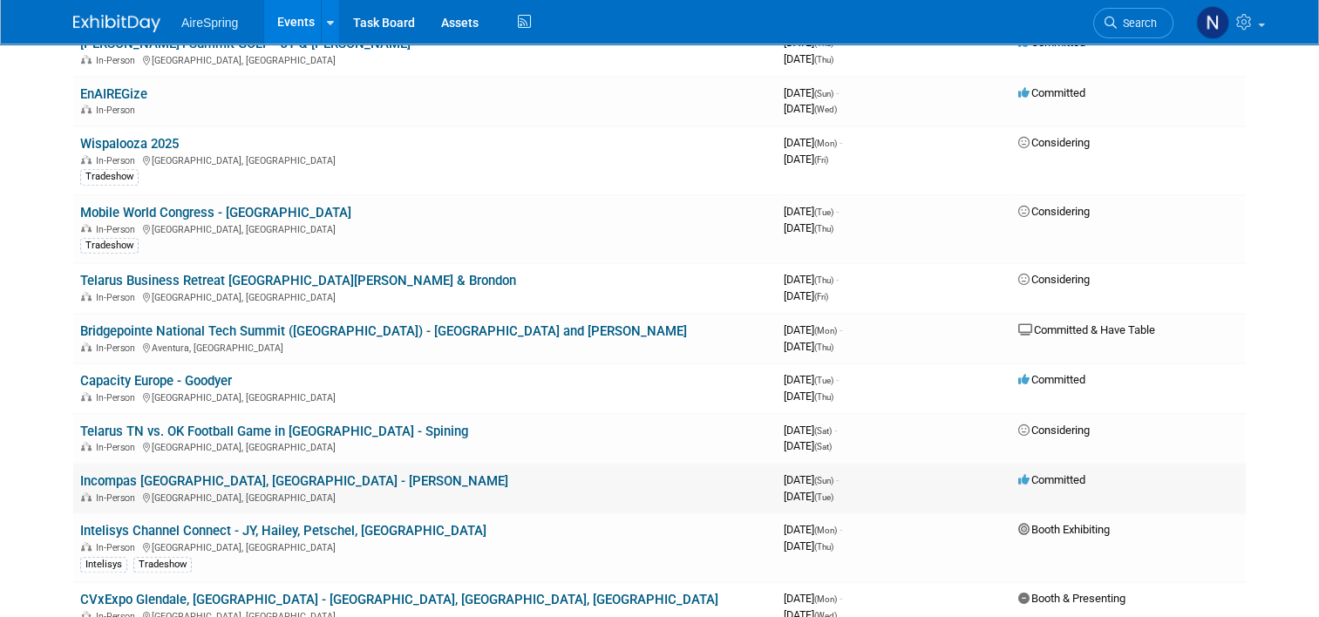
scroll to position [1395, 0]
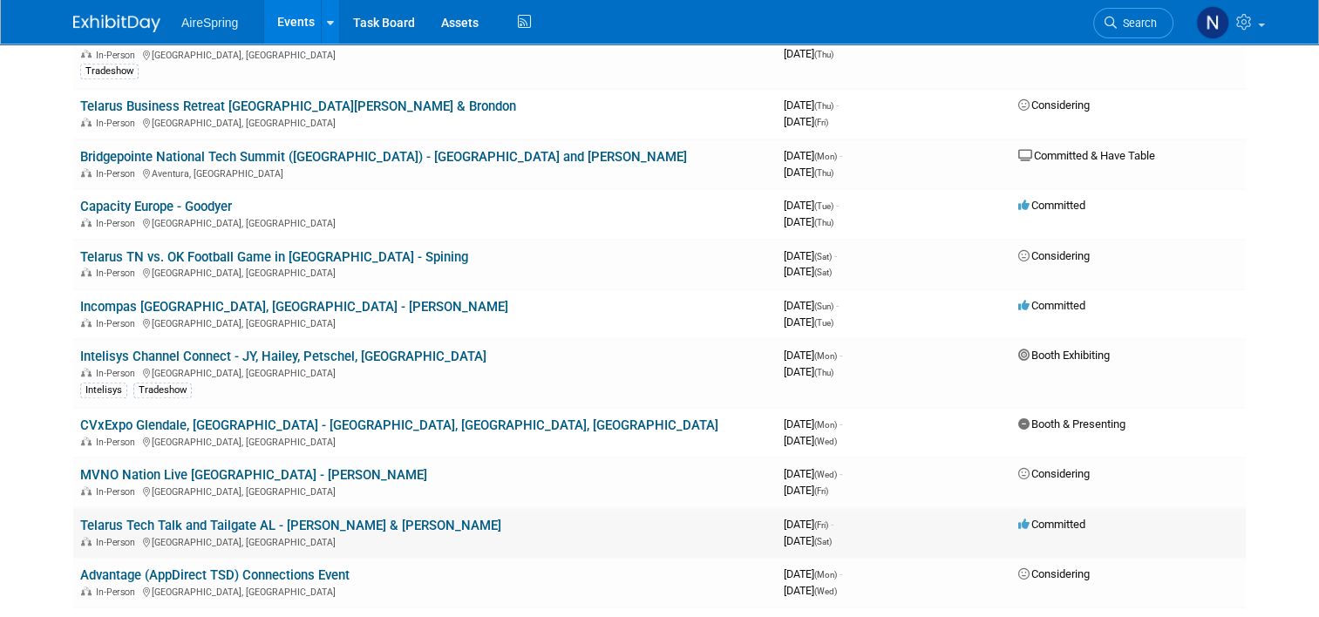
click at [284, 518] on link "Telarus Tech Talk and Tailgate AL - [PERSON_NAME] & [PERSON_NAME]" at bounding box center [290, 526] width 421 height 16
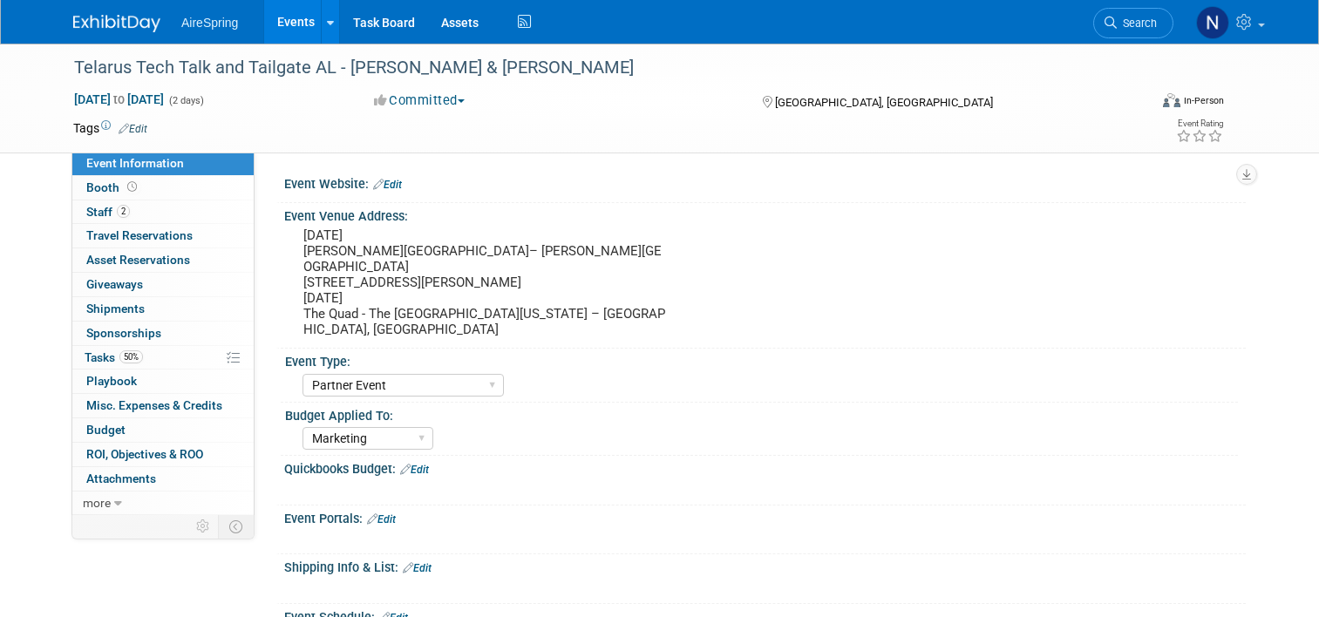
select select "Partner Event"
select select "Marketing"
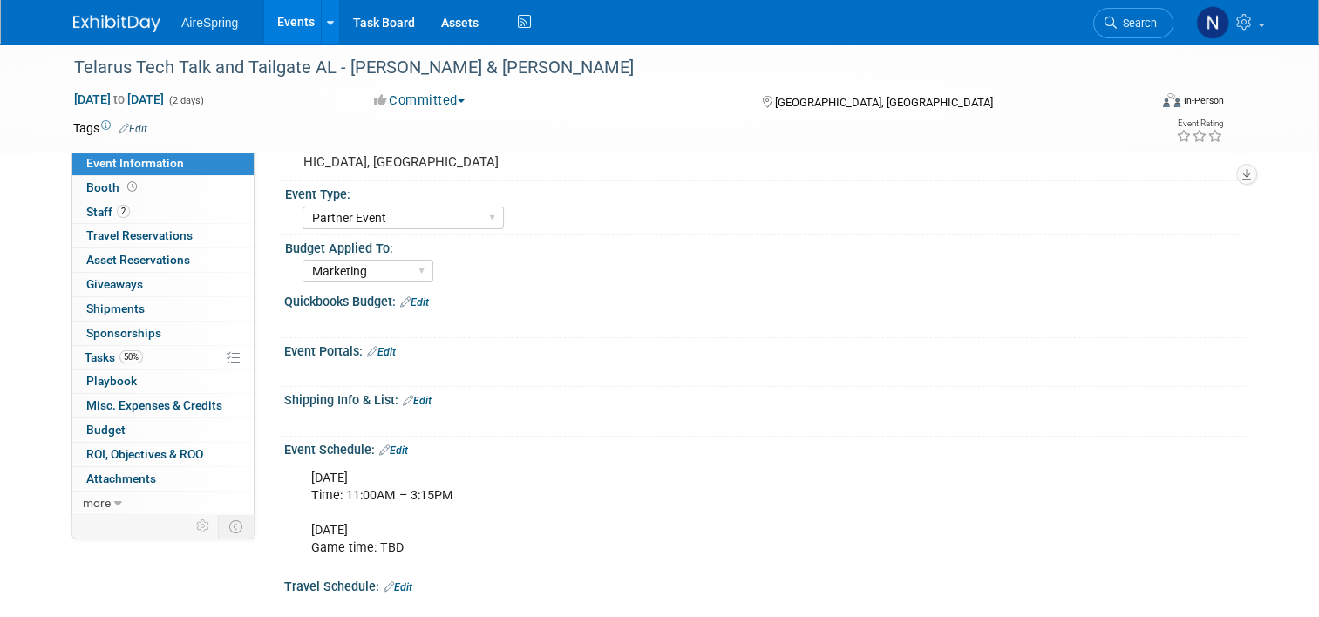
scroll to position [174, 0]
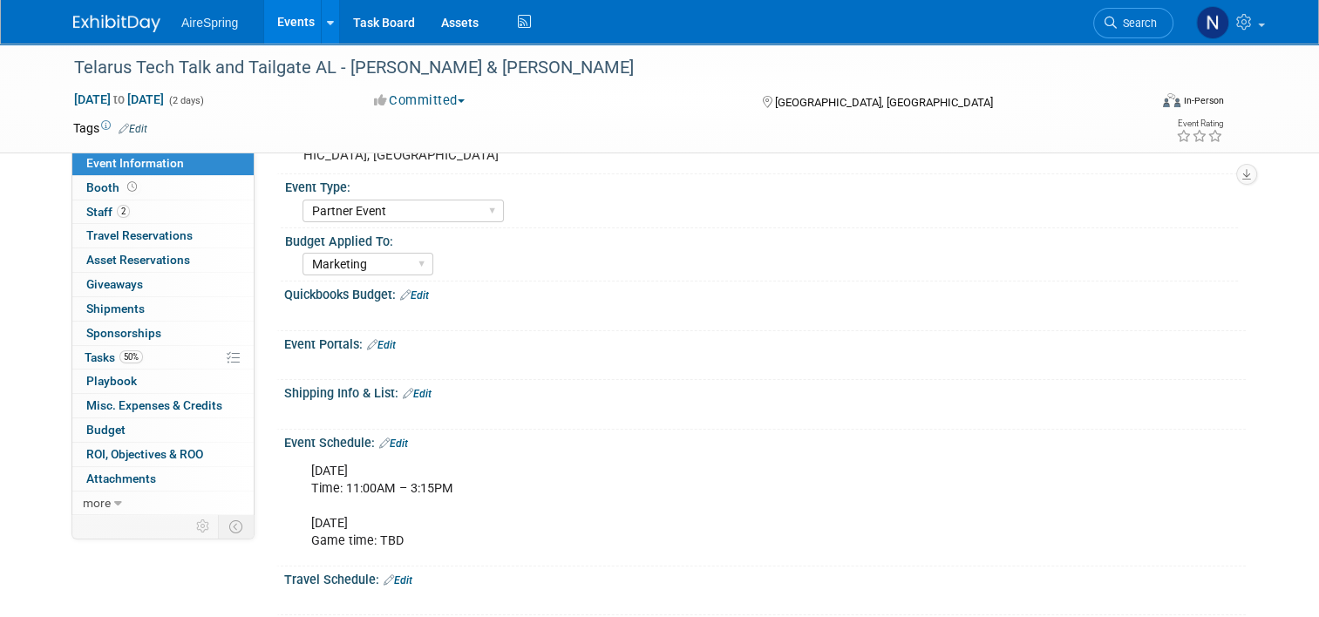
click at [414, 282] on div "Quickbooks Budget: Edit" at bounding box center [765, 293] width 962 height 23
click at [415, 290] on link "Edit" at bounding box center [414, 296] width 29 height 12
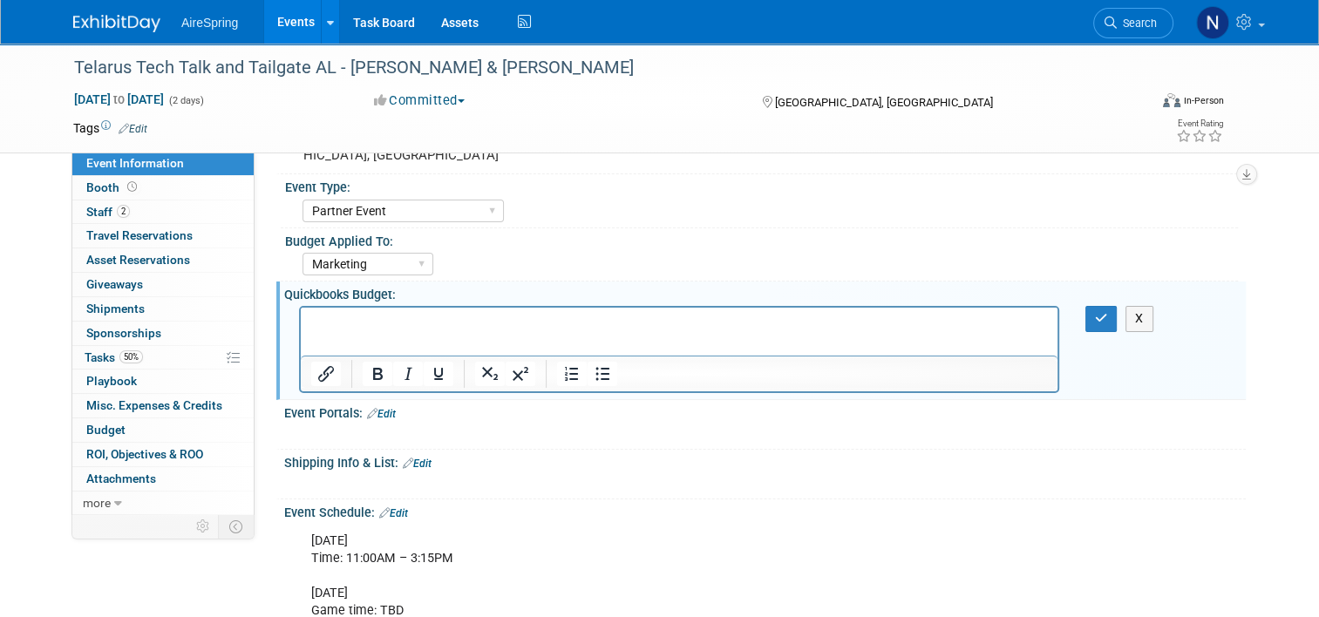
scroll to position [0, 0]
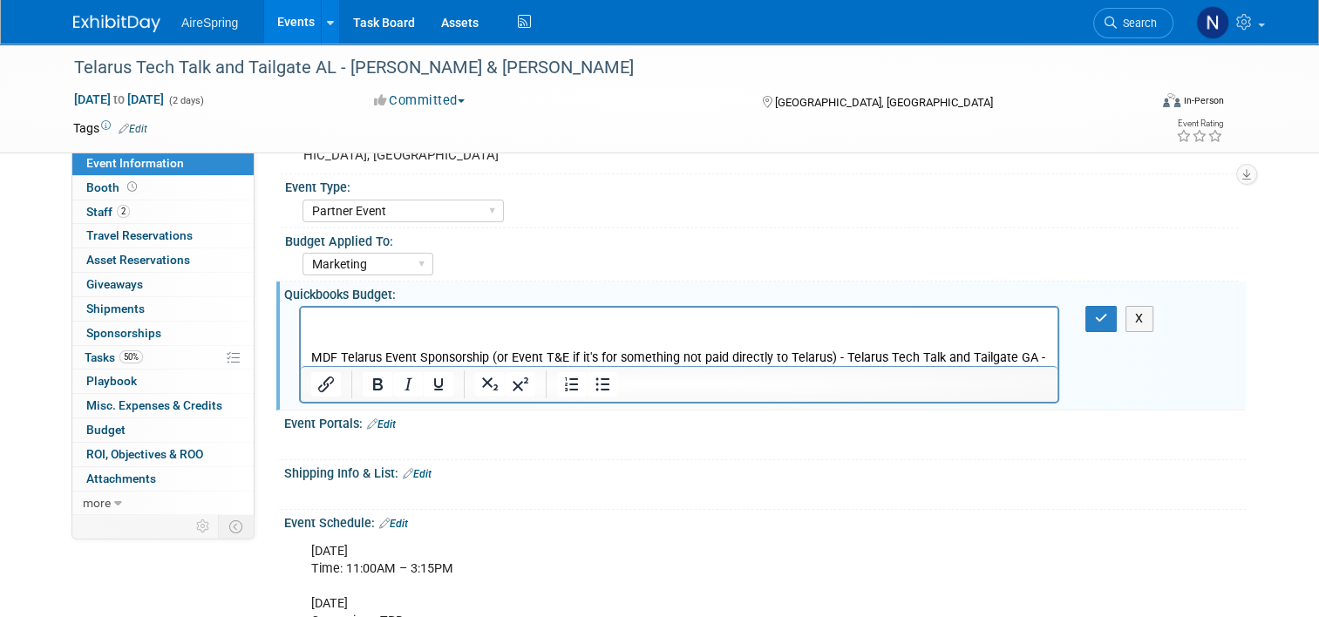
click at [1025, 359] on p "MDF Telarus Event Sponsorship (or Event T&E if it's for something not paid dire…" at bounding box center [679, 367] width 737 height 35
click at [1099, 306] on button "button" at bounding box center [1102, 318] width 32 height 25
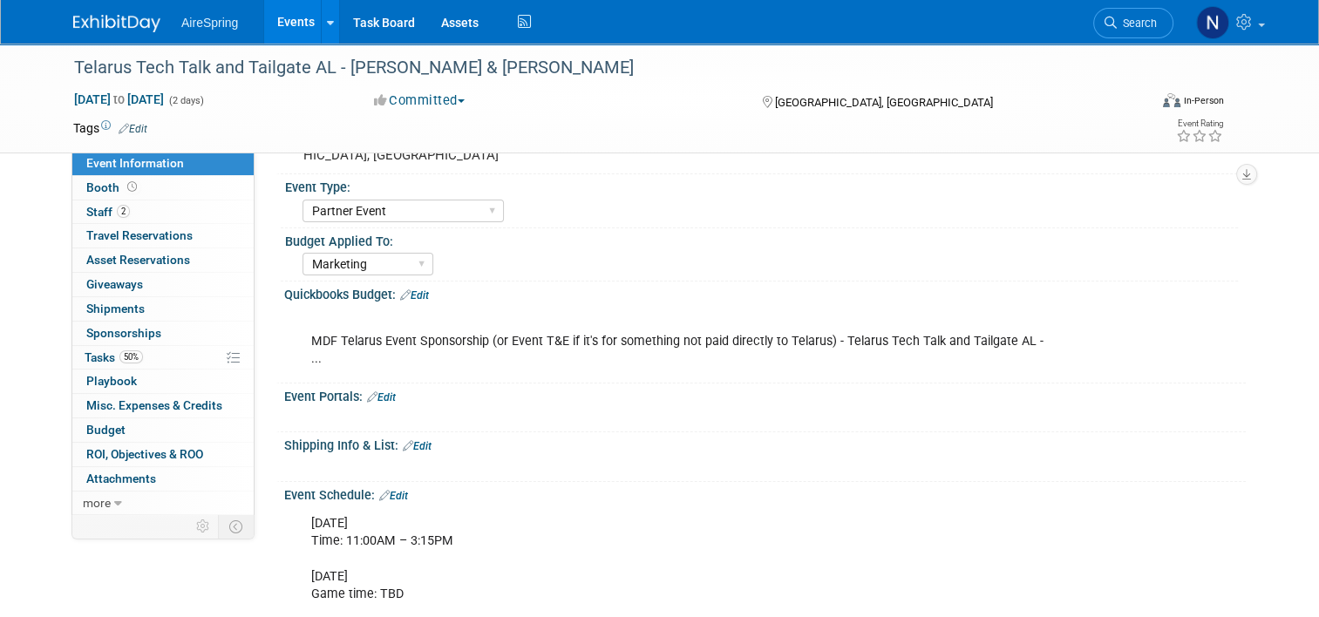
click at [295, 18] on link "Events" at bounding box center [296, 22] width 64 height 44
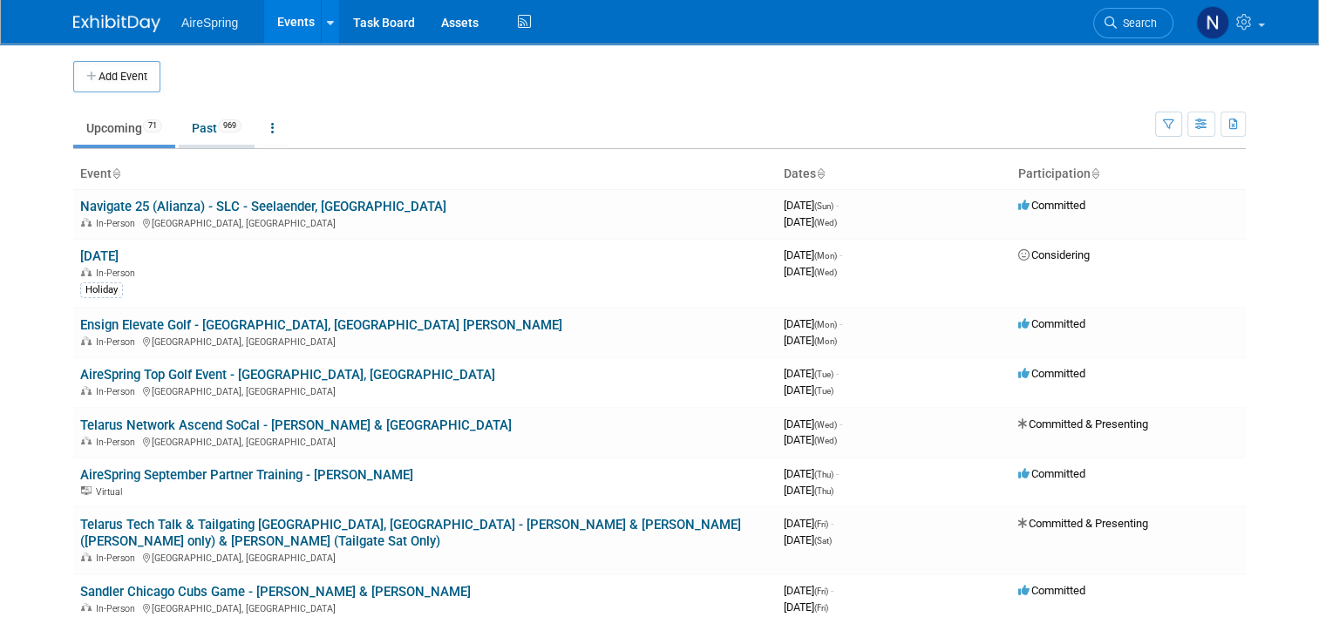
click at [197, 133] on link "Past 969" at bounding box center [217, 128] width 76 height 33
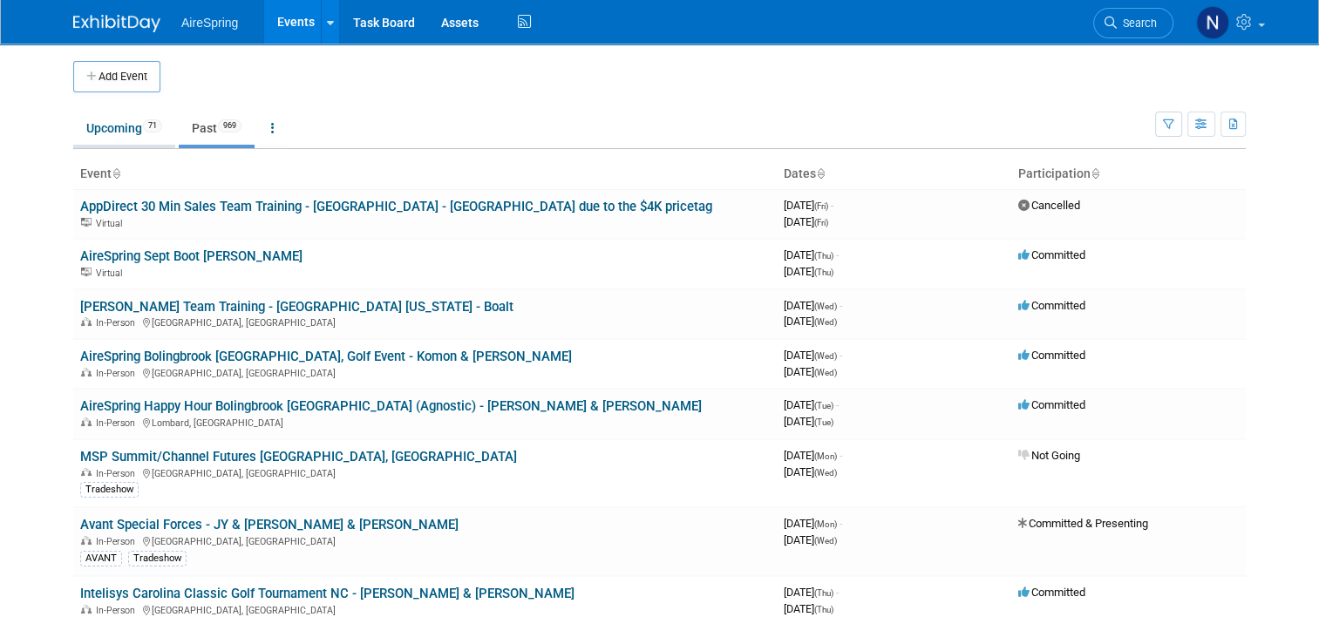
click at [126, 129] on link "Upcoming 71" at bounding box center [124, 128] width 102 height 33
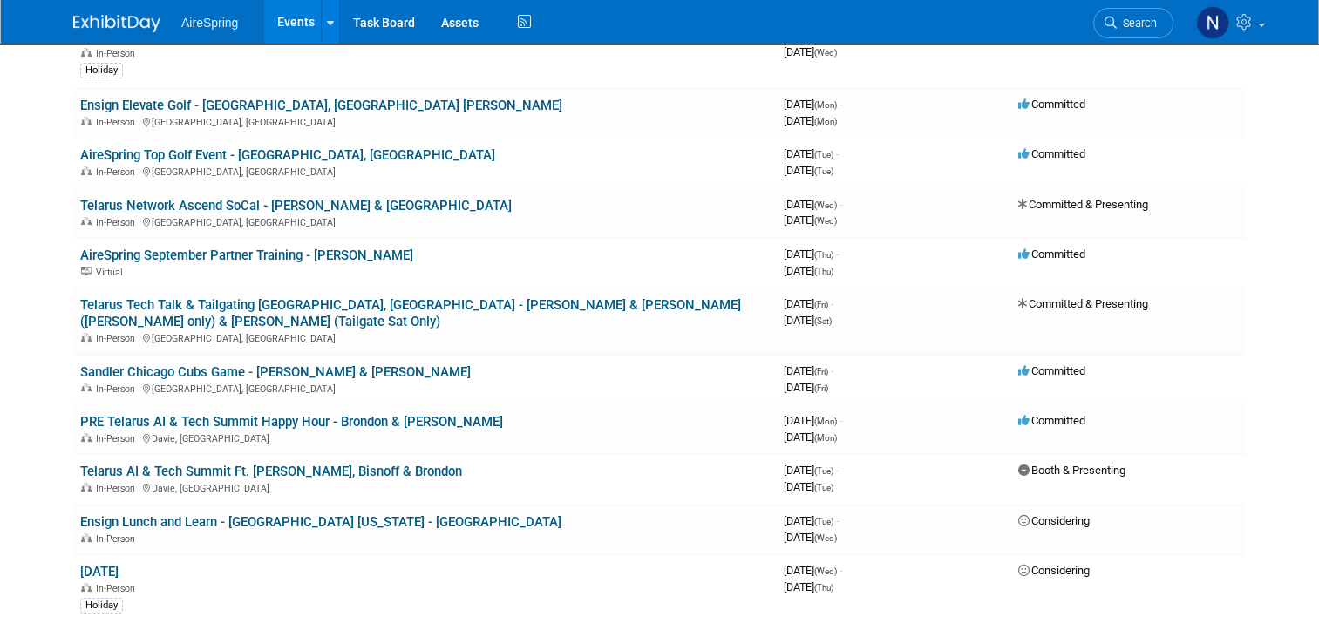
scroll to position [262, 0]
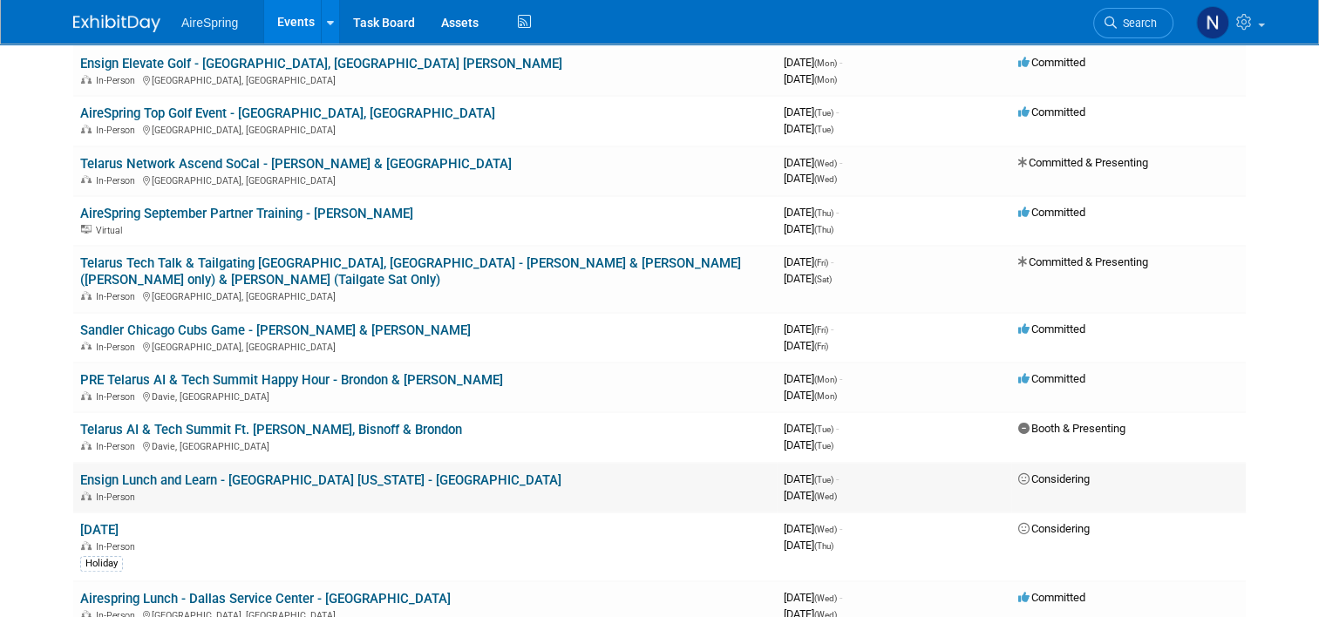
click at [292, 473] on link "Ensign Lunch and Learn - Dallas Texas - Lomond" at bounding box center [320, 481] width 481 height 16
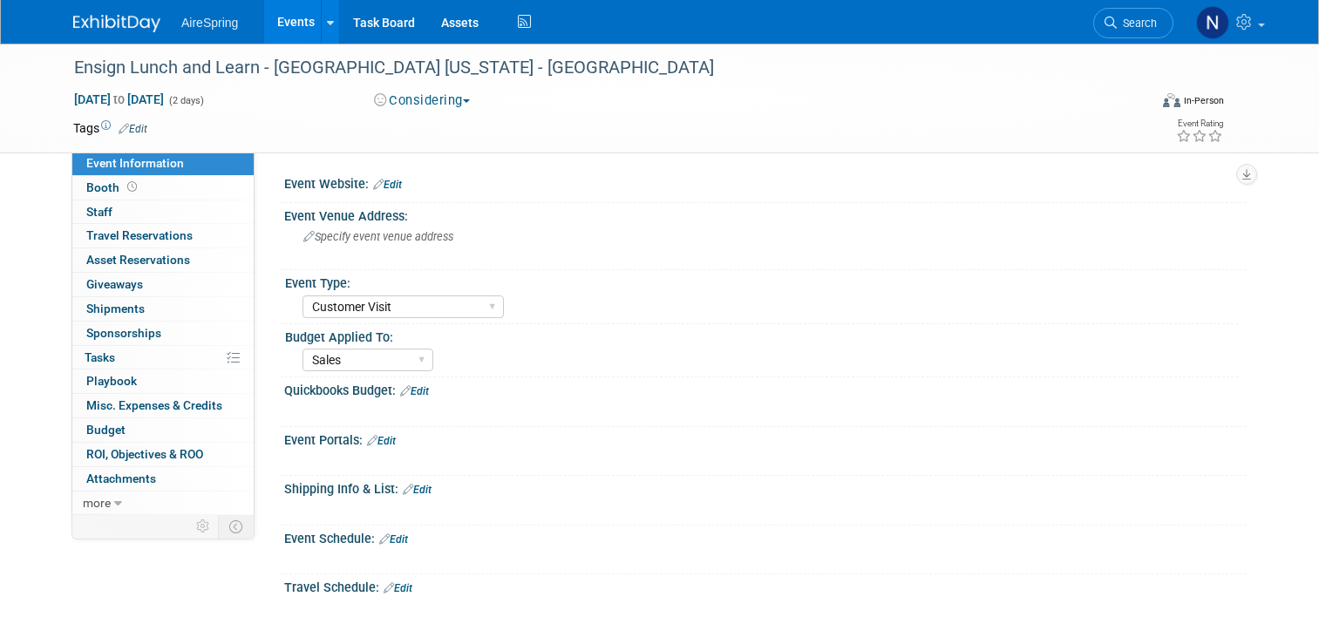
select select "Customer Visit"
select select "Sales"
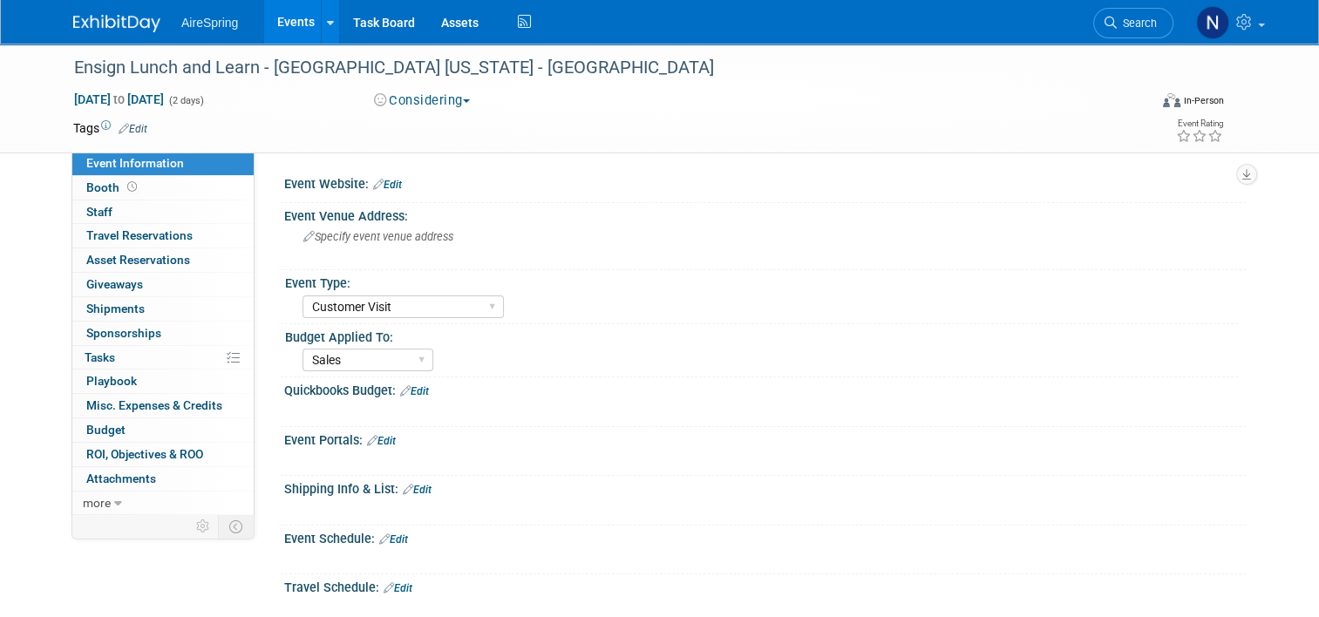
click at [436, 98] on button "Considering" at bounding box center [422, 101] width 109 height 18
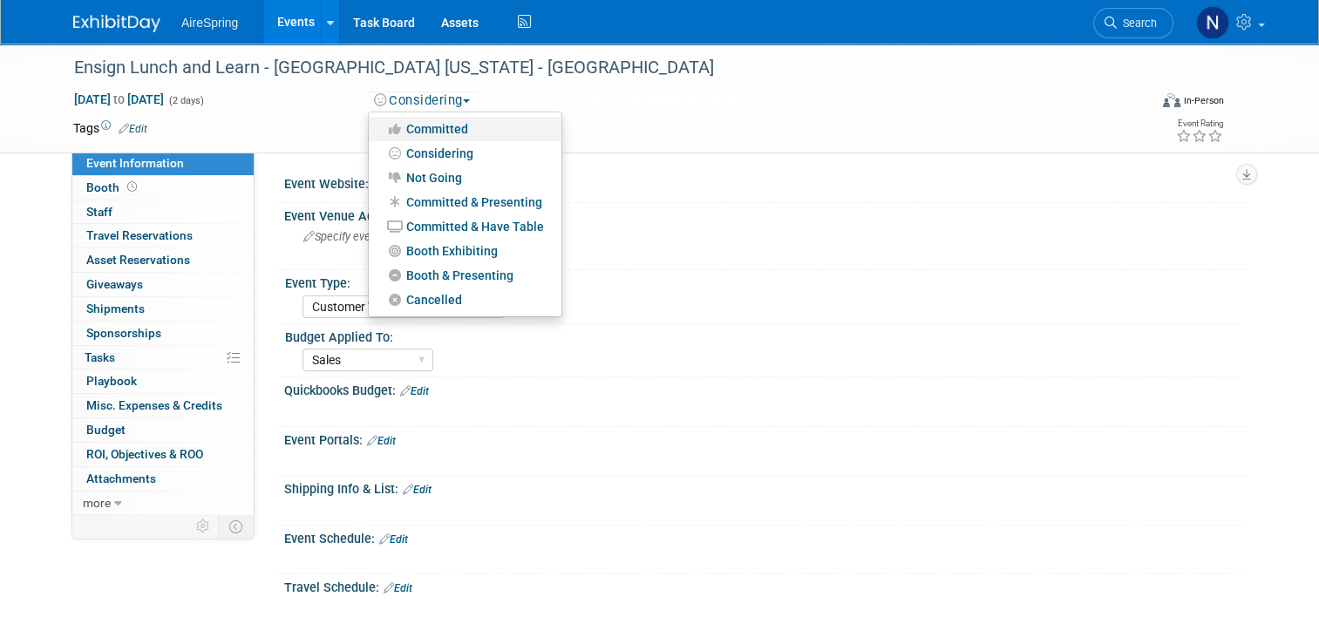
click at [437, 128] on link "Committed" at bounding box center [465, 129] width 193 height 24
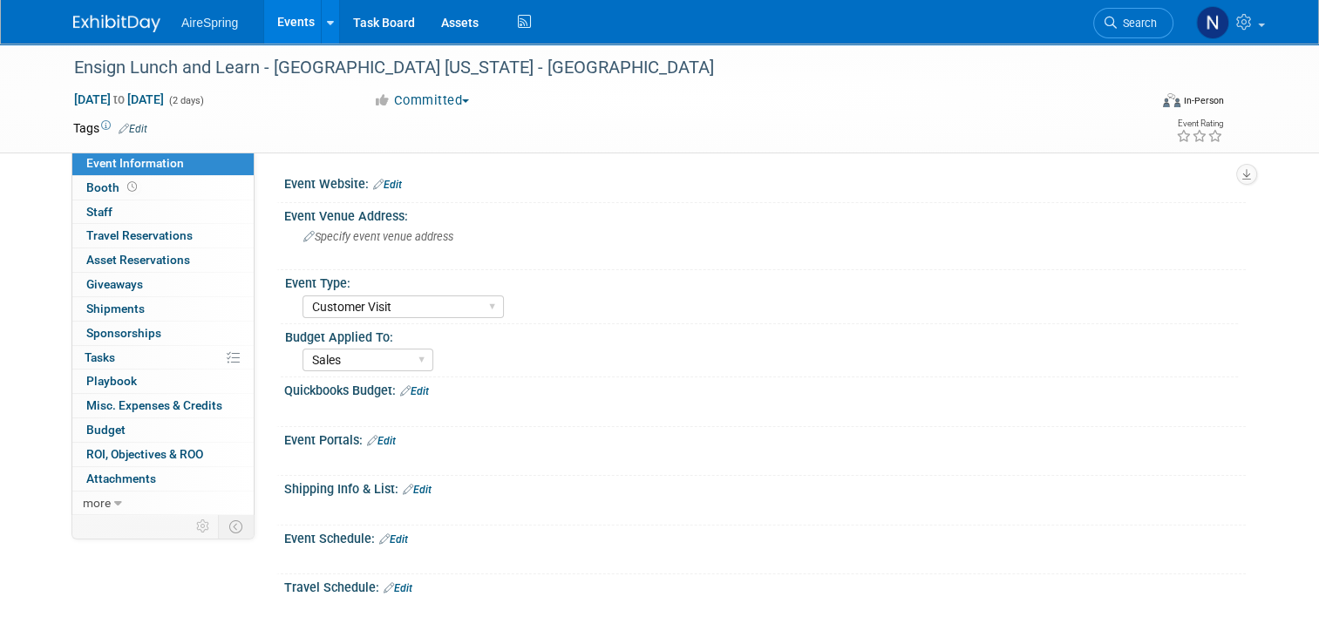
click at [284, 23] on link "Events" at bounding box center [296, 22] width 64 height 44
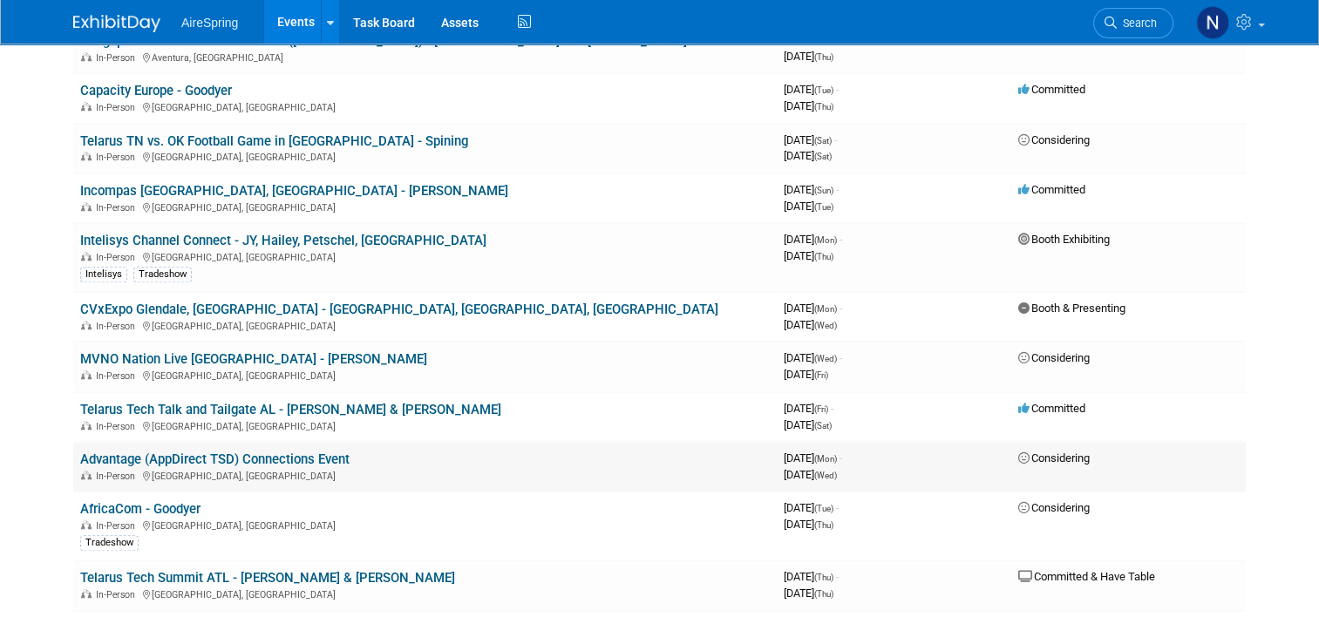
scroll to position [1395, 0]
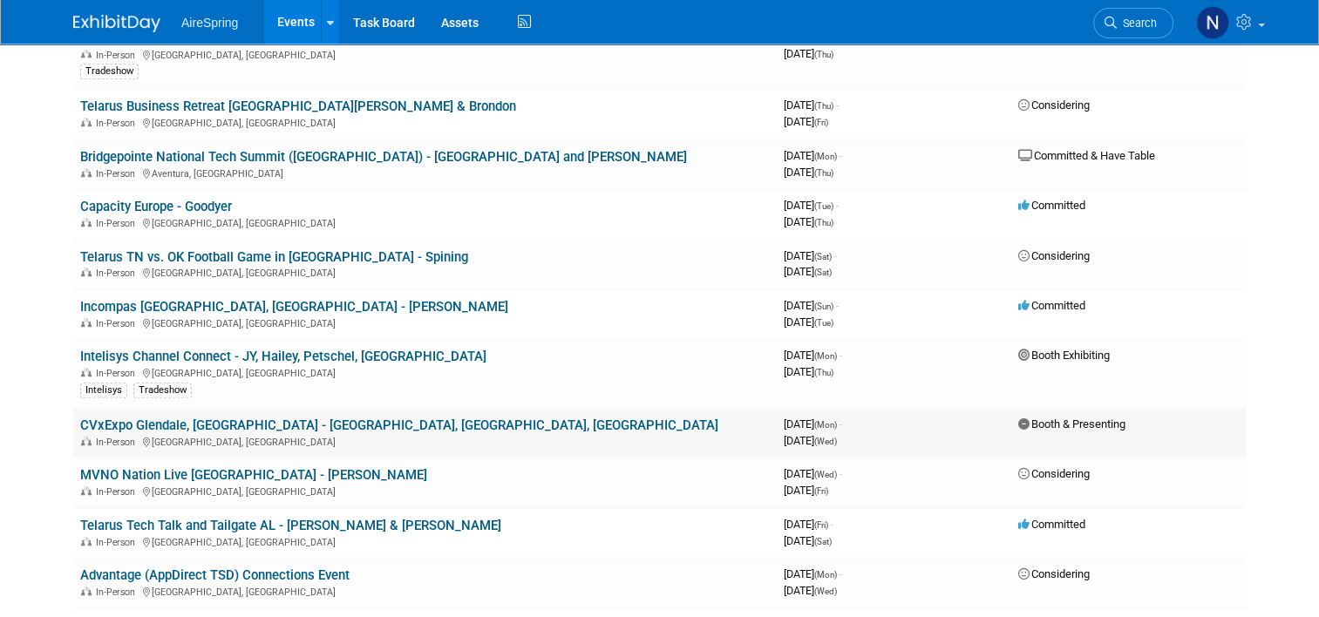
click at [216, 418] on link "CVxExpo Glendale, [GEOGRAPHIC_DATA] - [GEOGRAPHIC_DATA], [GEOGRAPHIC_DATA], [GE…" at bounding box center [399, 426] width 638 height 16
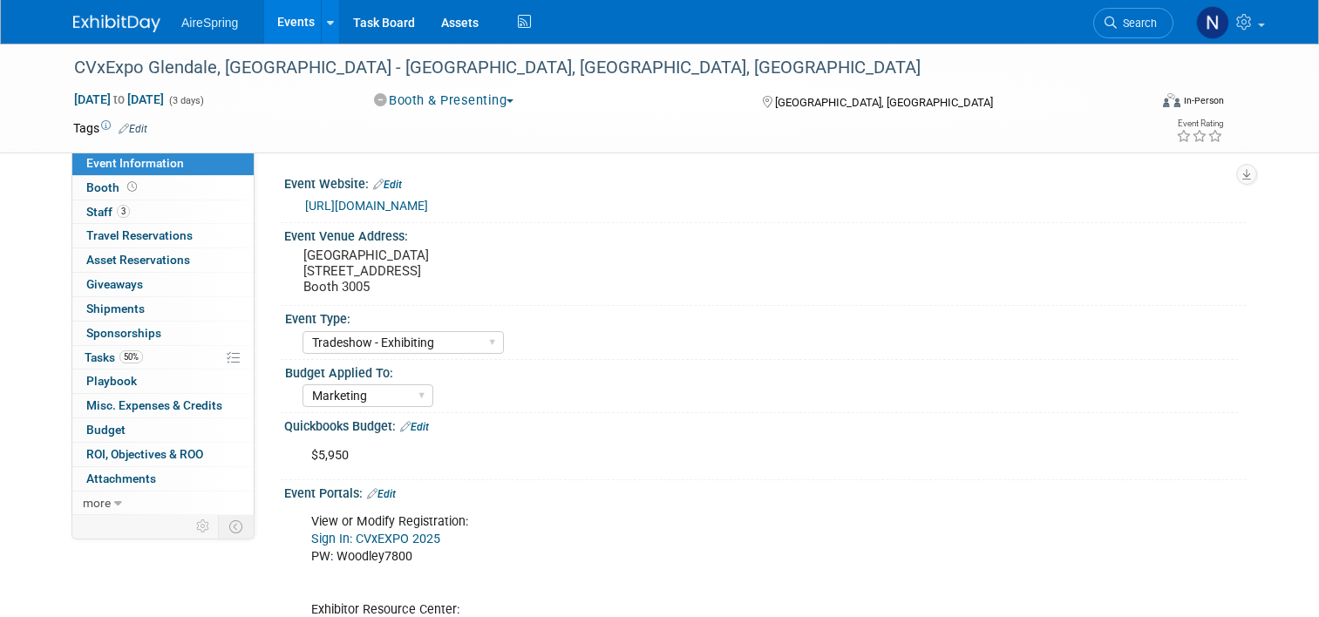
select select "Tradeshow - Exhibiting"
select select "Marketing"
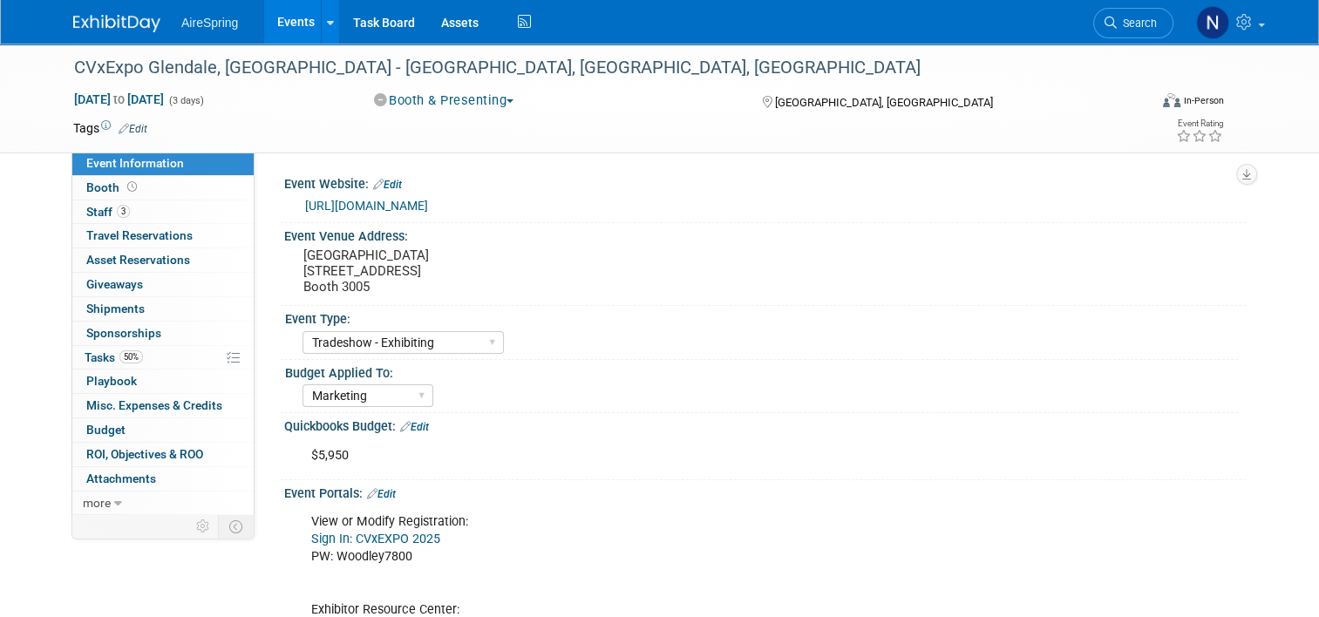
click at [15, 104] on div "CVxExpo Glendale, [GEOGRAPHIC_DATA] - [GEOGRAPHIC_DATA], [GEOGRAPHIC_DATA], [GE…" at bounding box center [659, 99] width 1319 height 110
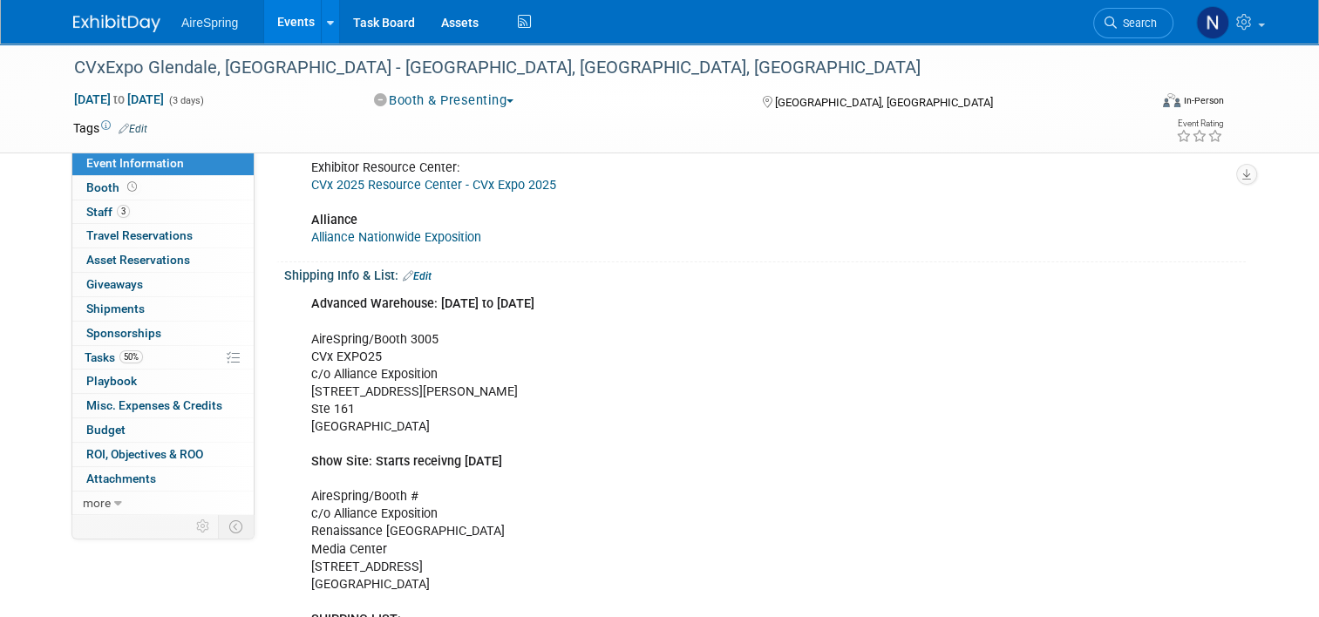
scroll to position [349, 0]
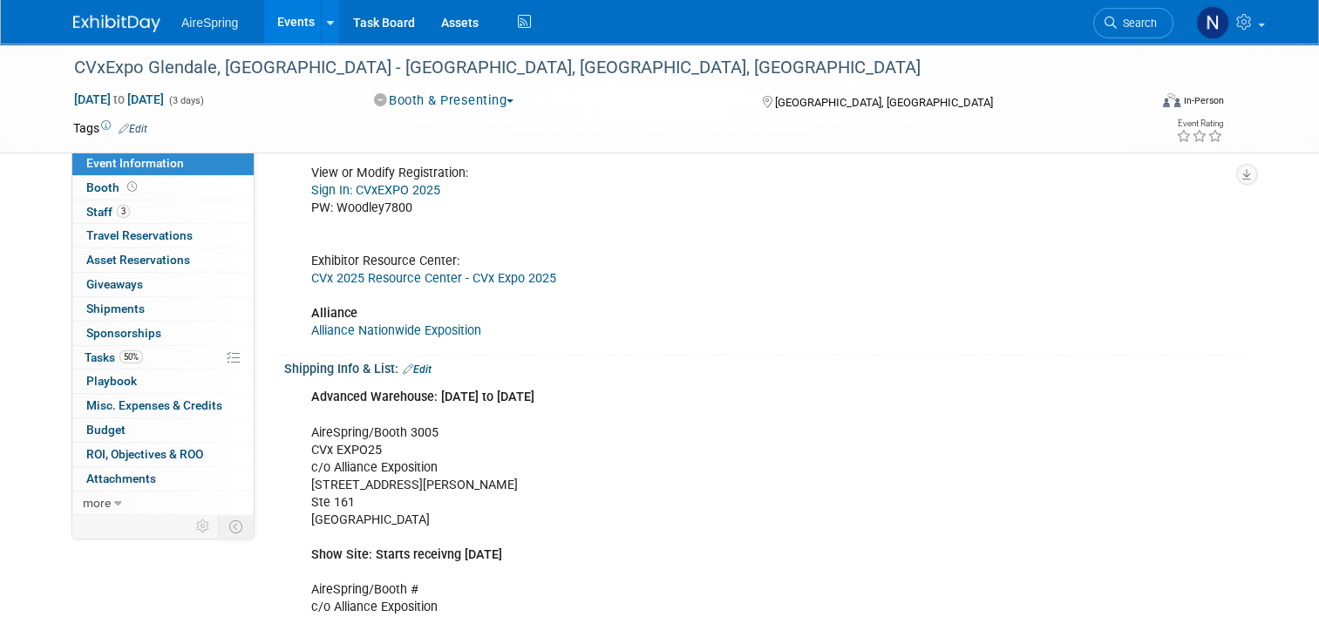
click at [429, 333] on link "Alliance Nationwide Exposition" at bounding box center [396, 331] width 170 height 15
click at [447, 271] on link "CVx 2025 Resource Center - CVx Expo 2025" at bounding box center [433, 278] width 245 height 15
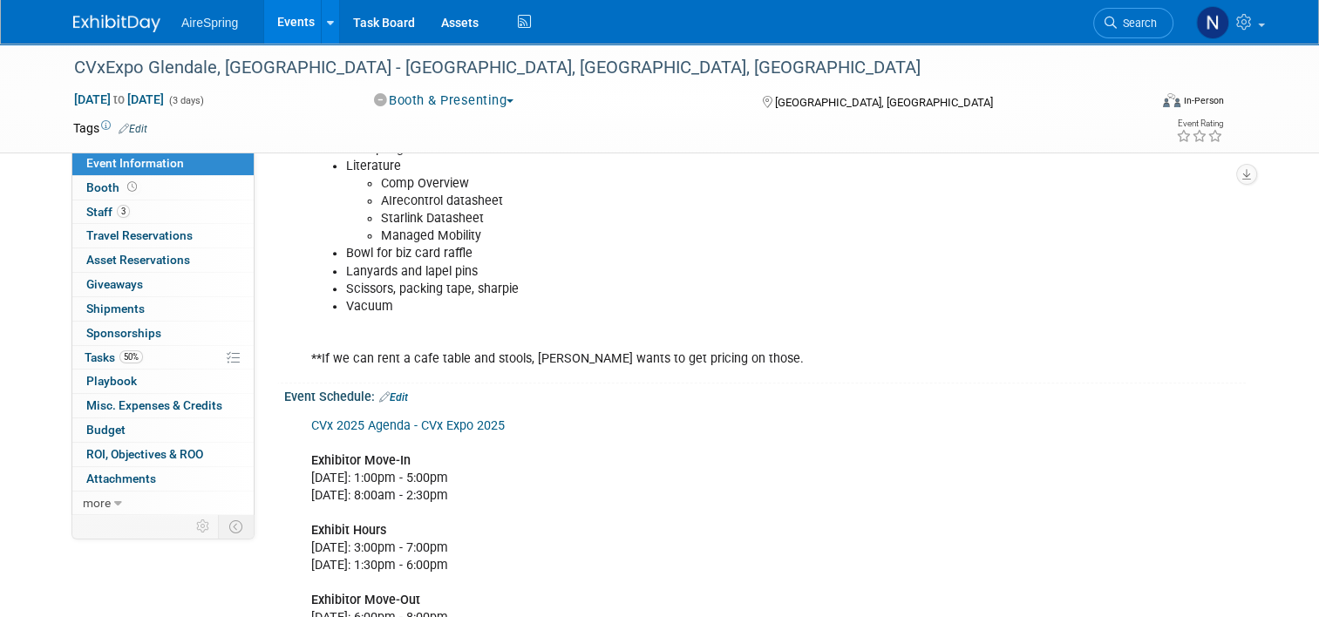
scroll to position [1308, 0]
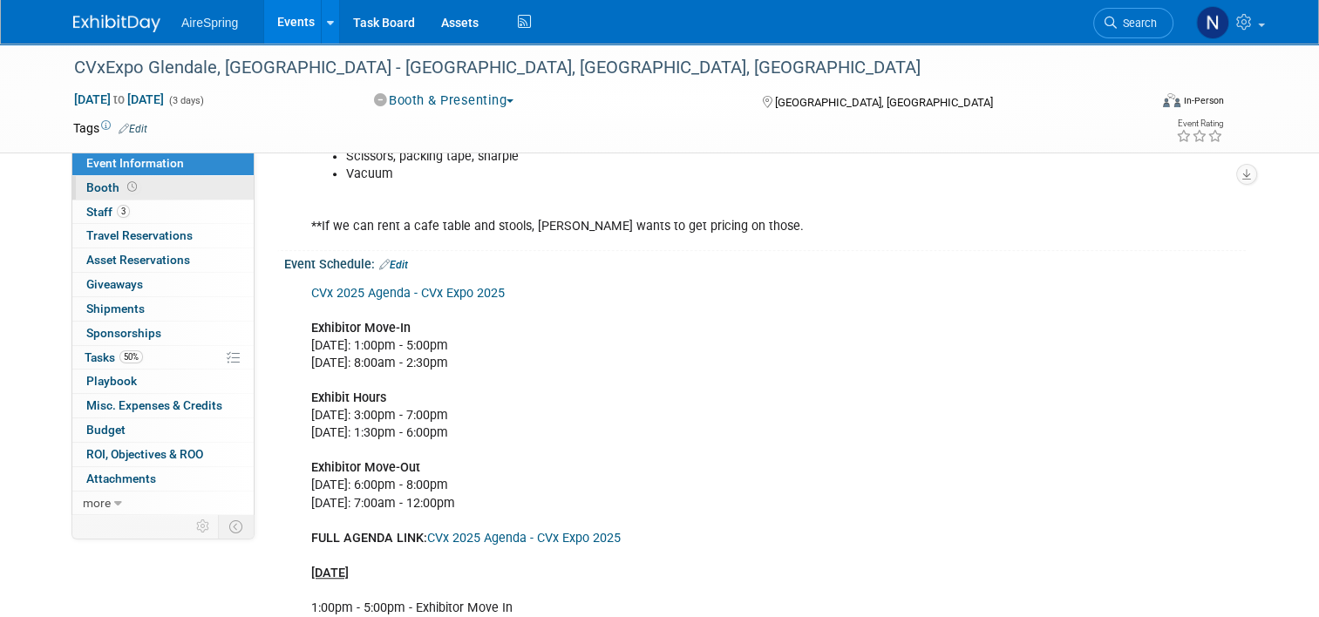
click at [124, 181] on span at bounding box center [132, 187] width 17 height 13
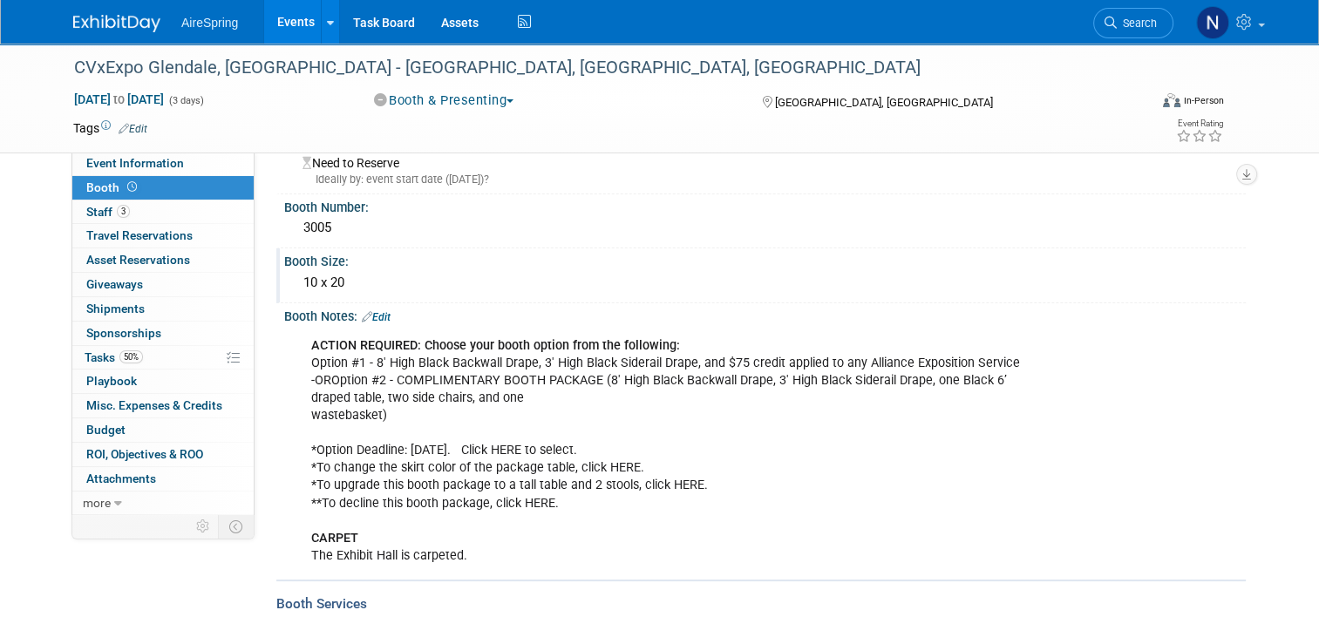
scroll to position [87, 0]
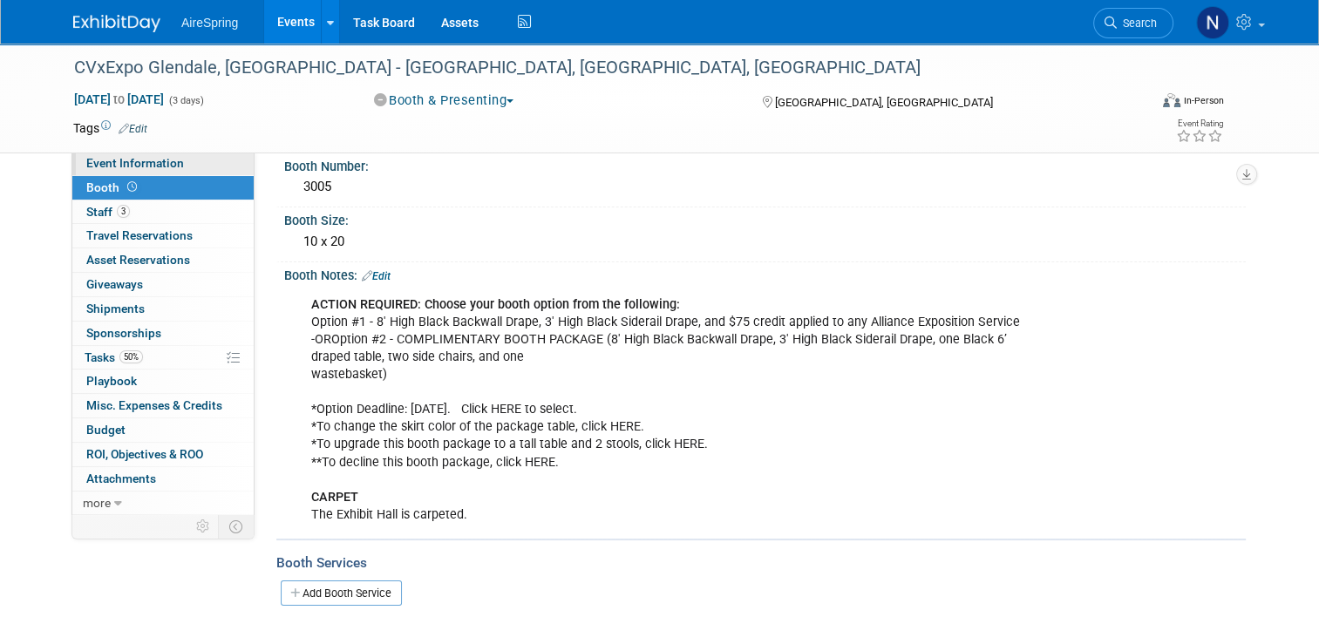
click at [105, 173] on link "Event Information" at bounding box center [162, 164] width 181 height 24
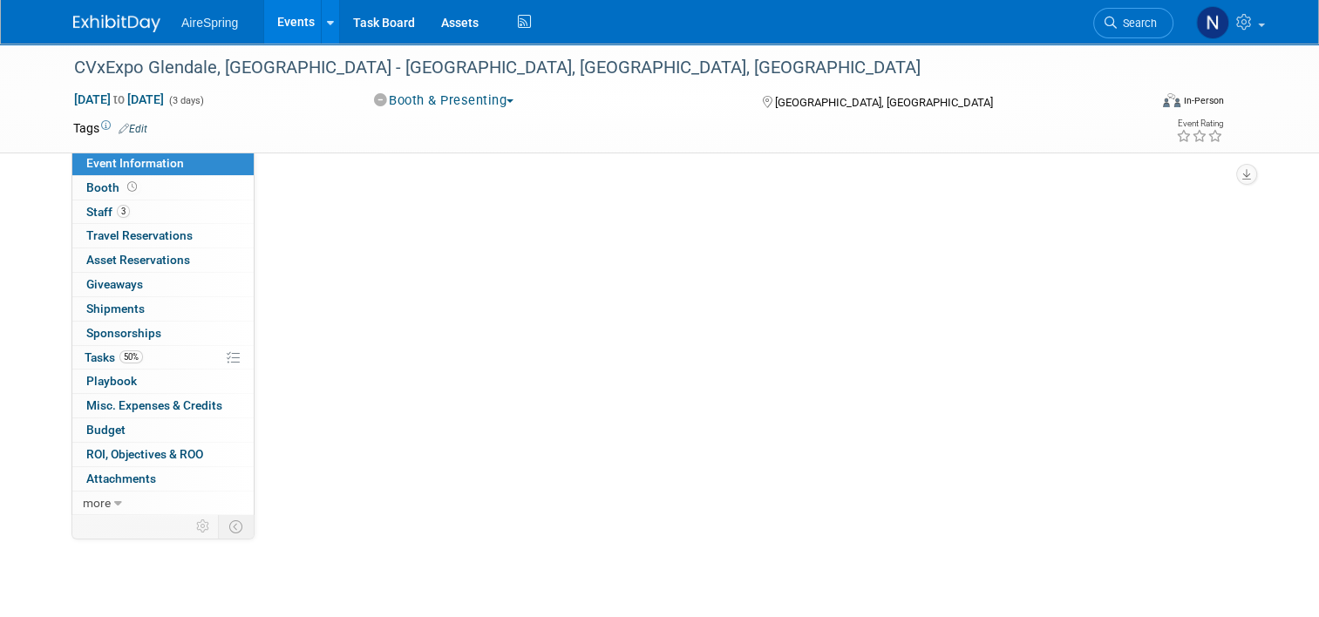
scroll to position [0, 0]
select select "Tradeshow - Exhibiting"
select select "Marketing"
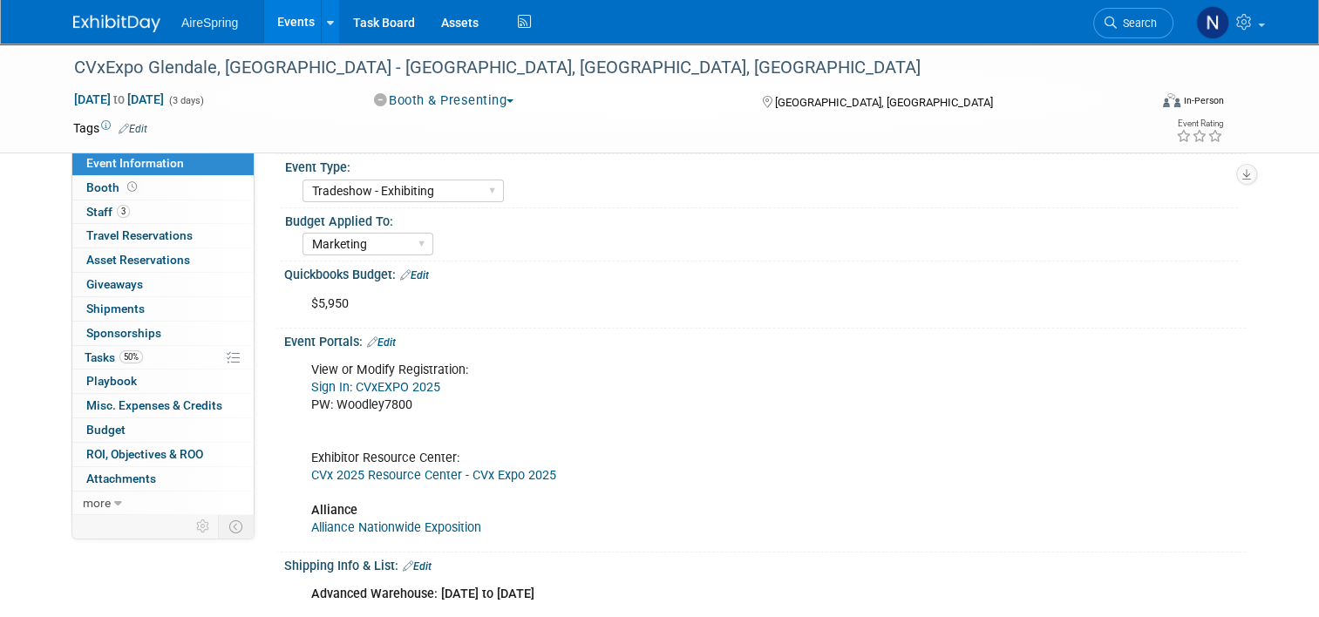
scroll to position [174, 0]
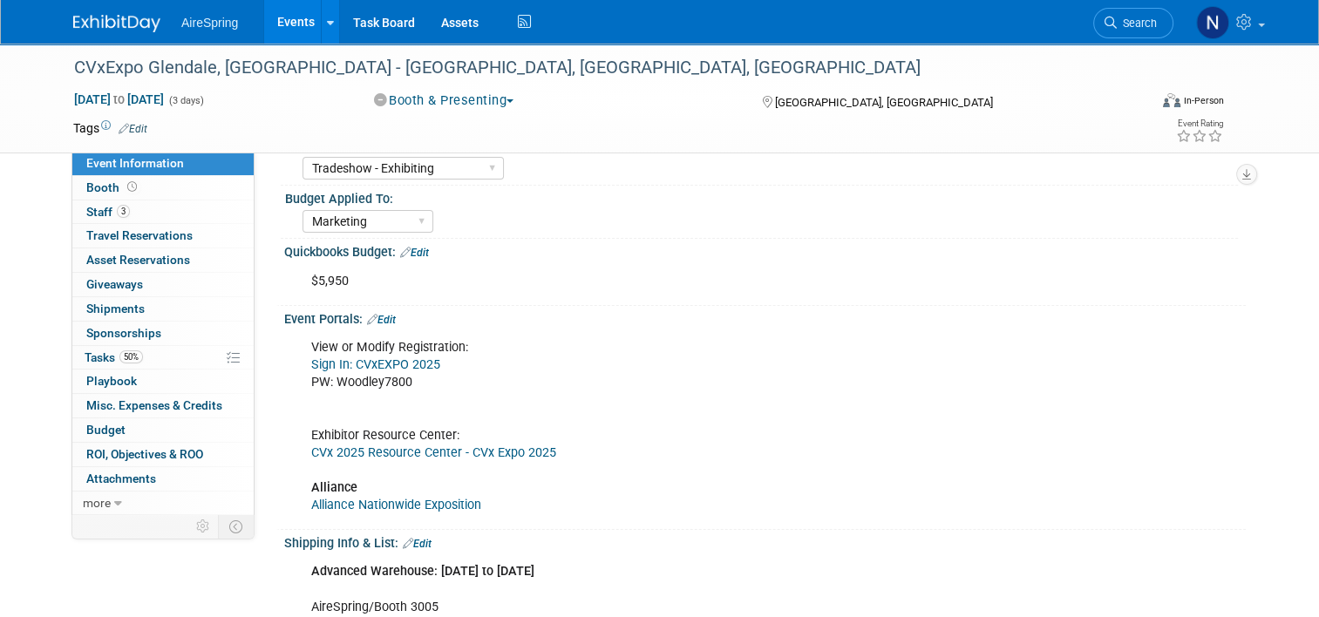
click at [1234, 368] on div "View or Modify Registration: Sign In: CVxEXPO 2025 PW: Woodley7800 Exhibitor Re…" at bounding box center [765, 425] width 962 height 199
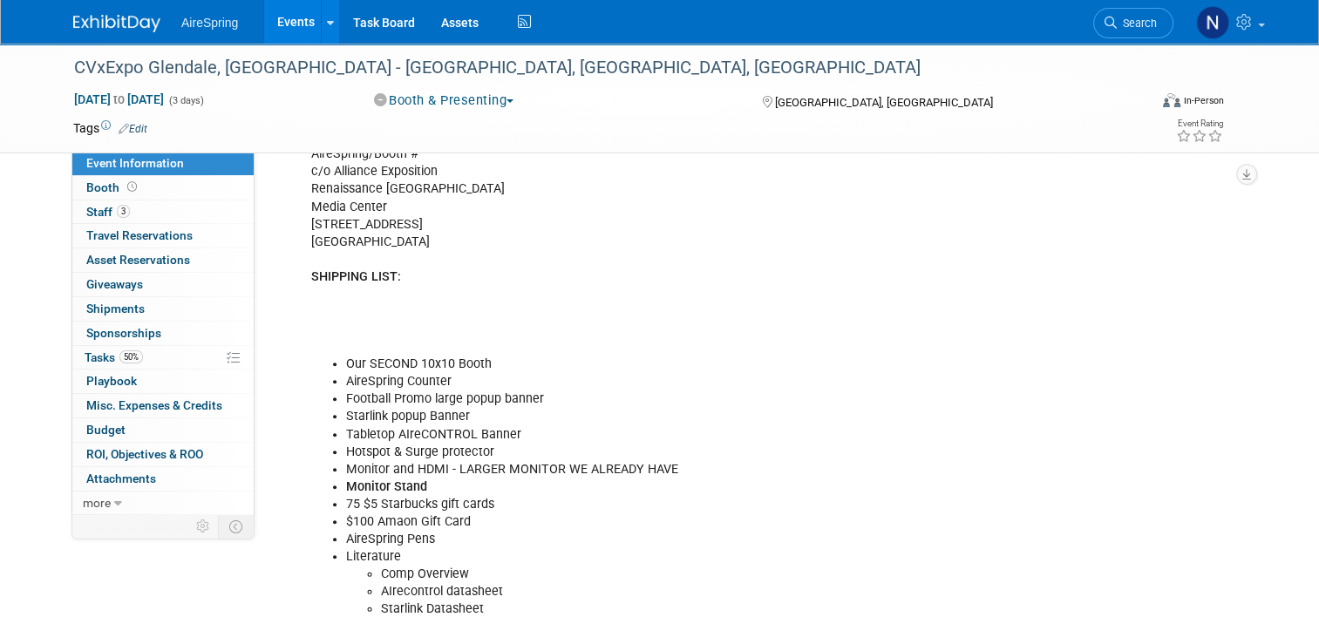
scroll to position [1395, 0]
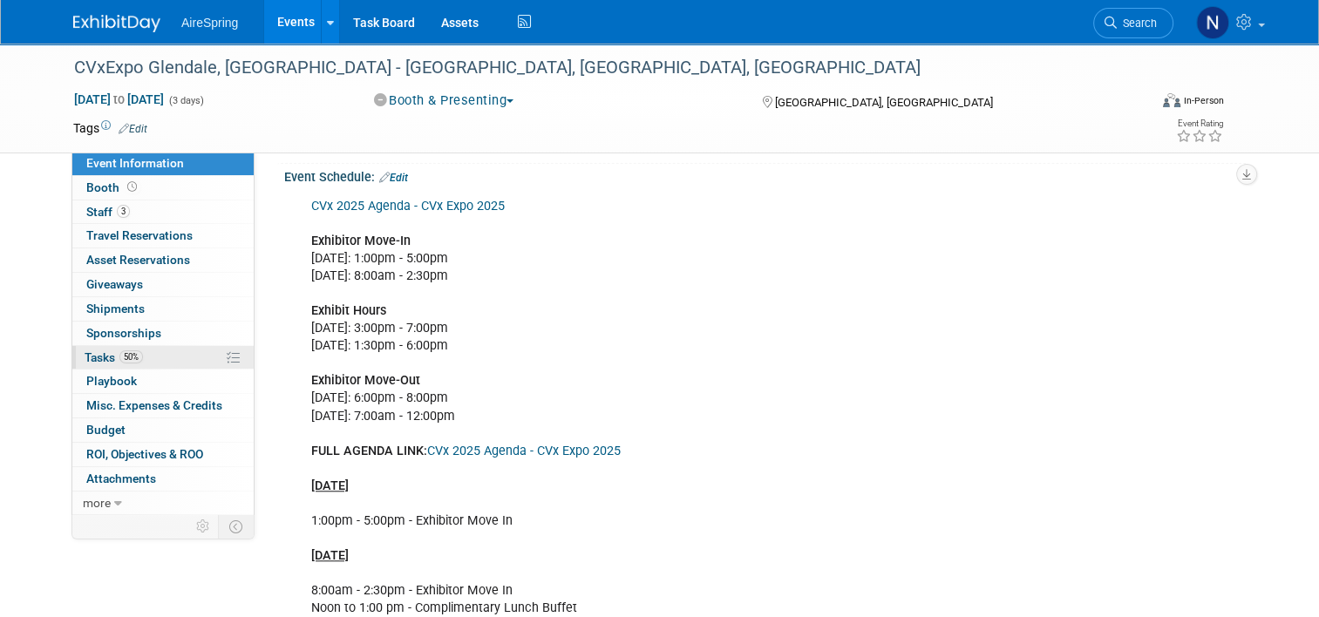
click at [140, 359] on link "50% Tasks 50%" at bounding box center [162, 358] width 181 height 24
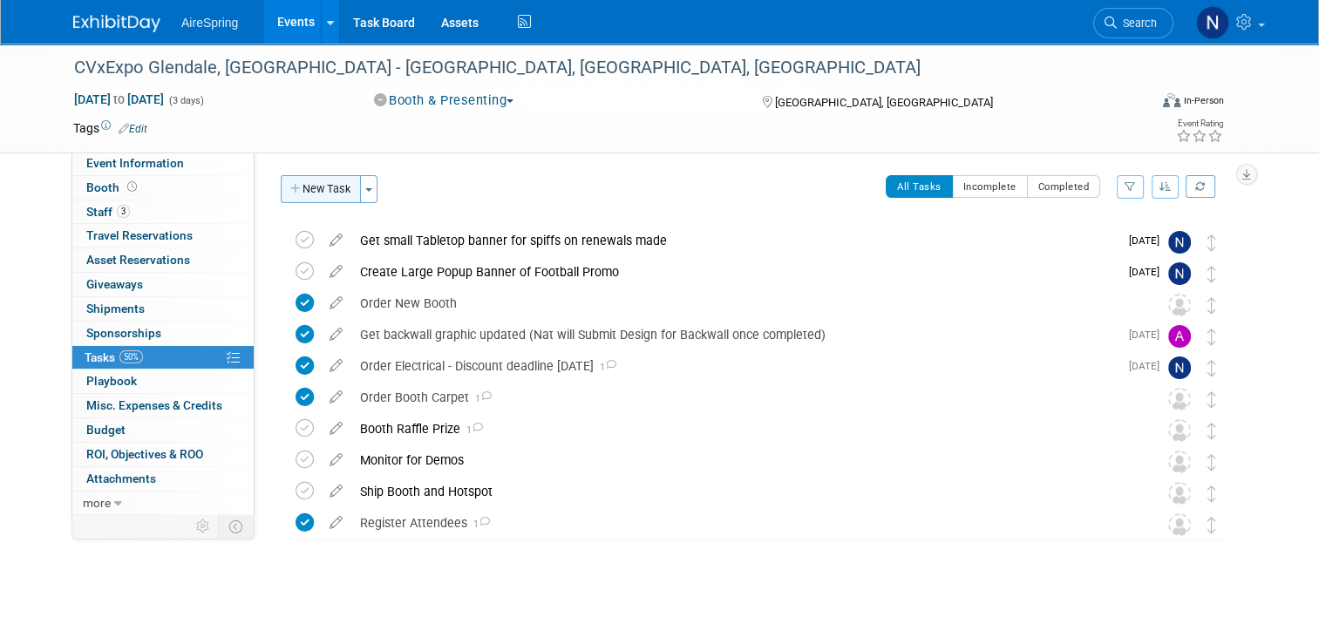
click at [334, 191] on button "New Task" at bounding box center [321, 189] width 80 height 28
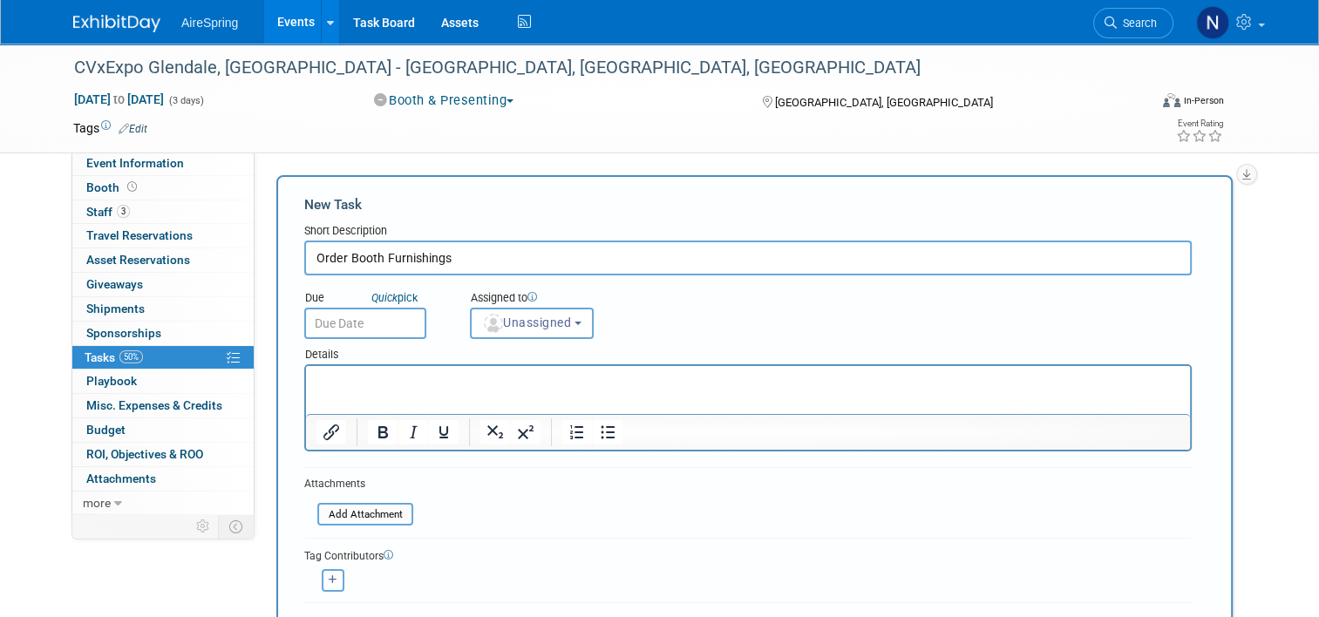
type input "Order Booth Furnishings"
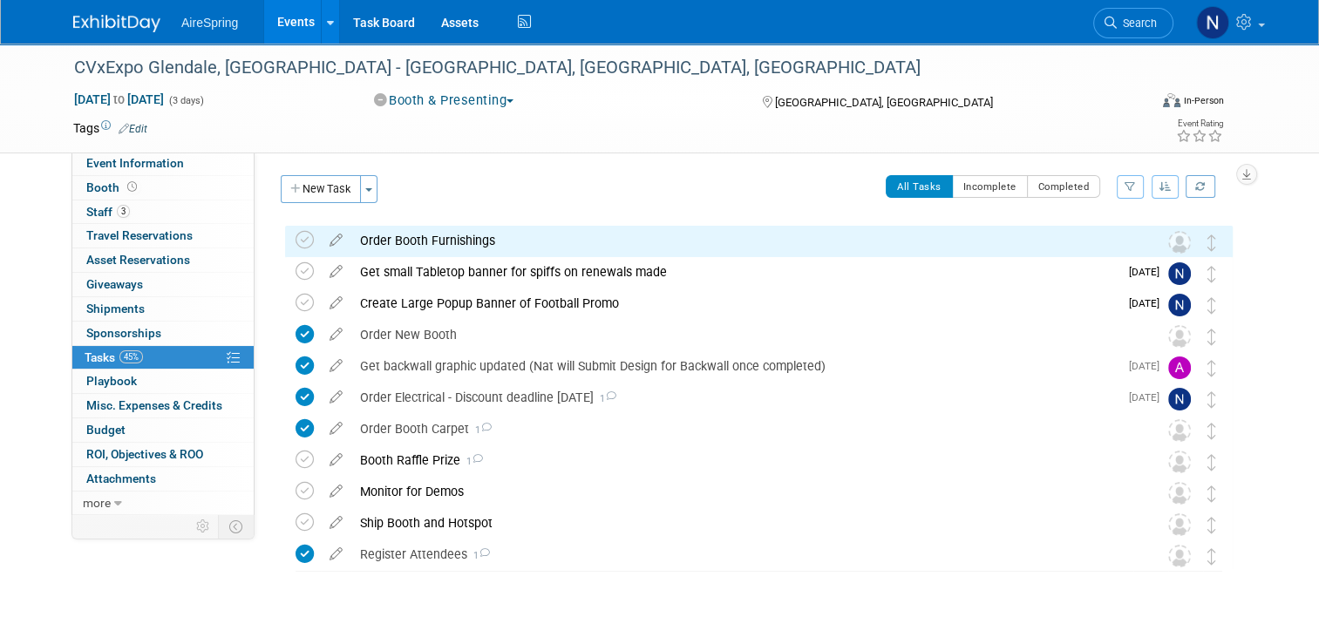
click at [552, 234] on div "Order Booth Furnishings" at bounding box center [742, 241] width 782 height 30
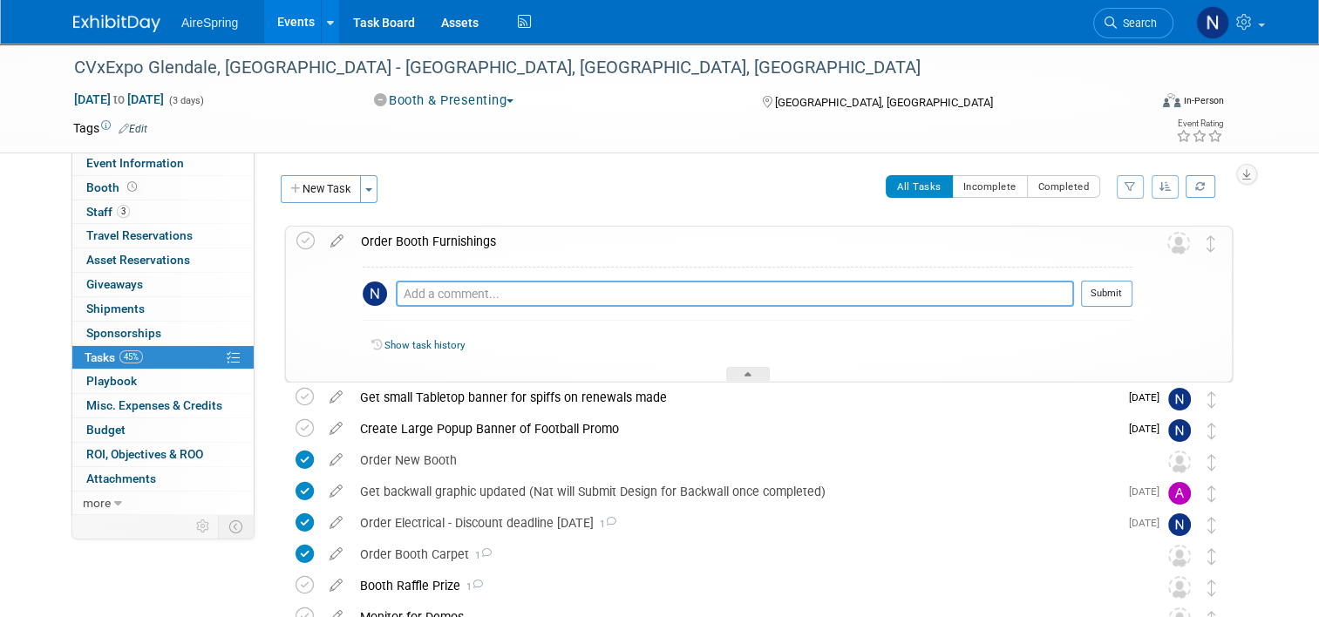
click at [541, 294] on textarea at bounding box center [735, 294] width 678 height 26
type textarea "Ellen decided in 9.22.25 mtg that furnishings are too expensive and we will not…"
click at [1121, 297] on button "Submit" at bounding box center [1106, 294] width 51 height 26
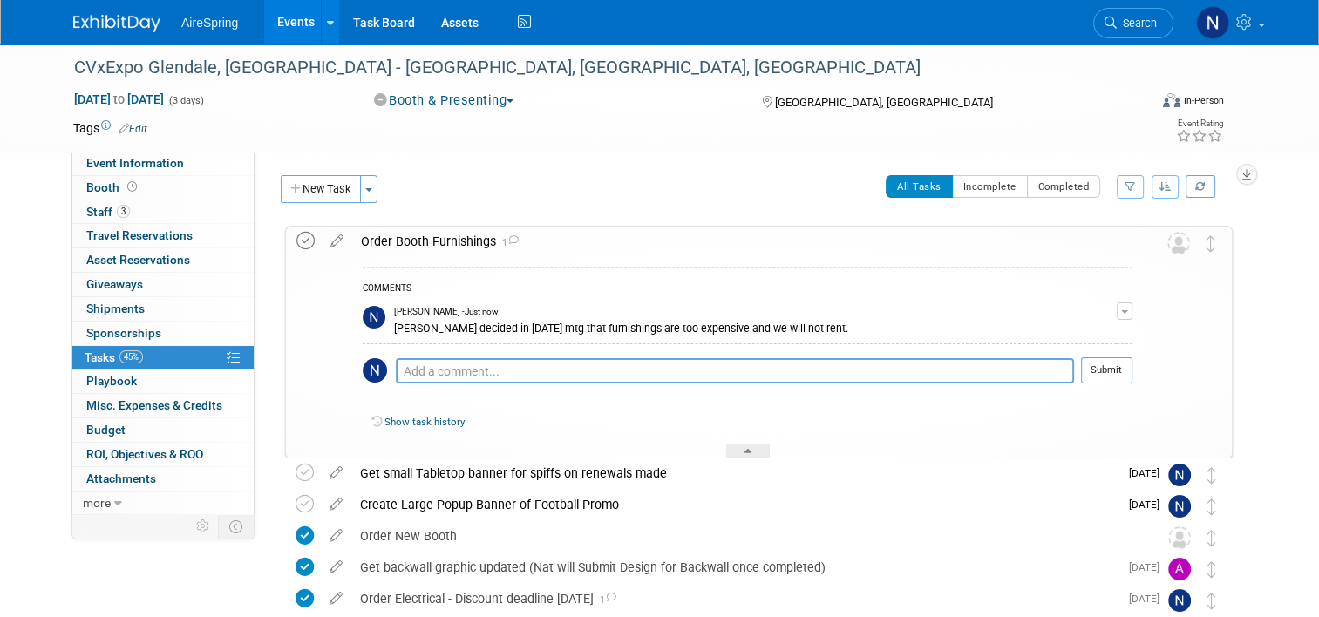
click at [297, 236] on icon at bounding box center [306, 241] width 18 height 18
click at [95, 549] on div "Event Information Event Info Booth Booth 3 Staff 3 Staff 0 Travel Reservations …" at bounding box center [659, 444] width 1199 height 801
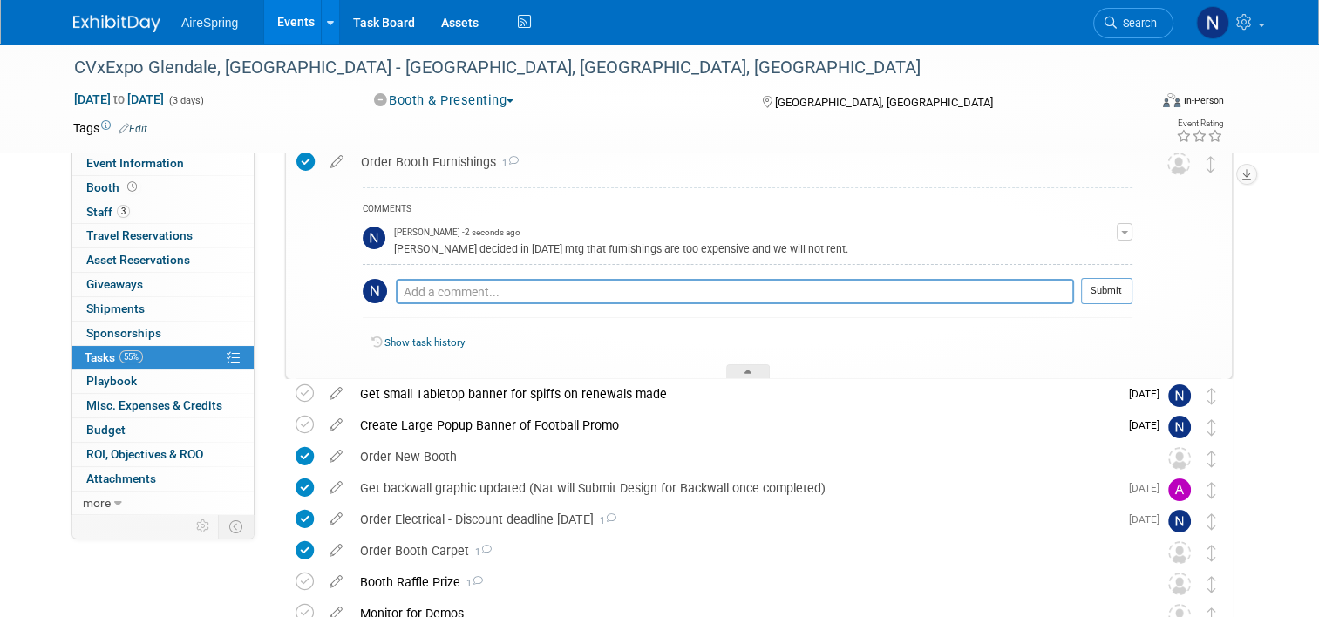
scroll to position [174, 0]
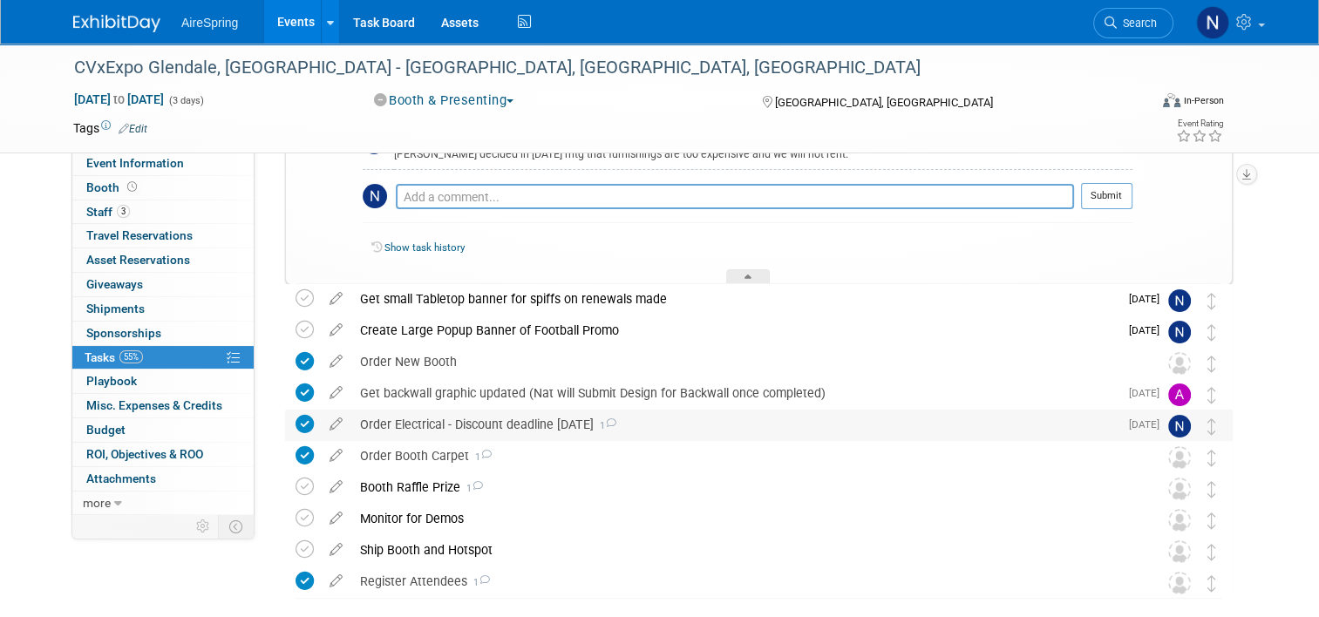
click at [470, 426] on div "Order Electrical - Discount deadline Oct 6th 1" at bounding box center [734, 425] width 767 height 30
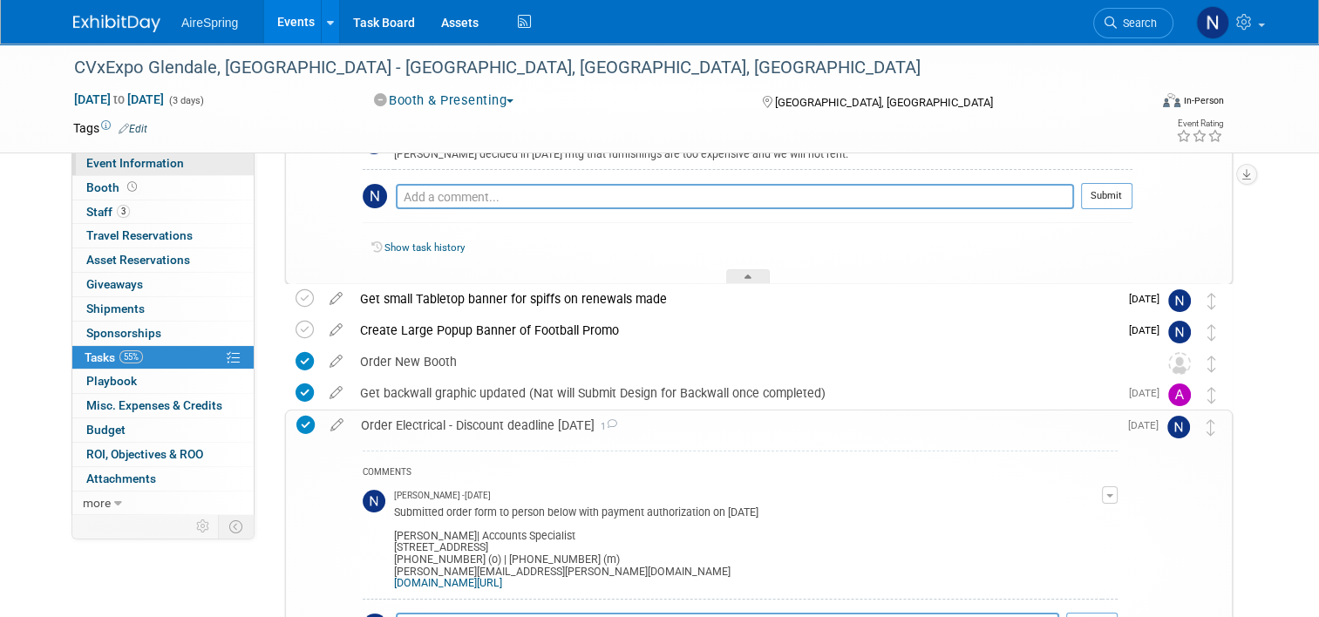
click at [147, 167] on span "Event Information" at bounding box center [135, 163] width 98 height 14
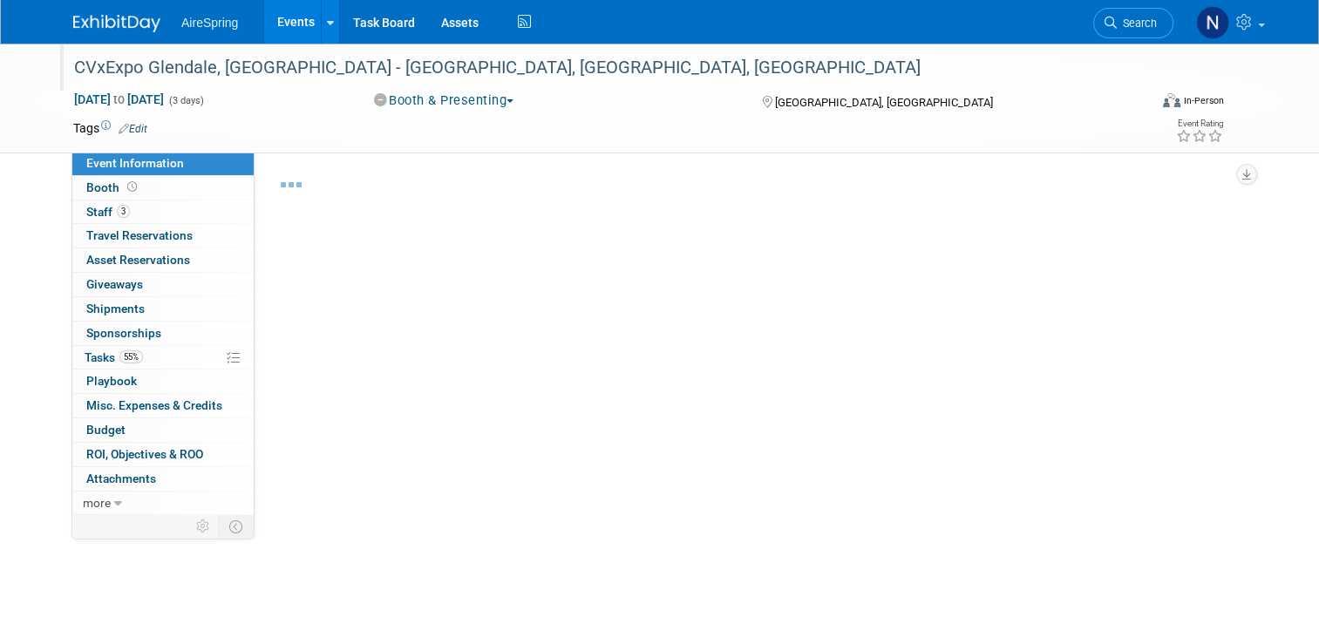
select select "Tradeshow - Exhibiting"
select select "Marketing"
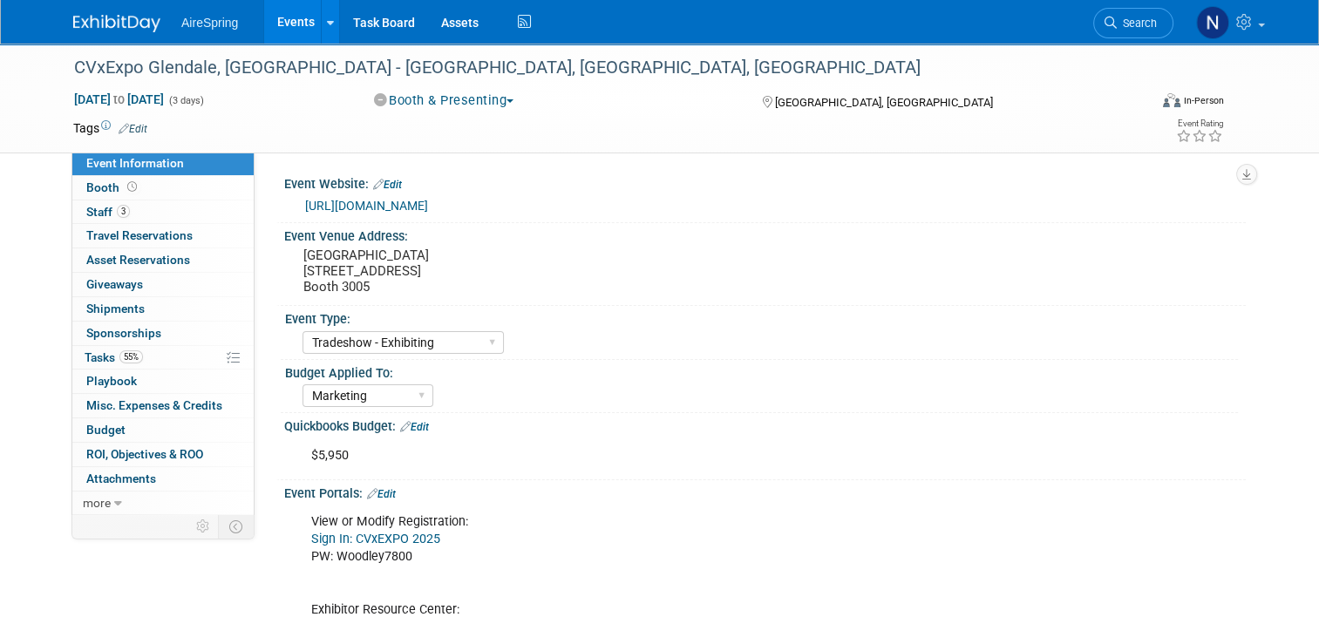
click at [273, 31] on link "Events" at bounding box center [296, 22] width 64 height 44
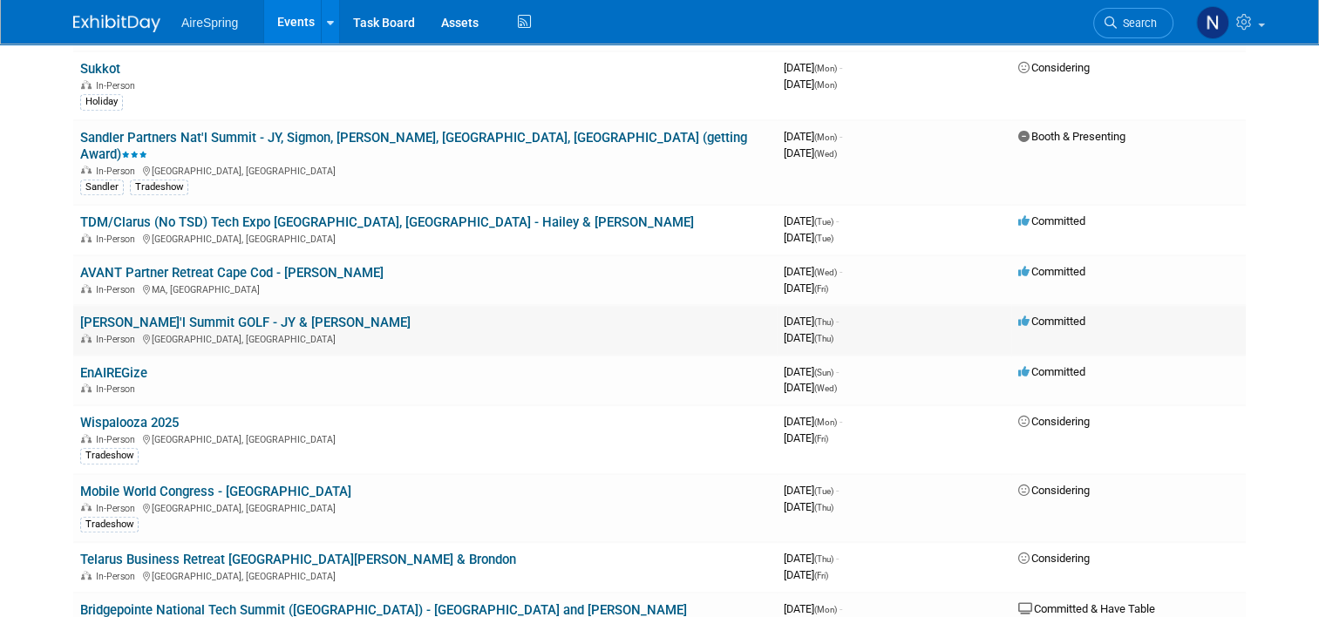
scroll to position [1046, 0]
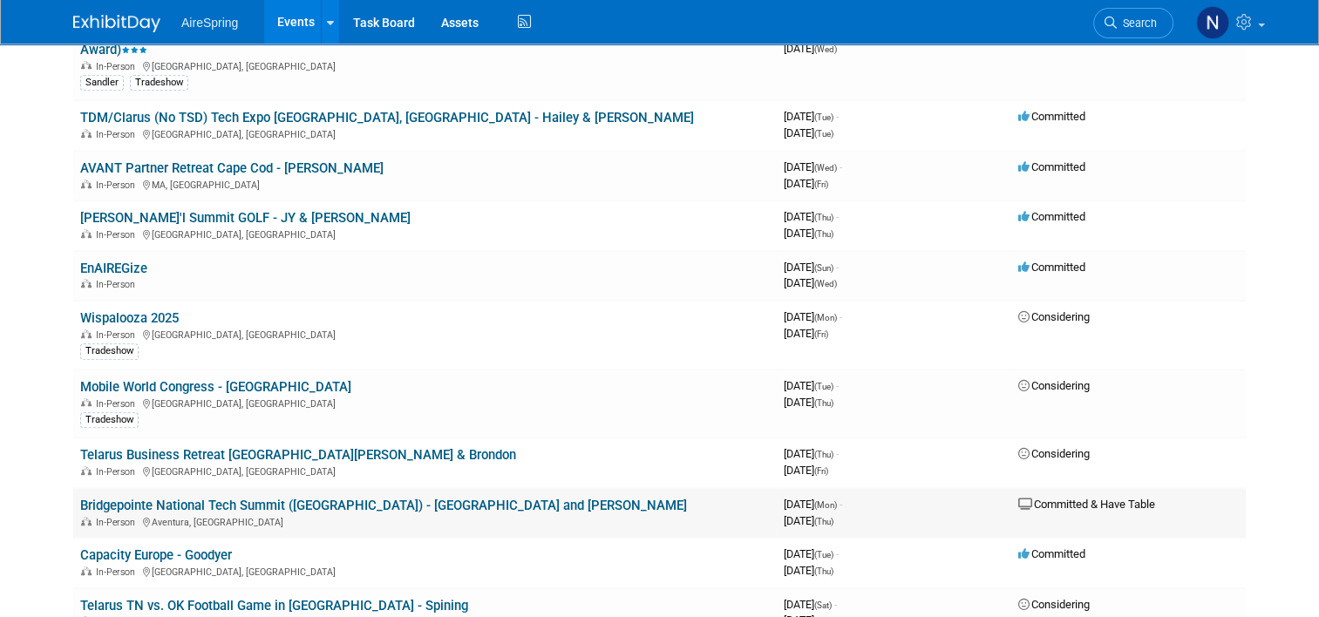
click at [296, 488] on td "Bridgepointe National Tech Summit (Miami) - JY and Hailey In-Person Aventura, FL" at bounding box center [425, 513] width 704 height 50
click at [300, 498] on link "Bridgepointe National Tech Summit ([GEOGRAPHIC_DATA]) - [GEOGRAPHIC_DATA] and […" at bounding box center [383, 506] width 607 height 16
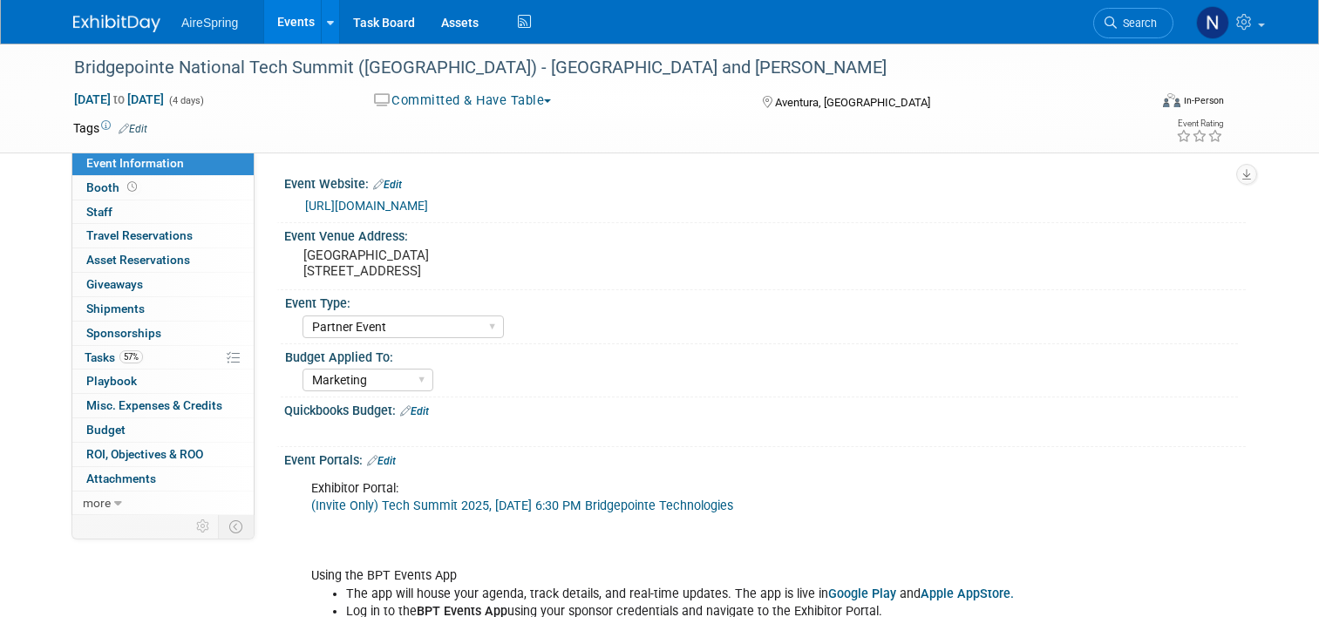
select select "Partner Event"
select select "Marketing"
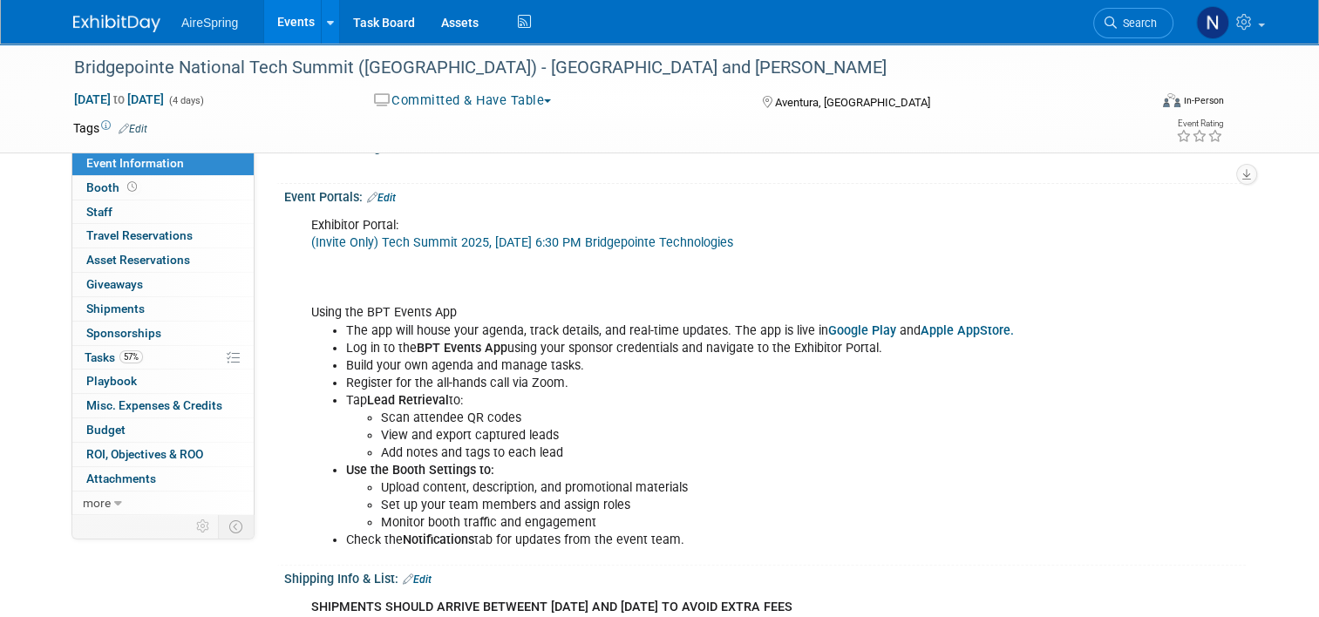
scroll to position [262, 0]
click at [436, 244] on link "(Invite Only) Tech Summit 2025, [DATE] 6:30 PM Bridgepointe Technologies" at bounding box center [522, 244] width 422 height 15
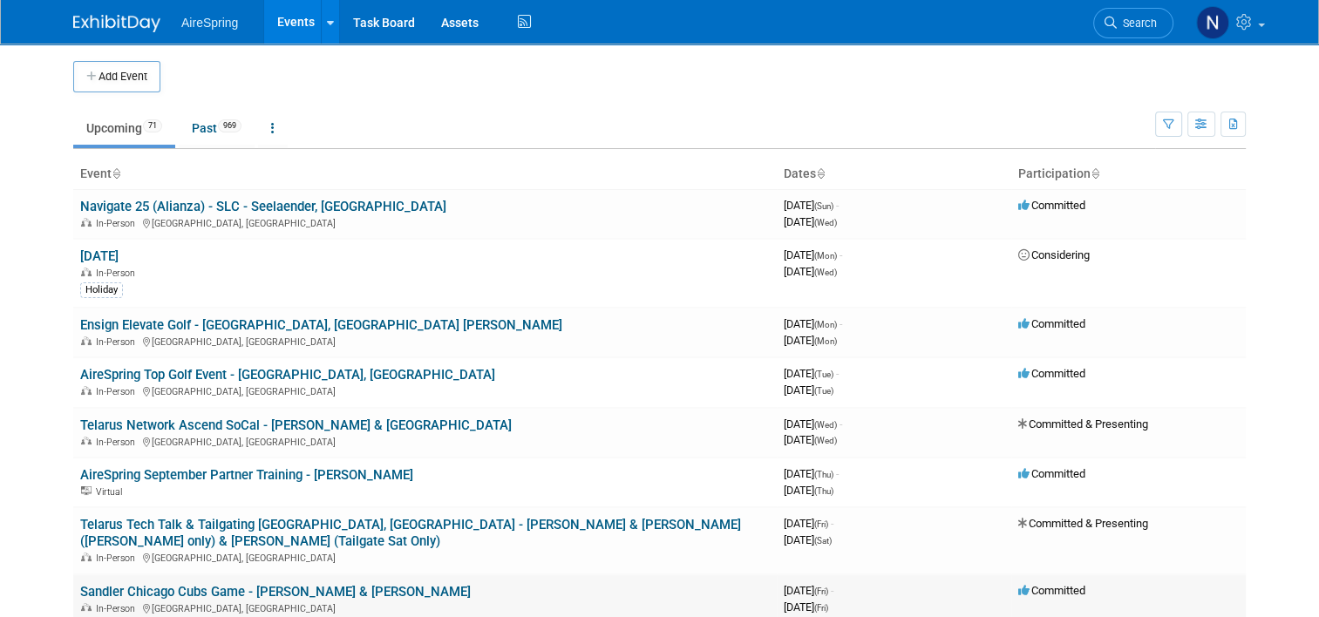
click at [225, 584] on link "Sandler Chicago Cubs Game - [PERSON_NAME] & [PERSON_NAME]" at bounding box center [275, 592] width 391 height 16
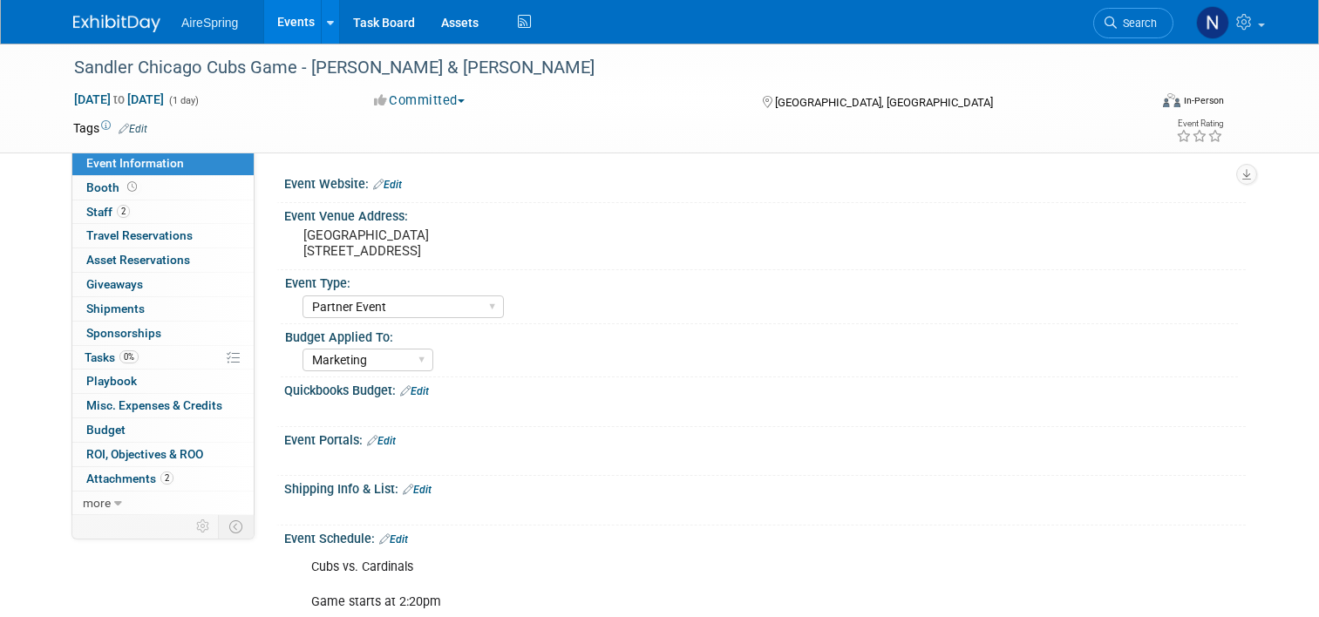
select select "Partner Event"
select select "Marketing"
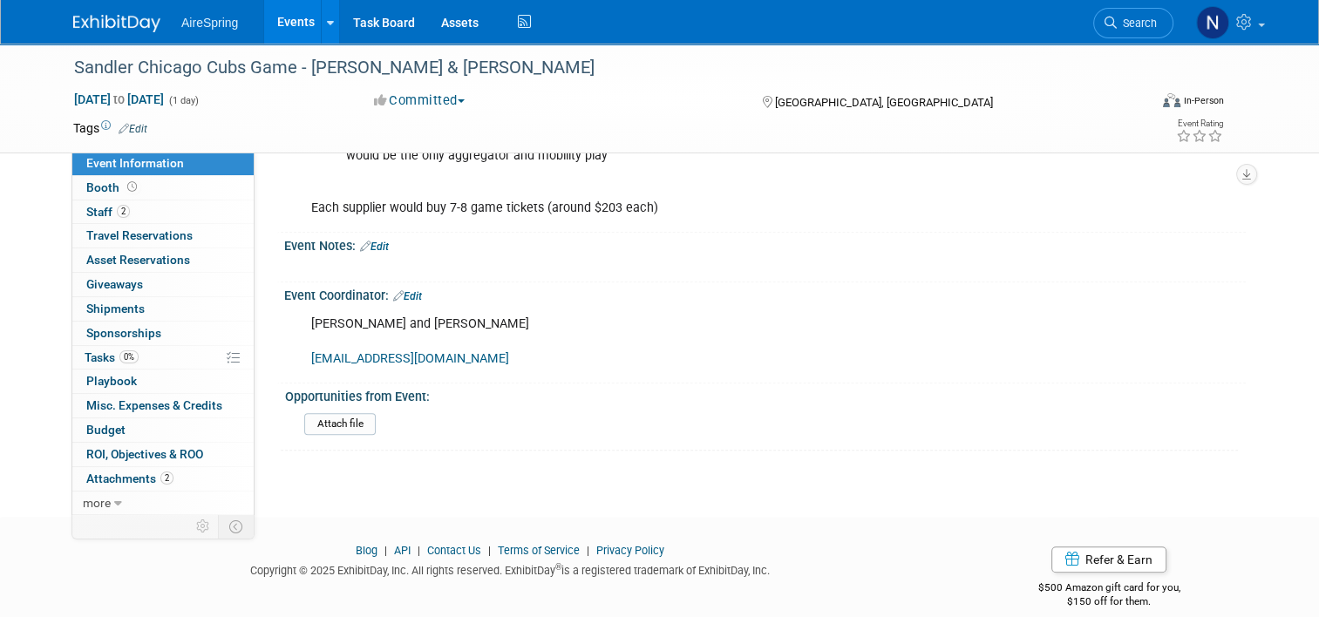
scroll to position [763, 0]
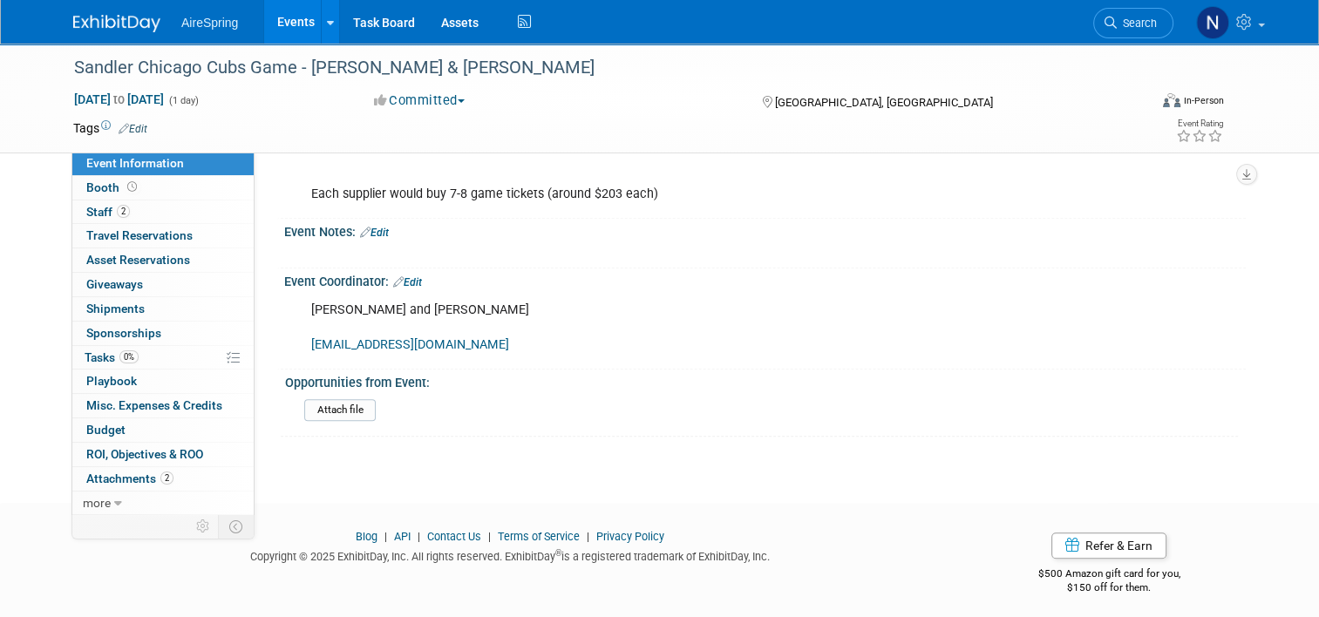
click at [283, 25] on link "Events" at bounding box center [296, 22] width 64 height 44
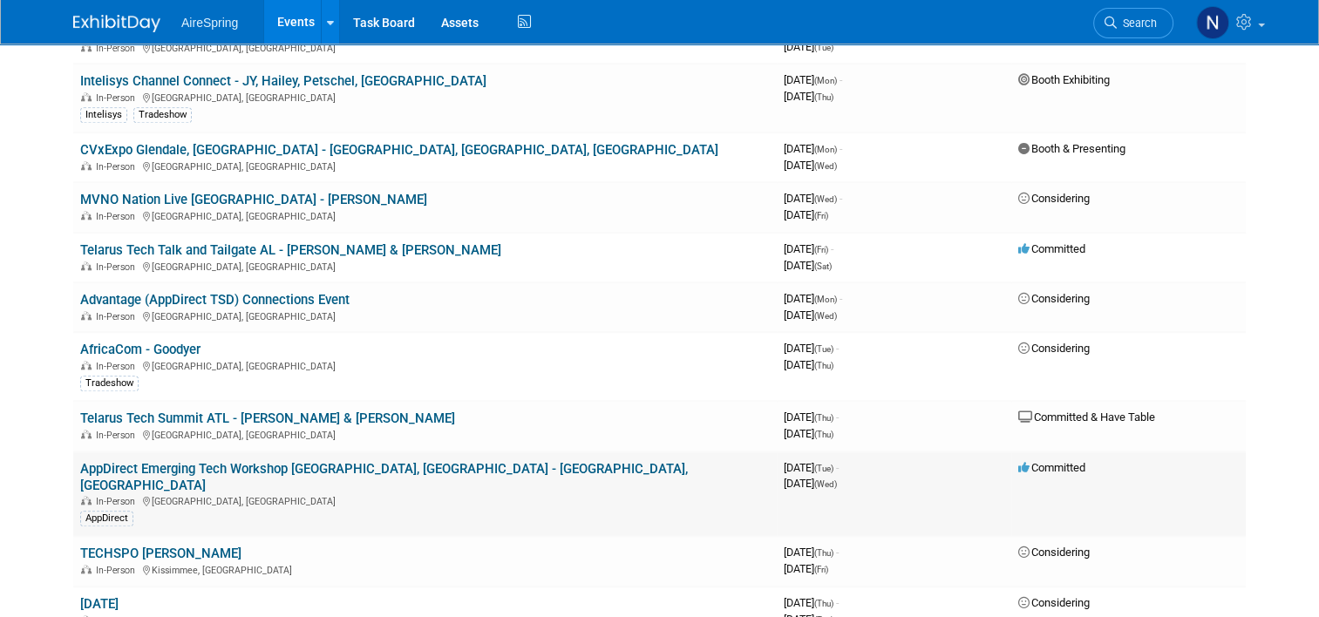
scroll to position [1483, 0]
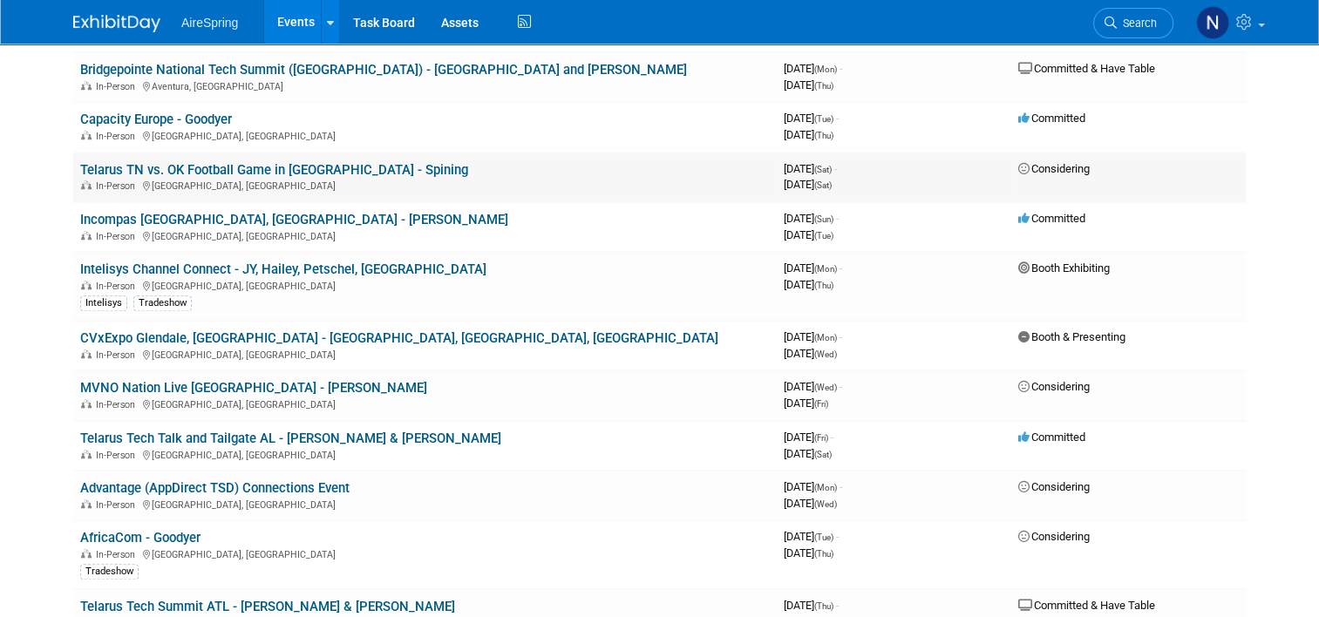
click at [316, 162] on link "Telarus TN vs. OK Football Game in [GEOGRAPHIC_DATA] - Spining" at bounding box center [274, 170] width 388 height 16
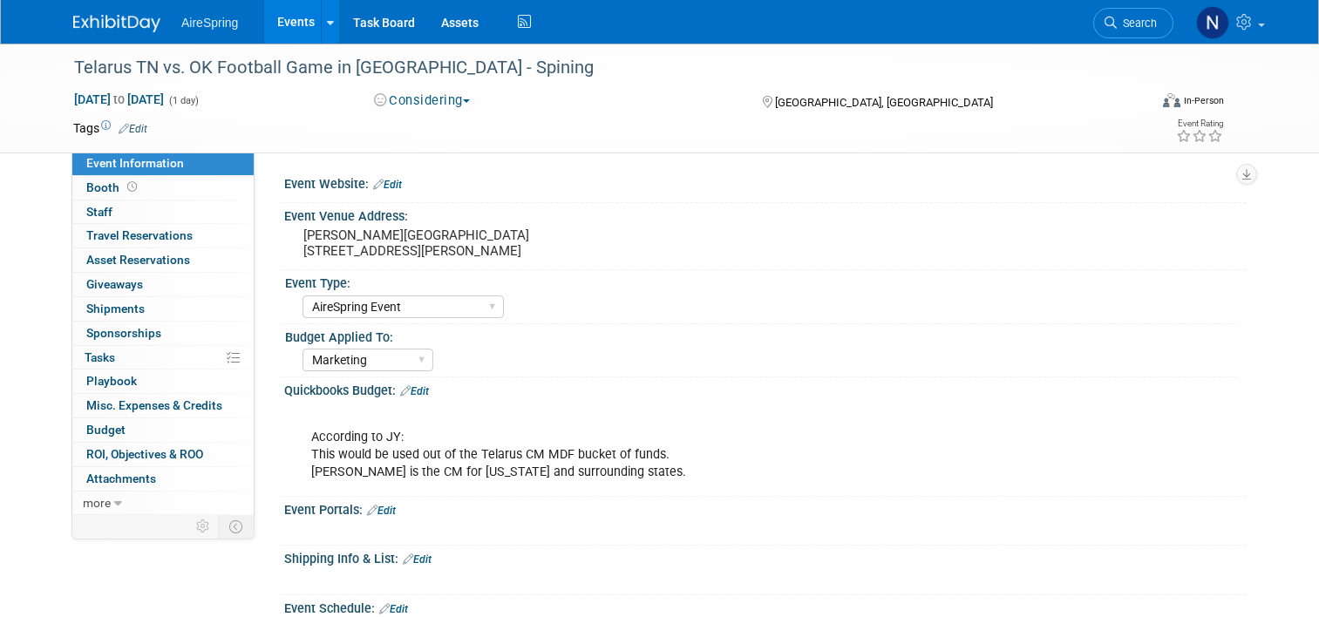
select select "AireSpring Event"
select select "Marketing"
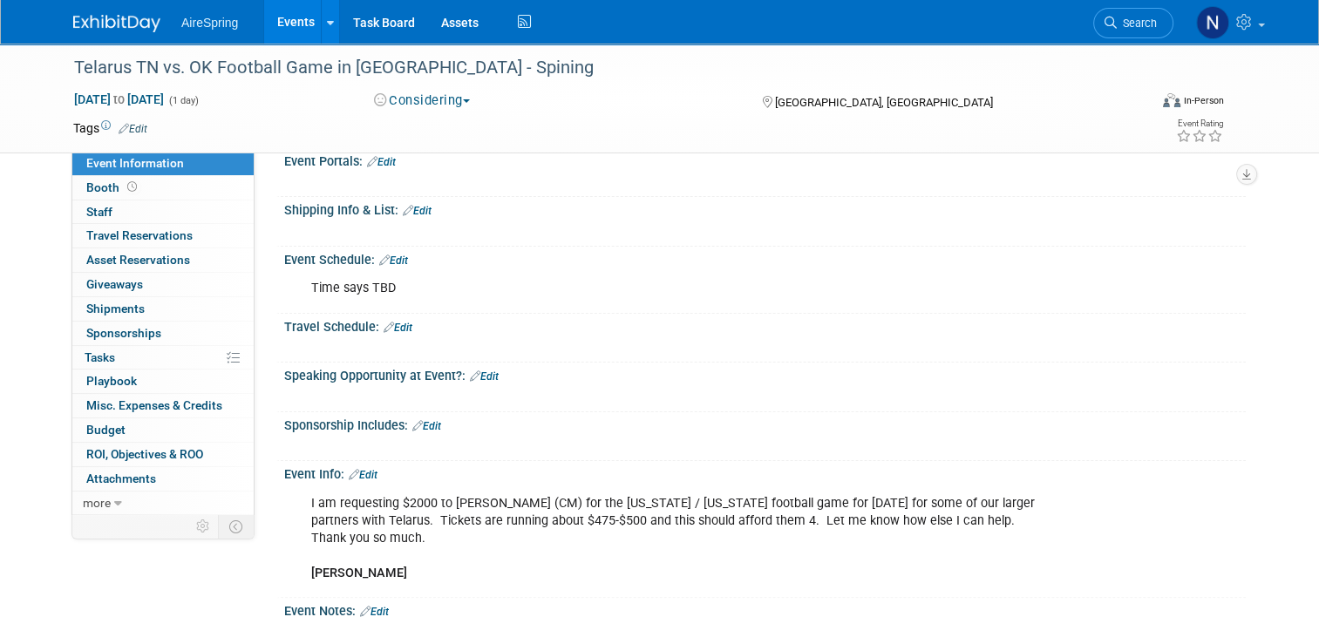
scroll to position [610, 0]
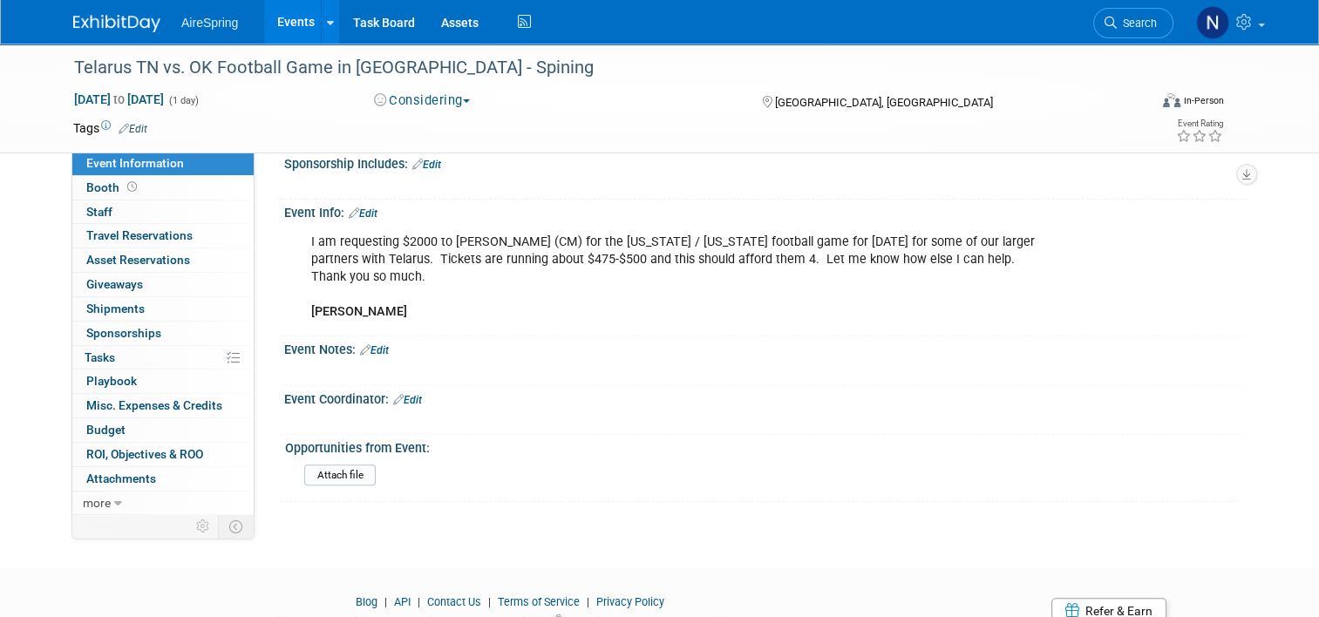
click at [366, 209] on link "Edit" at bounding box center [363, 214] width 29 height 12
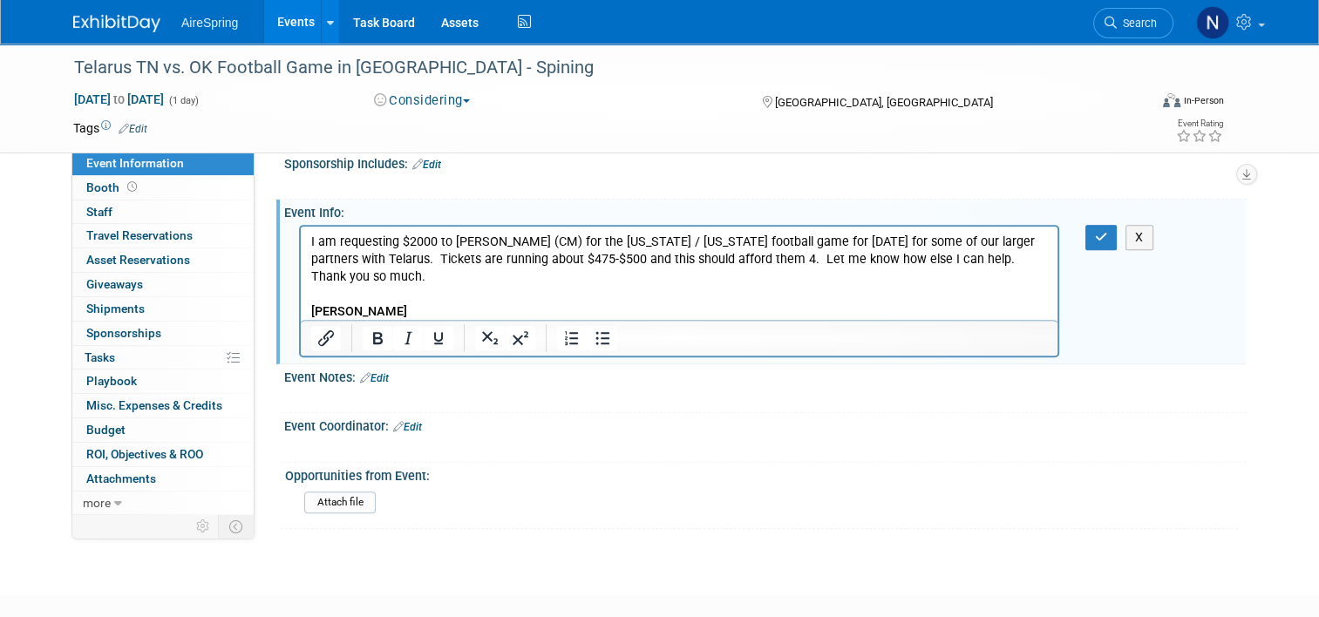
scroll to position [0, 0]
click at [389, 290] on p "I am requesting $2000 to Justin Zachary (CM) for the Oklahoma / Tennessee footb…" at bounding box center [679, 276] width 737 height 87
click at [418, 298] on p "I am requesting $2000 to Justin Zachary (CM) for the Oklahoma / Tennessee footb…" at bounding box center [679, 276] width 737 height 87
click at [415, 310] on p "I am requesting $2000 to Justin Zachary (CM) for the Oklahoma / Tennessee footb…" at bounding box center [679, 276] width 737 height 87
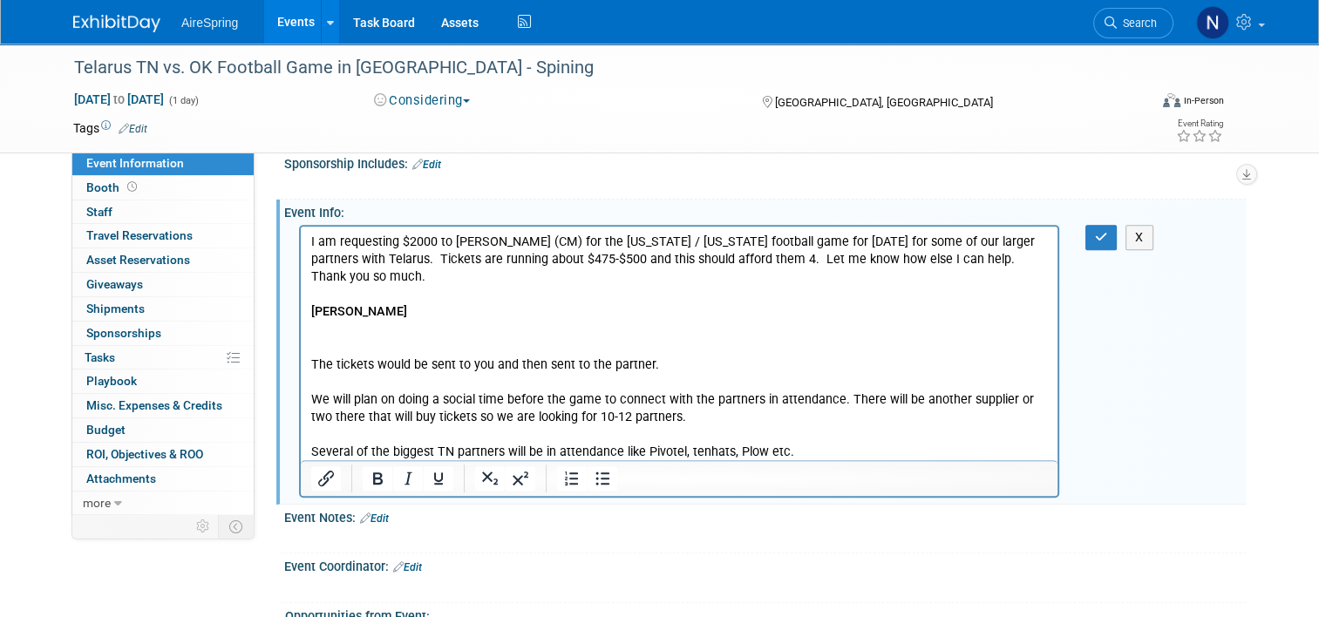
click at [358, 352] on p "Rich Text Area. Press ALT-0 for help." at bounding box center [679, 345] width 737 height 17
click at [494, 367] on p "The tickets would be sent to you and then sent to the partner." at bounding box center [679, 364] width 737 height 17
click at [369, 350] on p "Rich Text Area. Press ALT-0 for help." at bounding box center [679, 345] width 737 height 17
drag, startPoint x: 486, startPoint y: 344, endPoint x: 303, endPoint y: 345, distance: 183.1
click at [303, 345] on html "I am requesting $2000 to Justin Zachary (CM) for the Oklahoma / Tennessee footb…" at bounding box center [679, 343] width 757 height 235
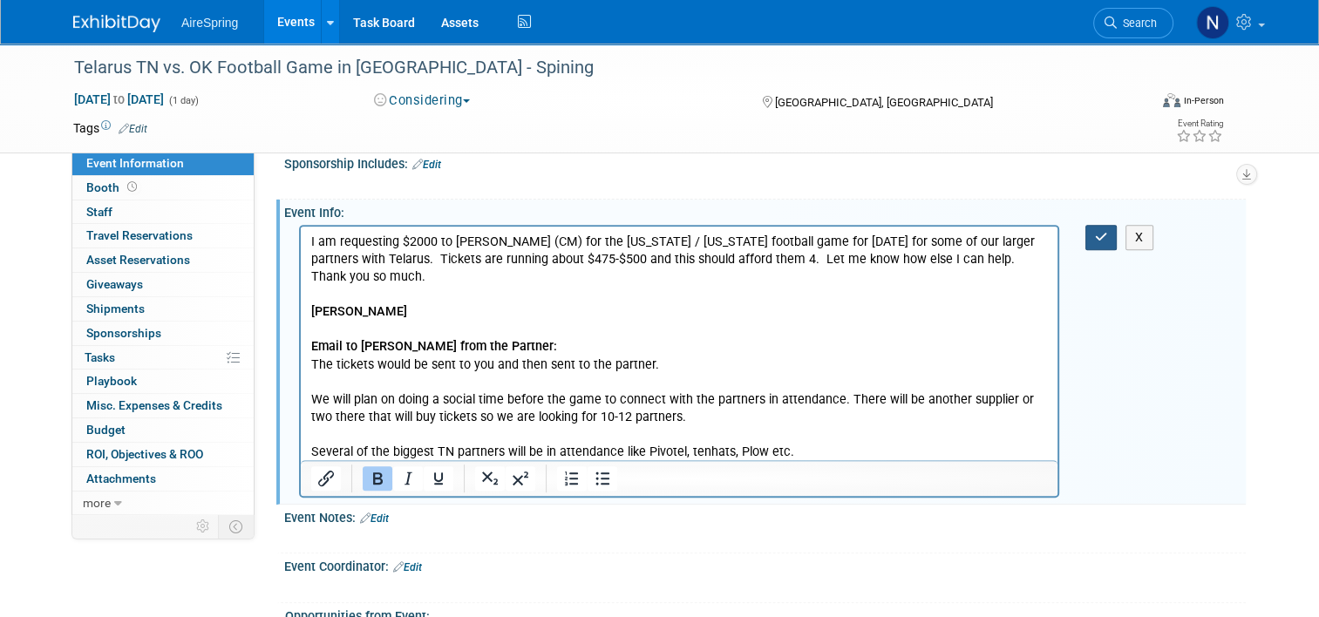
click at [1108, 232] on icon "button" at bounding box center [1101, 237] width 13 height 12
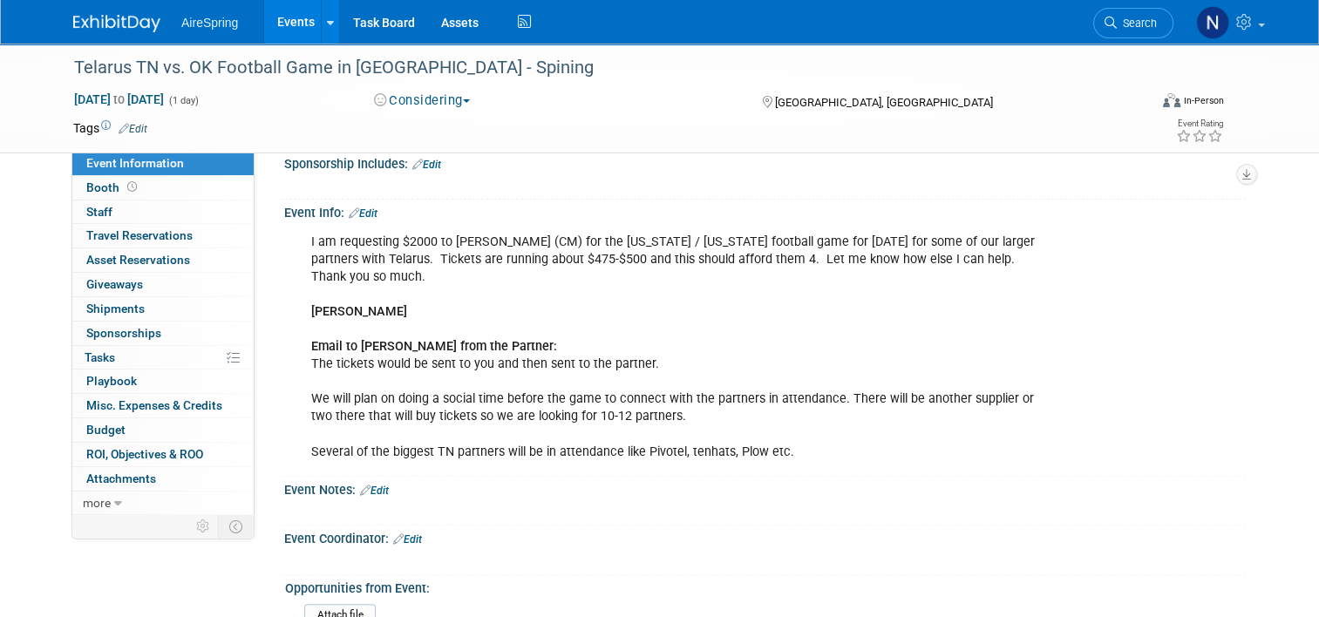
click at [279, 24] on link "Events" at bounding box center [296, 22] width 64 height 44
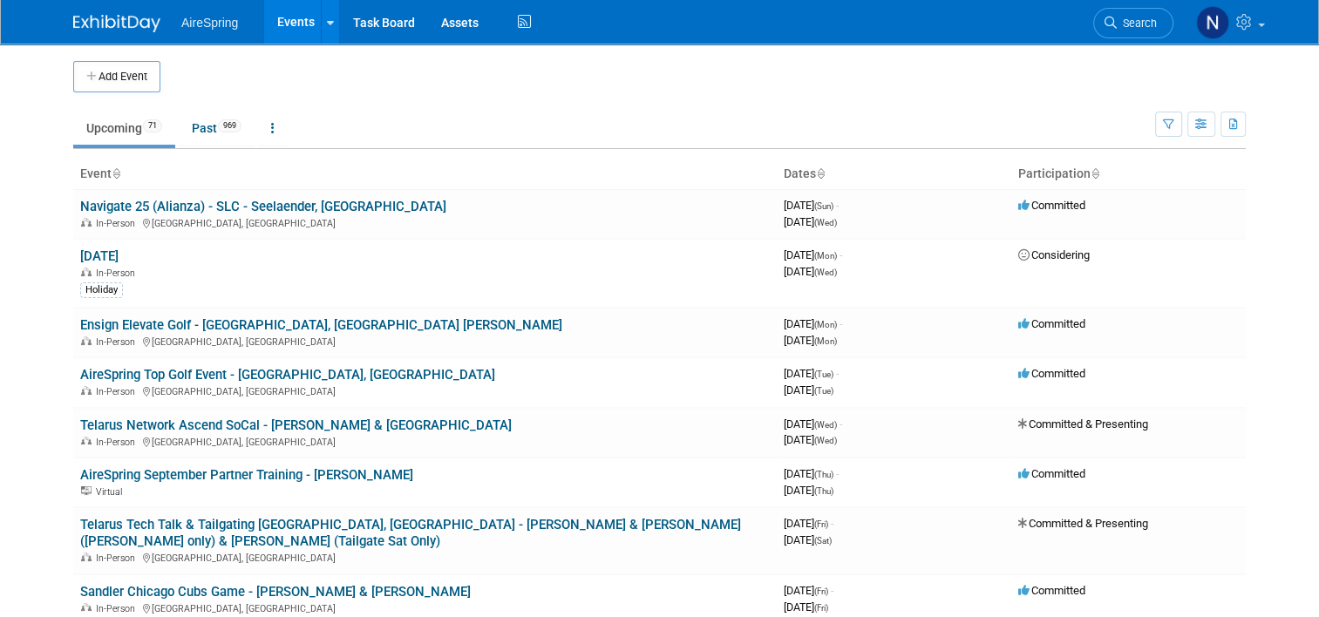
click at [15, 356] on body "AireSpring Events Add Event Bulk Upload Events Shareable Event Boards Recently …" at bounding box center [659, 308] width 1319 height 617
click at [149, 423] on link "Telarus Network Ascend SoCal - Castillo & Toscano" at bounding box center [296, 426] width 432 height 16
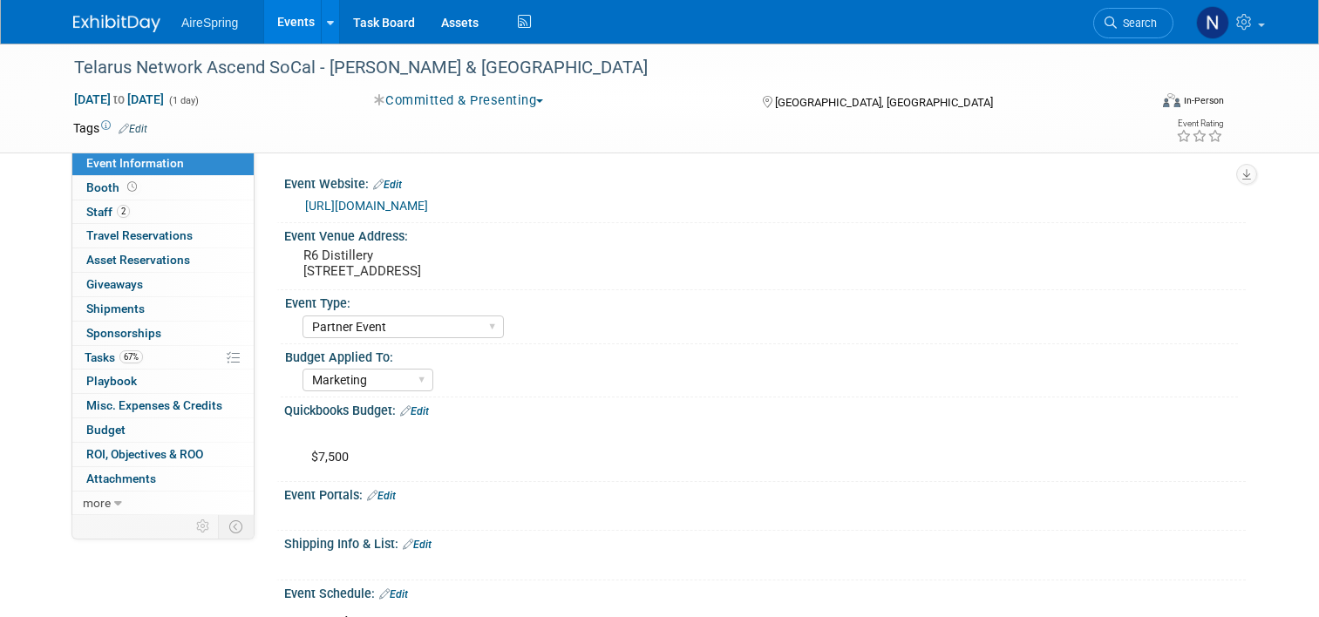
select select "Partner Event"
select select "Marketing"
click at [428, 201] on link "https://web.cvent.com/event/eea45ceb-49fb-48b8-8cfb-125d7ca9ed81/summary" at bounding box center [366, 206] width 123 height 14
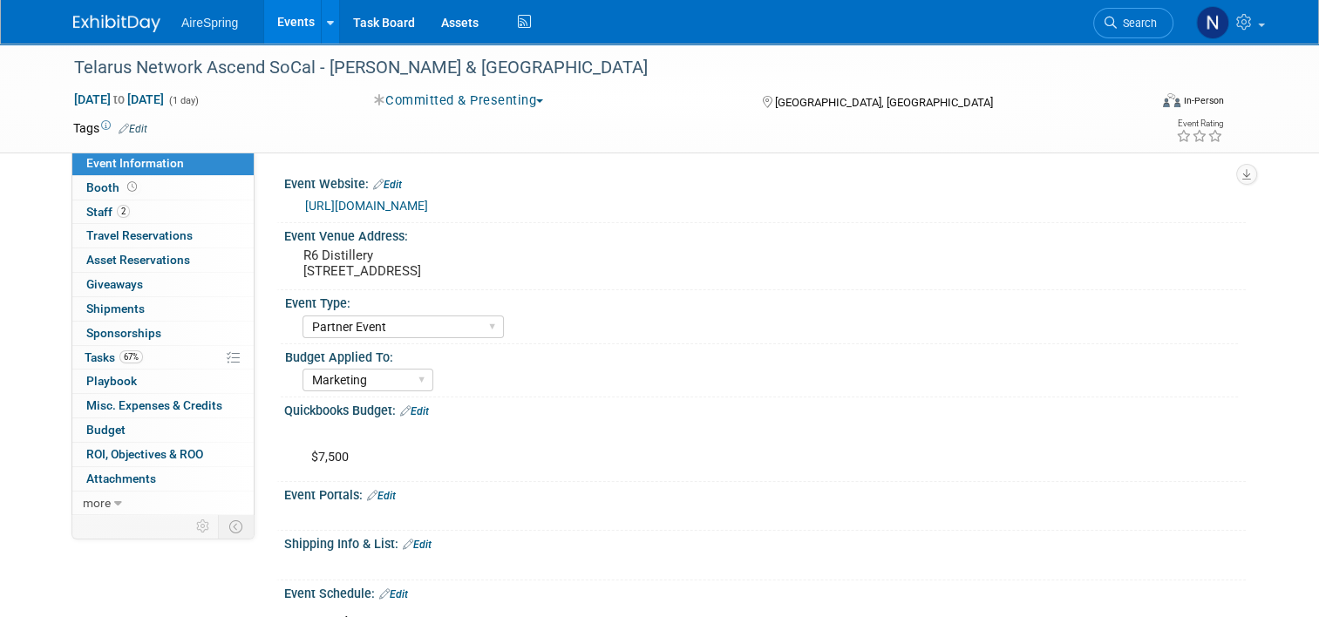
click at [283, 15] on link "Events" at bounding box center [296, 22] width 64 height 44
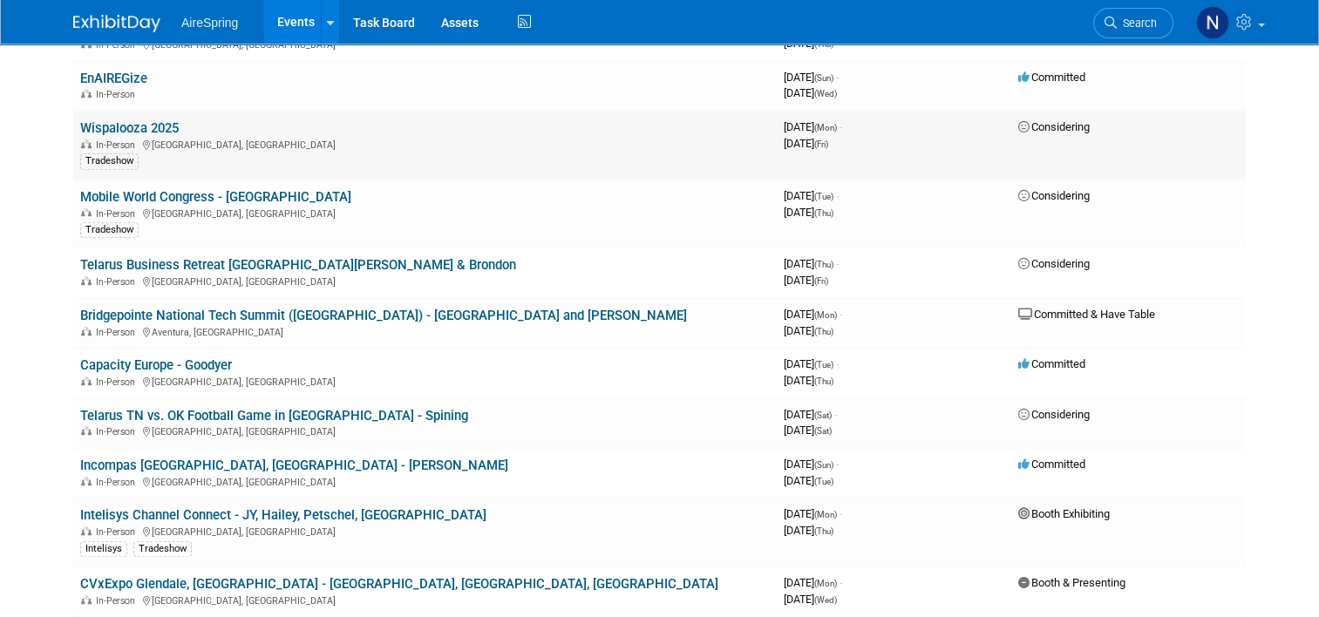
scroll to position [1308, 0]
